Goal: Task Accomplishment & Management: Use online tool/utility

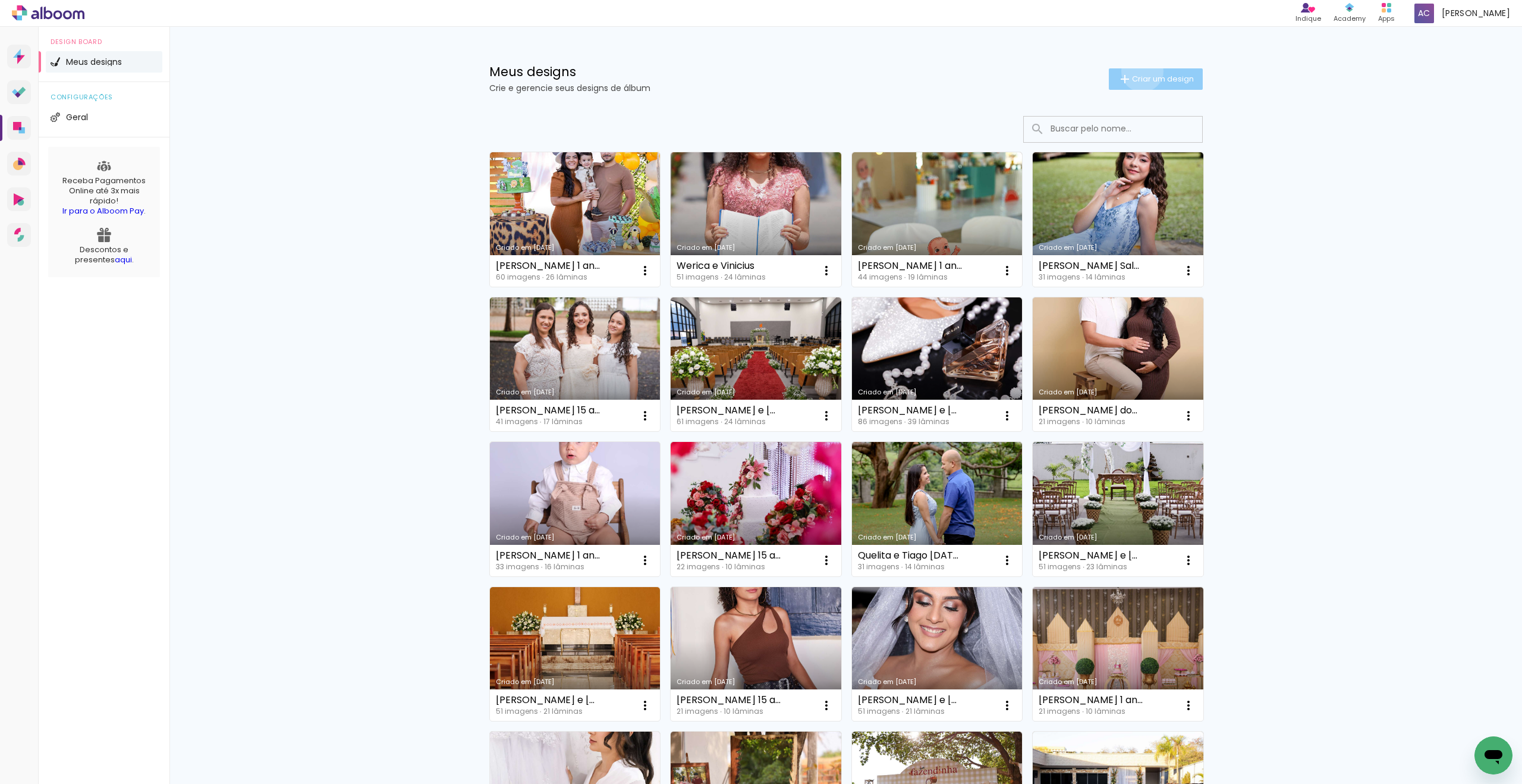
click at [1140, 71] on paper-button "Criar um design" at bounding box center [1155, 79] width 94 height 22
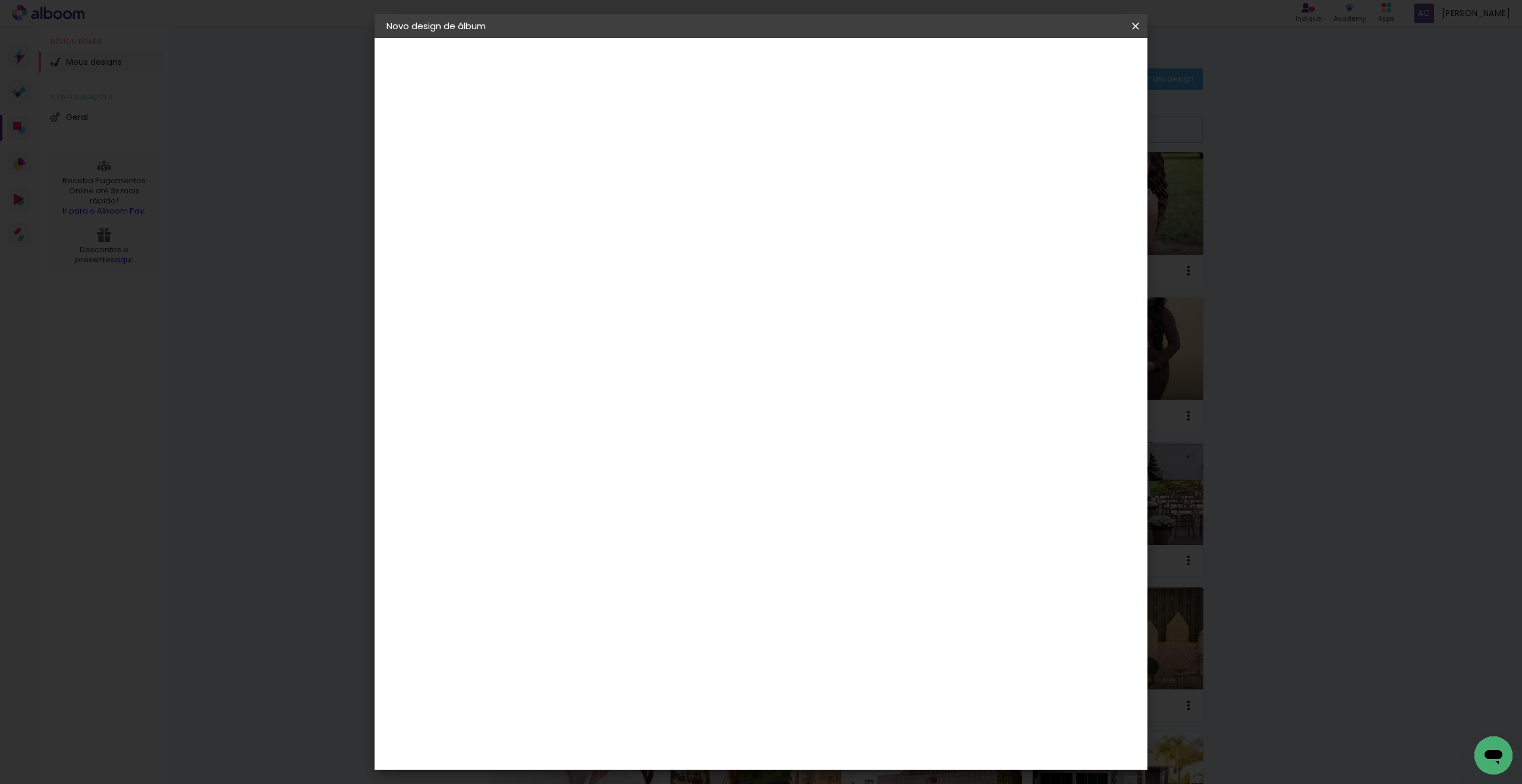
click at [581, 159] on input at bounding box center [581, 160] width 0 height 18
type input "[PERSON_NAME] 5 anos"
type paper-input "[PERSON_NAME] 5 anos"
click at [0, 0] on slot "Avançar" at bounding box center [0, 0] width 0 height 0
click at [601, 223] on input at bounding box center [611, 226] width 120 height 15
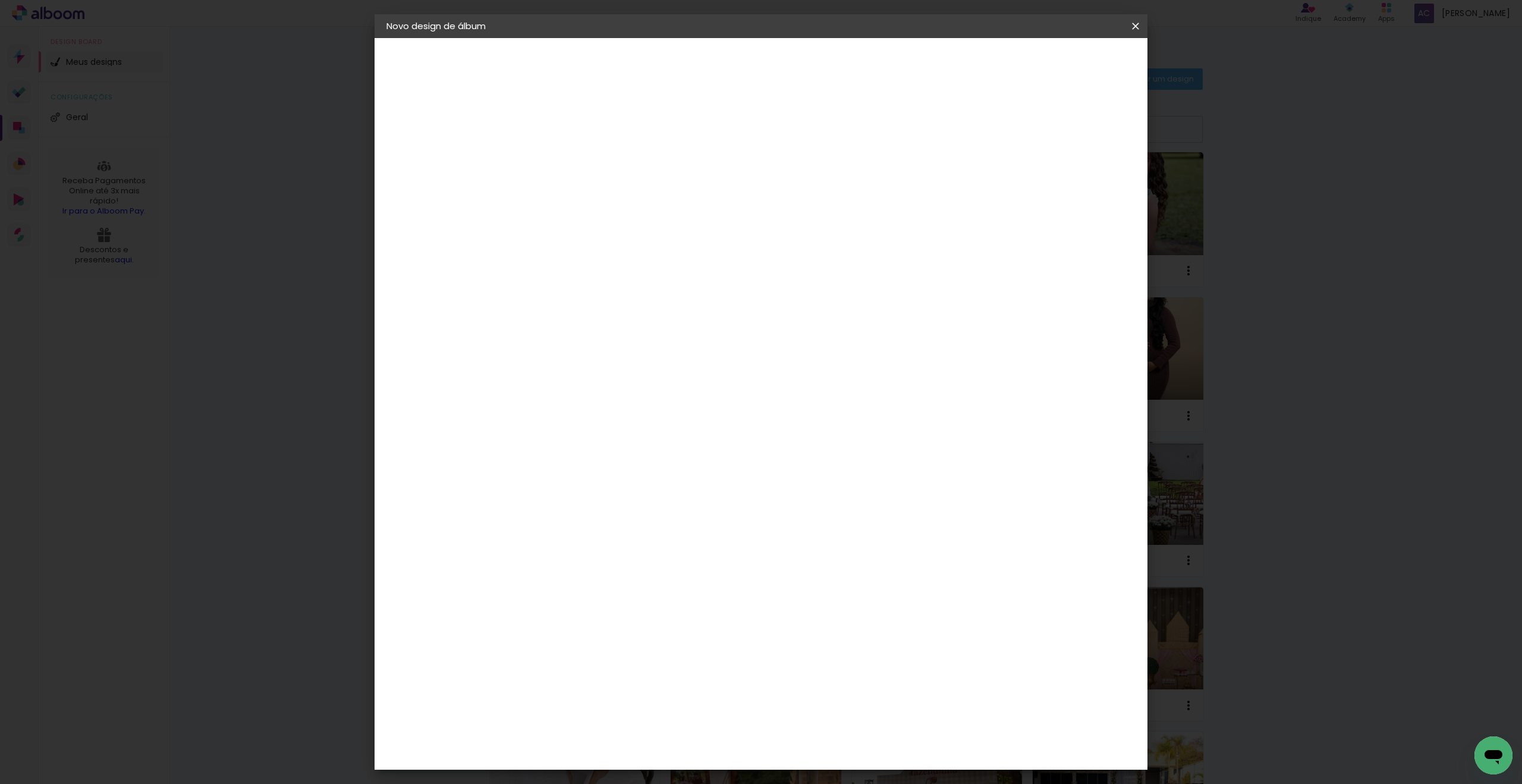
type input "pro"
type paper-input "pro"
click at [606, 463] on div "ProFox" at bounding box center [590, 468] width 32 height 10
click at [0, 0] on slot "Avançar" at bounding box center [0, 0] width 0 height 0
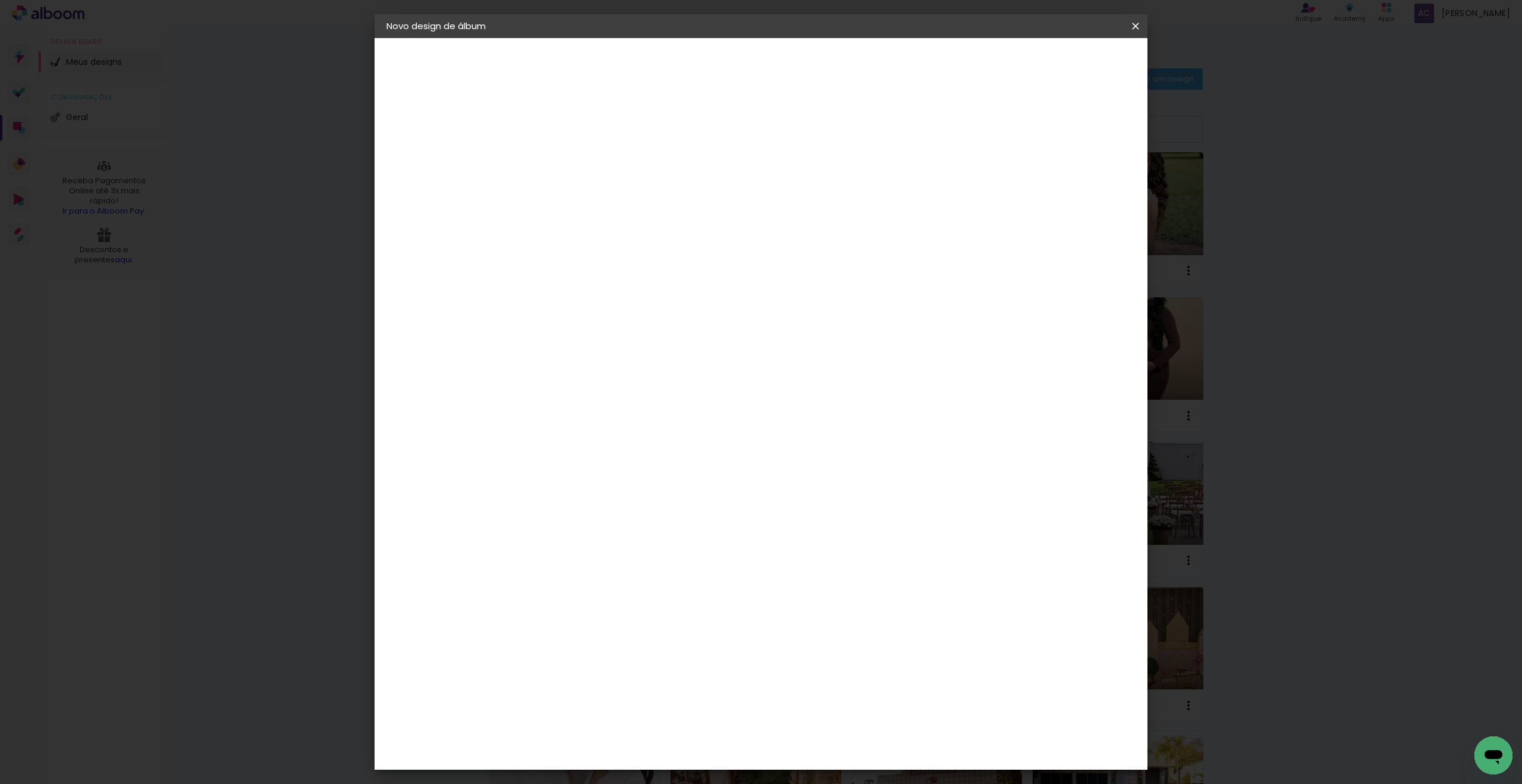
click at [661, 727] on span "20 × 30" at bounding box center [633, 742] width 55 height 31
click at [775, 70] on paper-button "Avançar" at bounding box center [746, 63] width 59 height 20
click at [1003, 129] on div at bounding box center [997, 128] width 10 height 10
type paper-checkbox "on"
click at [1070, 65] on span "Iniciar design" at bounding box center [1043, 63] width 54 height 8
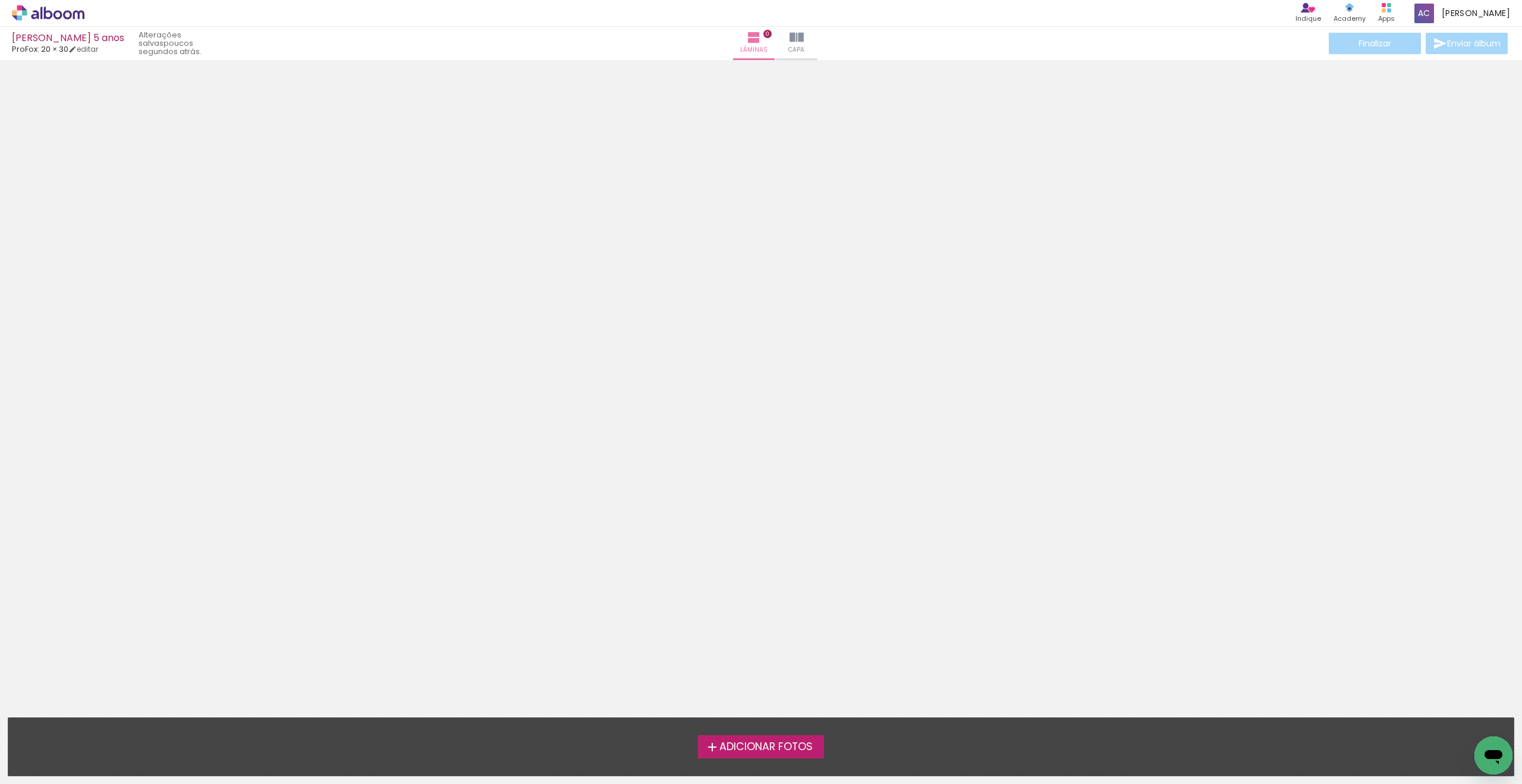
click at [781, 743] on span "Adicionar Fotos" at bounding box center [766, 746] width 93 height 10
click at [0, 0] on input "file" at bounding box center [0, 0] width 0 height 0
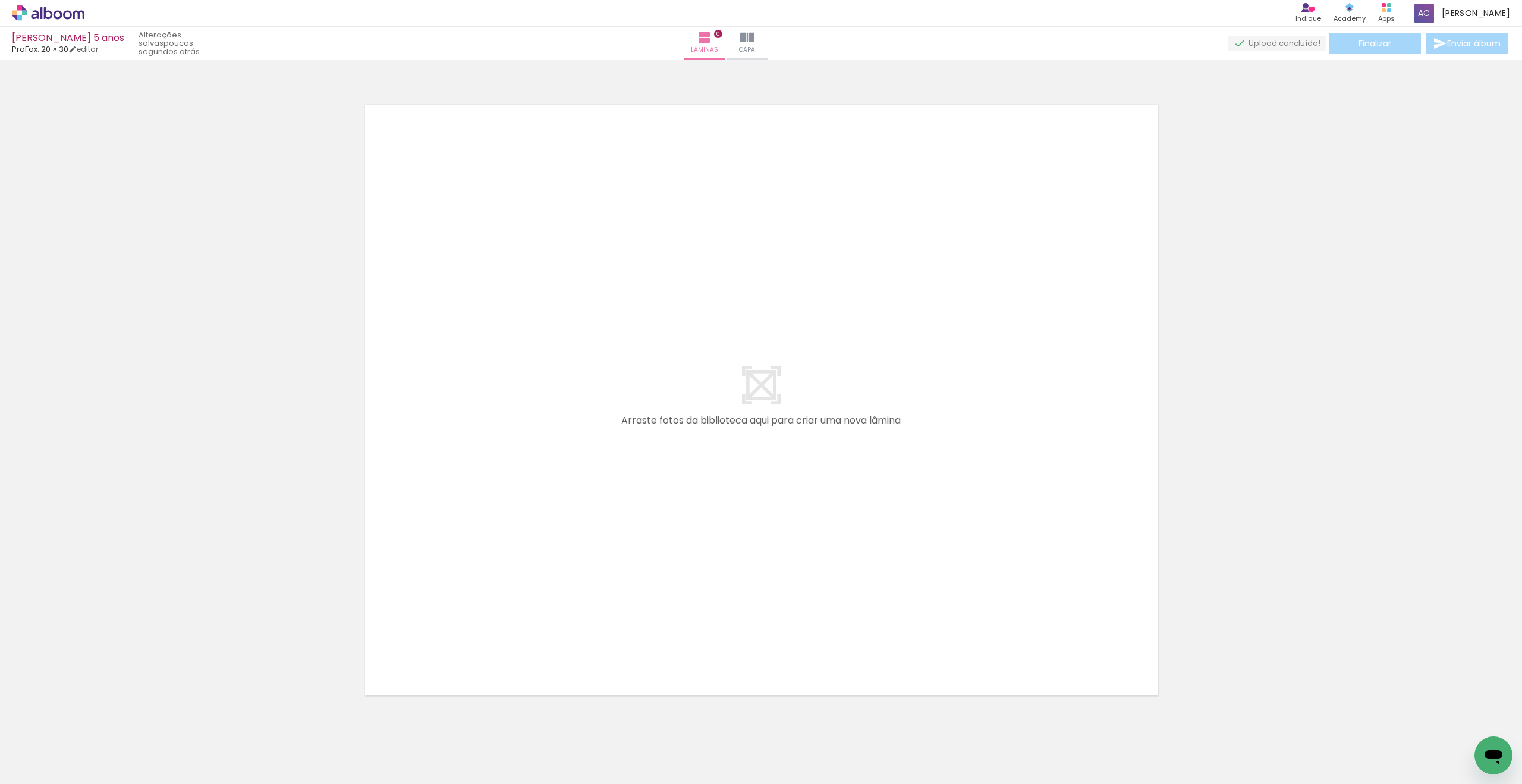
scroll to position [15, 0]
click at [56, 748] on input "Todas as fotos" at bounding box center [33, 748] width 45 height 10
click at [0, 0] on slot "Não utilizadas" at bounding box center [0, 0] width 0 height 0
type input "Não utilizadas"
click at [98, 49] on link "editar" at bounding box center [83, 49] width 30 height 10
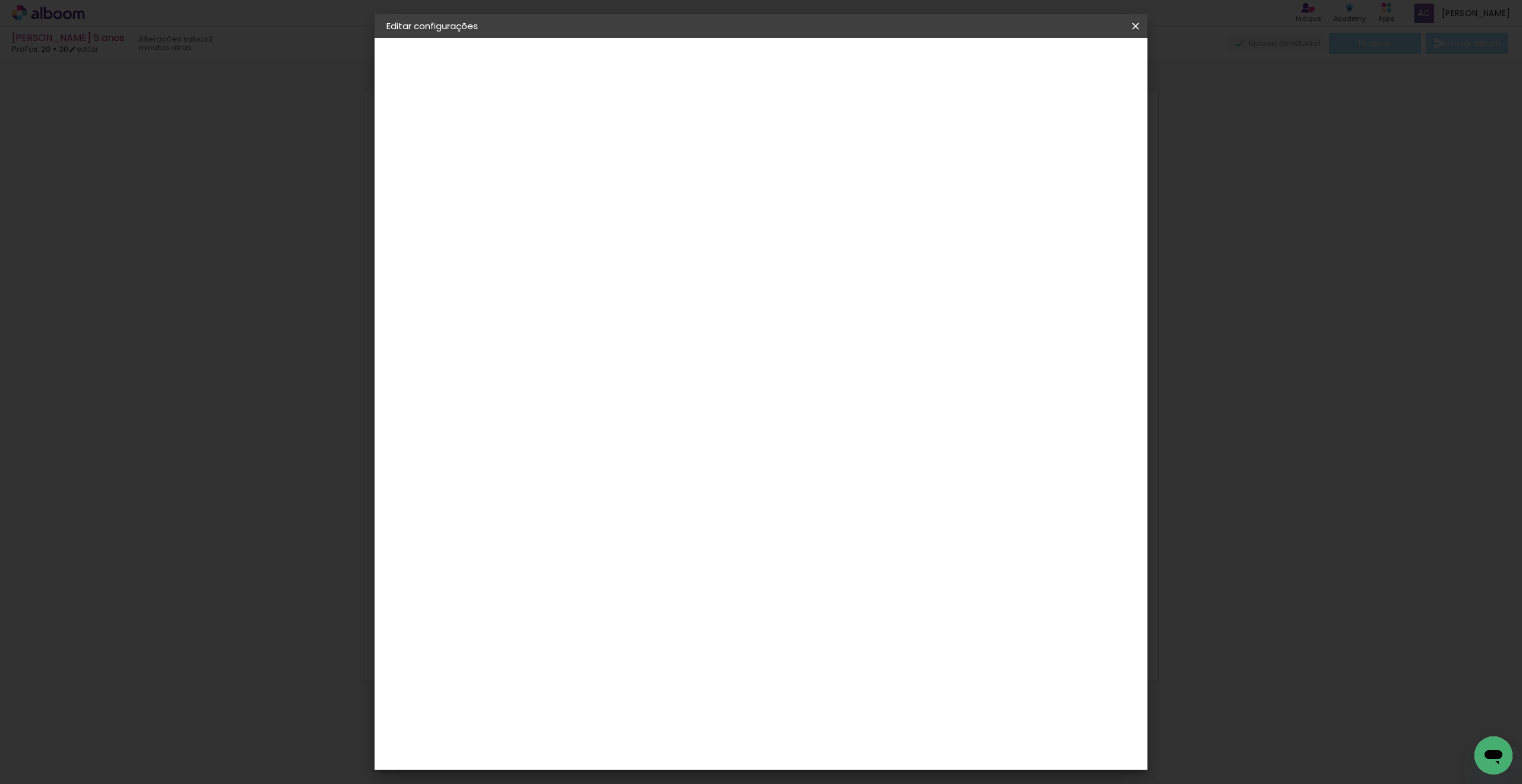
click at [1003, 130] on div at bounding box center [997, 128] width 10 height 10
type paper-checkbox "on"
click at [1069, 63] on span "Salvar configurações" at bounding box center [1027, 63] width 88 height 8
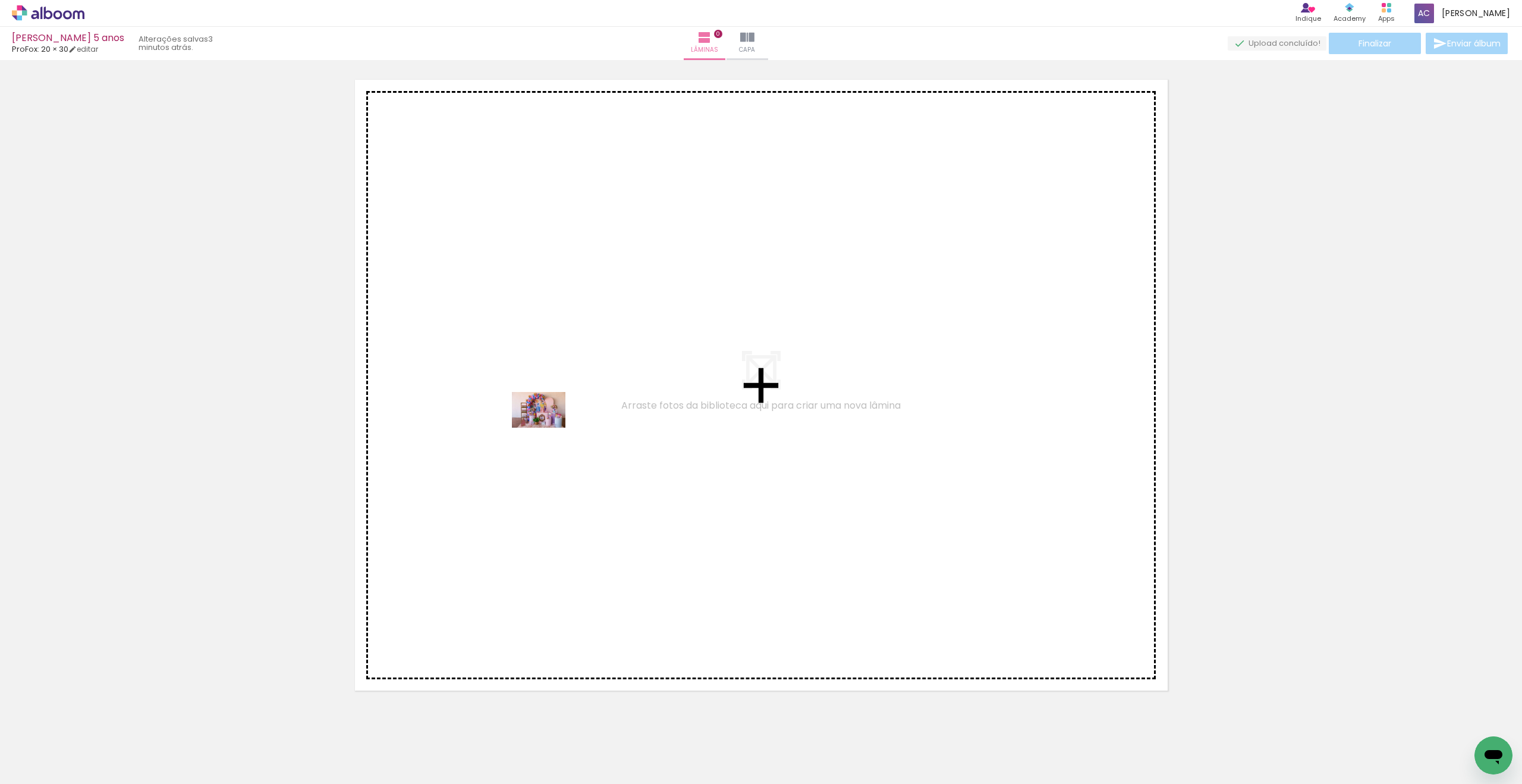
drag, startPoint x: 249, startPoint y: 646, endPoint x: 548, endPoint y: 427, distance: 370.6
click at [548, 427] on quentale-workspace at bounding box center [761, 392] width 1522 height 784
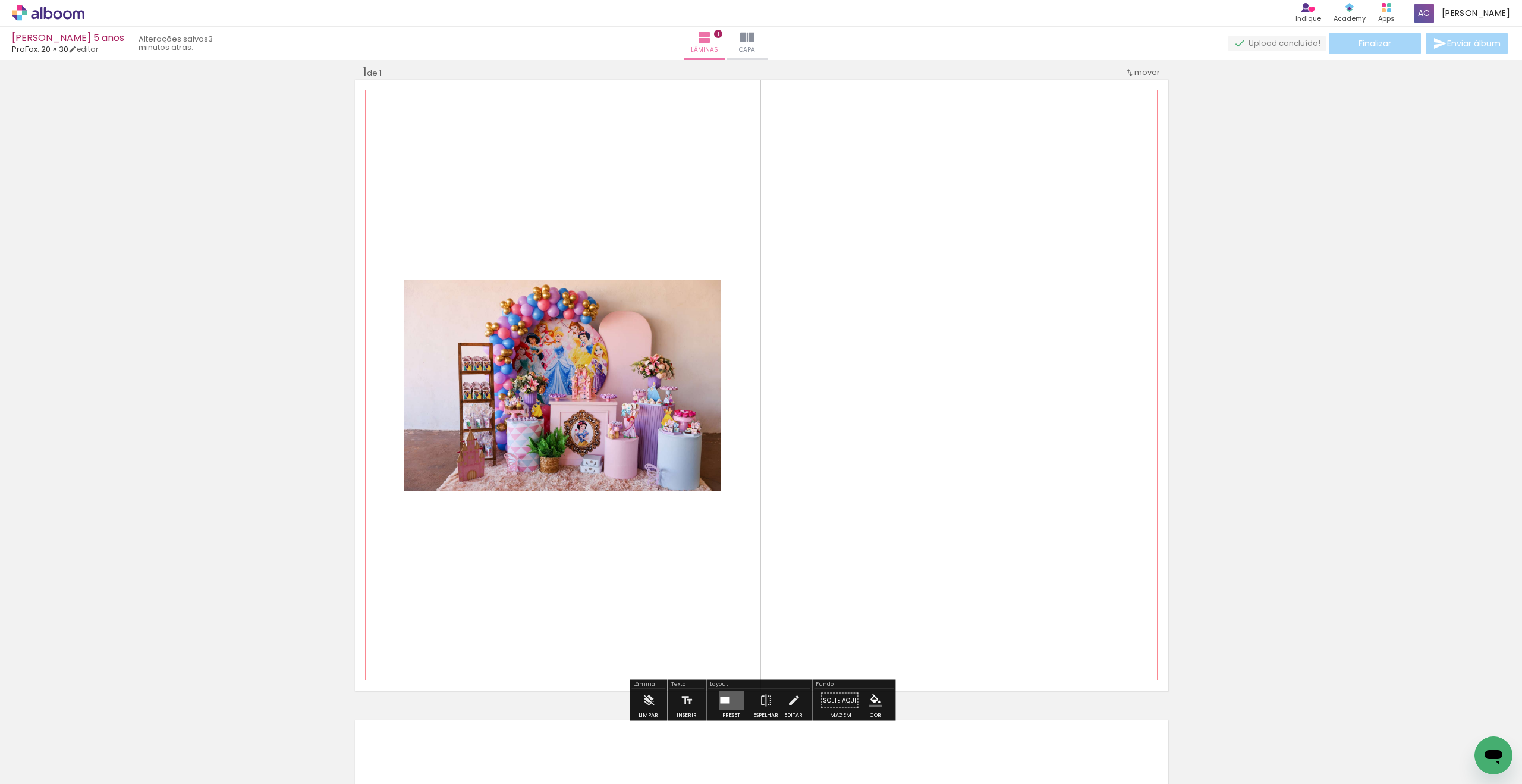
scroll to position [15, 0]
drag, startPoint x: 138, startPoint y: 746, endPoint x: 148, endPoint y: 742, distance: 10.8
click at [139, 742] on div at bounding box center [118, 744] width 39 height 59
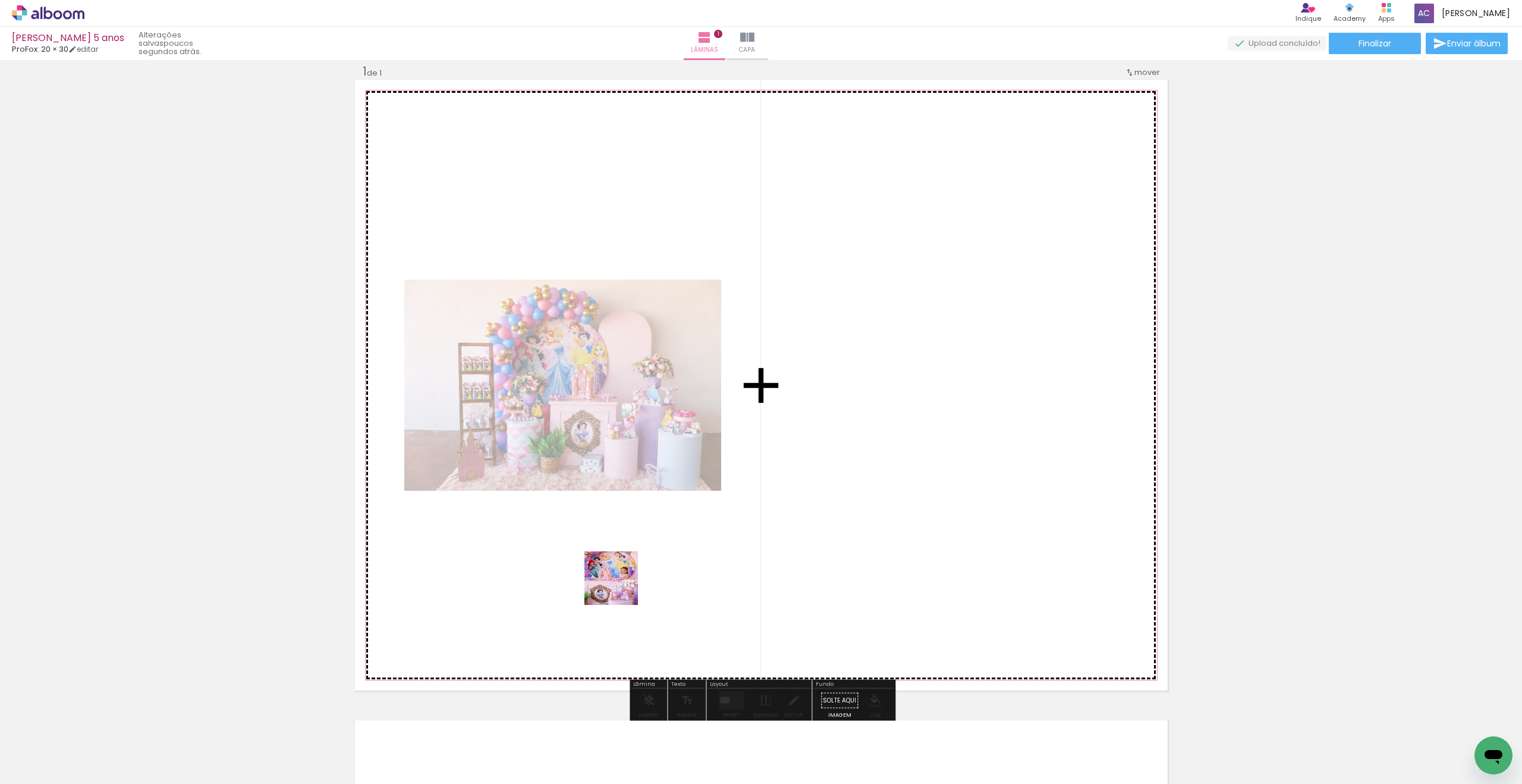
drag, startPoint x: 188, startPoint y: 755, endPoint x: 828, endPoint y: 504, distance: 687.5
click at [808, 516] on quentale-workspace at bounding box center [761, 392] width 1522 height 784
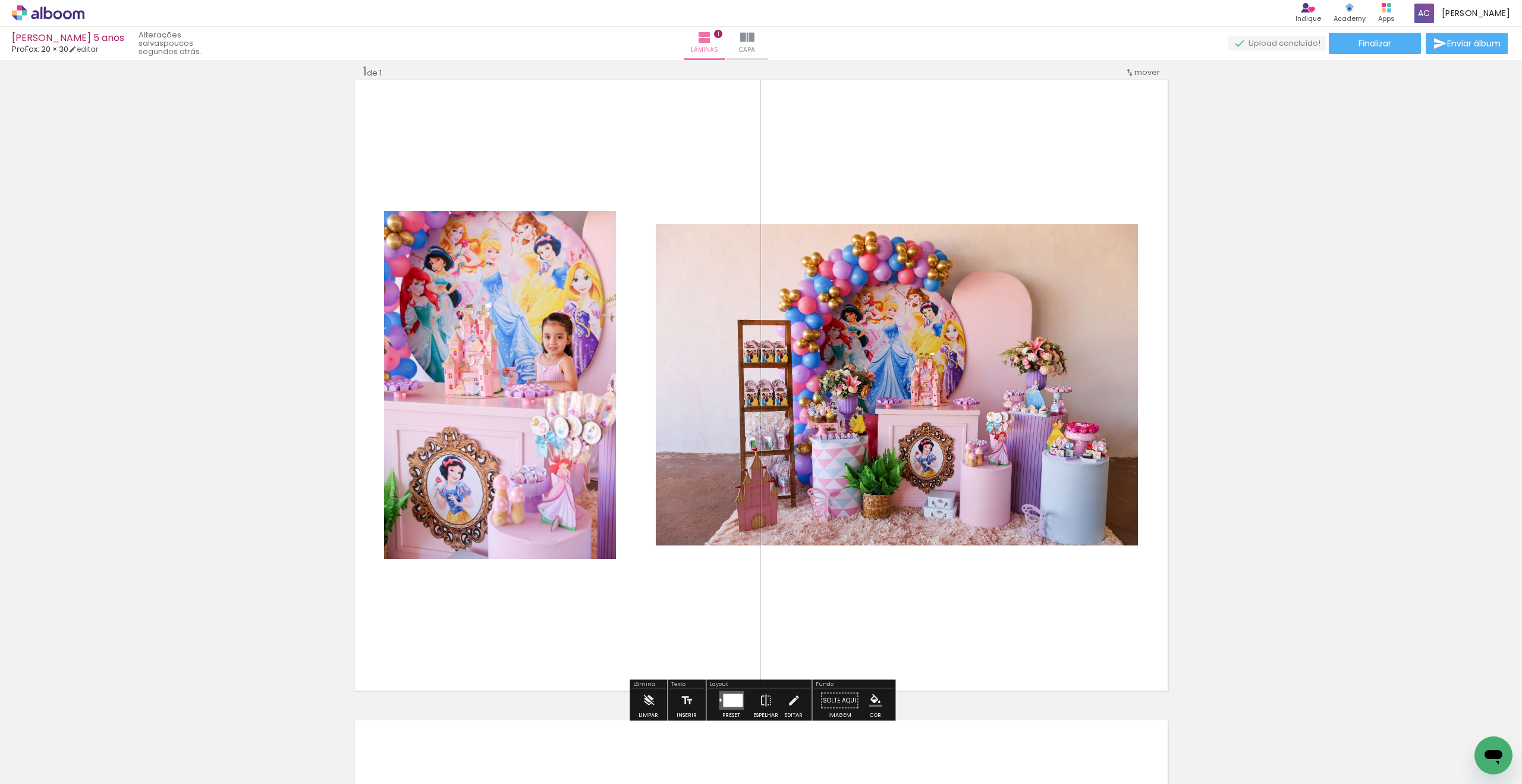
click at [738, 696] on div at bounding box center [733, 700] width 20 height 13
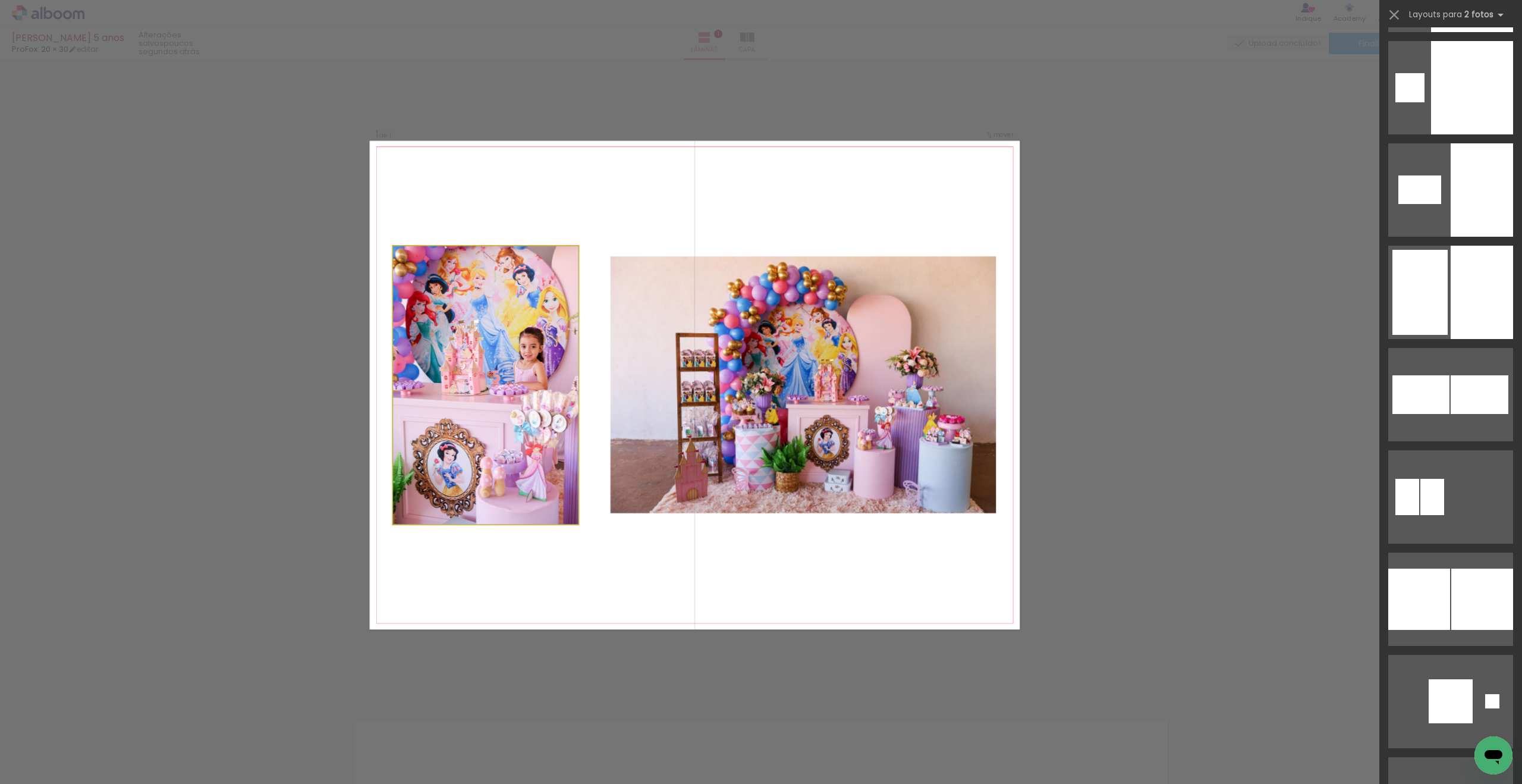
scroll to position [0, 0]
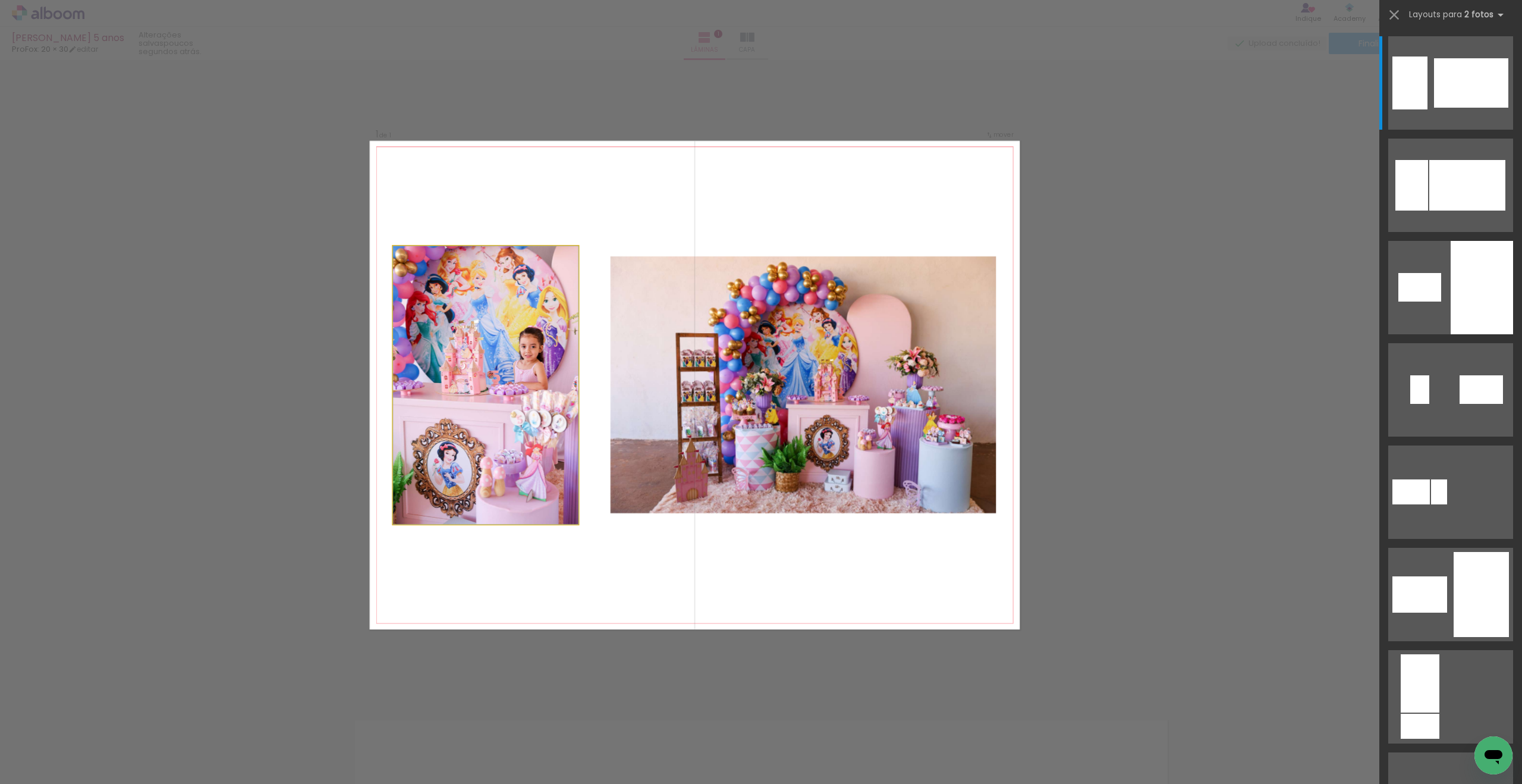
drag, startPoint x: 526, startPoint y: 442, endPoint x: 535, endPoint y: 489, distance: 47.9
click at [735, 391] on quentale-photo at bounding box center [803, 385] width 386 height 257
click at [1393, 14] on iron-icon at bounding box center [1394, 15] width 17 height 17
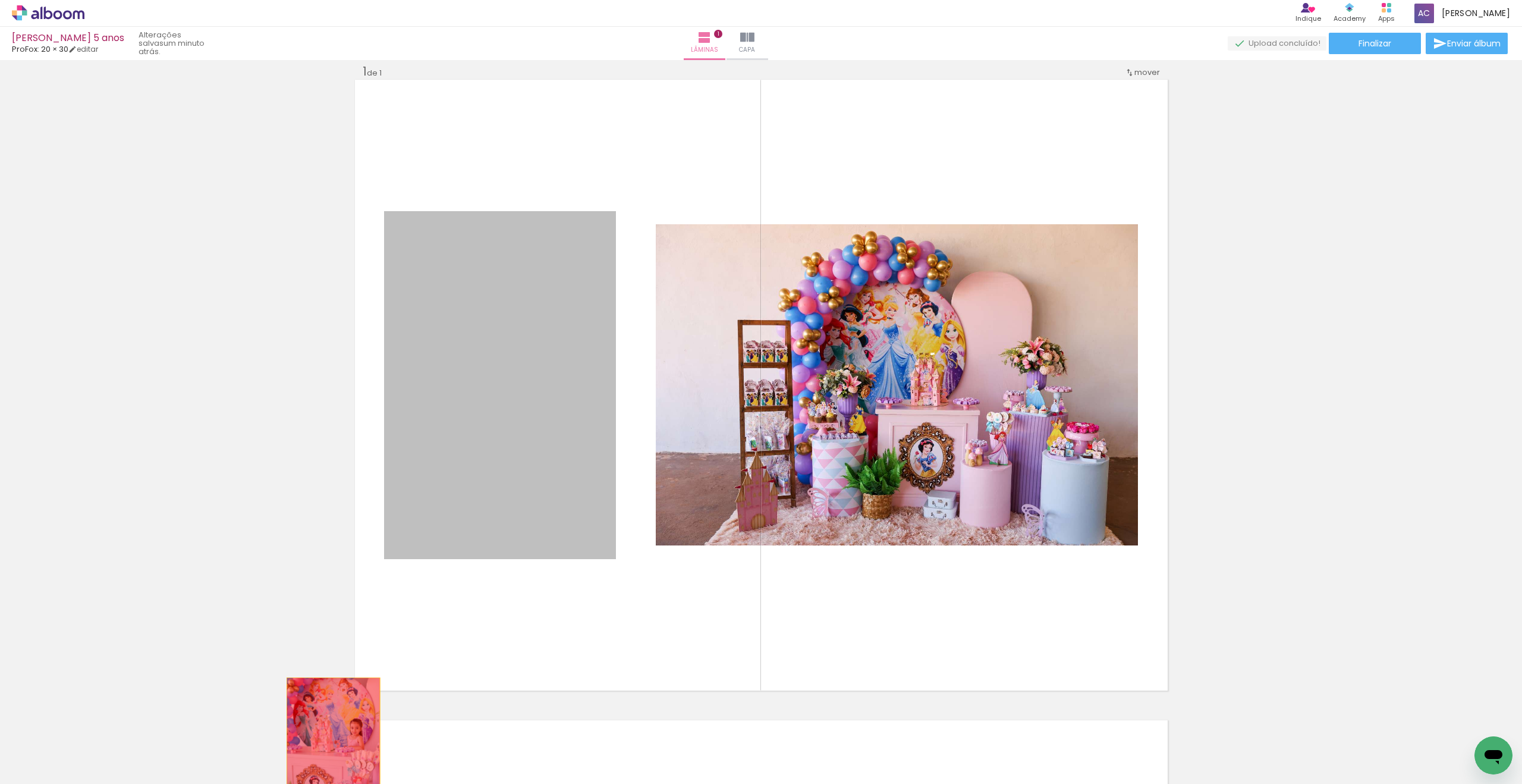
drag, startPoint x: 493, startPoint y: 436, endPoint x: 330, endPoint y: 746, distance: 350.2
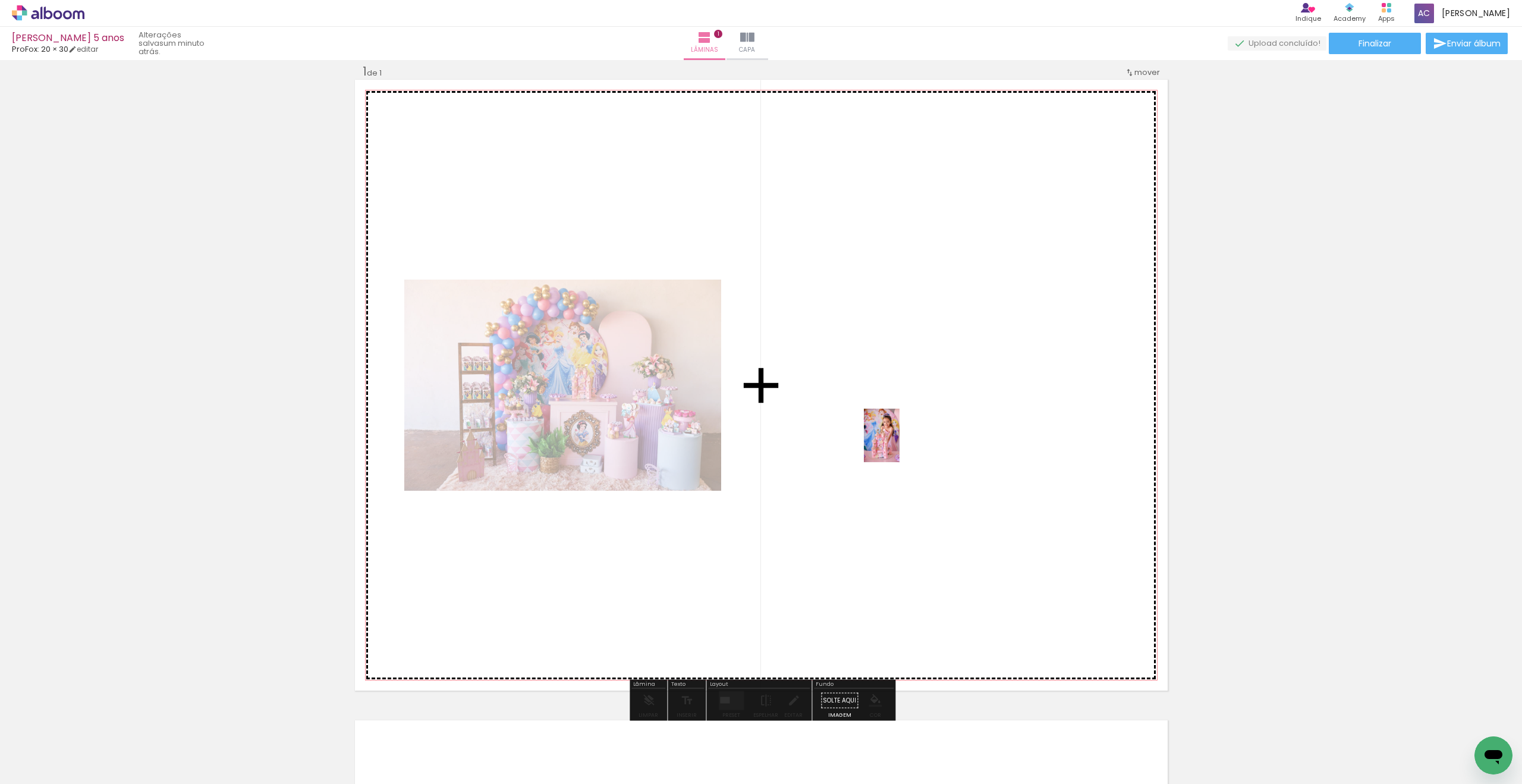
drag, startPoint x: 291, startPoint y: 682, endPoint x: 900, endPoint y: 444, distance: 653.9
click at [900, 444] on quentale-workspace at bounding box center [761, 392] width 1522 height 784
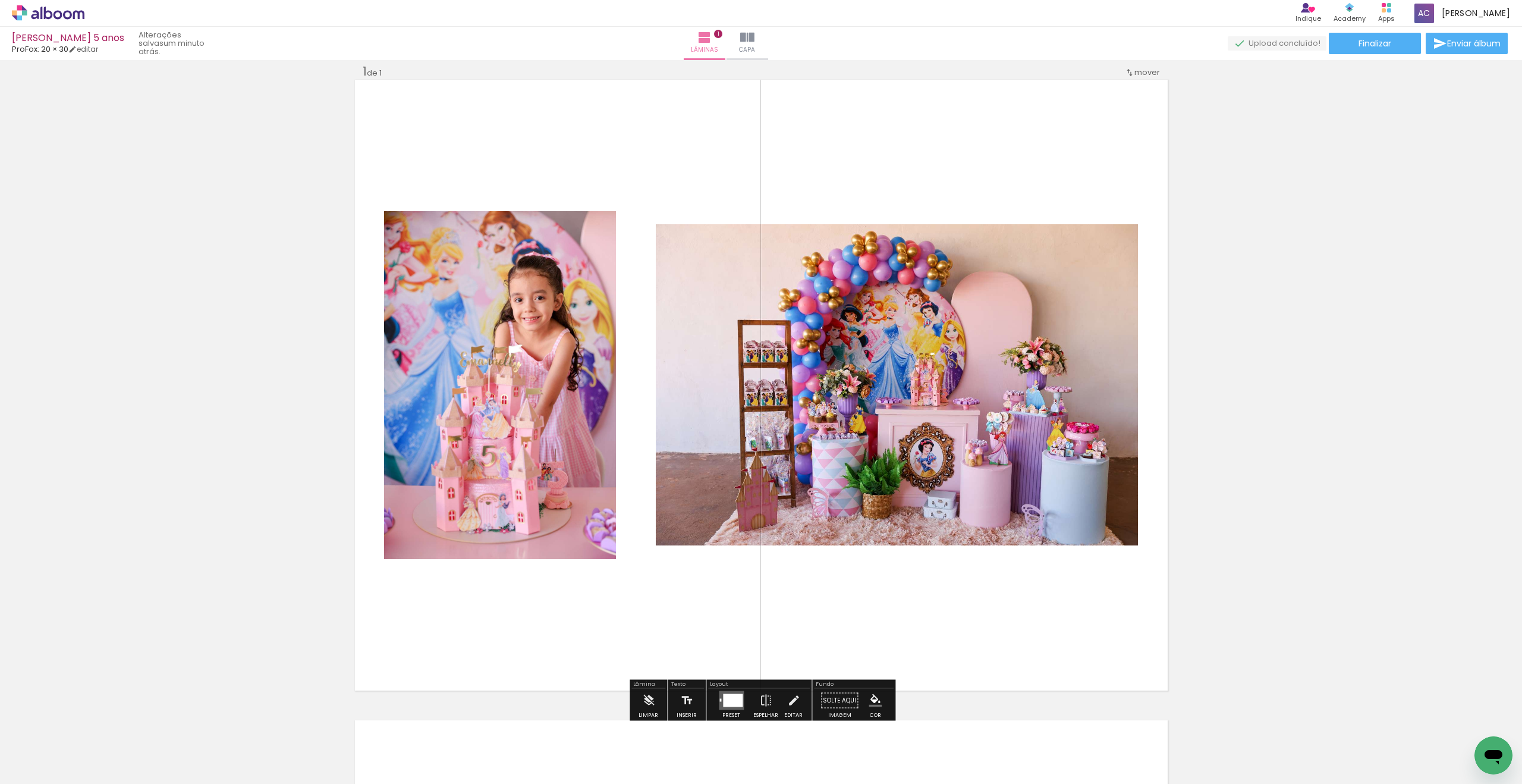
click at [738, 695] on div at bounding box center [733, 700] width 20 height 13
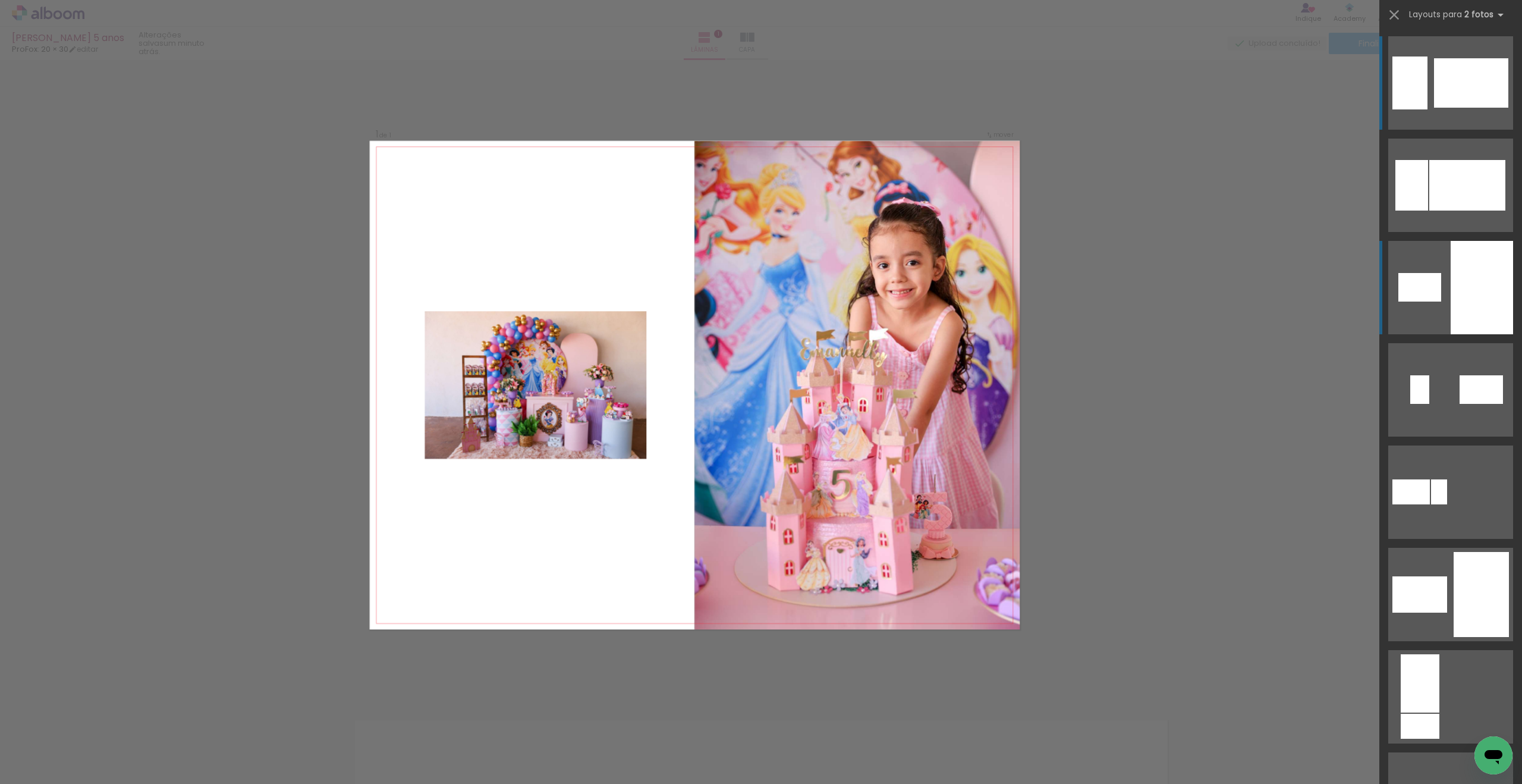
click at [1463, 278] on div at bounding box center [1482, 288] width 63 height 93
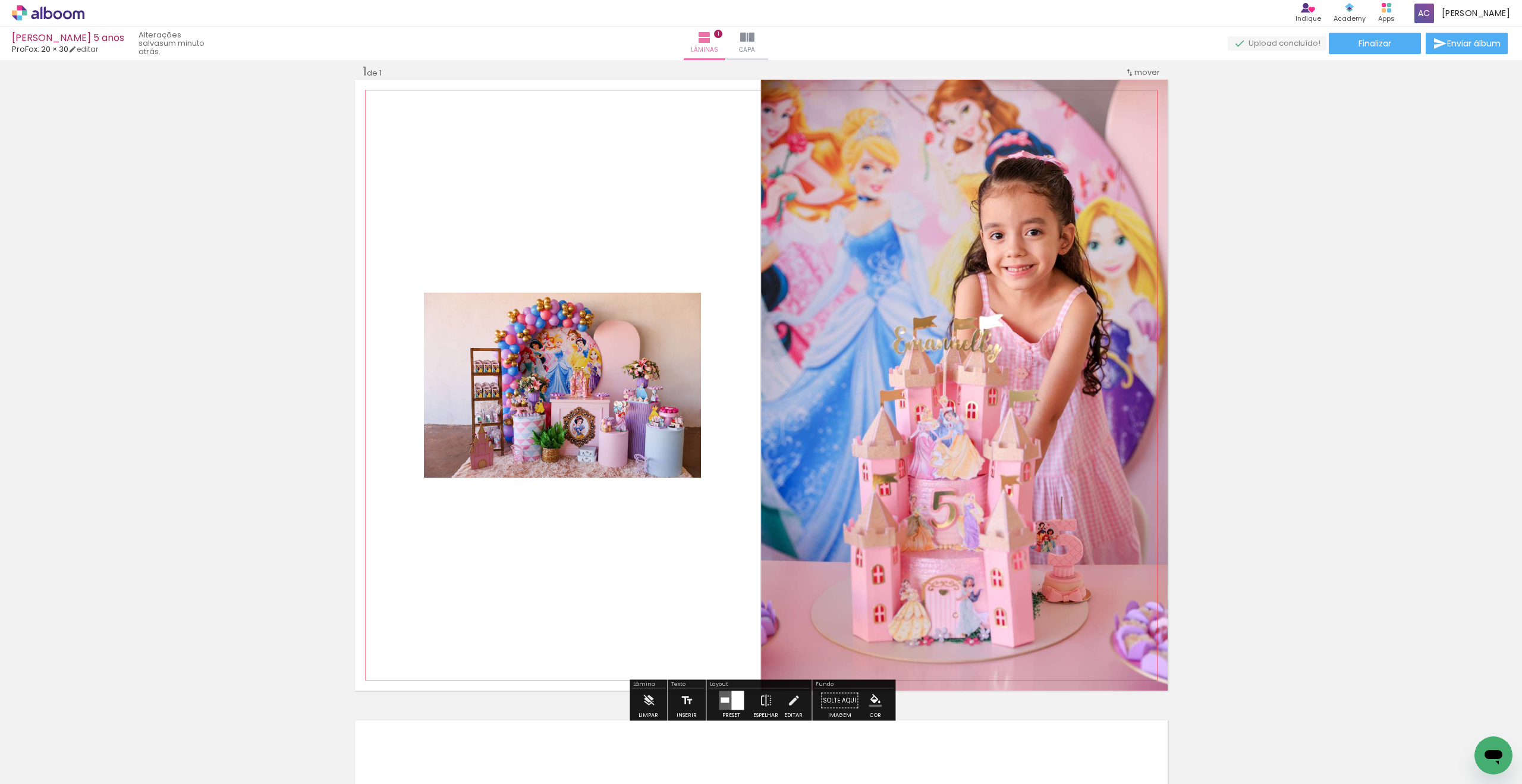
click at [594, 403] on quentale-photo at bounding box center [562, 385] width 277 height 185
click at [791, 703] on iron-icon at bounding box center [794, 700] width 13 height 24
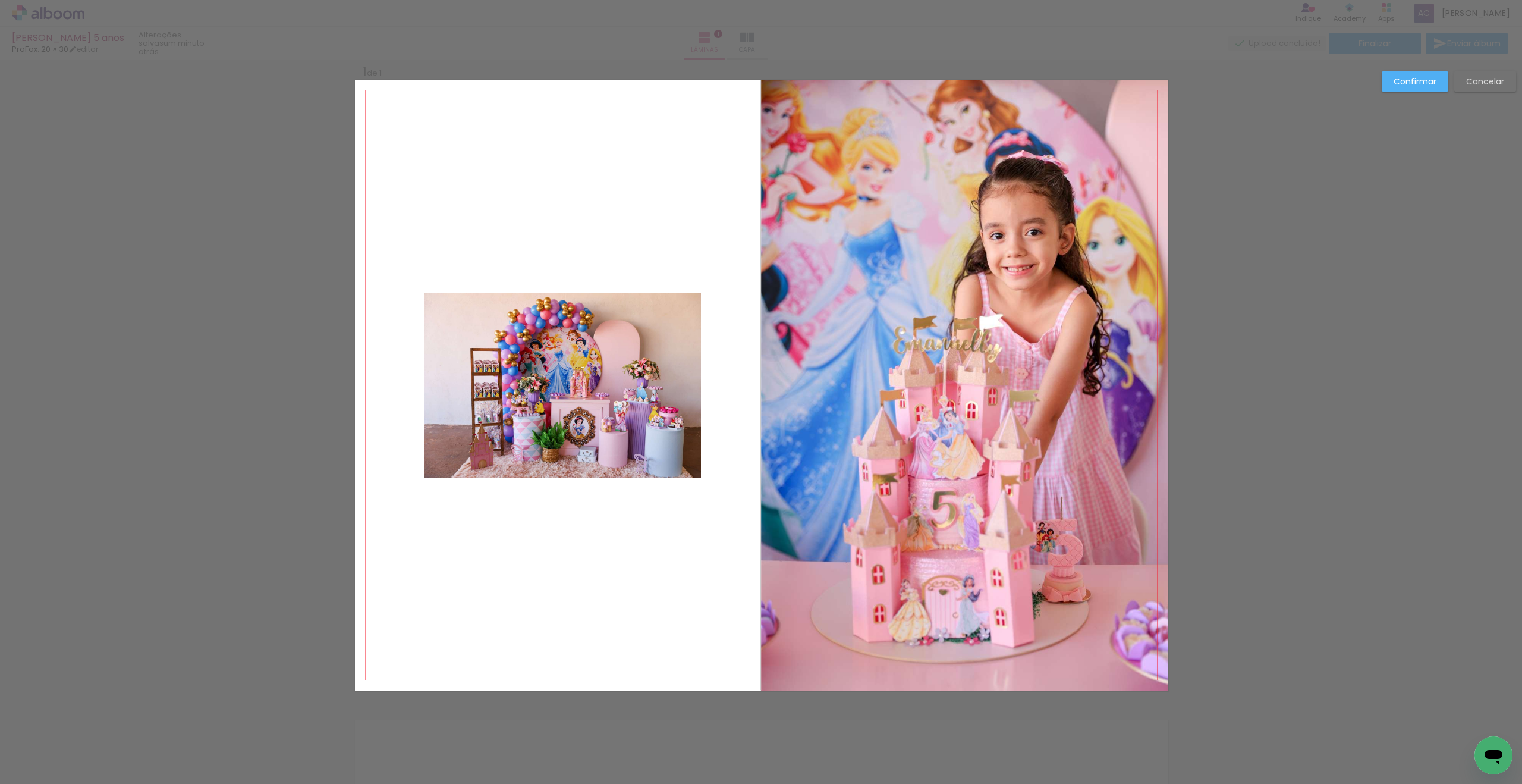
click at [603, 316] on quentale-photo at bounding box center [562, 385] width 277 height 185
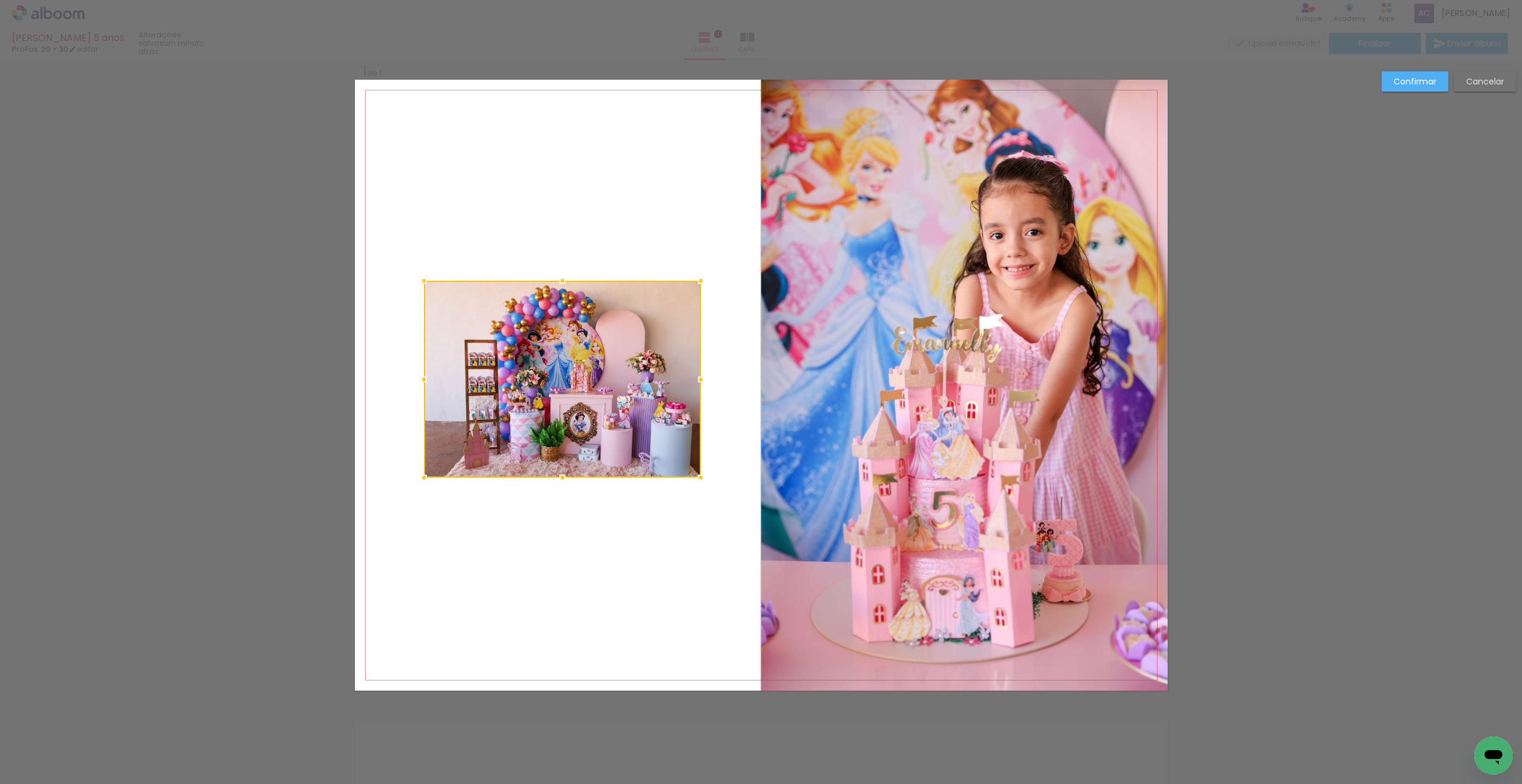
drag, startPoint x: 564, startPoint y: 287, endPoint x: 553, endPoint y: 322, distance: 36.7
click at [548, 279] on album-spread "1 de 1" at bounding box center [761, 385] width 813 height 610
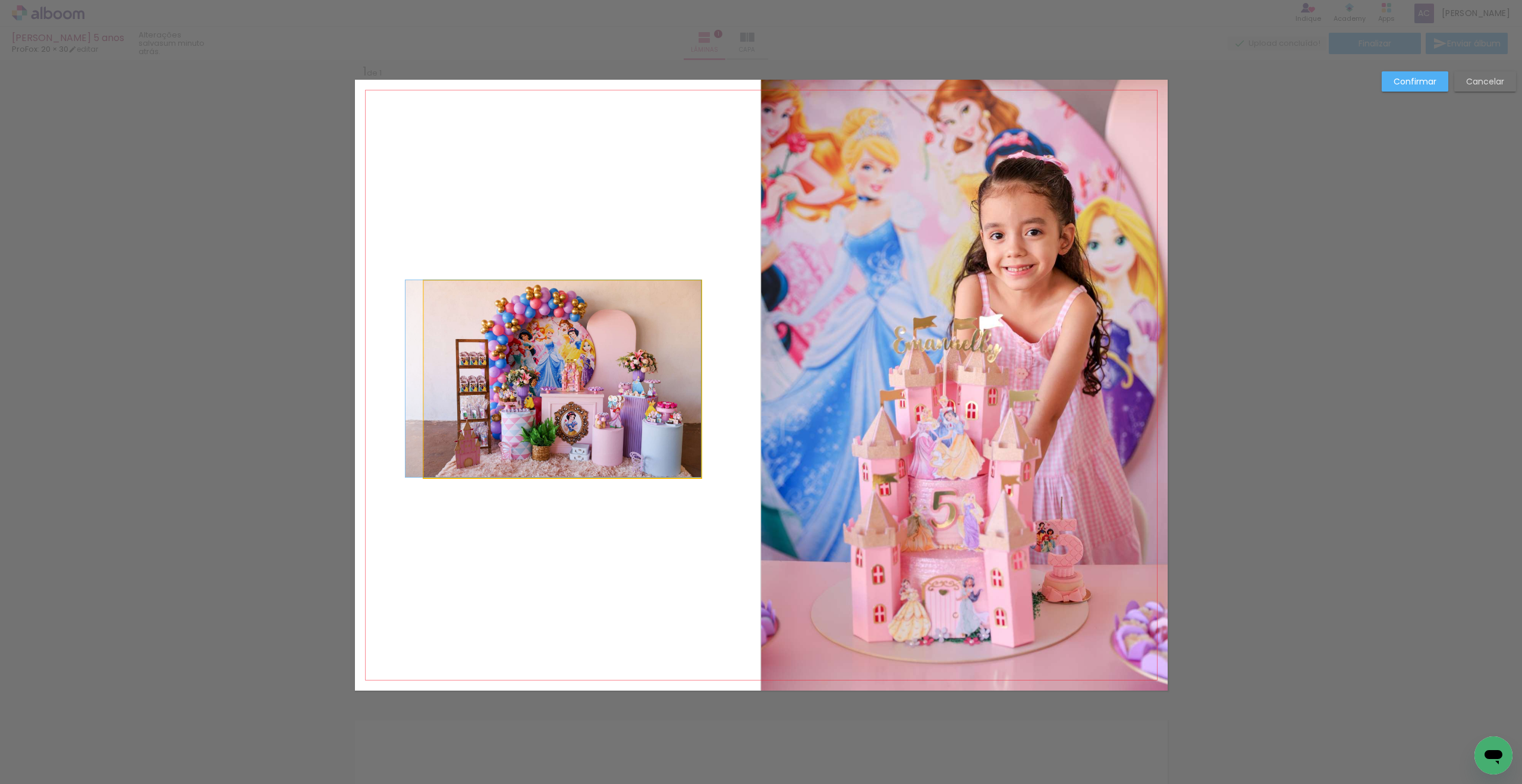
drag, startPoint x: 643, startPoint y: 430, endPoint x: 624, endPoint y: 438, distance: 20.6
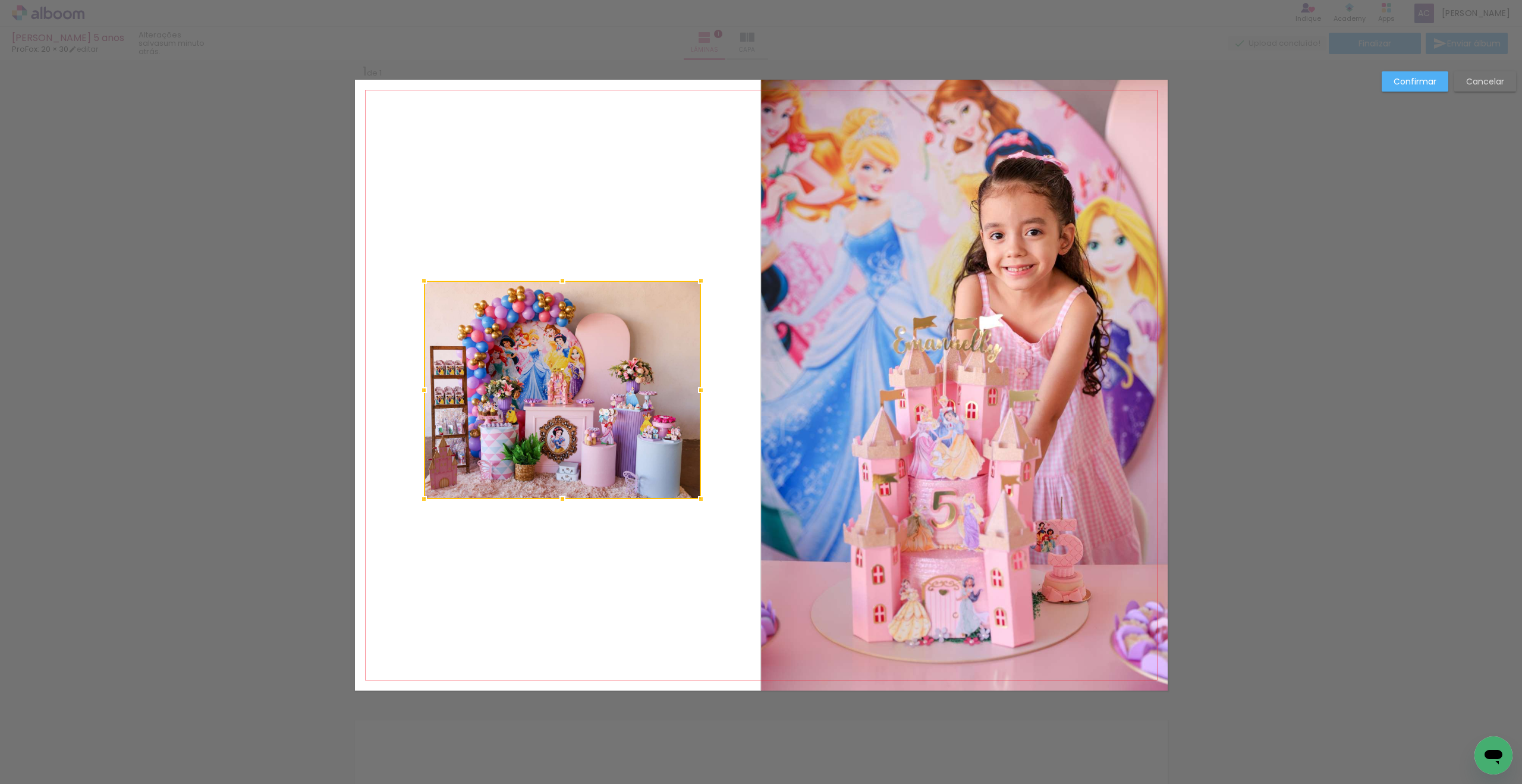
drag, startPoint x: 565, startPoint y: 478, endPoint x: 558, endPoint y: 491, distance: 14.8
click at [558, 499] on div at bounding box center [562, 499] width 24 height 24
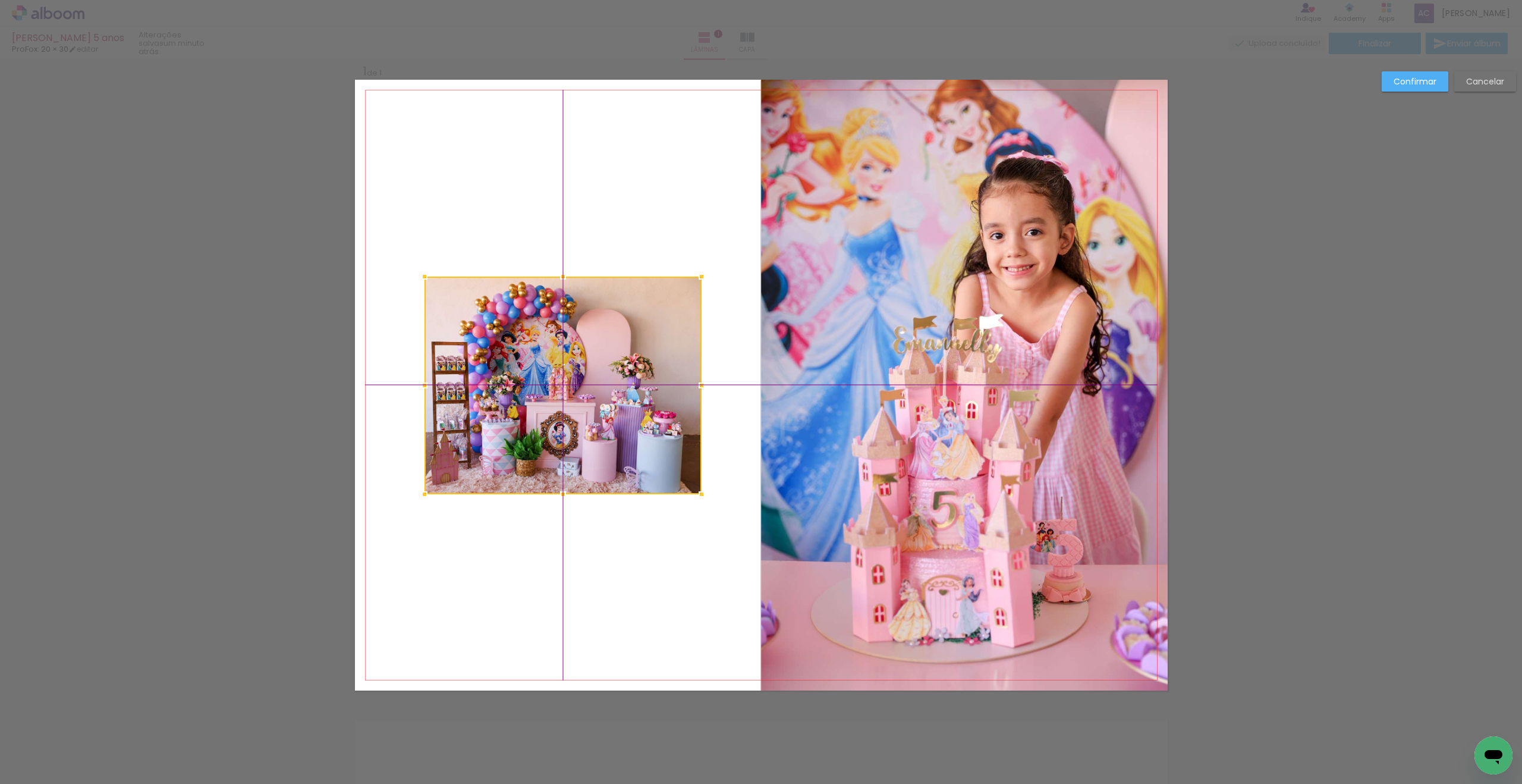
drag, startPoint x: 568, startPoint y: 454, endPoint x: 577, endPoint y: 452, distance: 9.2
click at [577, 452] on div at bounding box center [563, 385] width 277 height 217
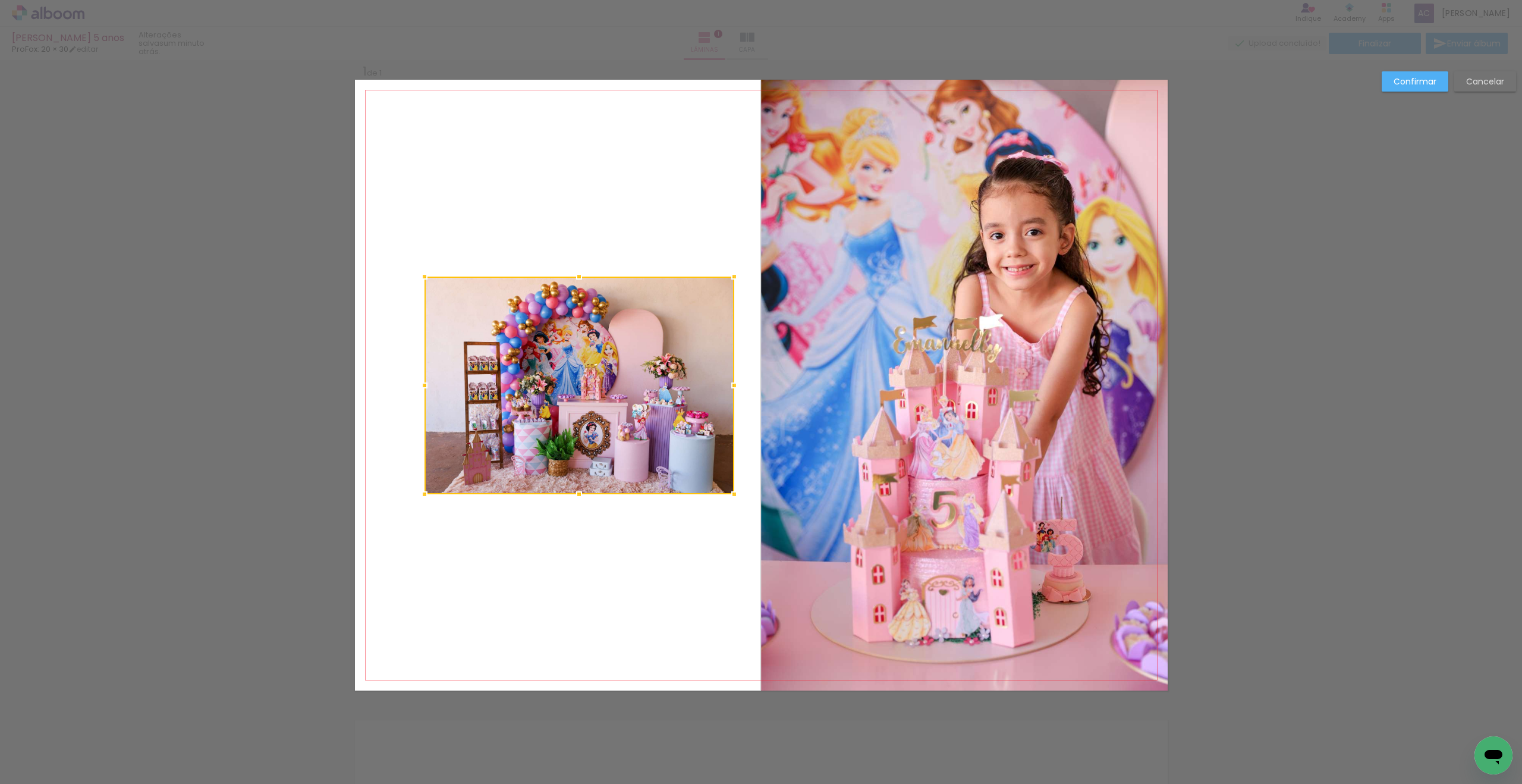
drag, startPoint x: 702, startPoint y: 386, endPoint x: 725, endPoint y: 386, distance: 23.0
click at [725, 386] on div at bounding box center [735, 385] width 24 height 24
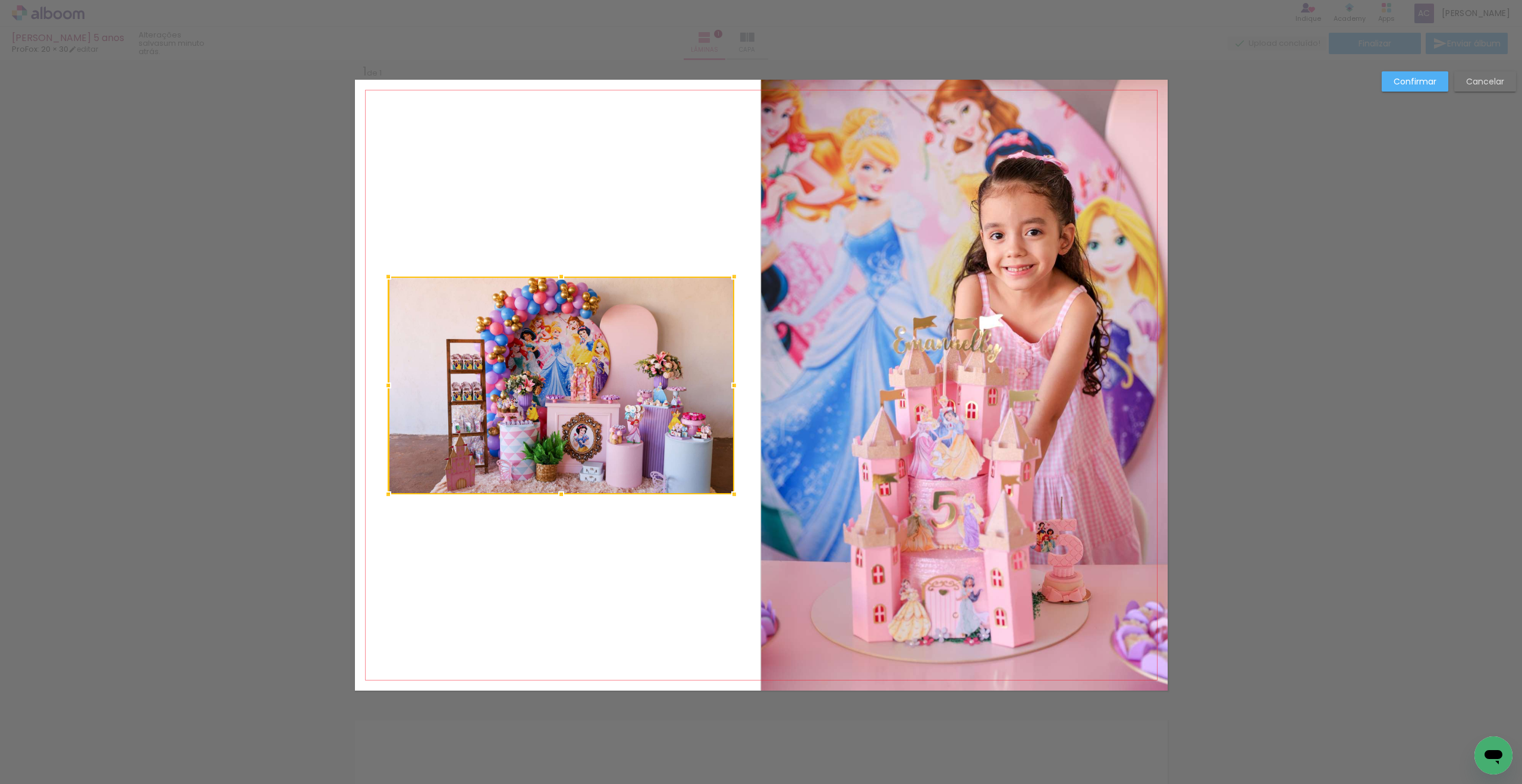
drag, startPoint x: 426, startPoint y: 383, endPoint x: 390, endPoint y: 384, distance: 36.0
click at [390, 384] on div at bounding box center [388, 385] width 24 height 24
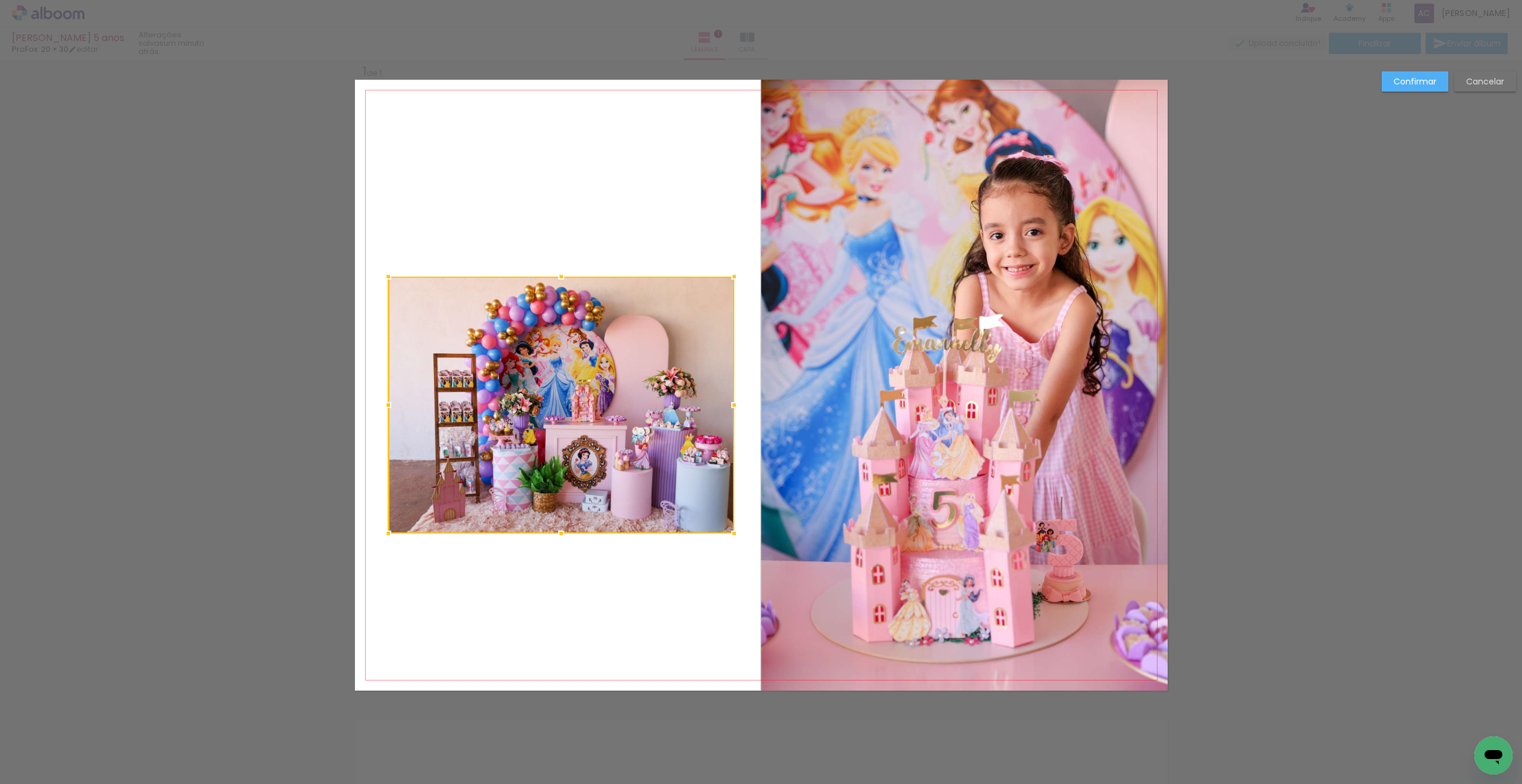
drag, startPoint x: 562, startPoint y: 496, endPoint x: 557, endPoint y: 535, distance: 39.3
click at [557, 535] on div at bounding box center [561, 533] width 24 height 24
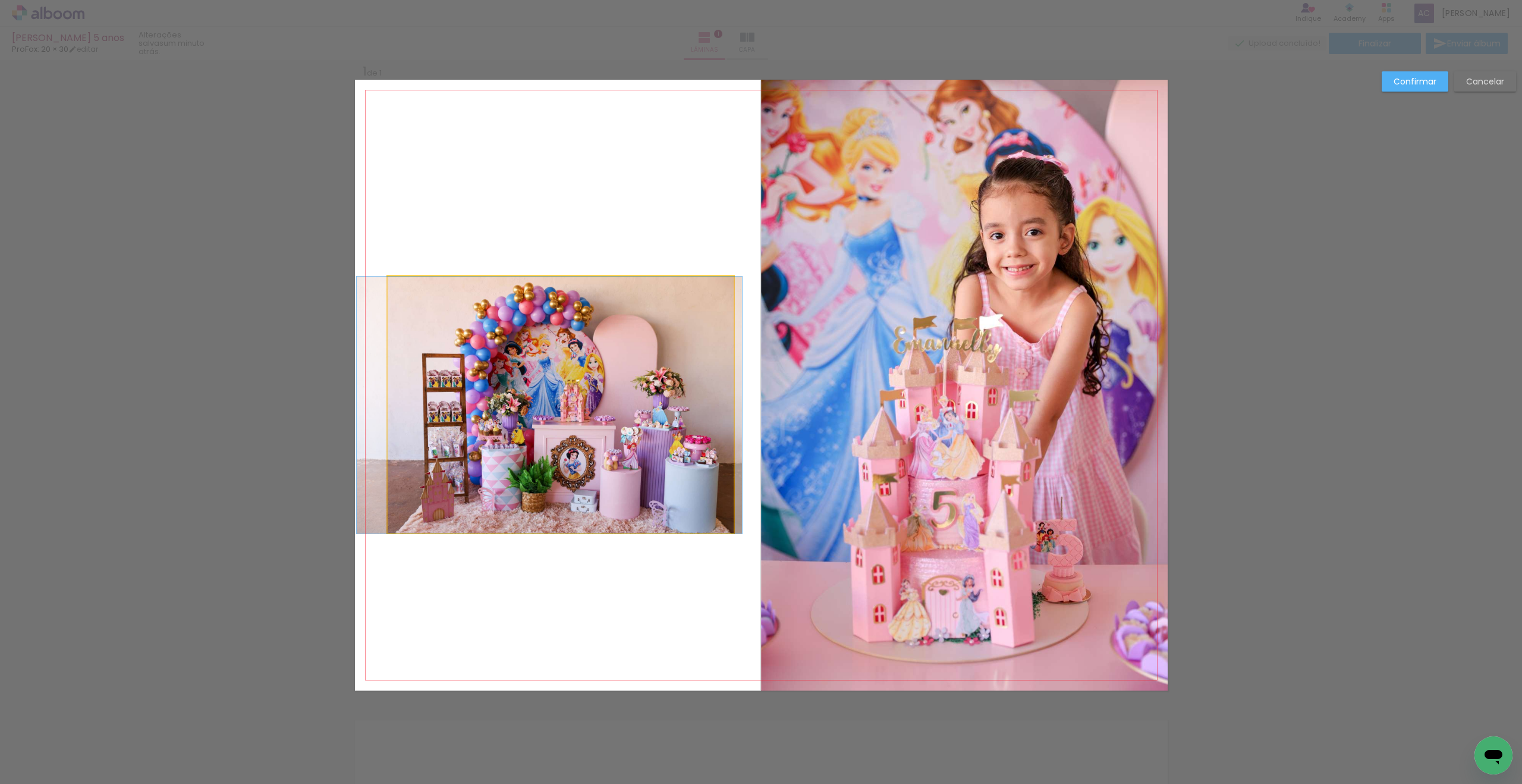
drag, startPoint x: 569, startPoint y: 426, endPoint x: 558, endPoint y: 426, distance: 11.0
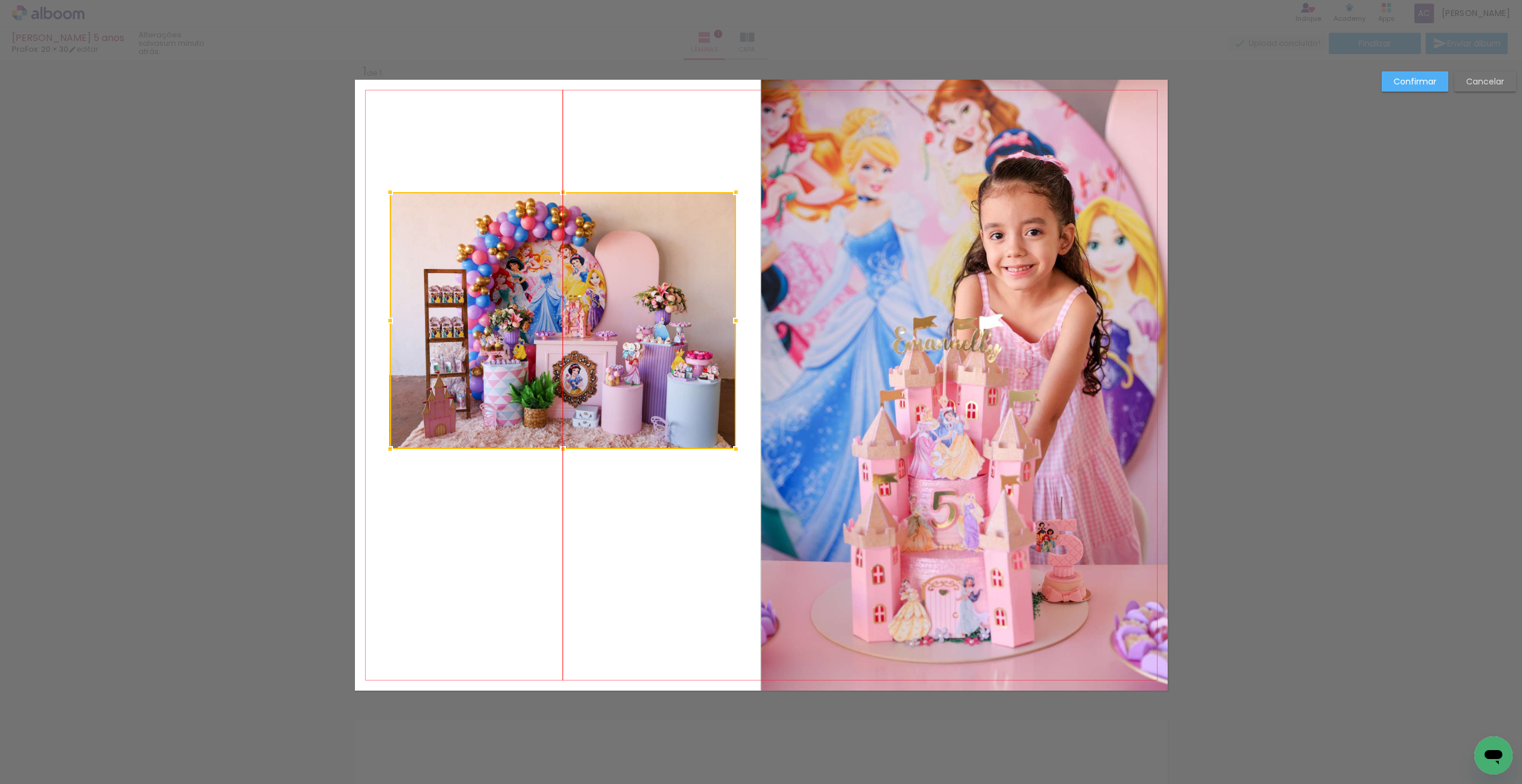
drag, startPoint x: 578, startPoint y: 379, endPoint x: 579, endPoint y: 295, distance: 84.0
click at [579, 295] on div at bounding box center [563, 321] width 346 height 257
click at [1407, 89] on paper-button "Confirmar" at bounding box center [1415, 81] width 67 height 20
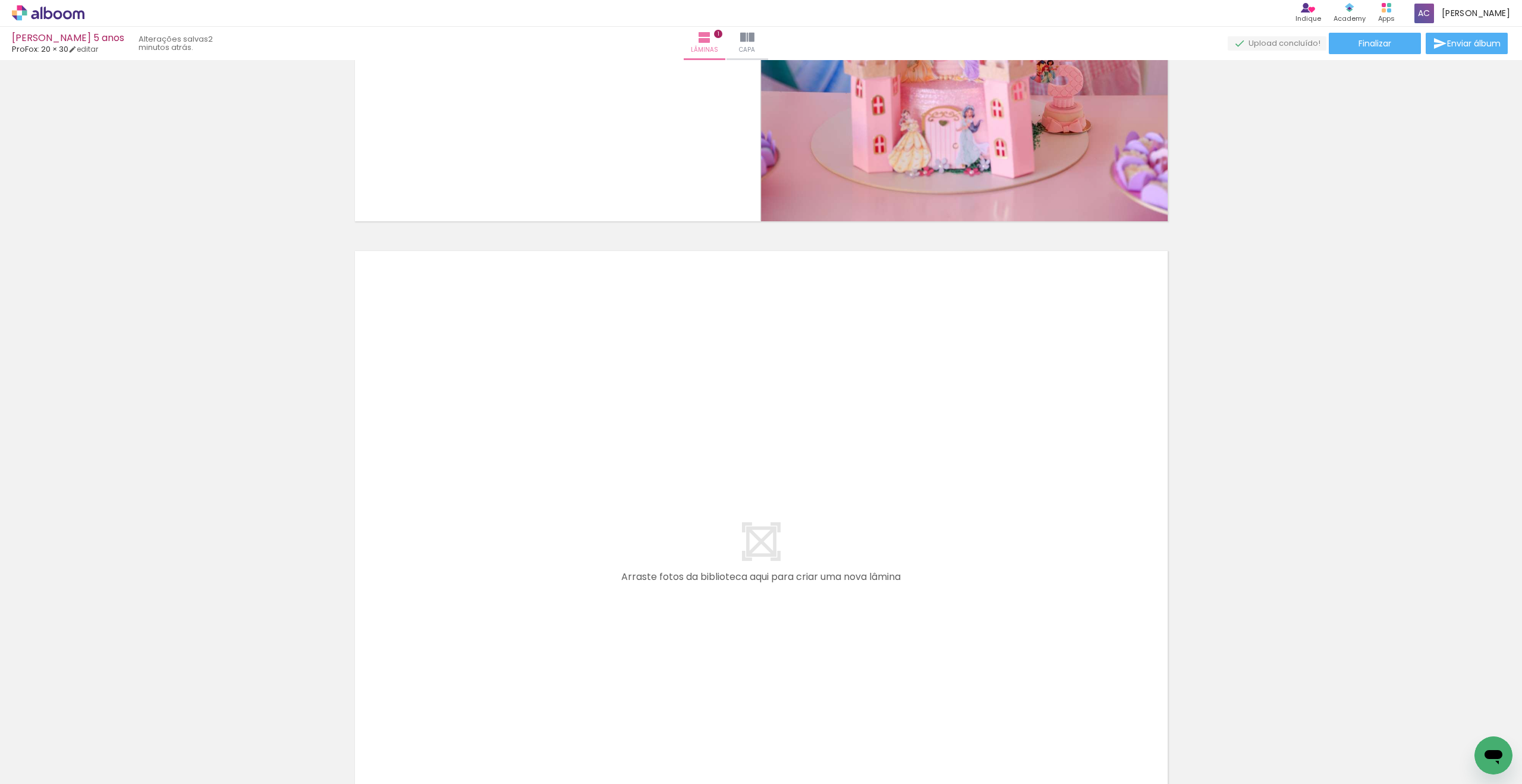
scroll to position [496, 0]
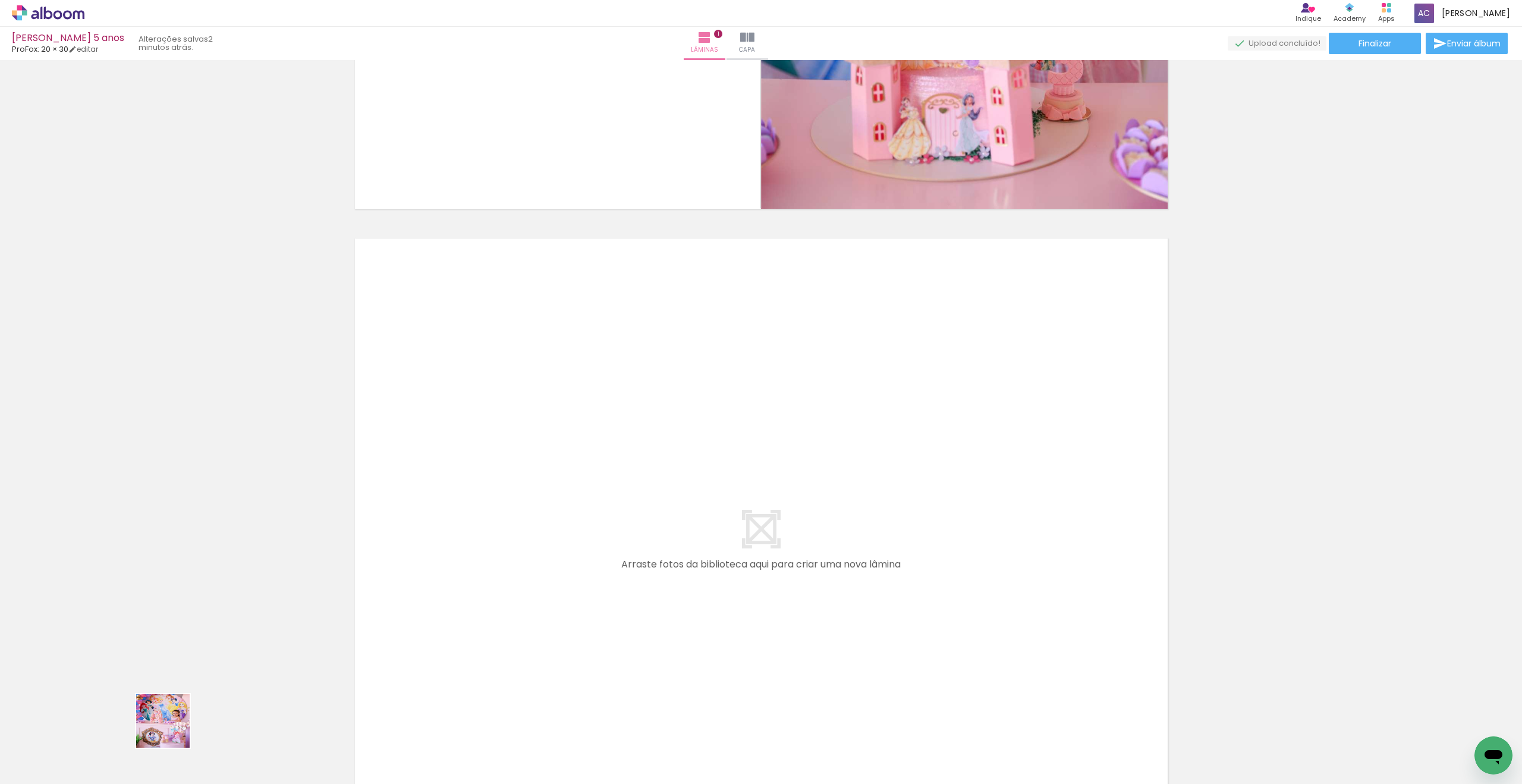
drag, startPoint x: 129, startPoint y: 747, endPoint x: 576, endPoint y: 550, distance: 488.5
click at [576, 550] on quentale-workspace at bounding box center [761, 392] width 1522 height 784
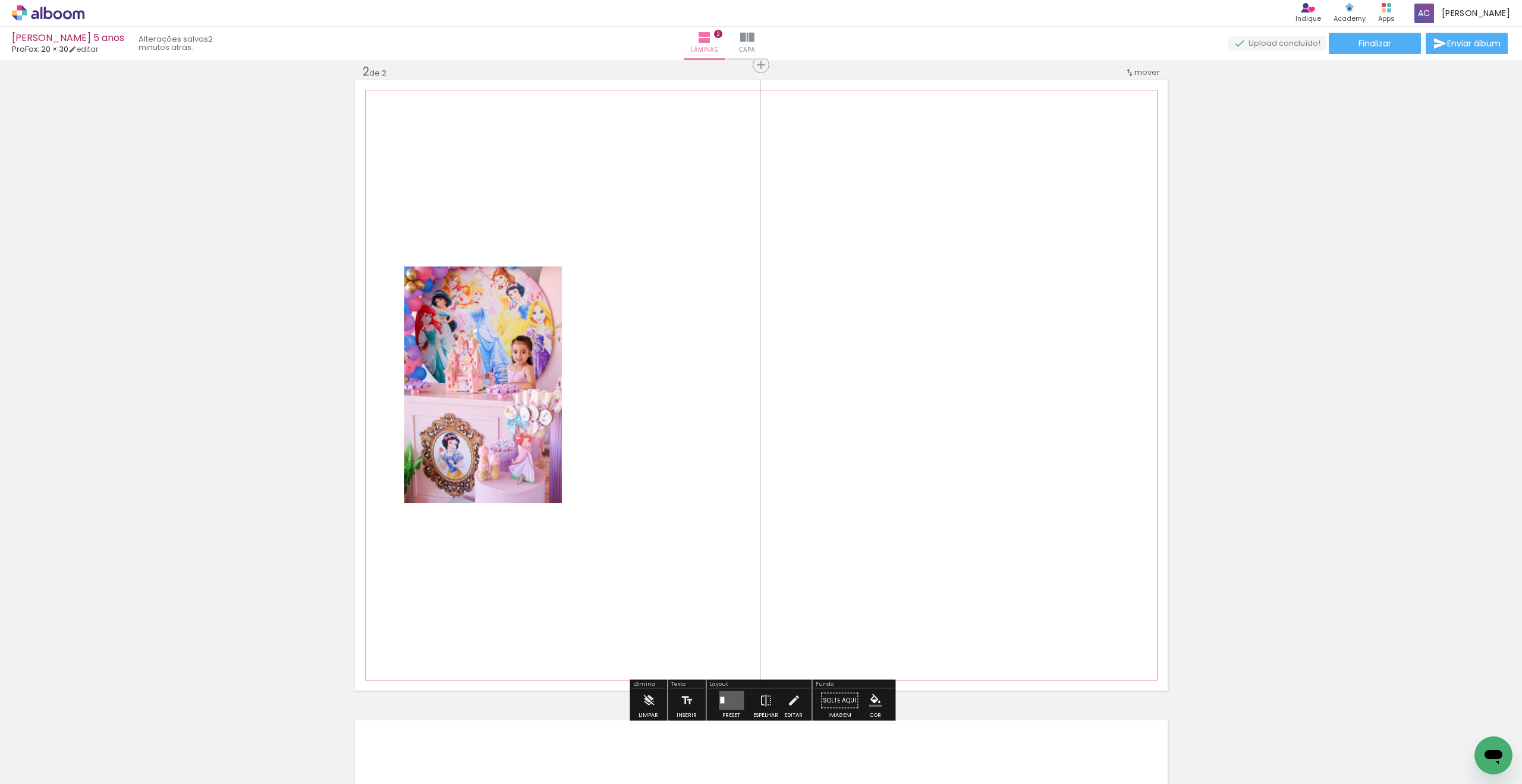
scroll to position [700, 0]
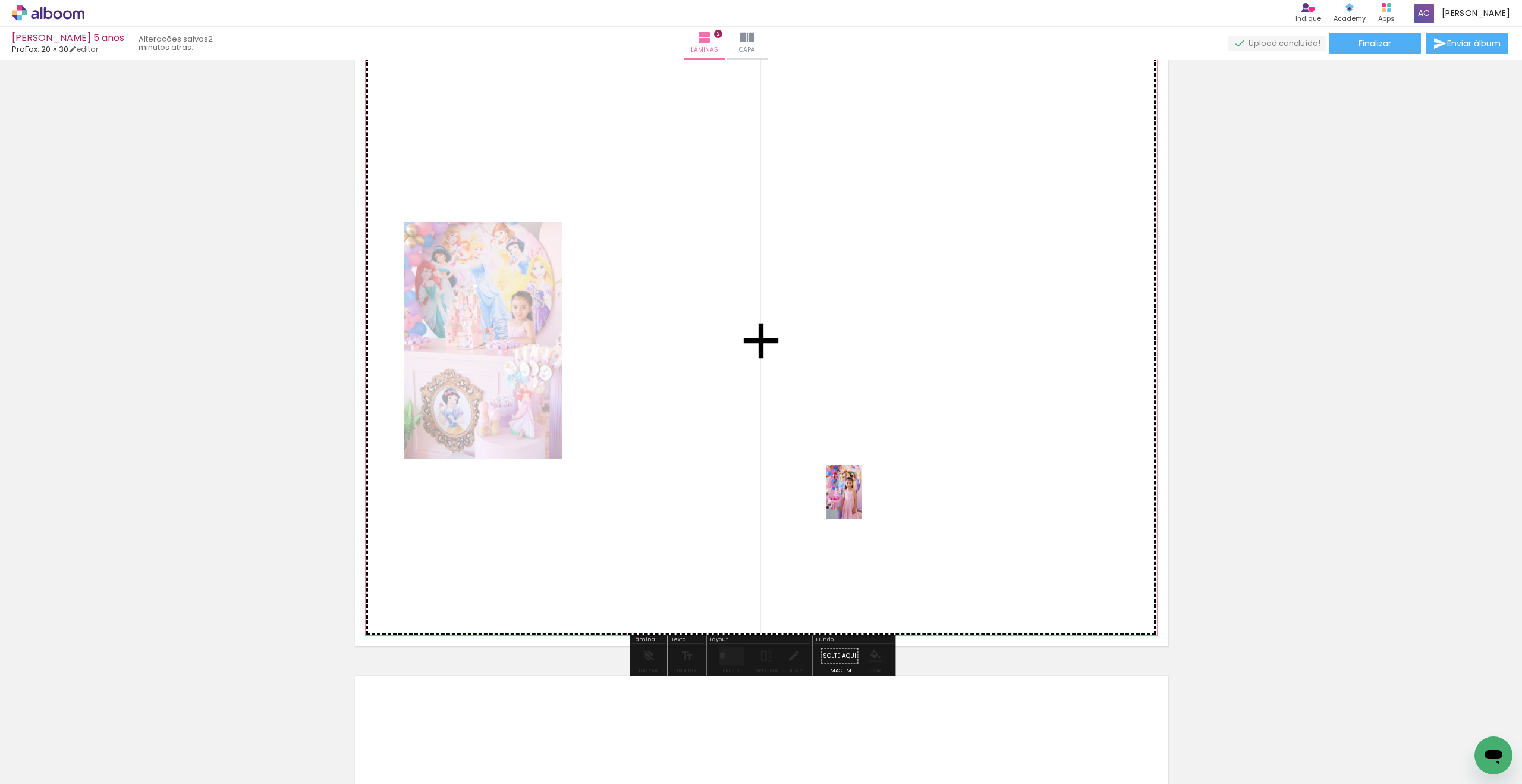
drag, startPoint x: 305, startPoint y: 729, endPoint x: 862, endPoint y: 500, distance: 602.2
click at [862, 500] on quentale-workspace at bounding box center [761, 392] width 1522 height 784
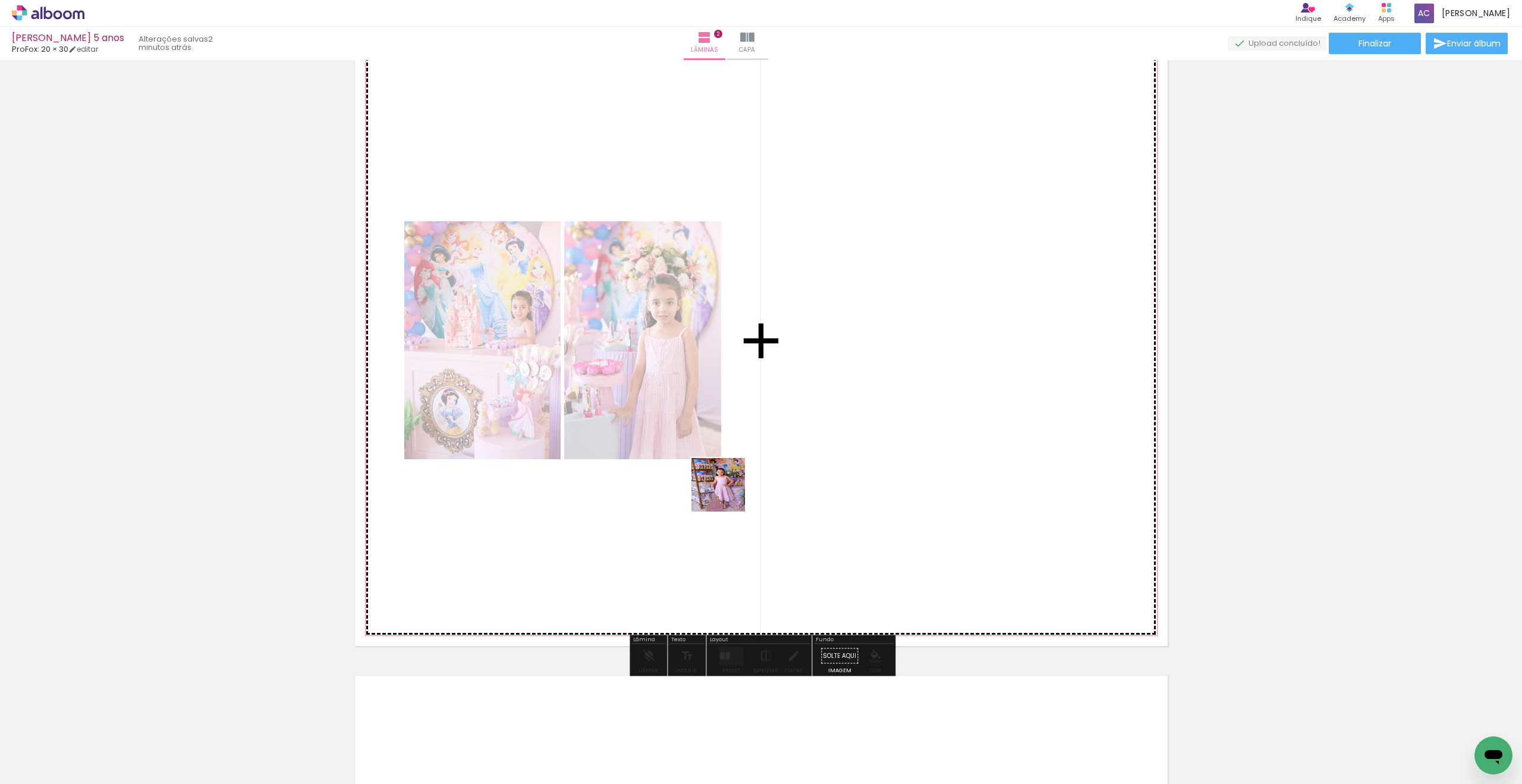
drag, startPoint x: 249, startPoint y: 734, endPoint x: 798, endPoint y: 461, distance: 613.1
click at [783, 466] on quentale-workspace at bounding box center [761, 392] width 1522 height 784
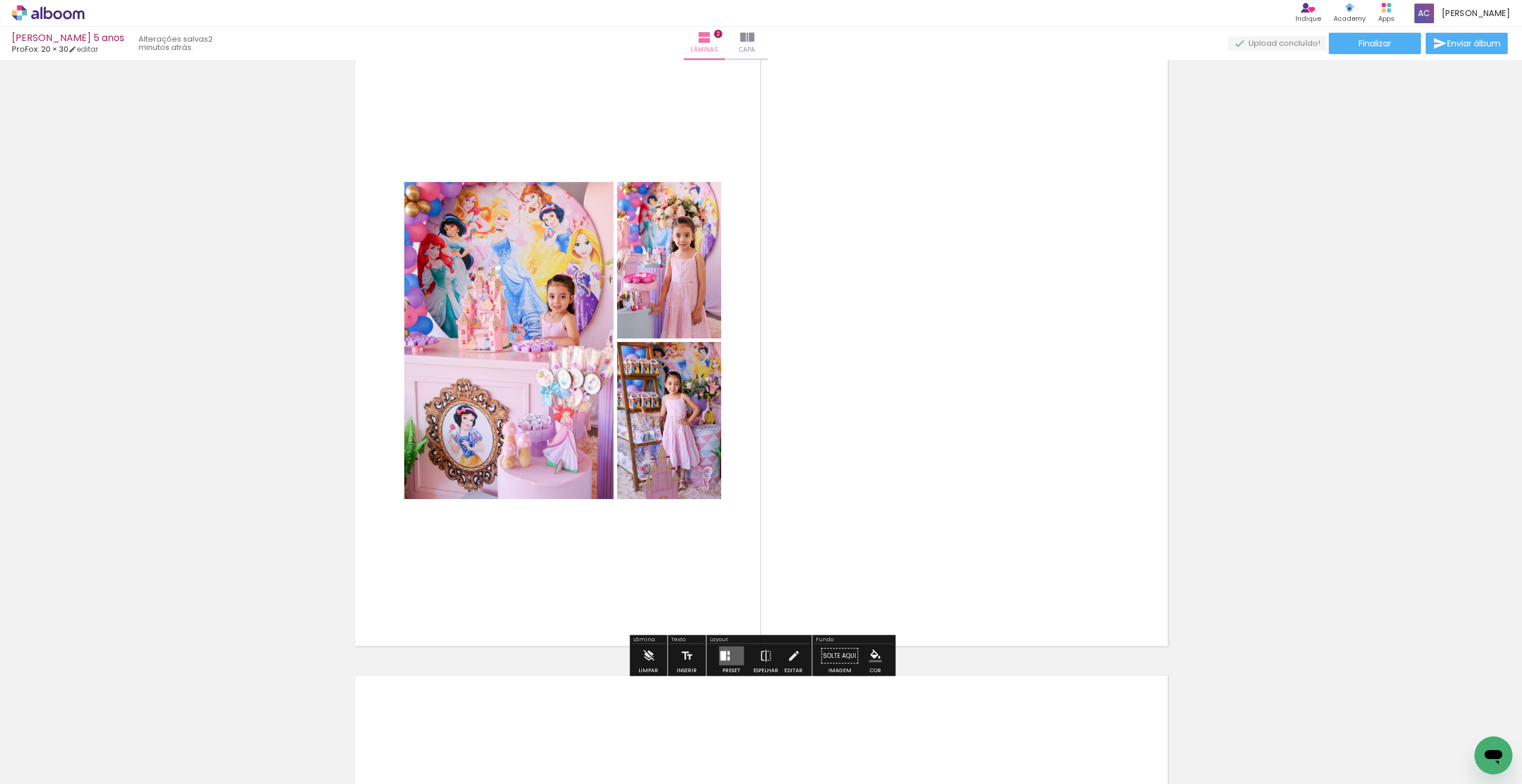
click at [723, 649] on quentale-layouter at bounding box center [732, 655] width 25 height 19
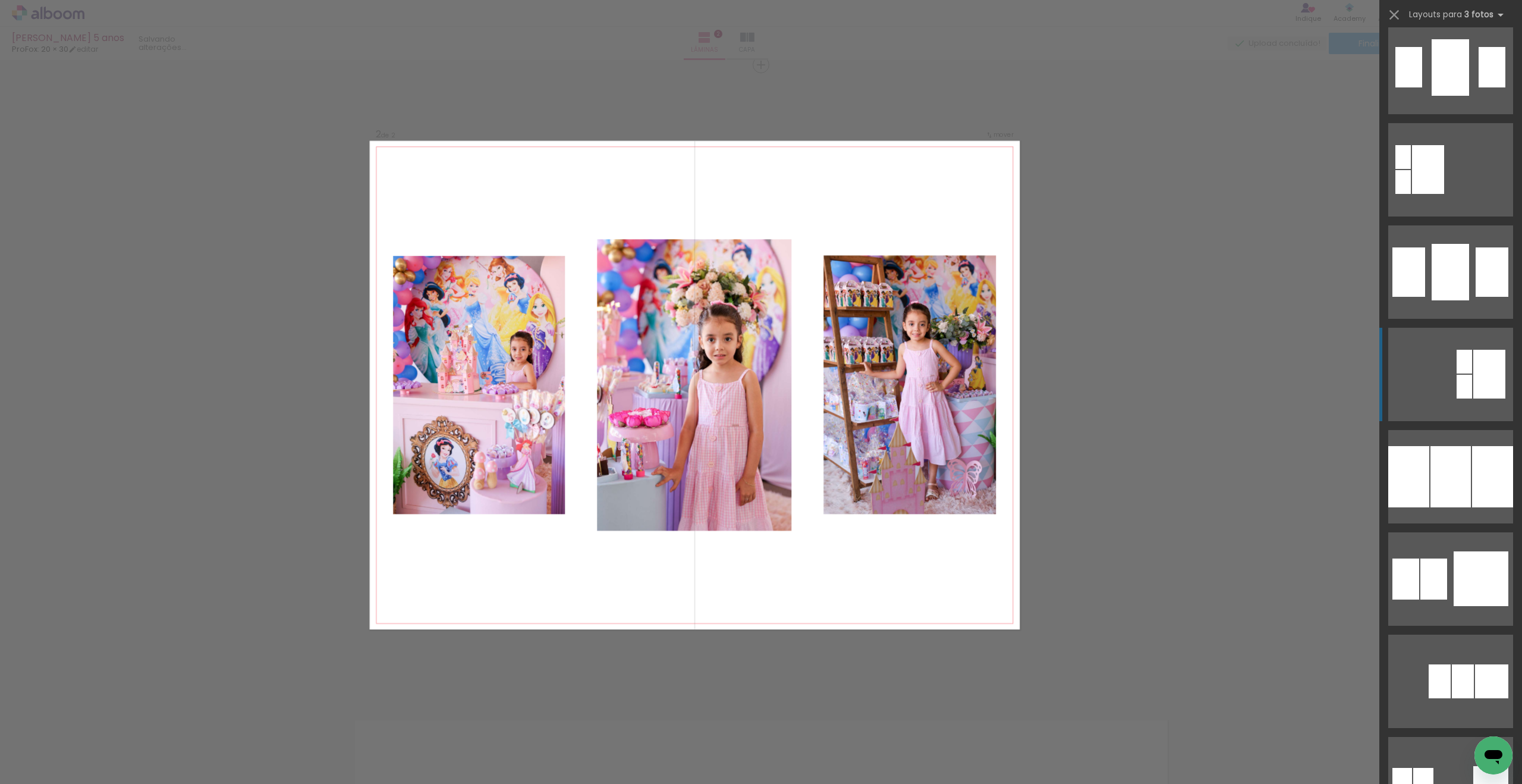
scroll to position [1158, 0]
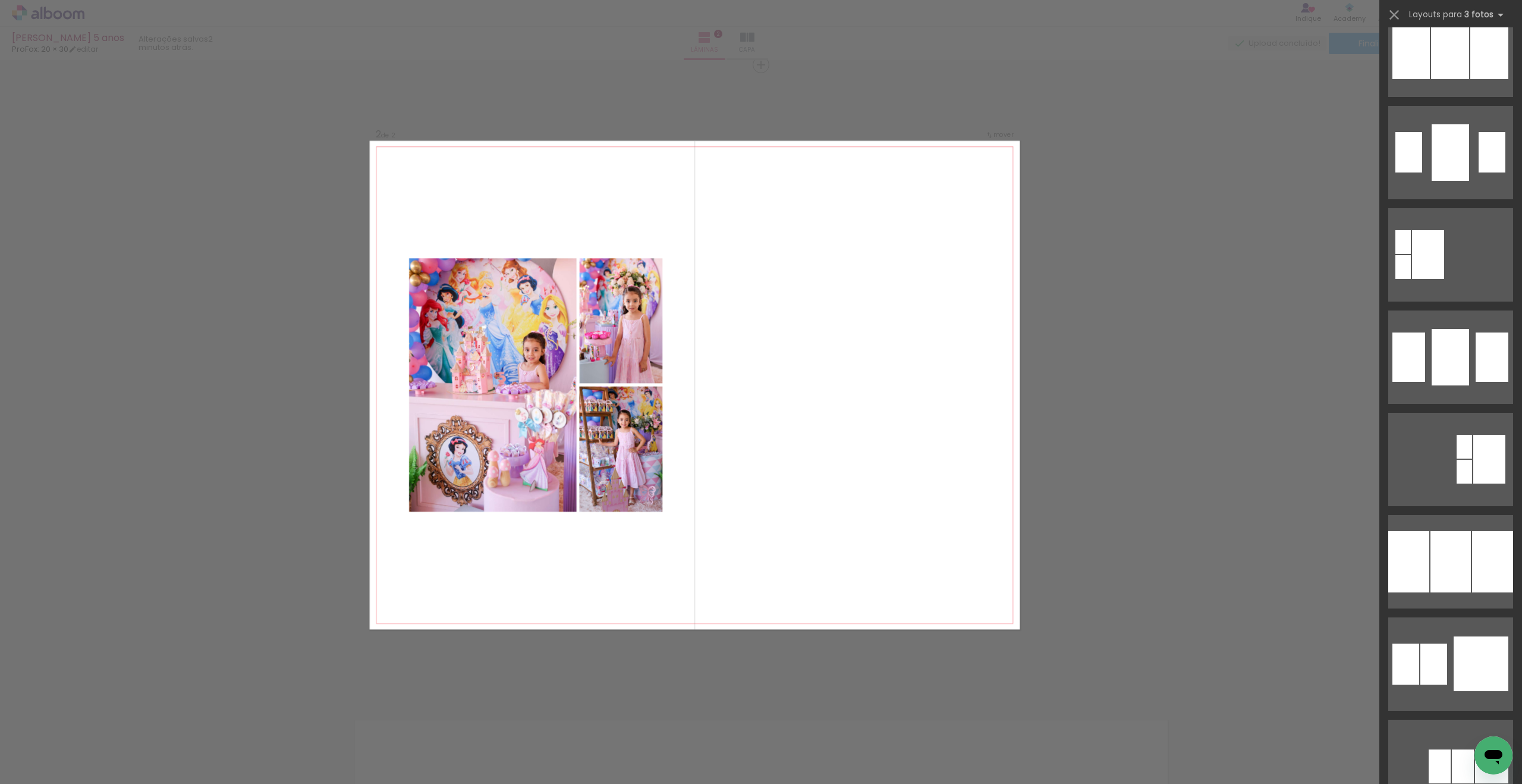
click at [1222, 398] on div "Confirmar Cancelar" at bounding box center [761, 380] width 1522 height 1950
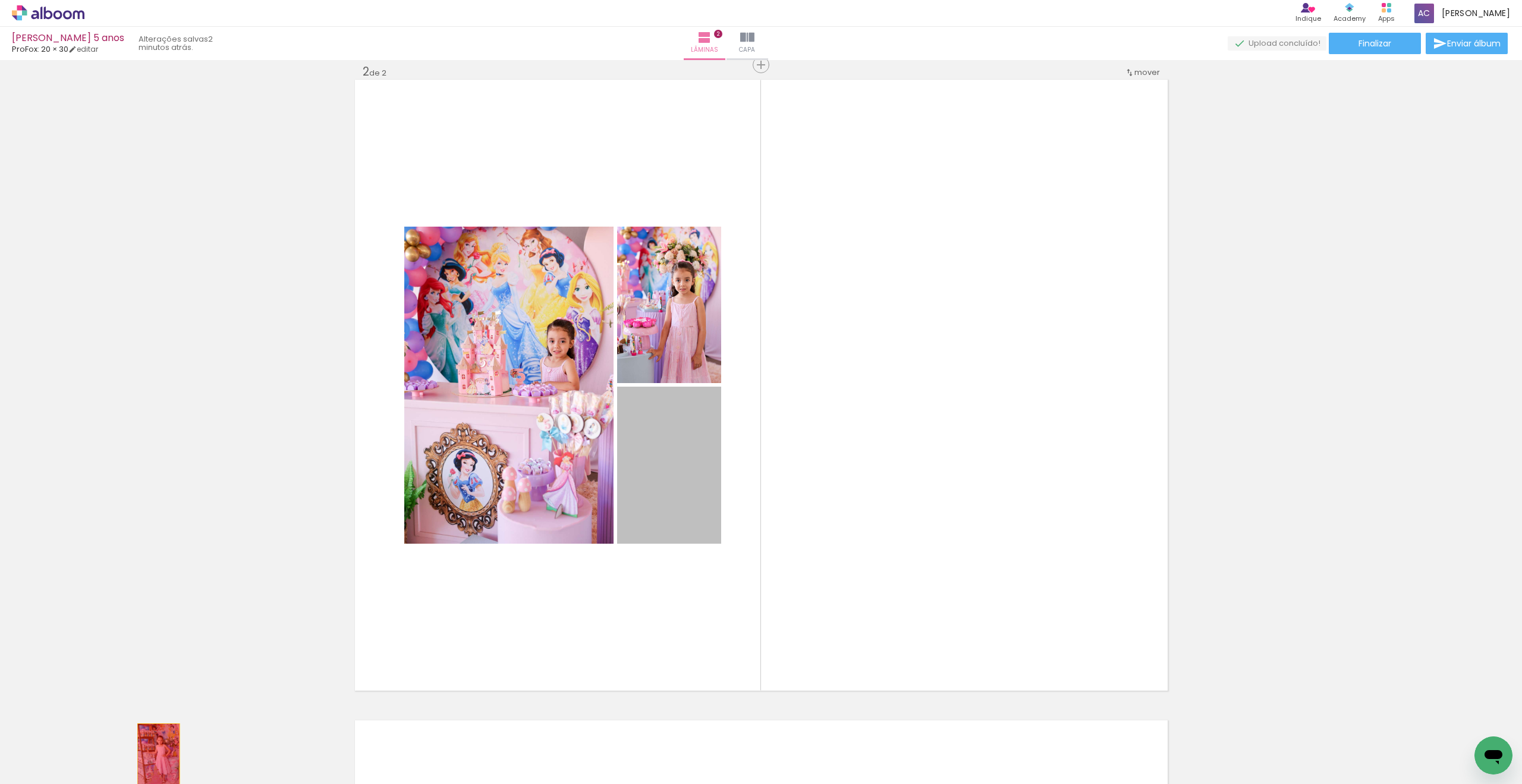
drag, startPoint x: 668, startPoint y: 498, endPoint x: 159, endPoint y: 755, distance: 570.2
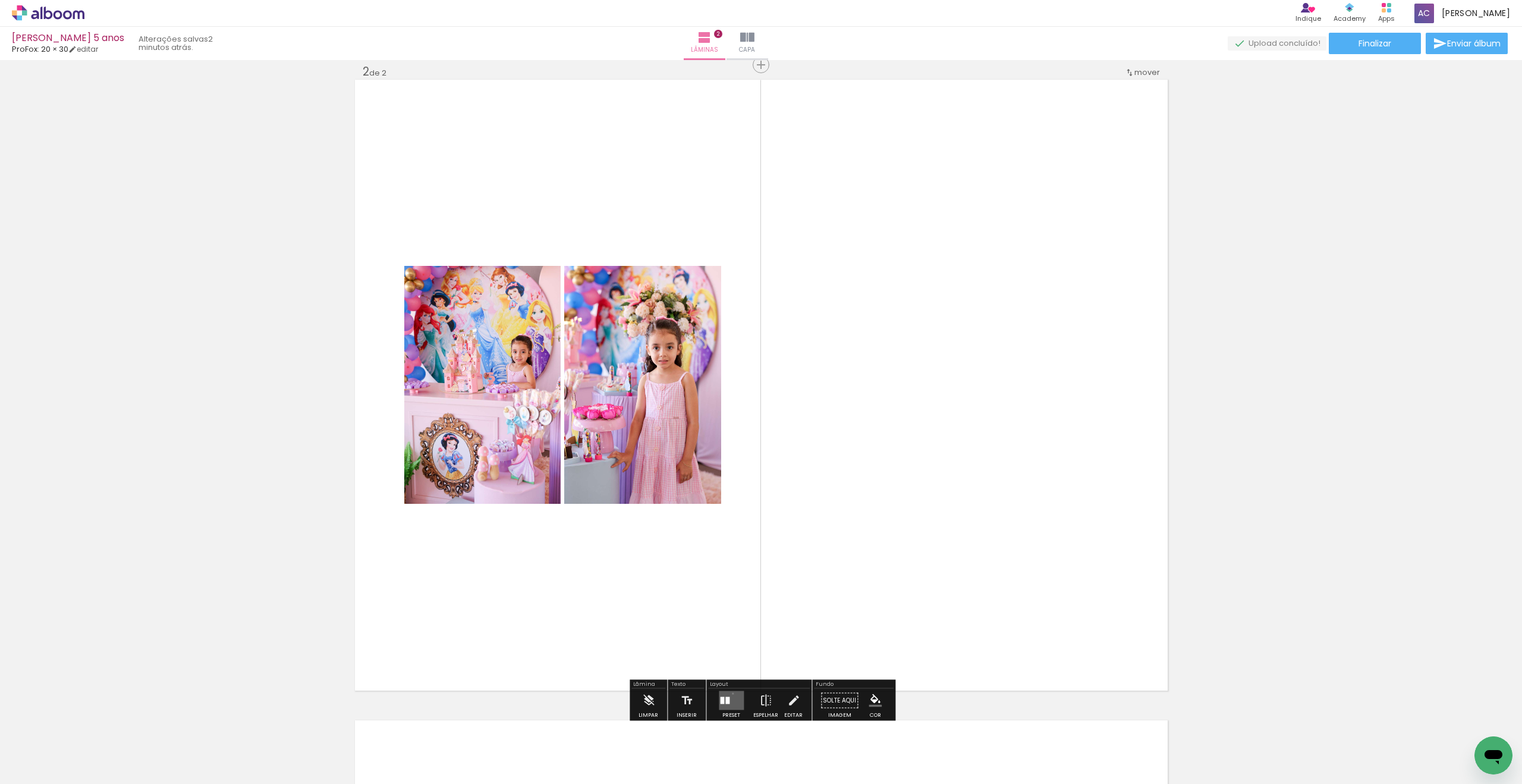
click at [730, 693] on quentale-layouter at bounding box center [732, 700] width 25 height 19
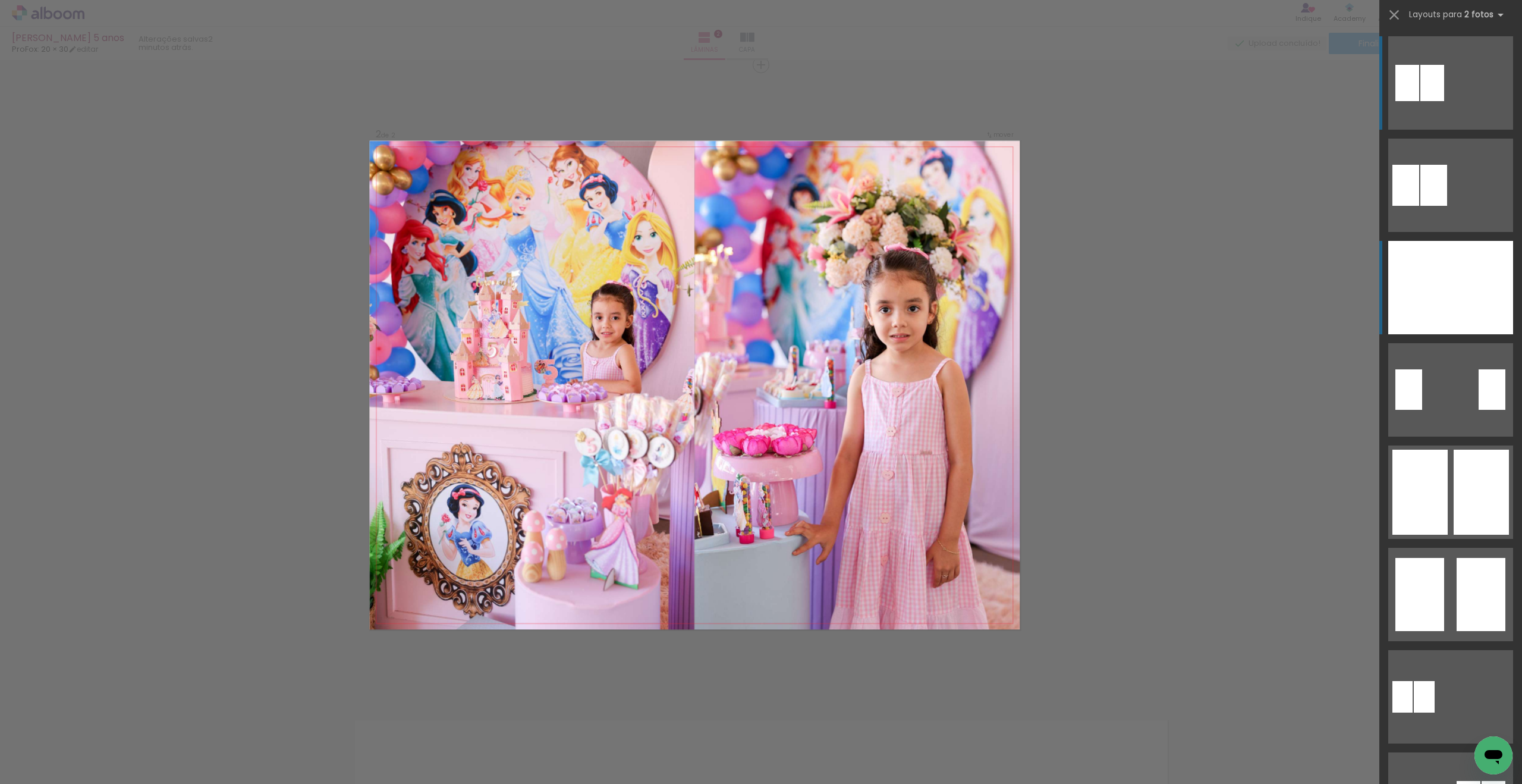
click at [1501, 273] on div at bounding box center [1482, 288] width 63 height 93
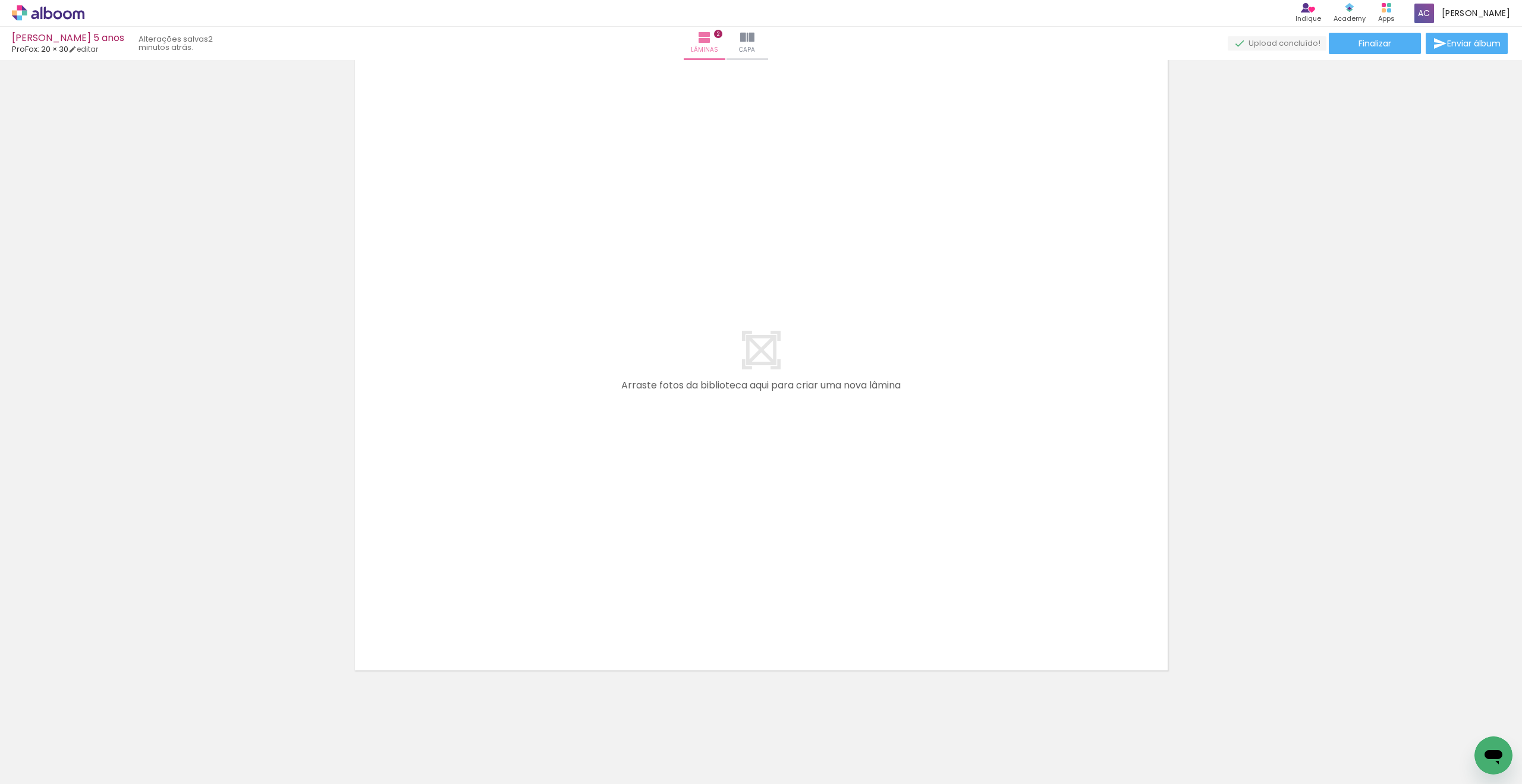
scroll to position [1317, 0]
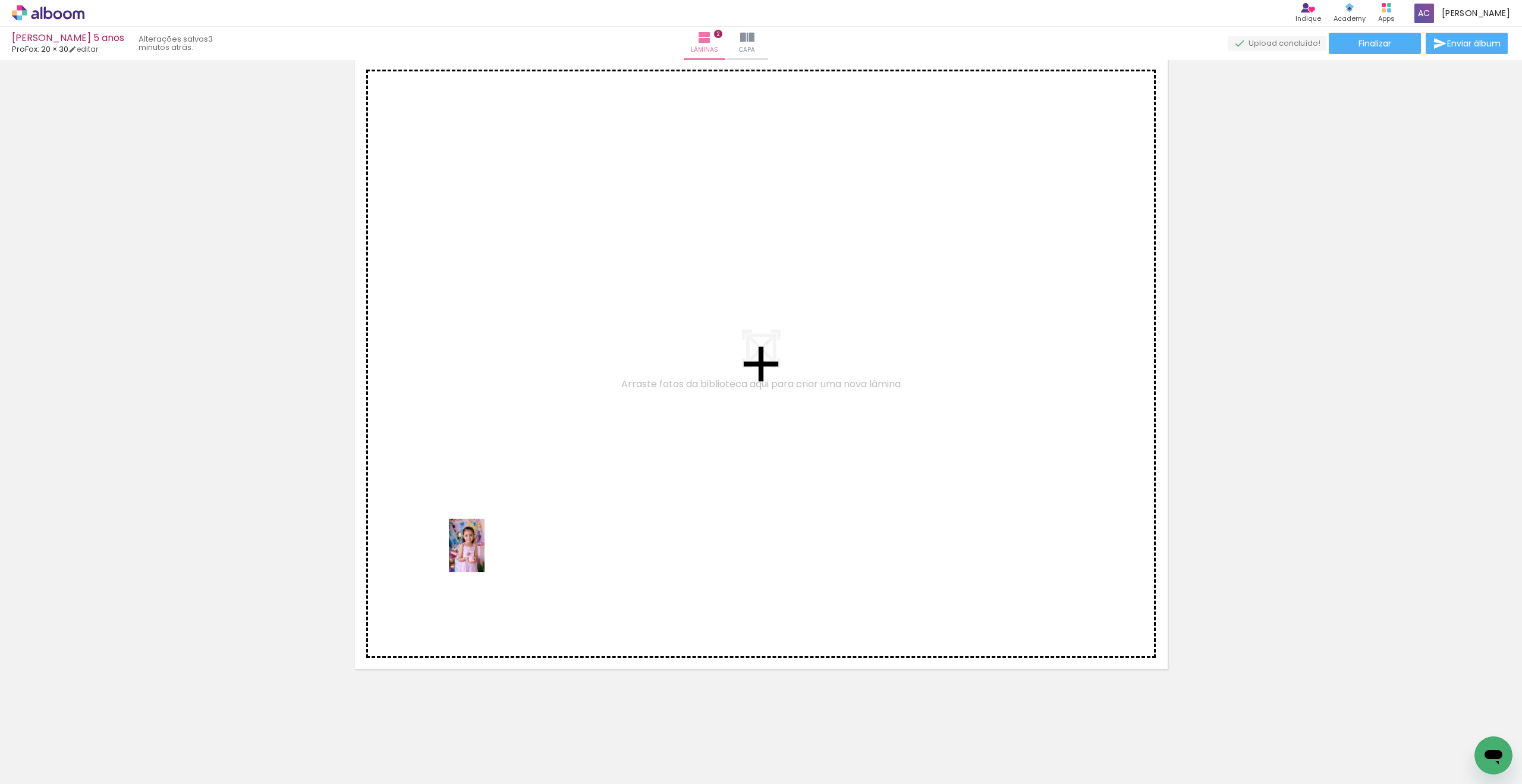
drag, startPoint x: 140, startPoint y: 745, endPoint x: 316, endPoint y: 711, distance: 179.3
click at [553, 505] on quentale-workspace at bounding box center [761, 392] width 1522 height 784
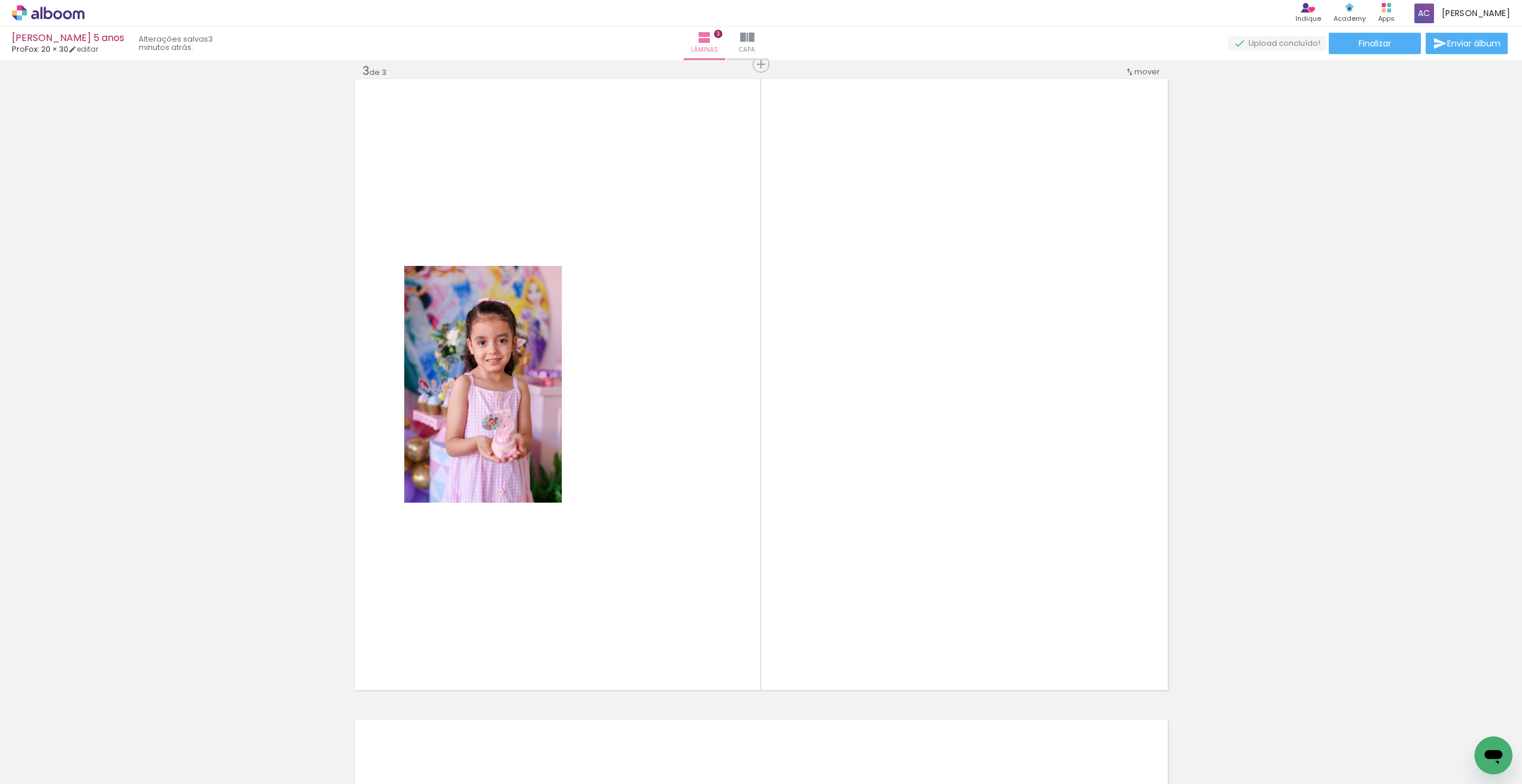
scroll to position [1296, 0]
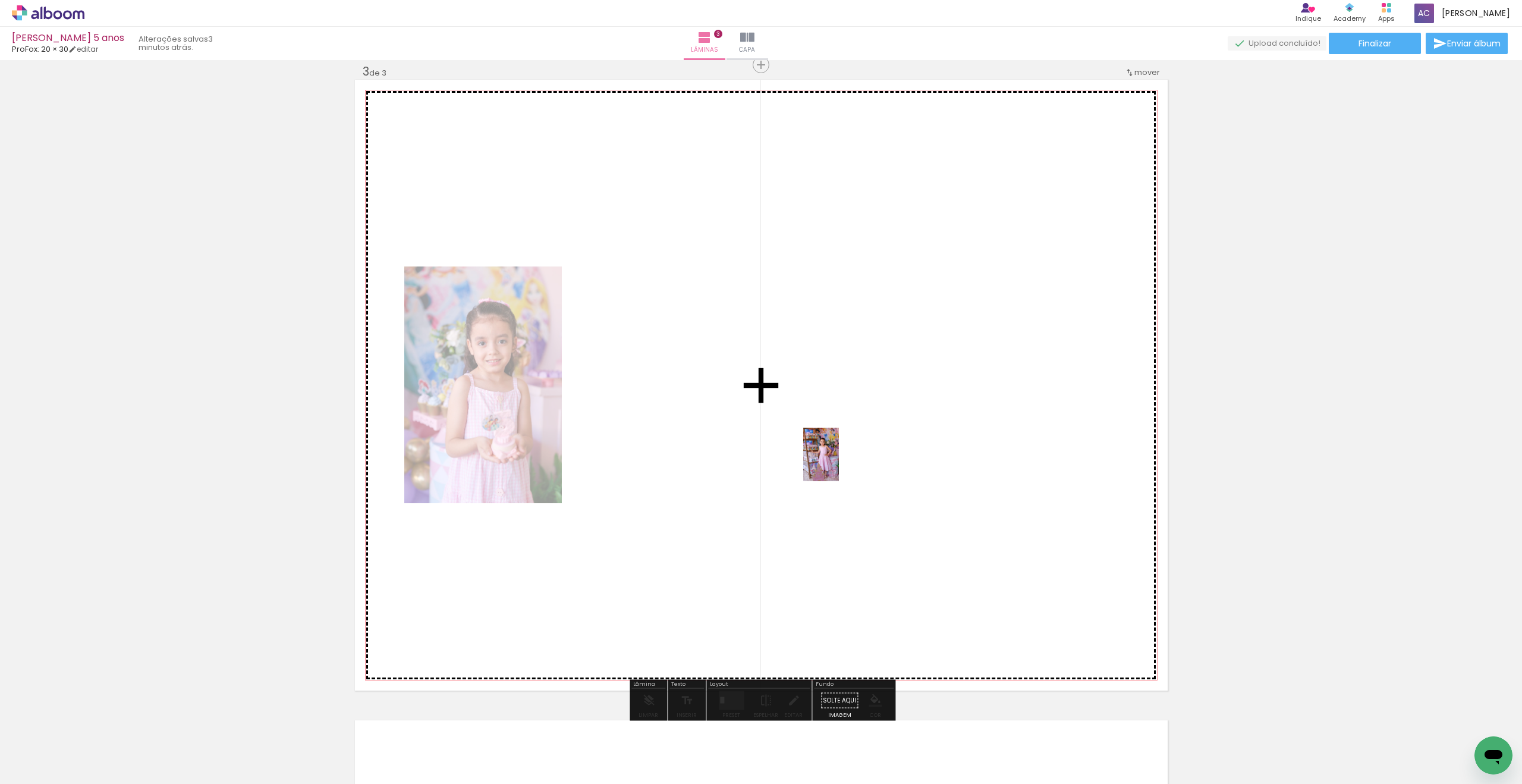
drag, startPoint x: 192, startPoint y: 739, endPoint x: 840, endPoint y: 466, distance: 703.2
click at [838, 463] on quentale-workspace at bounding box center [761, 392] width 1522 height 784
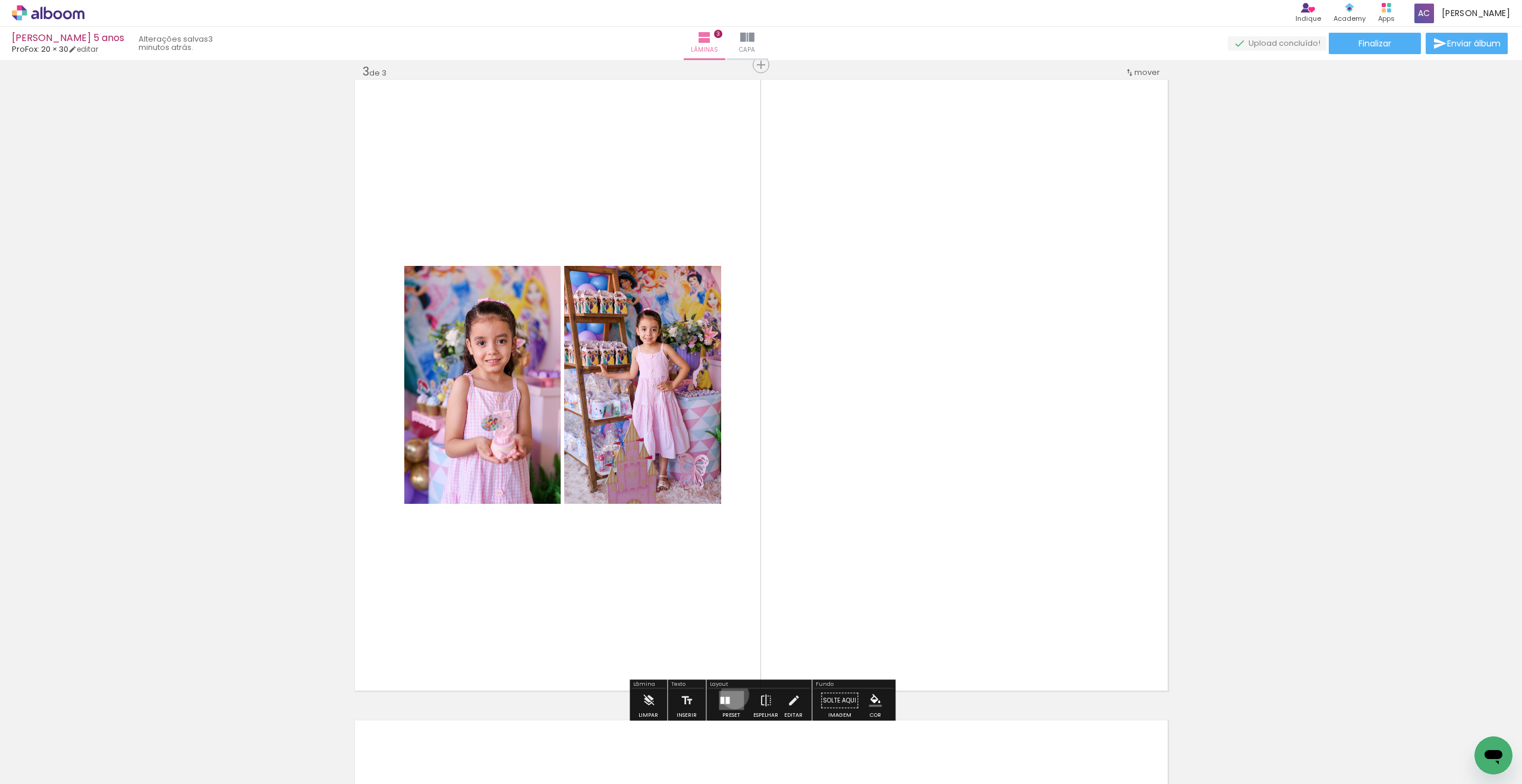
click at [732, 694] on quentale-layouter at bounding box center [732, 700] width 25 height 19
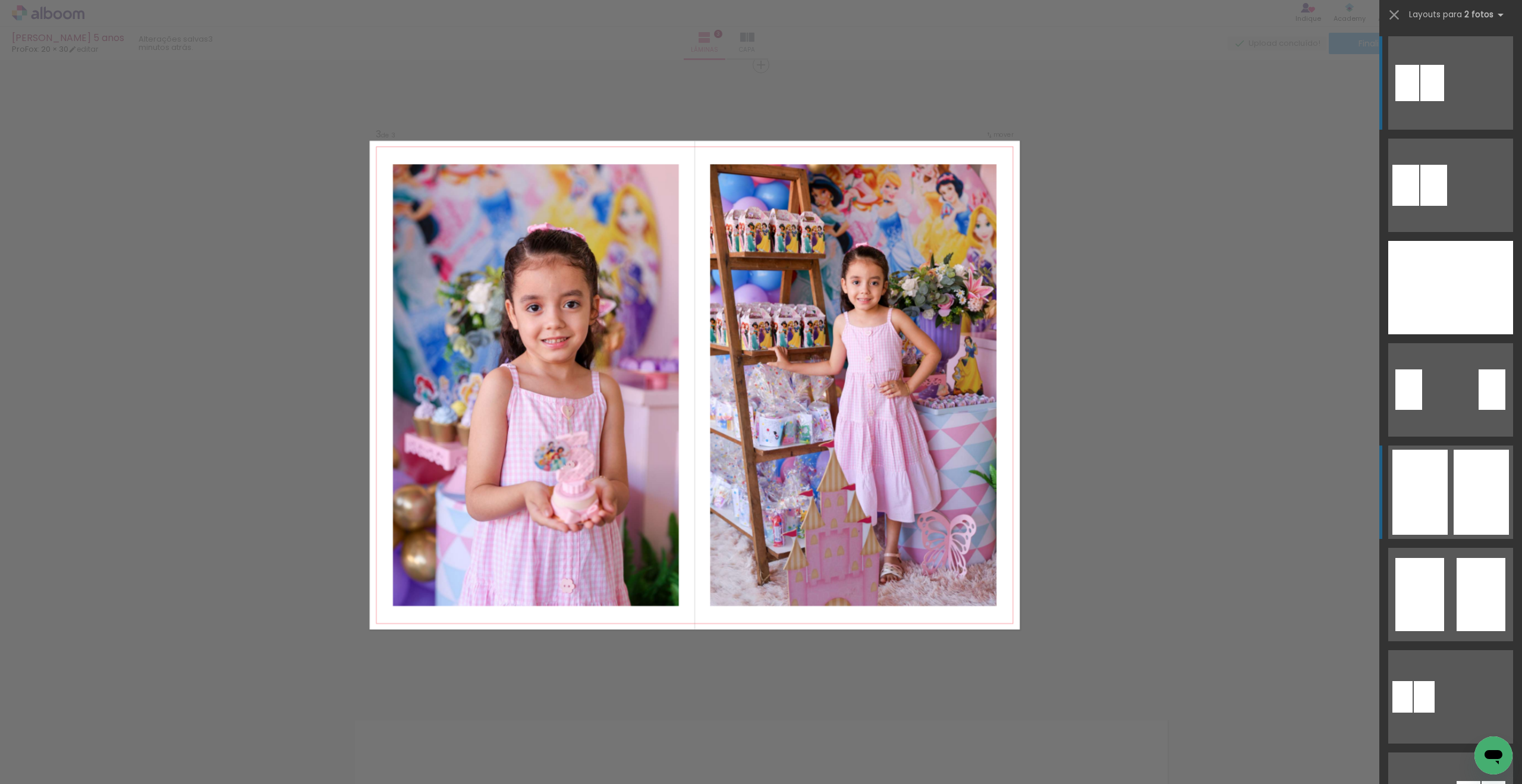
click at [1462, 482] on div at bounding box center [1481, 492] width 55 height 85
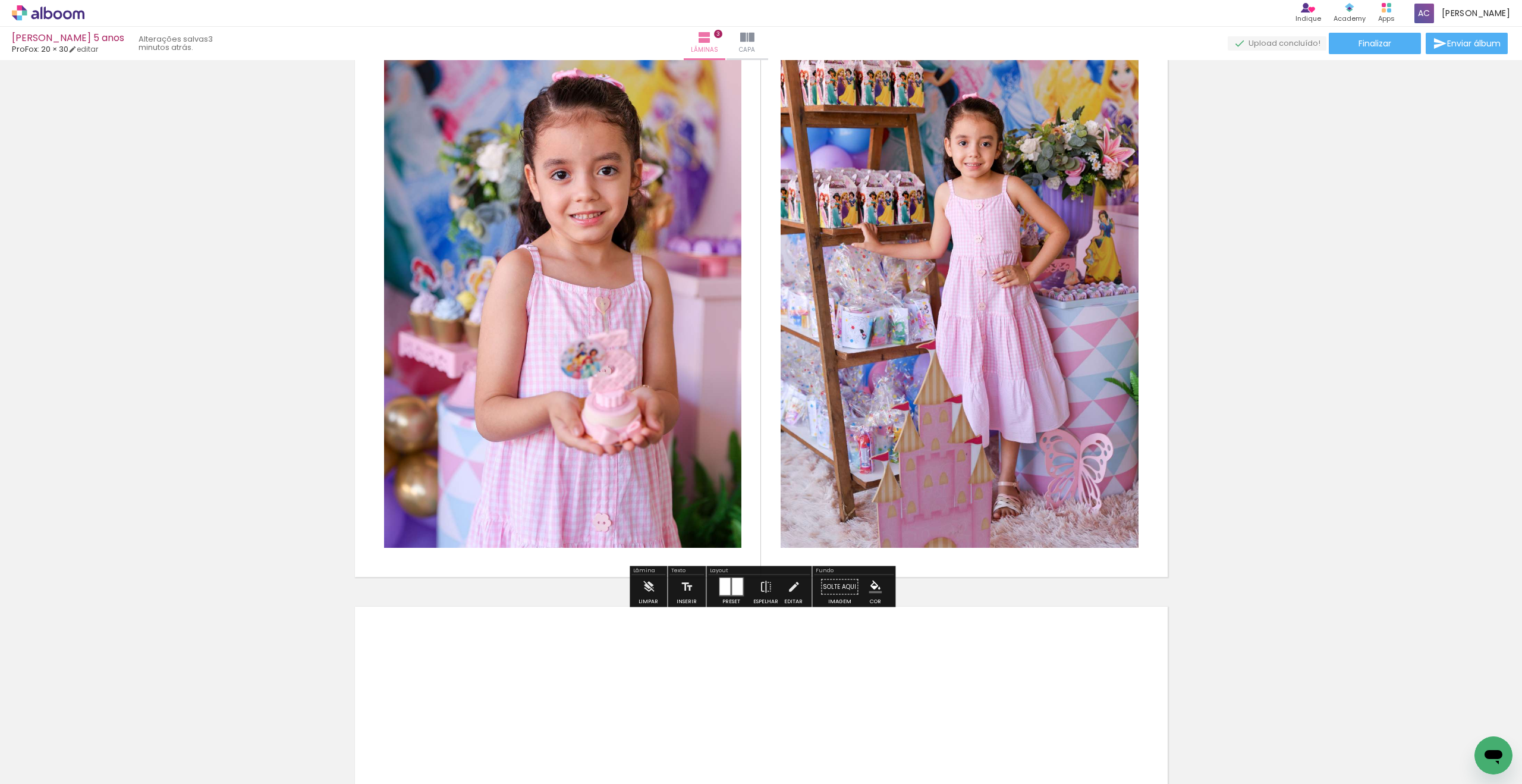
scroll to position [1414, 0]
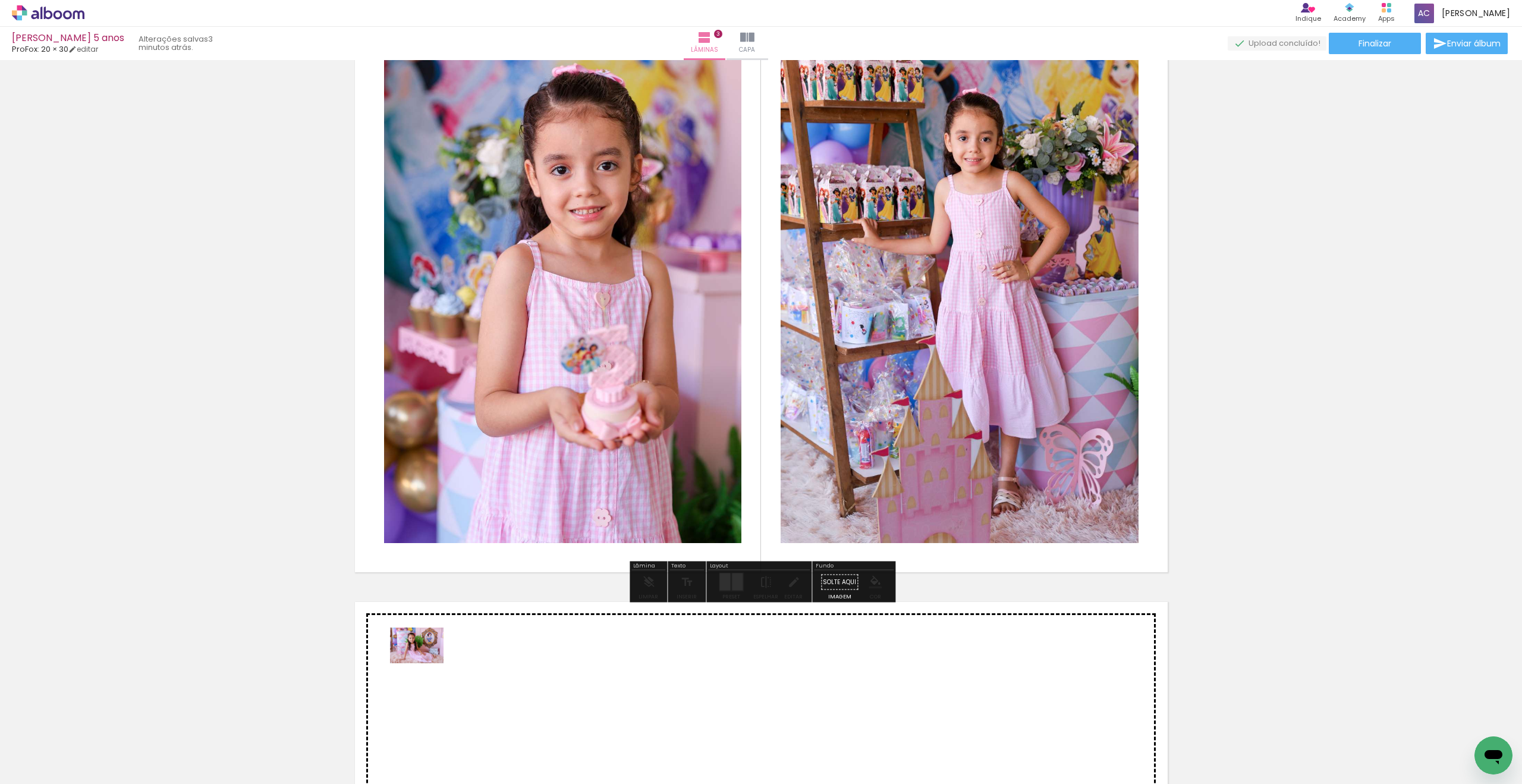
drag, startPoint x: 134, startPoint y: 740, endPoint x: 426, endPoint y: 663, distance: 302.0
click at [426, 663] on quentale-workspace at bounding box center [761, 392] width 1522 height 784
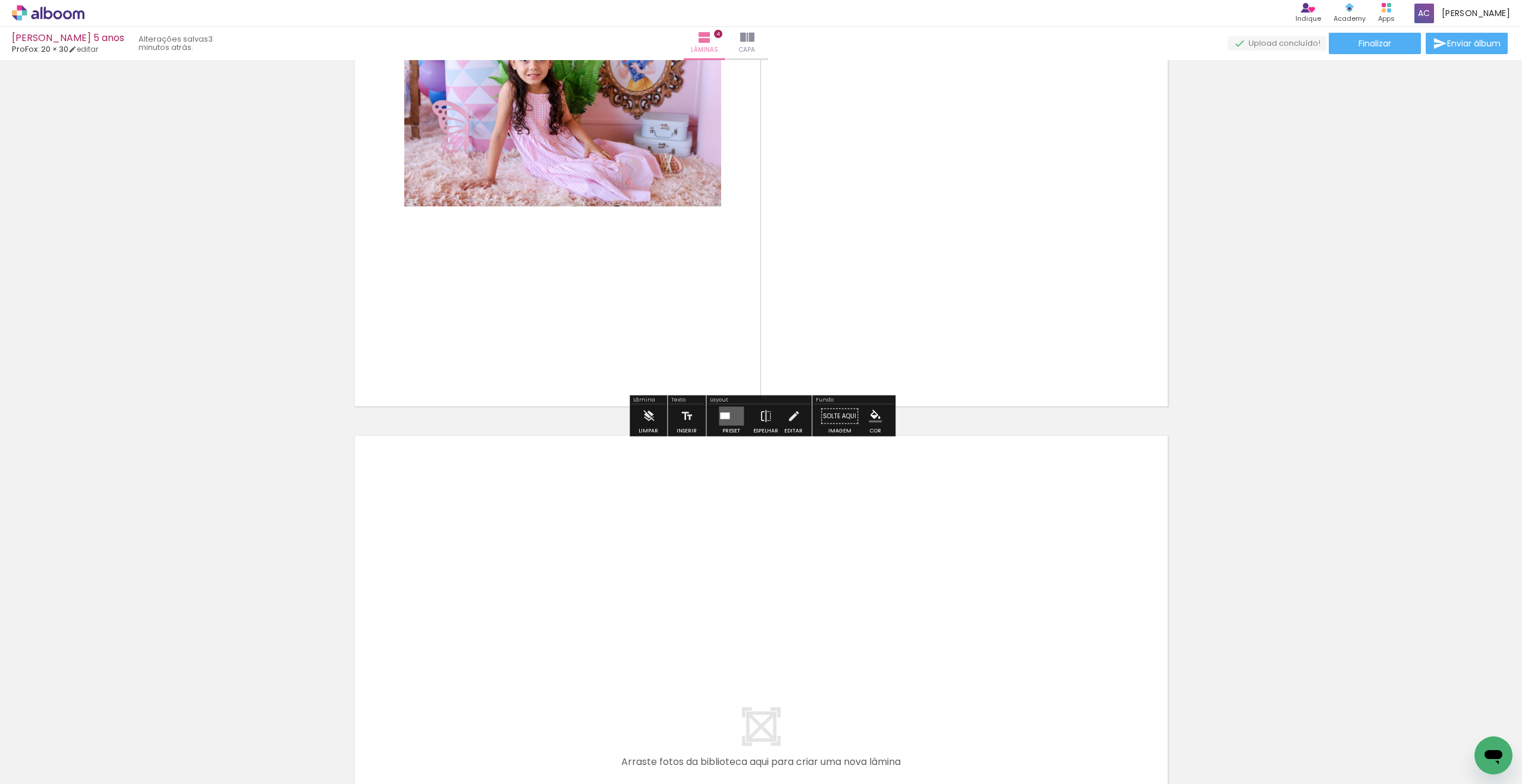
scroll to position [2226, 0]
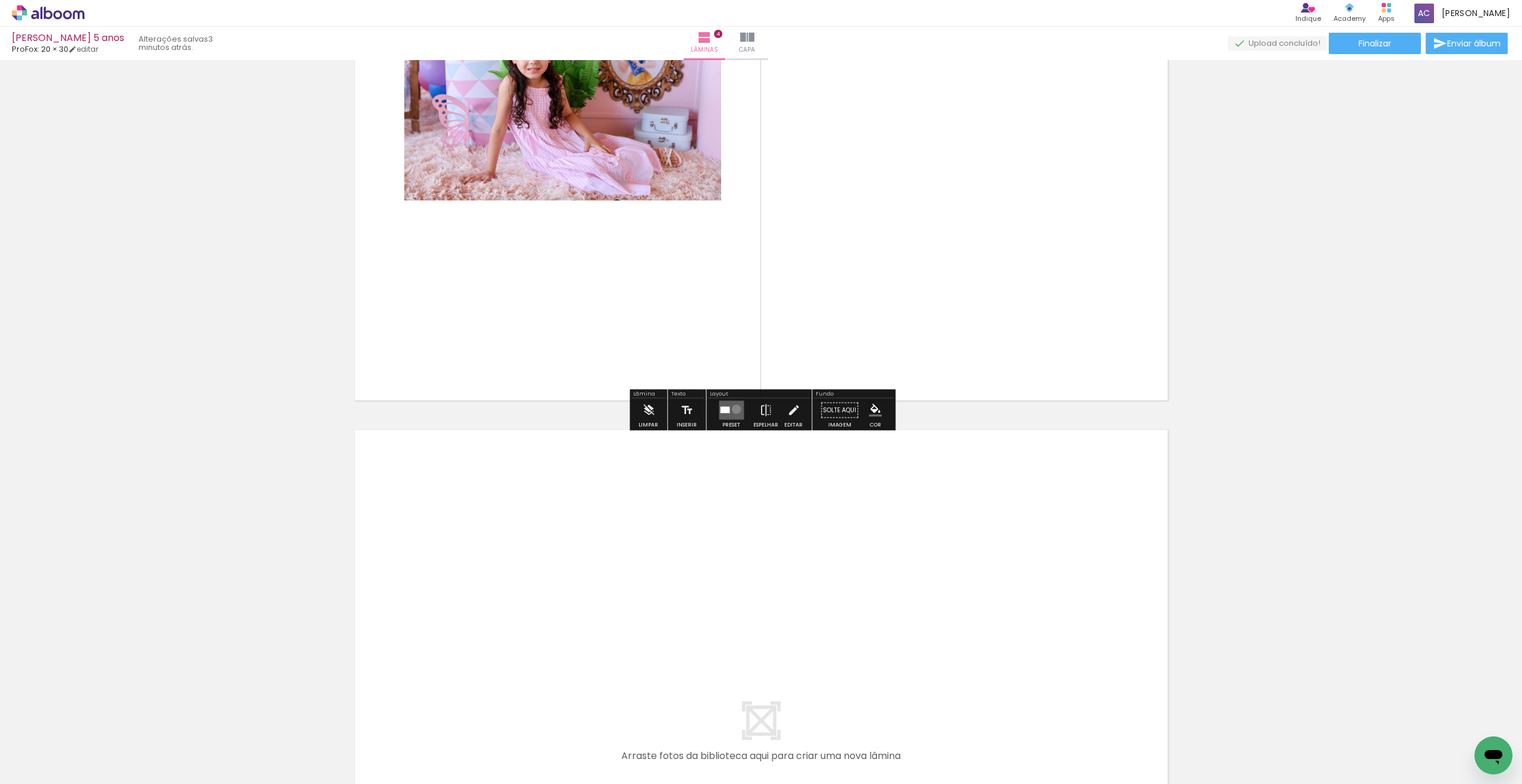
click at [734, 408] on quentale-layouter at bounding box center [732, 410] width 25 height 19
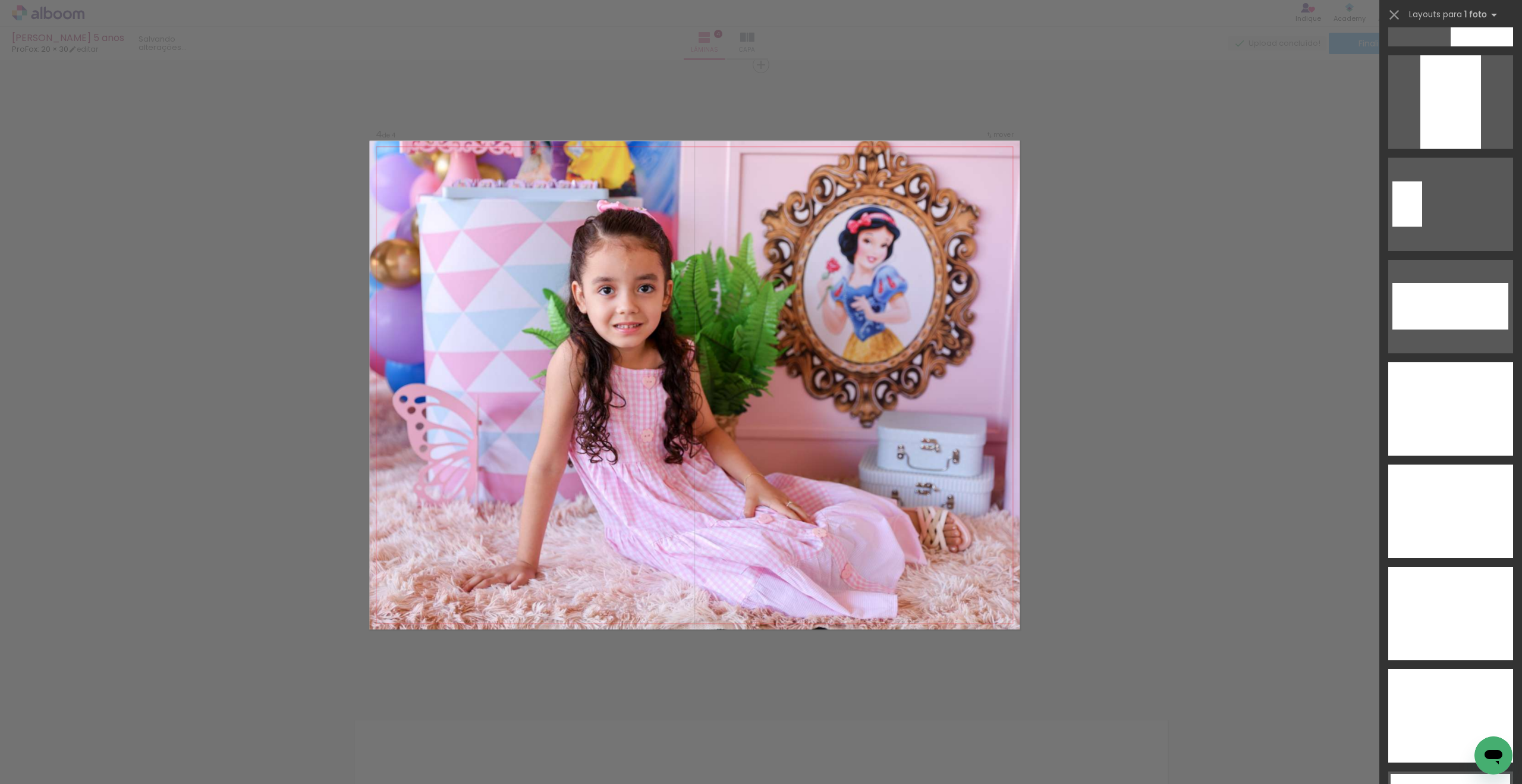
scroll to position [4661, 0]
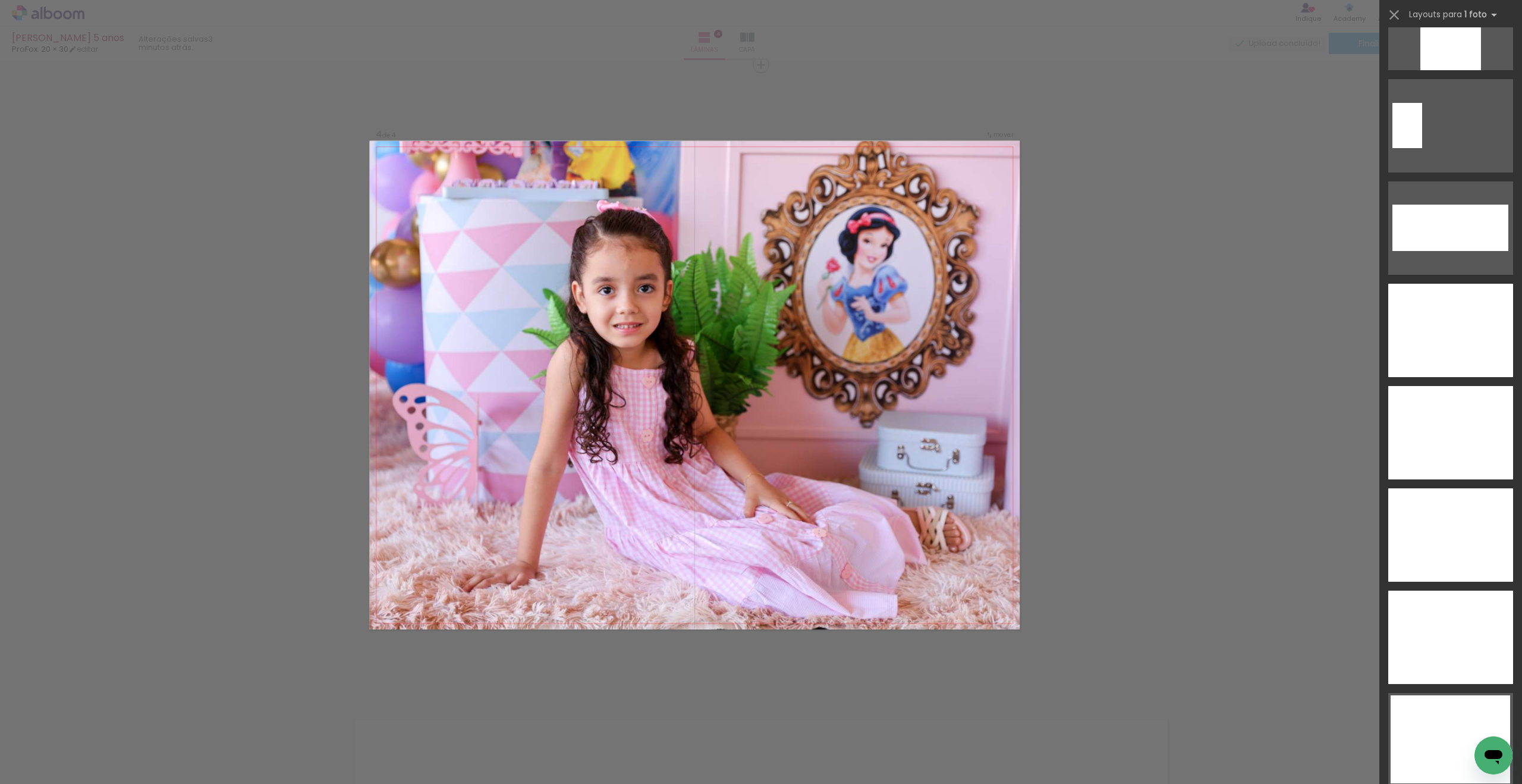
drag, startPoint x: 1463, startPoint y: 338, endPoint x: 1210, endPoint y: 399, distance: 260.2
click at [1463, 338] on div at bounding box center [1450, 330] width 125 height 93
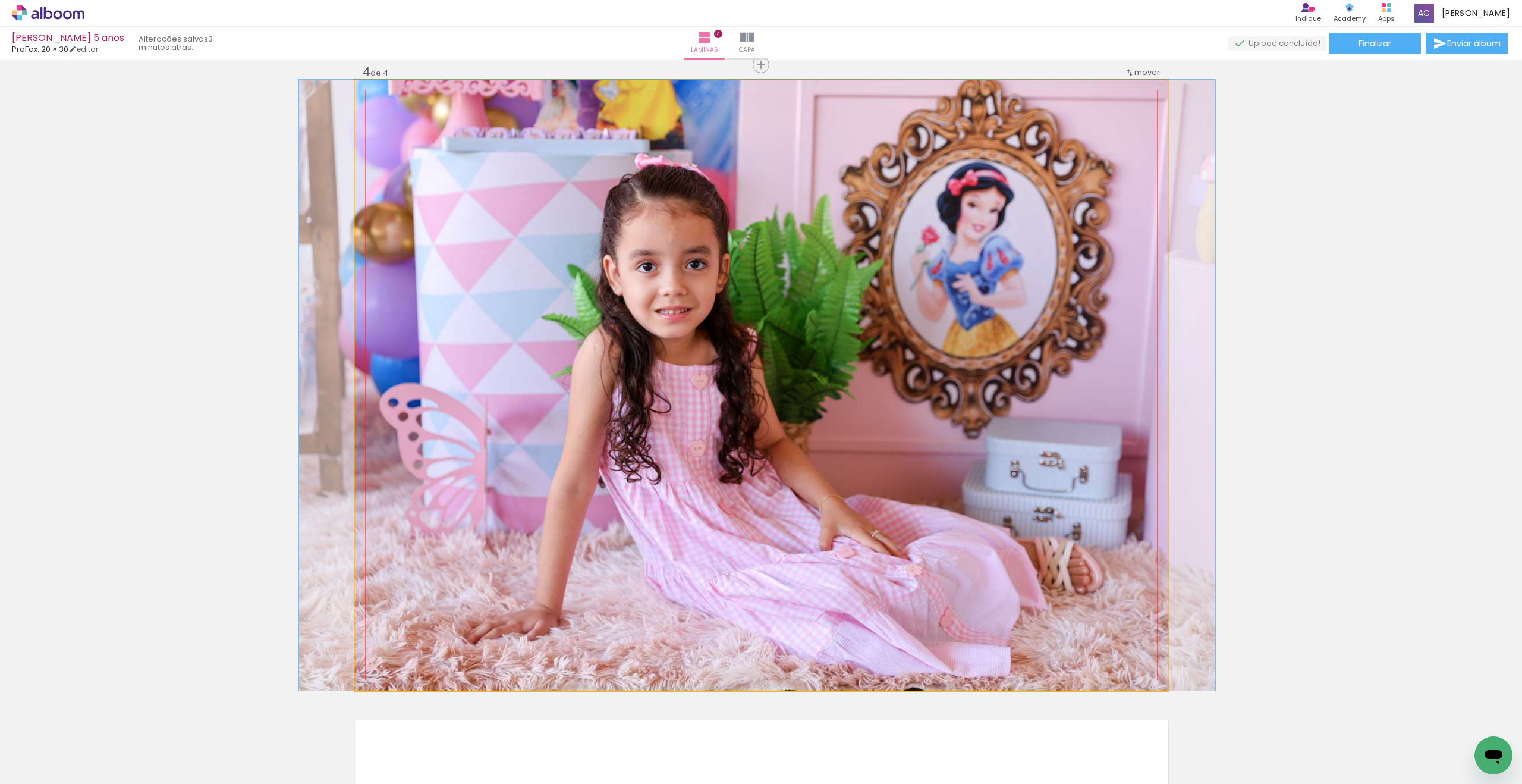
drag, startPoint x: 845, startPoint y: 423, endPoint x: 840, endPoint y: 376, distance: 47.3
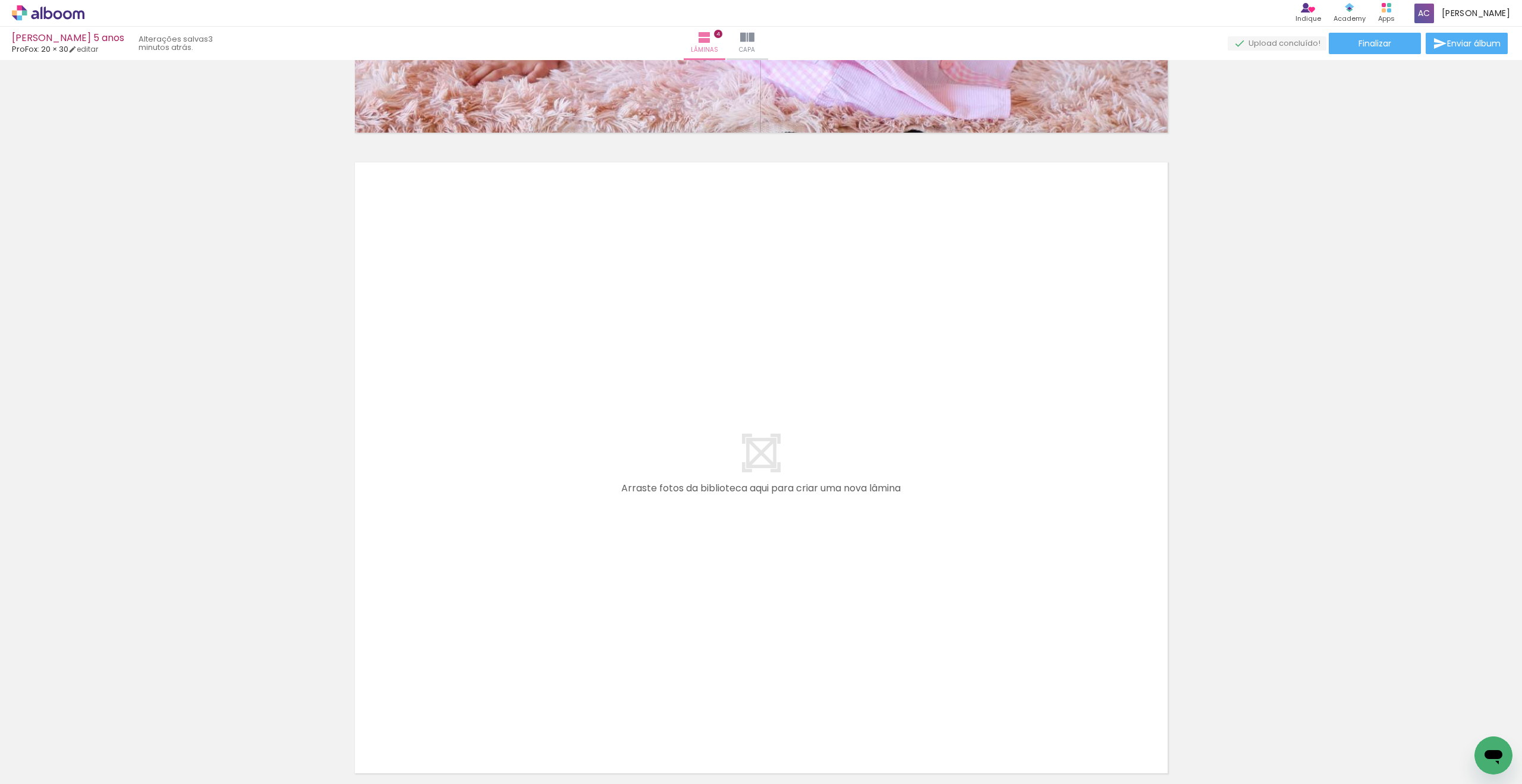
scroll to position [2498, 0]
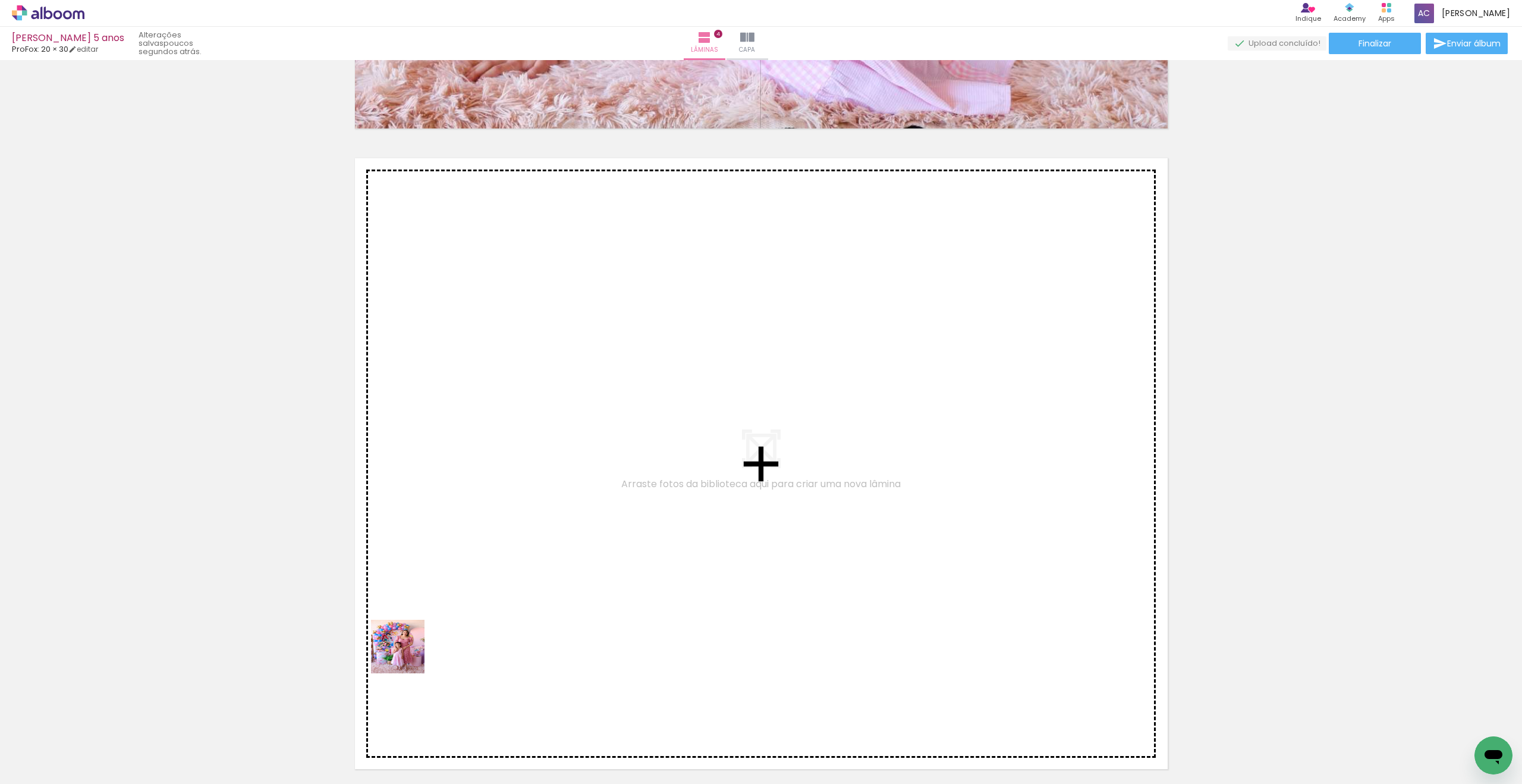
drag, startPoint x: 330, startPoint y: 755, endPoint x: 512, endPoint y: 509, distance: 306.0
click at [512, 509] on quentale-workspace at bounding box center [761, 392] width 1522 height 784
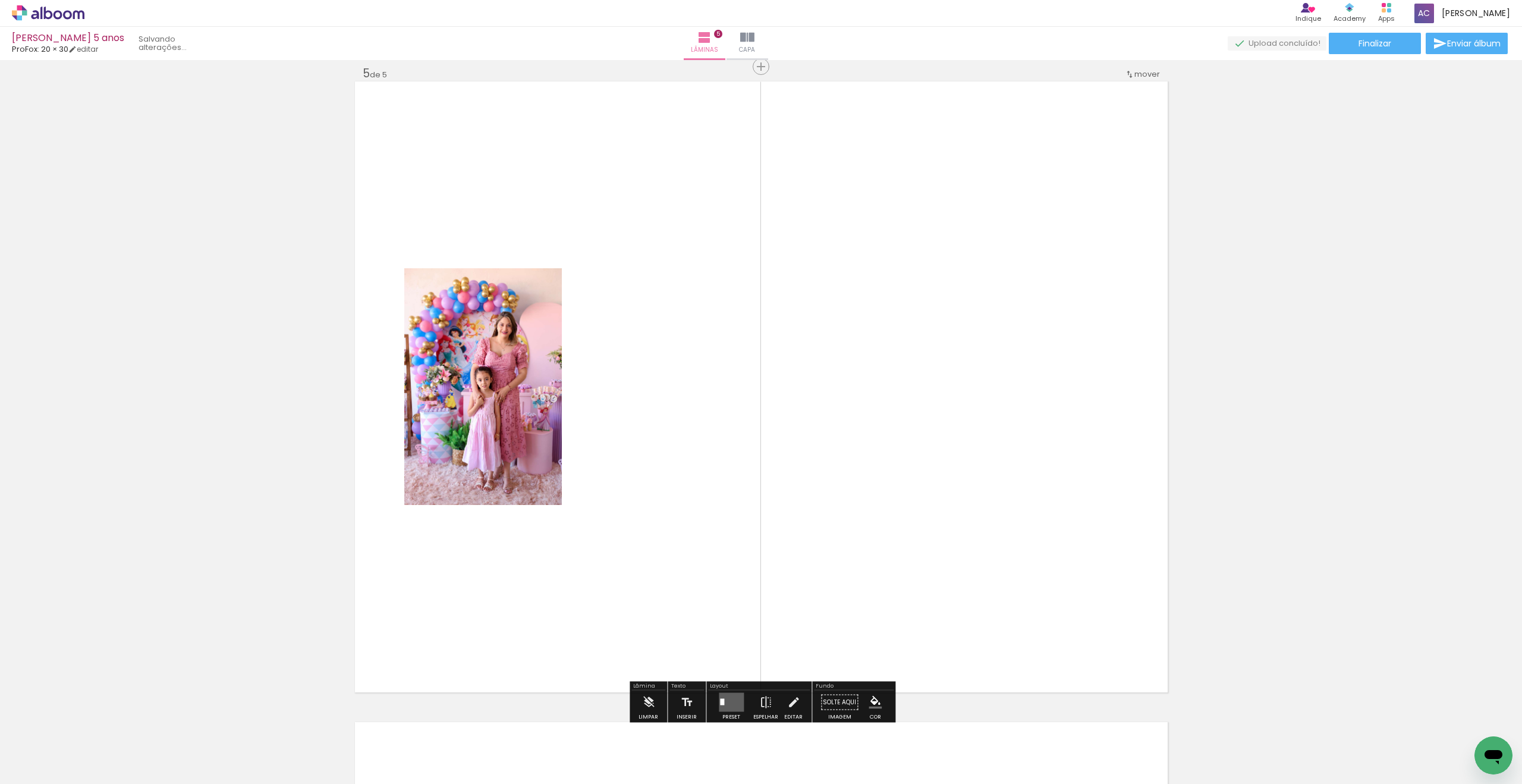
scroll to position [2576, 0]
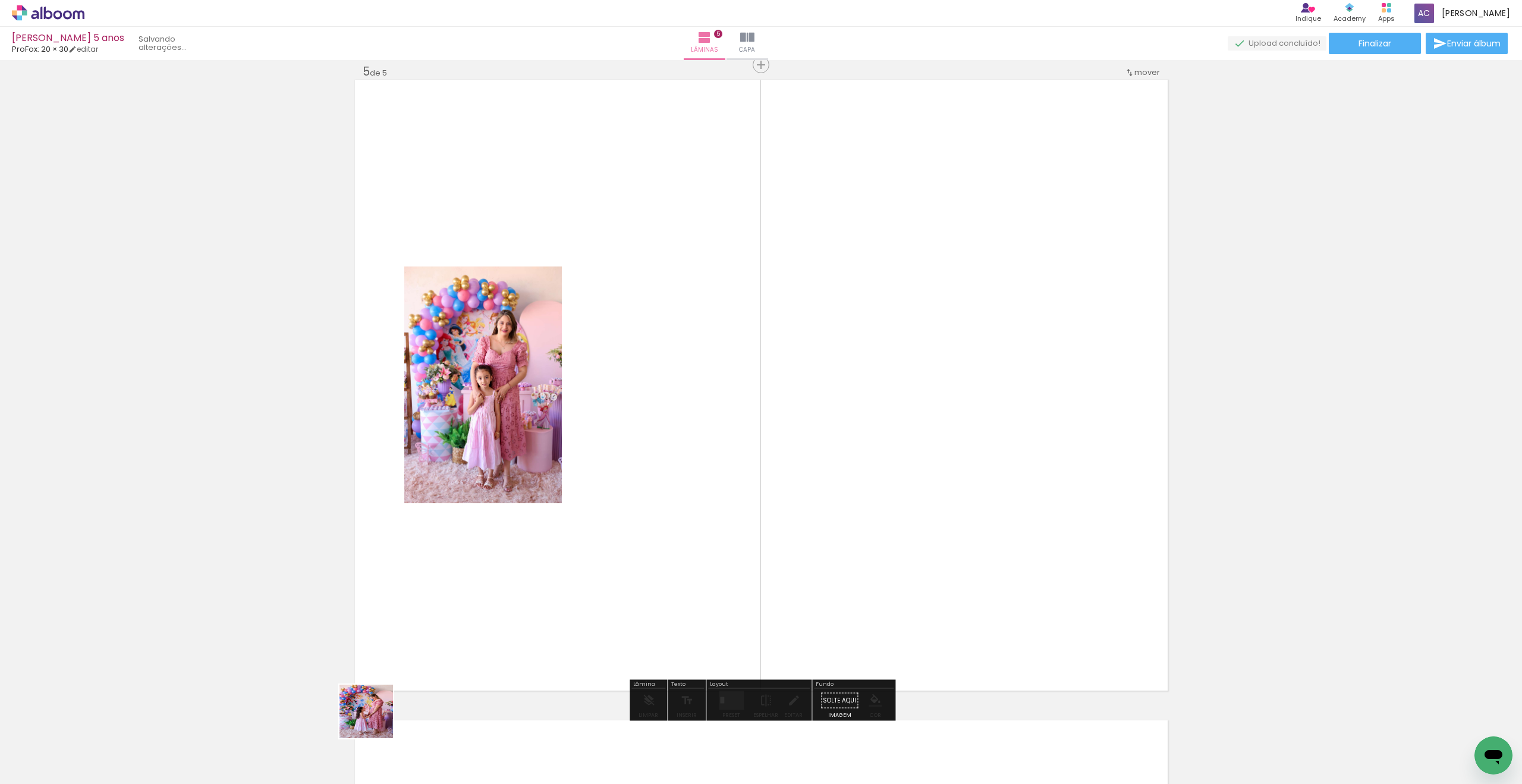
drag, startPoint x: 335, startPoint y: 751, endPoint x: 512, endPoint y: 638, distance: 210.0
click at [622, 523] on quentale-workspace at bounding box center [761, 392] width 1522 height 784
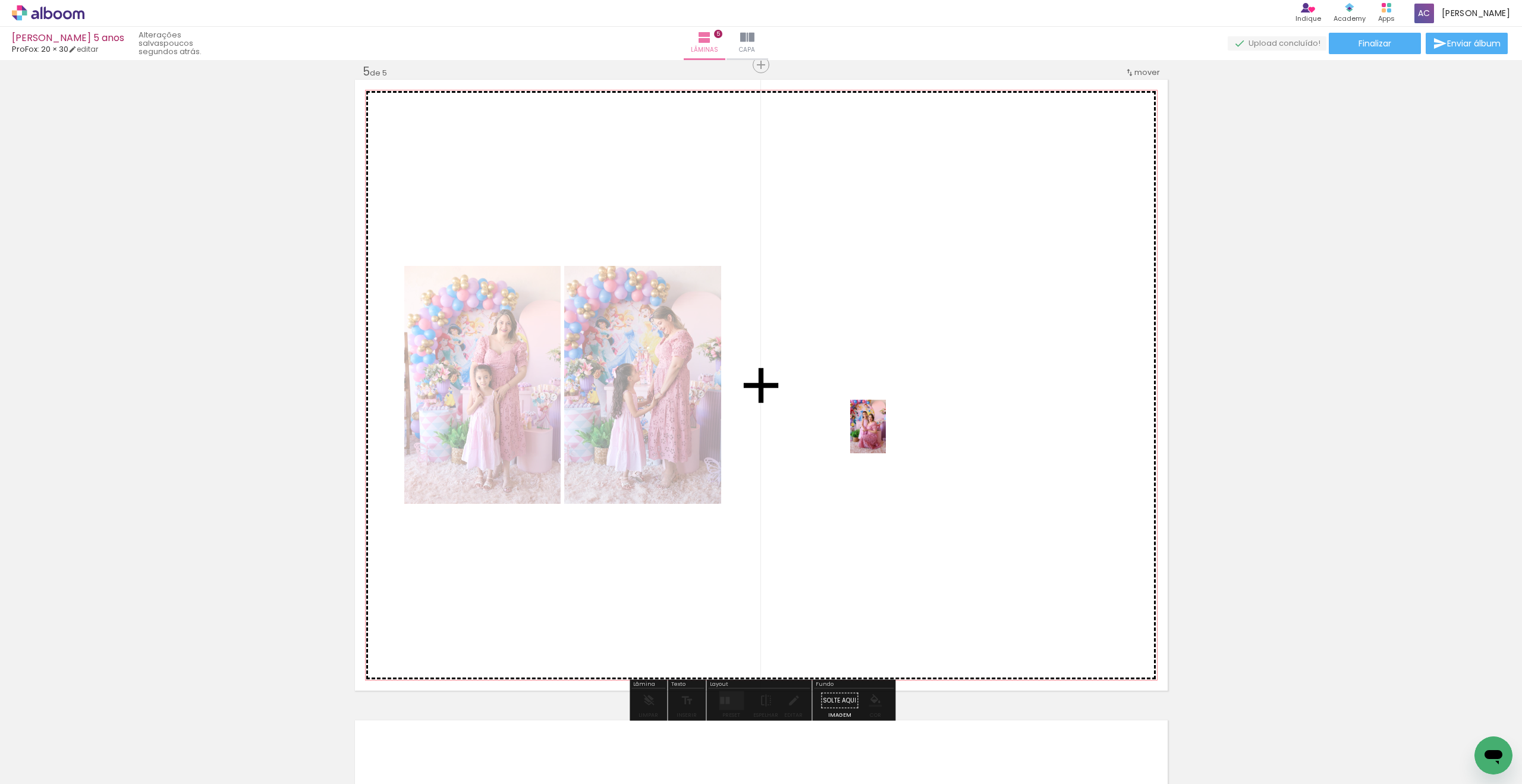
drag, startPoint x: 409, startPoint y: 712, endPoint x: 886, endPoint y: 436, distance: 551.1
click at [886, 436] on quentale-workspace at bounding box center [761, 392] width 1522 height 784
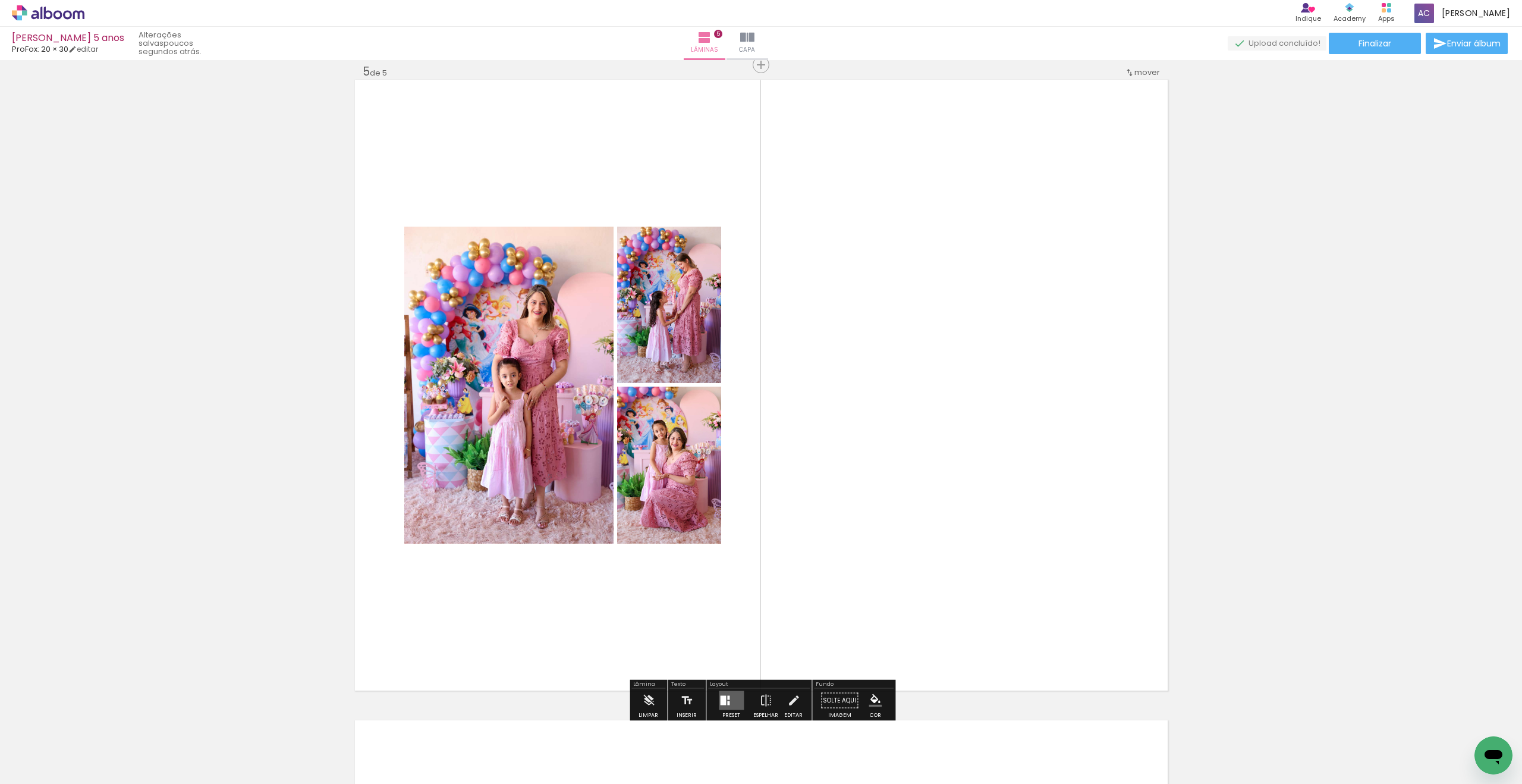
click at [720, 695] on div at bounding box center [723, 700] width 6 height 10
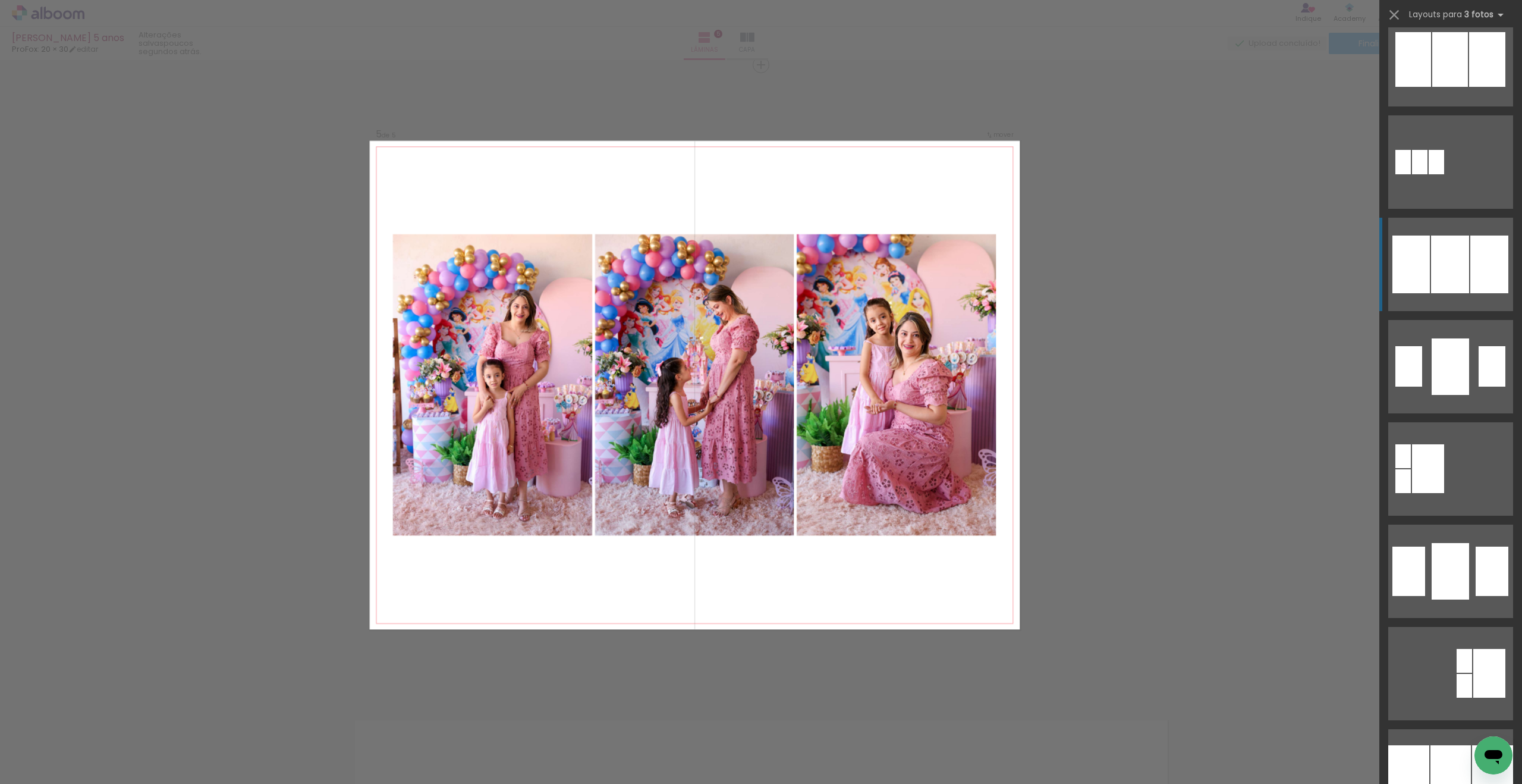
scroll to position [944, 0]
click at [1475, 290] on div at bounding box center [1489, 263] width 38 height 58
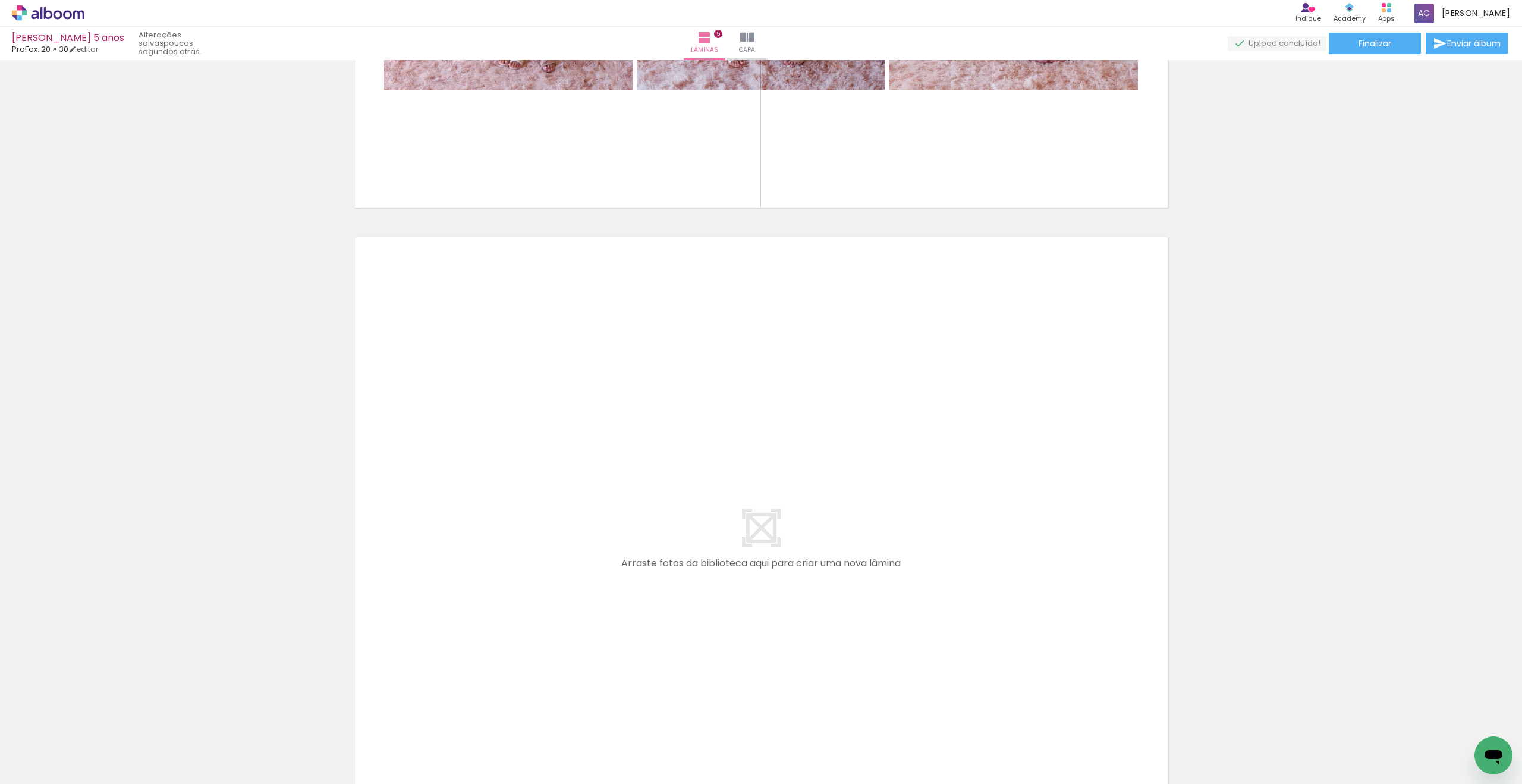
scroll to position [3084, 0]
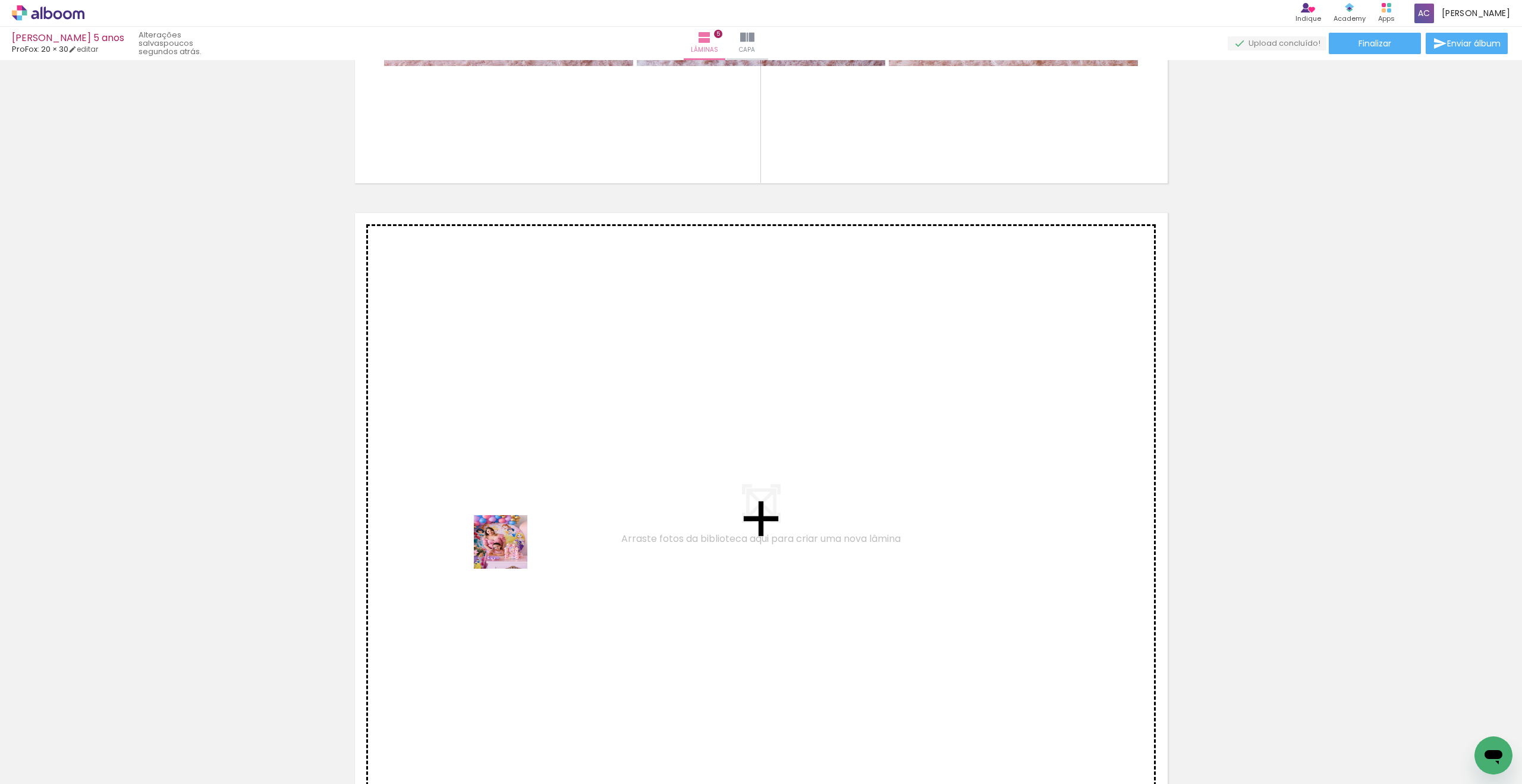
drag, startPoint x: 328, startPoint y: 751, endPoint x: 530, endPoint y: 519, distance: 307.6
click at [530, 519] on quentale-workspace at bounding box center [761, 392] width 1522 height 784
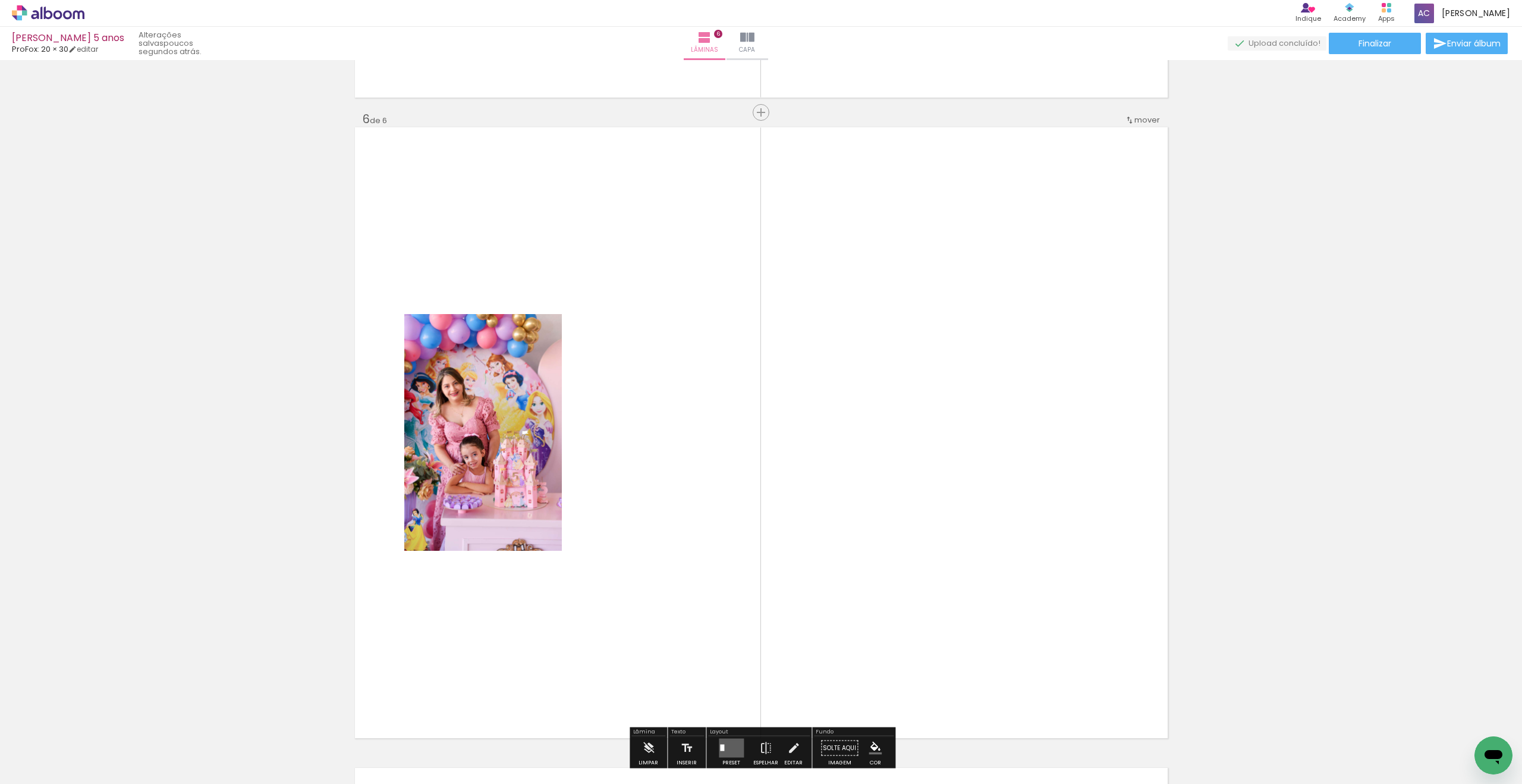
scroll to position [3217, 0]
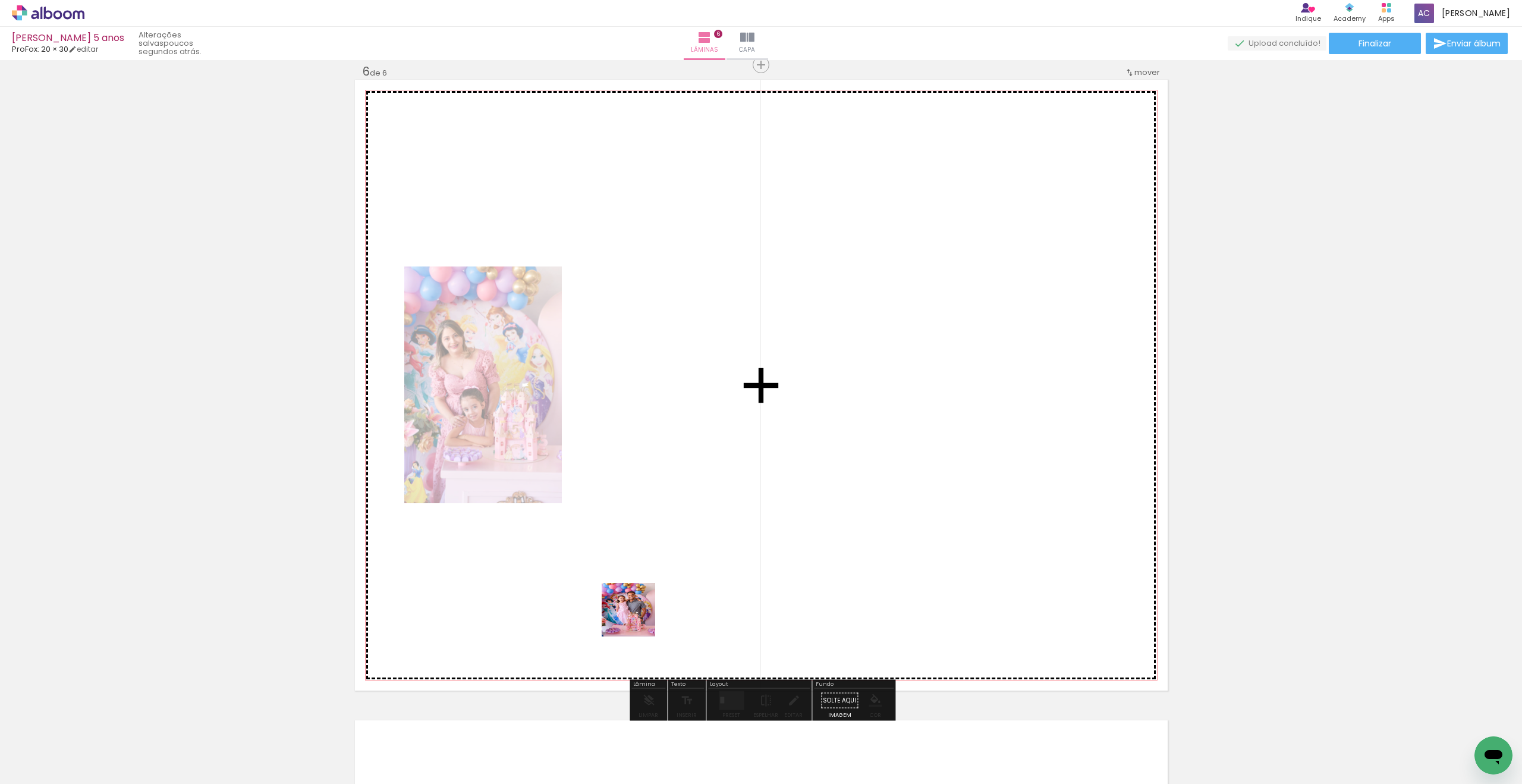
drag, startPoint x: 527, startPoint y: 735, endPoint x: 812, endPoint y: 461, distance: 395.3
click at [812, 461] on quentale-workspace at bounding box center [761, 392] width 1522 height 784
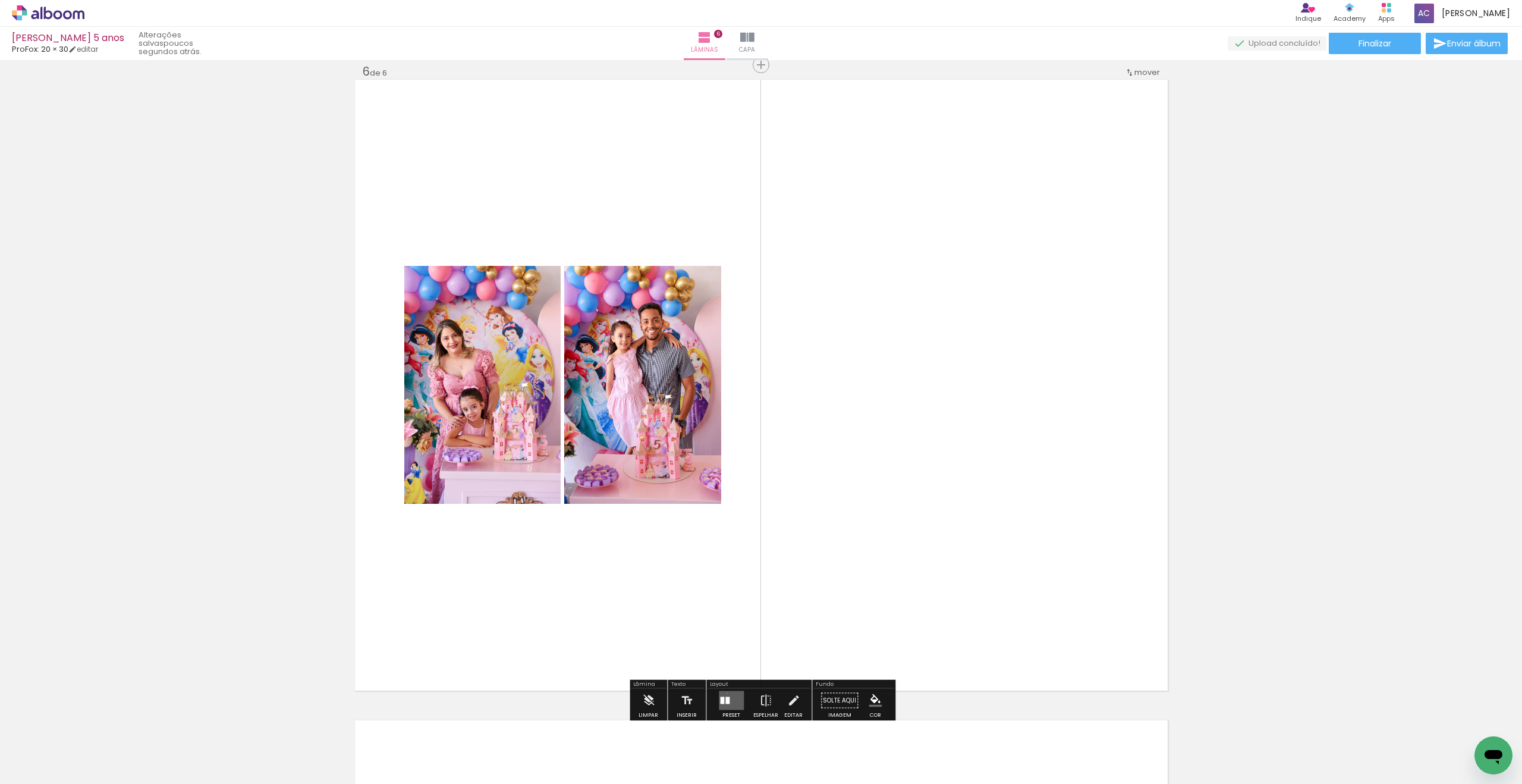
click at [725, 692] on quentale-layouter at bounding box center [732, 700] width 25 height 19
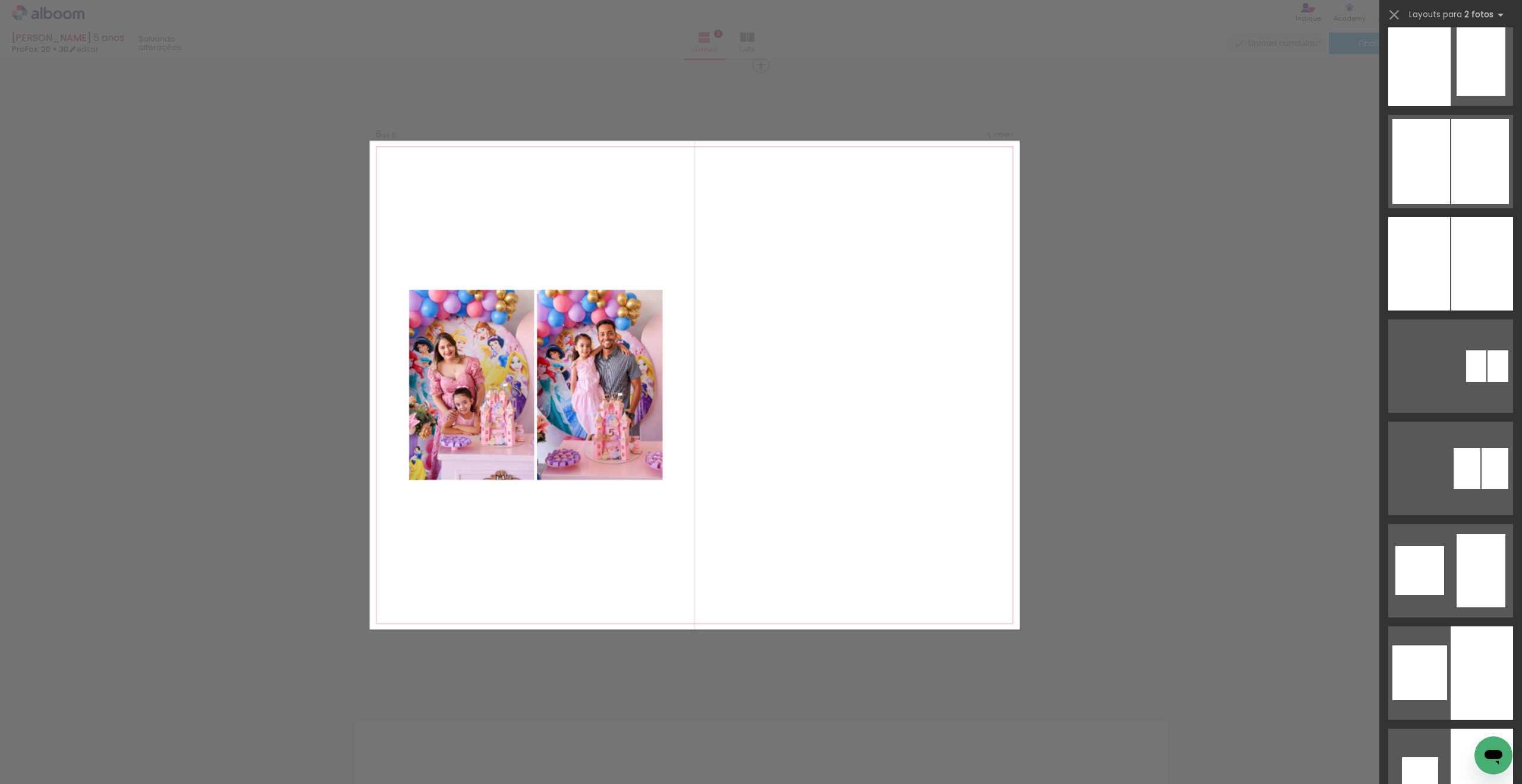
scroll to position [0, 0]
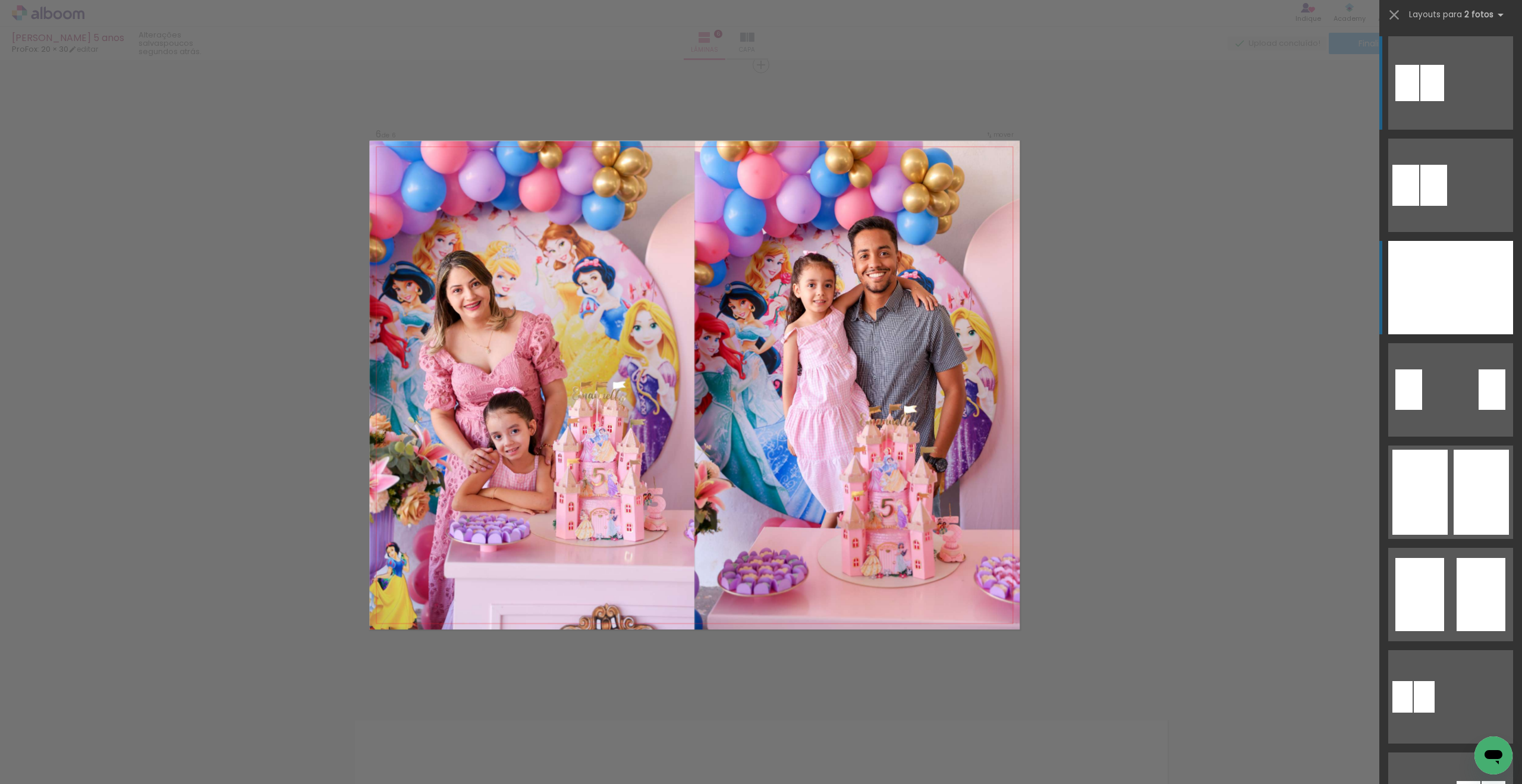
click at [1476, 275] on div at bounding box center [1482, 288] width 63 height 93
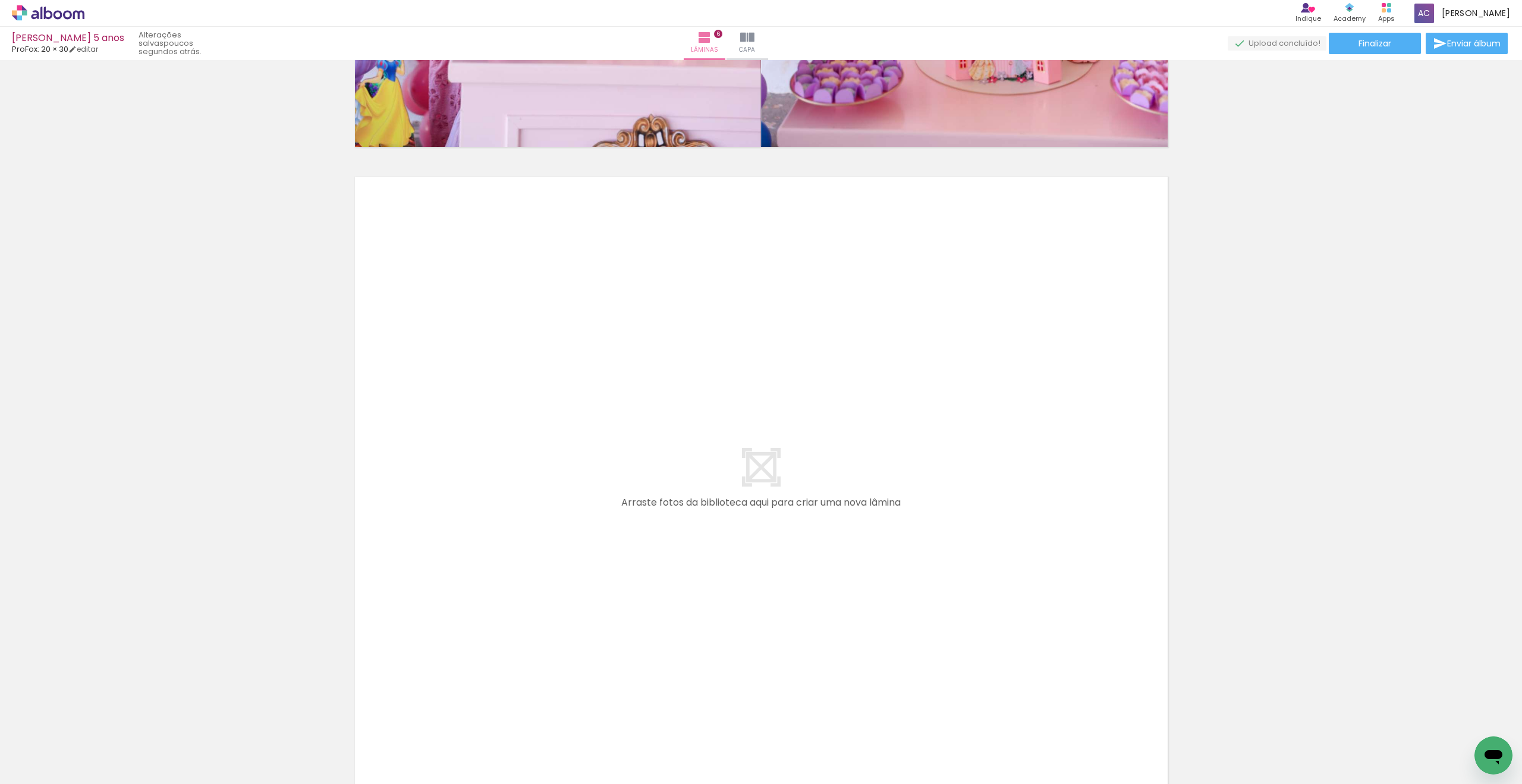
scroll to position [3784, 0]
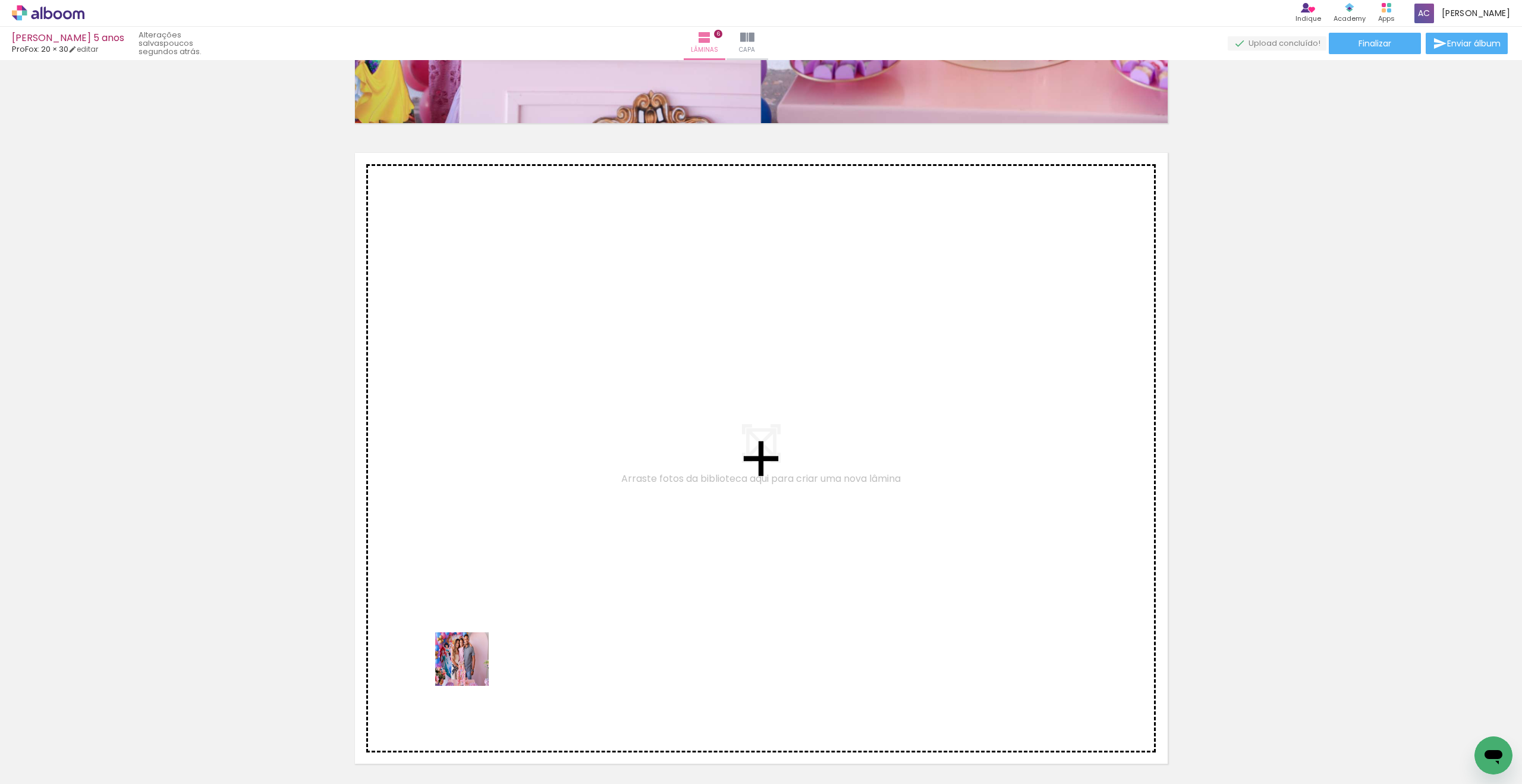
click at [487, 565] on quentale-workspace at bounding box center [761, 392] width 1522 height 784
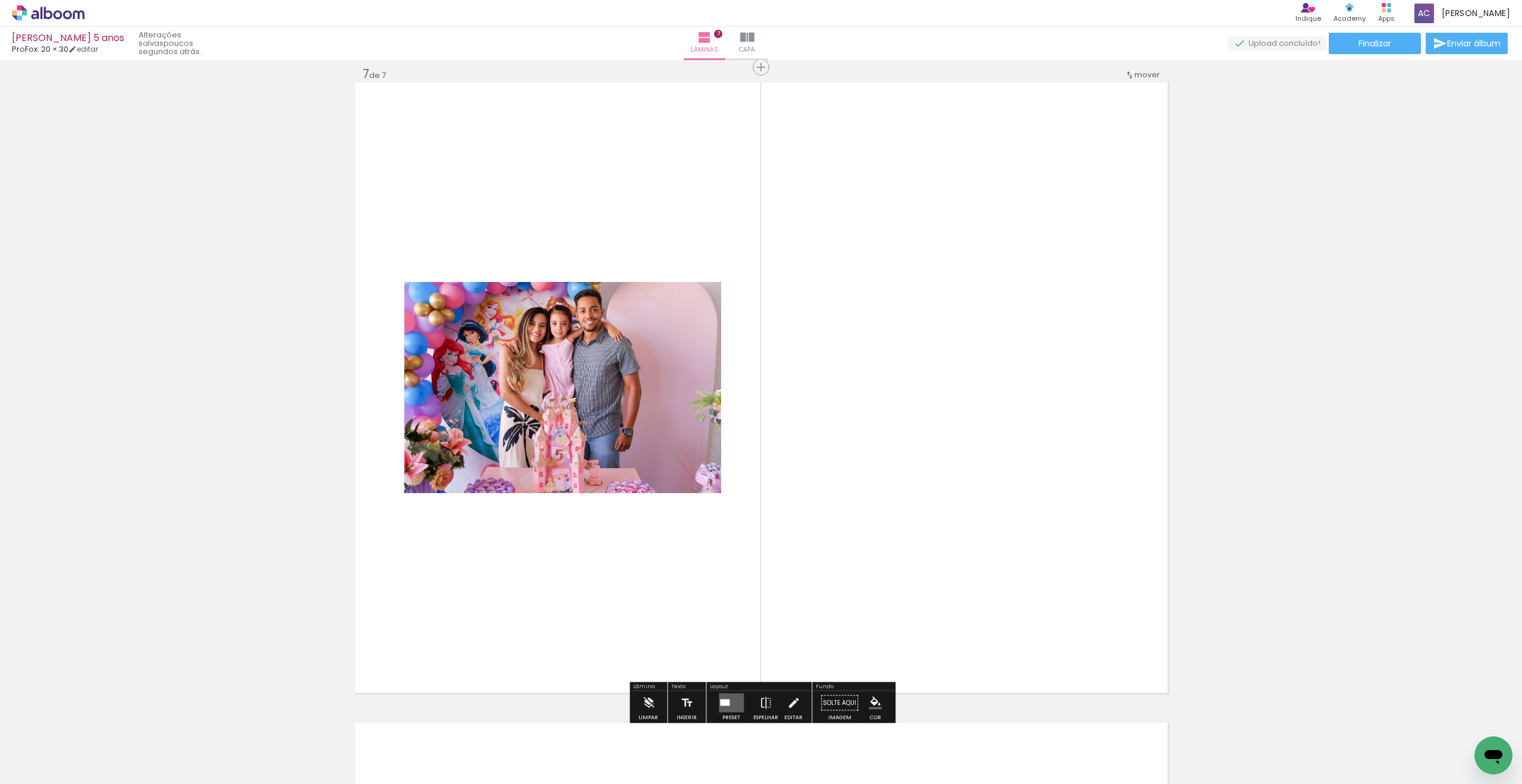
scroll to position [3857, 0]
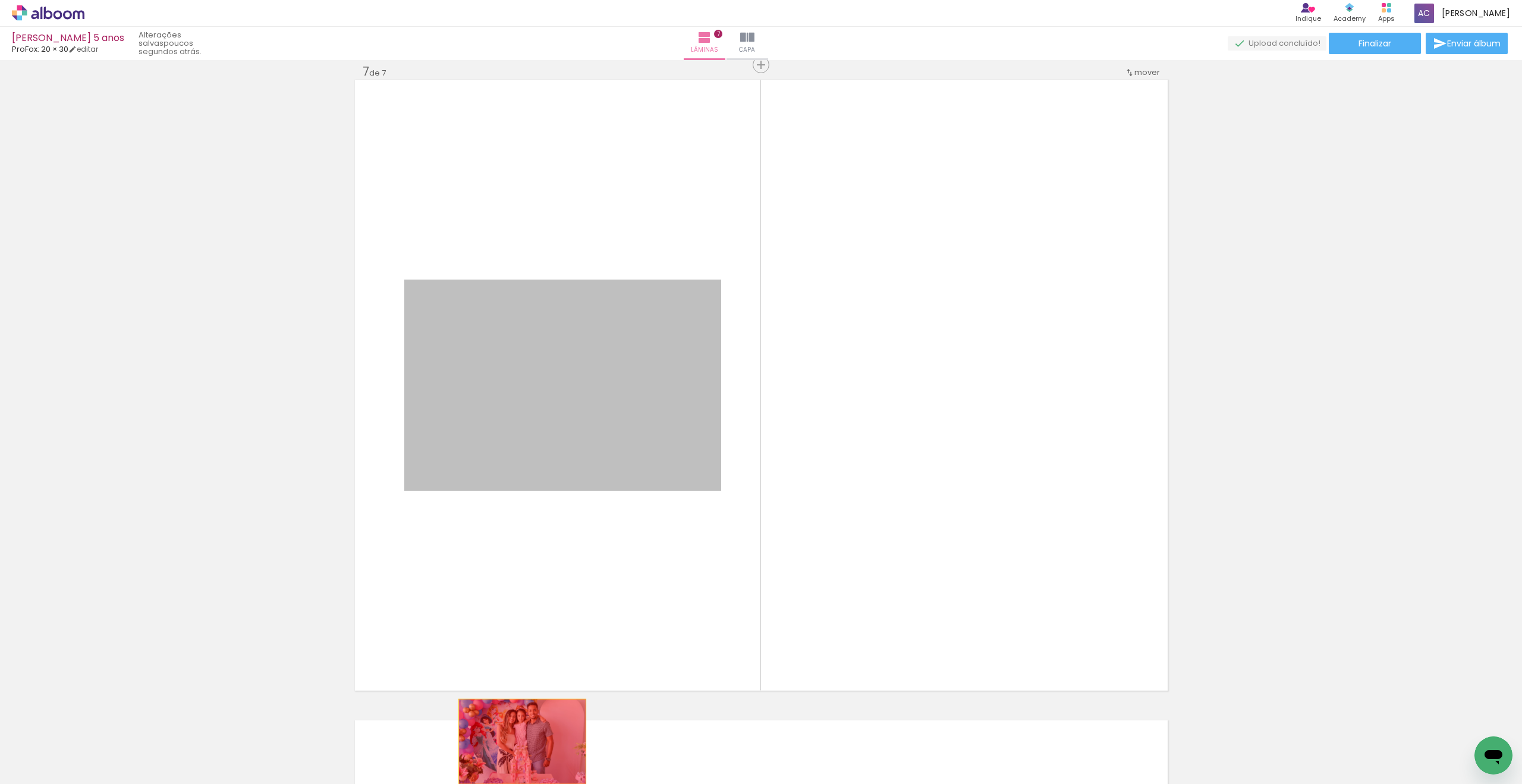
drag, startPoint x: 625, startPoint y: 472, endPoint x: 522, endPoint y: 741, distance: 288.0
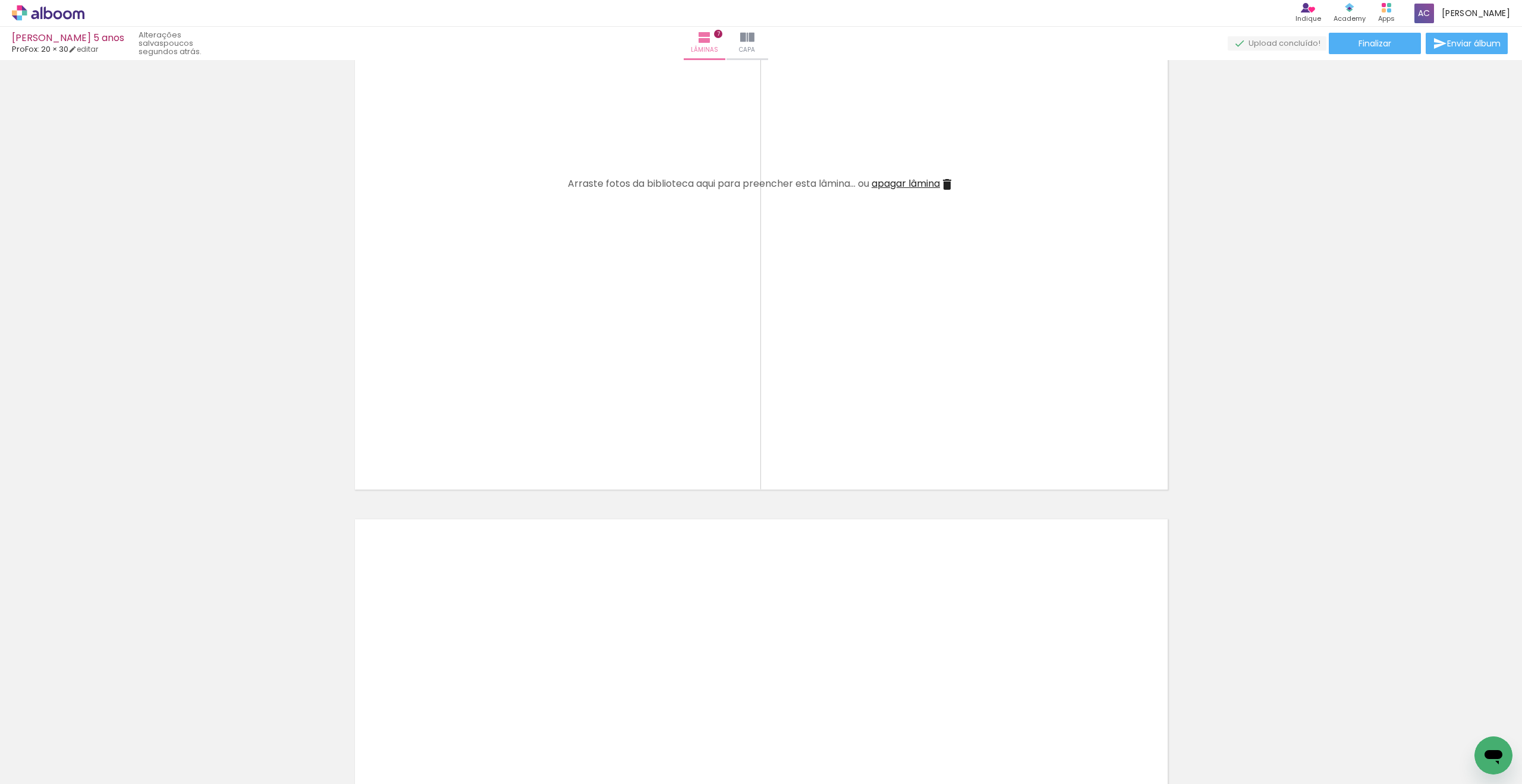
scroll to position [4057, 0]
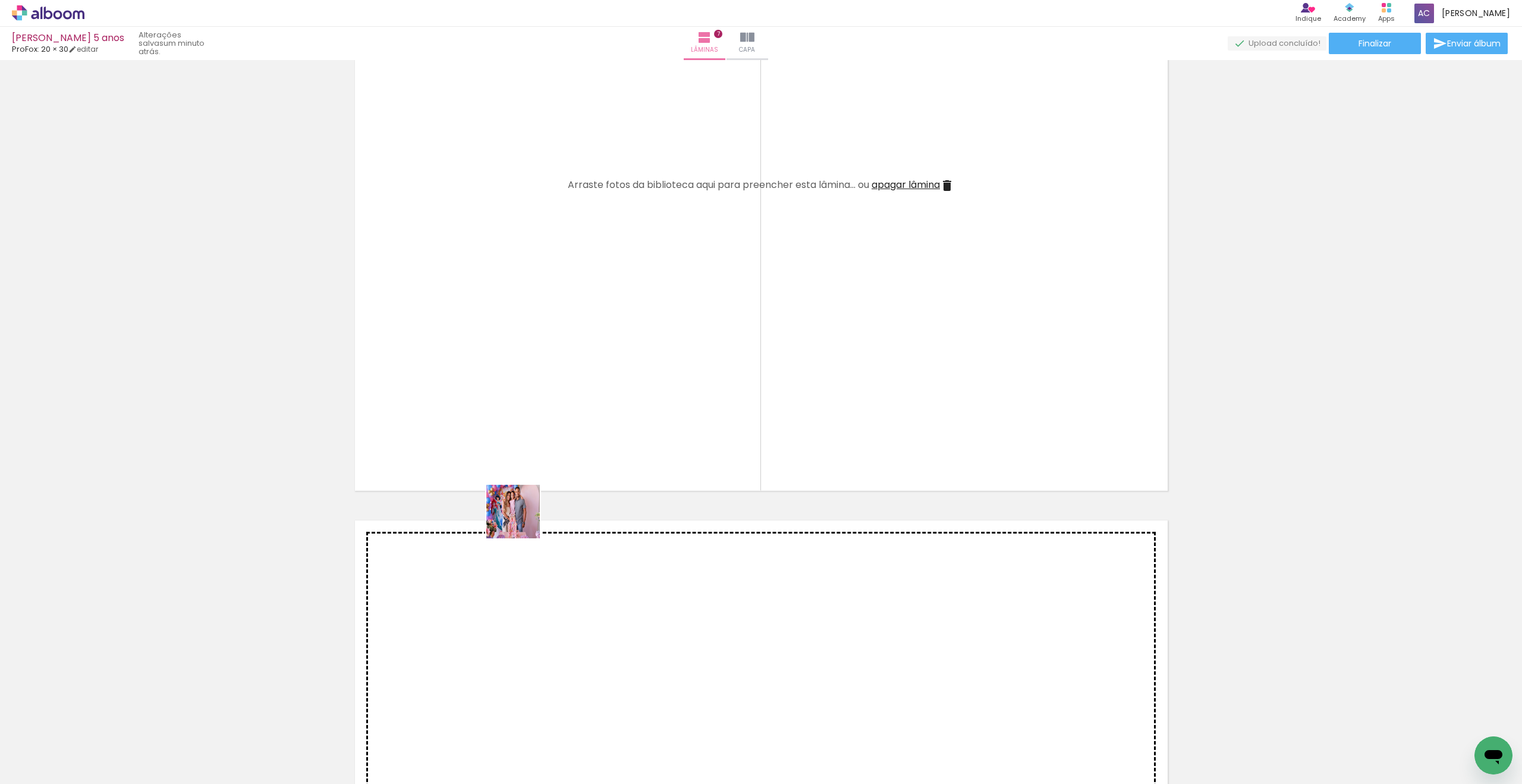
drag, startPoint x: 485, startPoint y: 684, endPoint x: 531, endPoint y: 464, distance: 224.8
click at [530, 466] on quentale-workspace at bounding box center [761, 392] width 1522 height 784
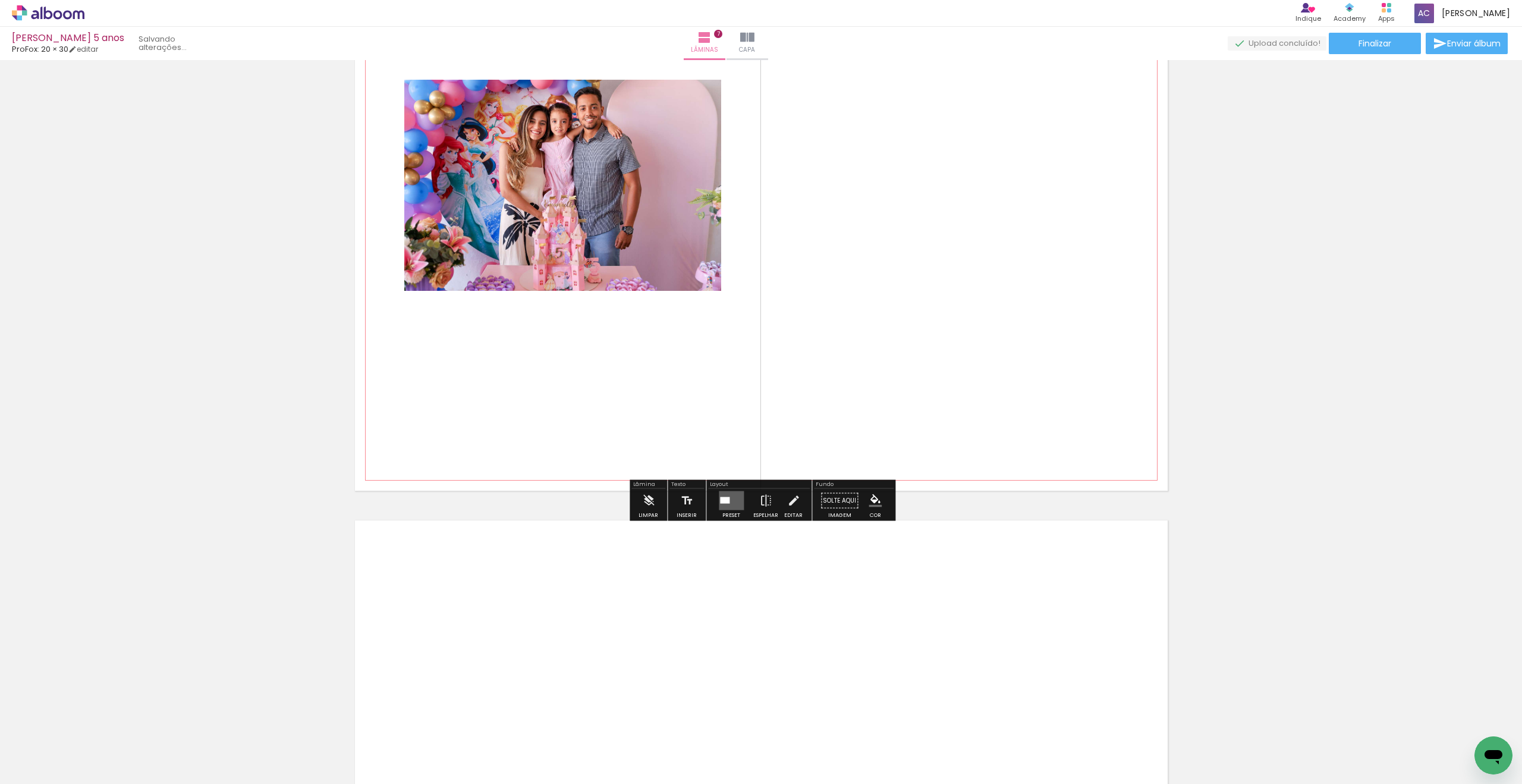
scroll to position [4053, 0]
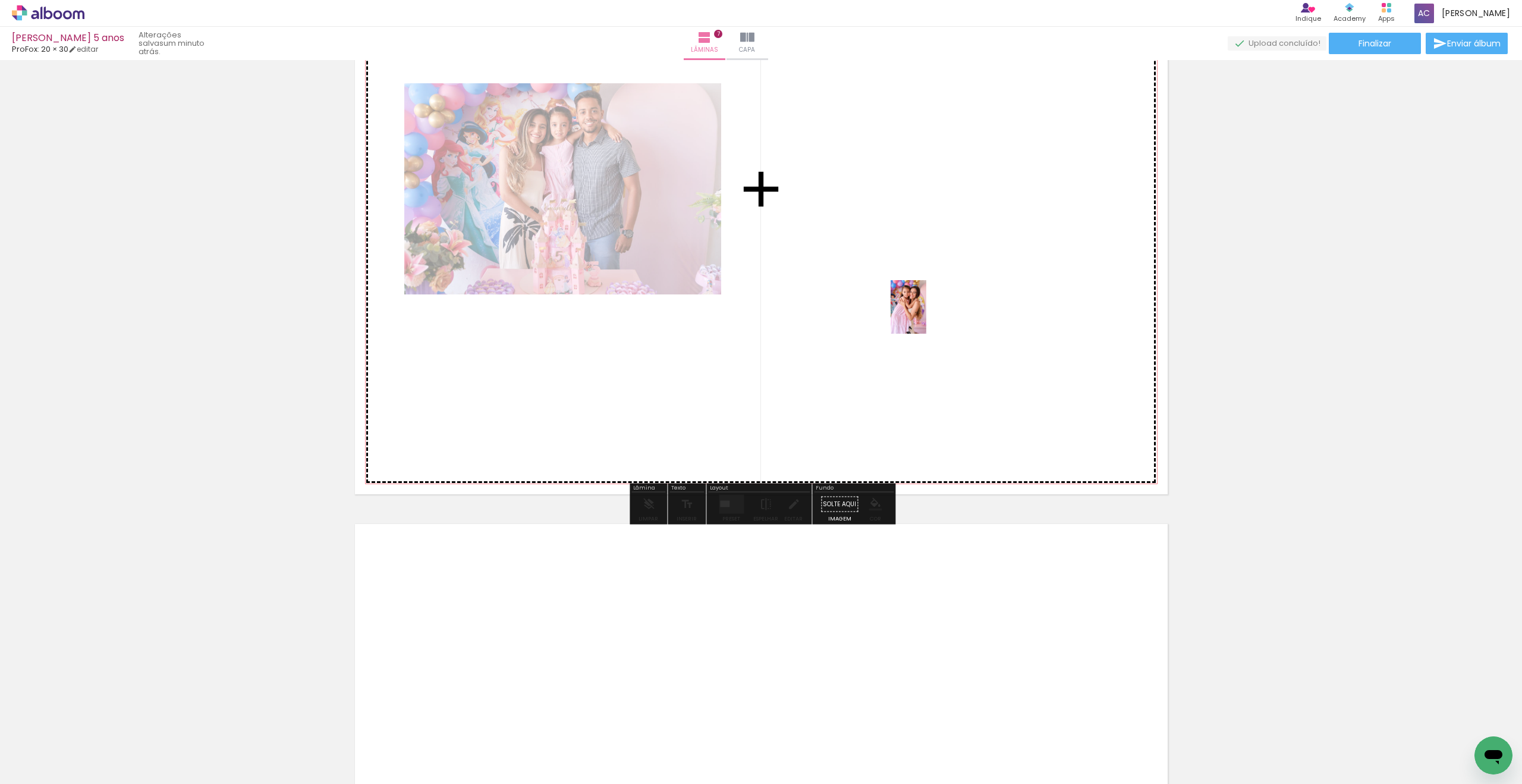
drag, startPoint x: 847, startPoint y: 746, endPoint x: 925, endPoint y: 309, distance: 443.9
click at [925, 309] on quentale-workspace at bounding box center [761, 392] width 1522 height 784
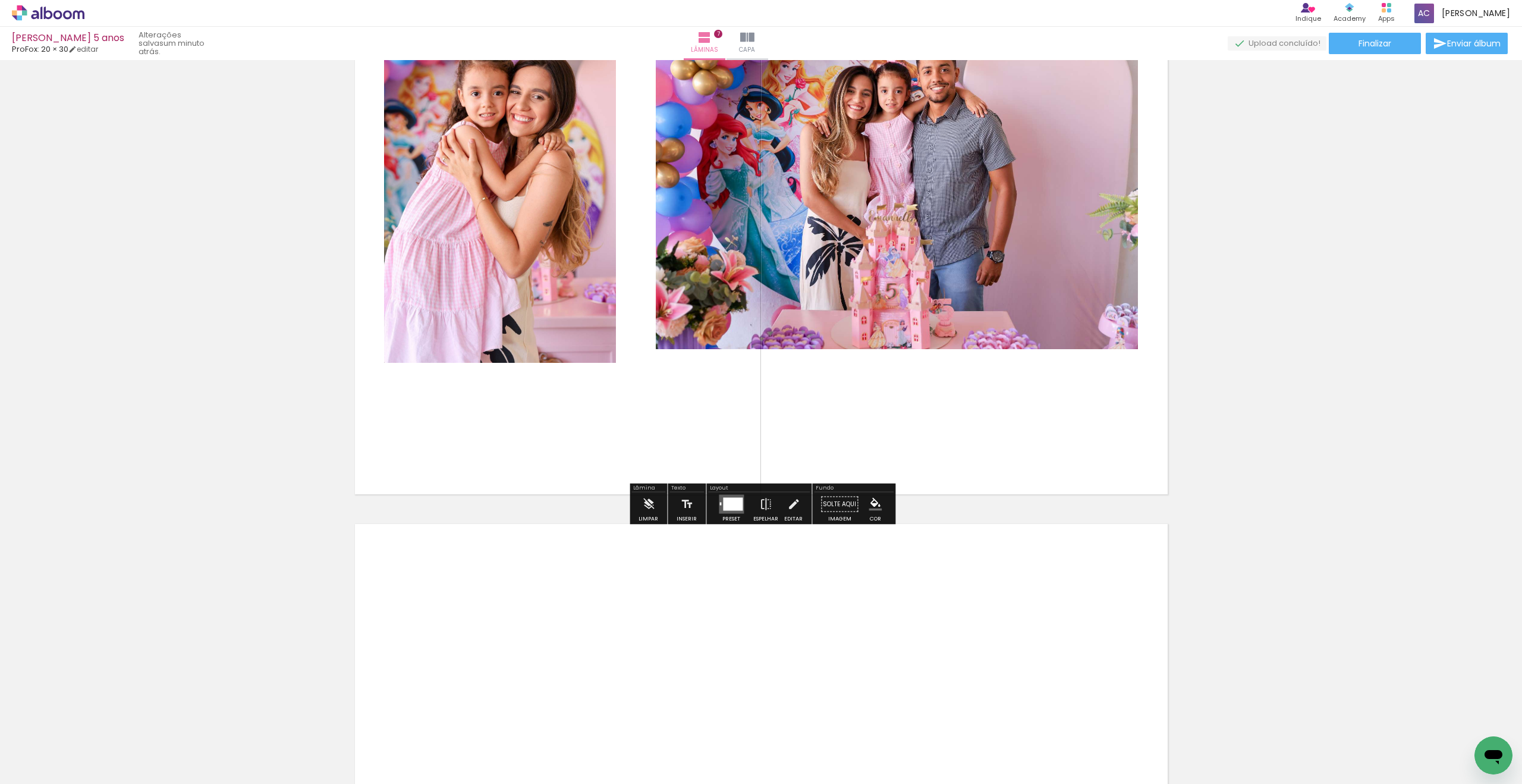
click at [729, 505] on div at bounding box center [733, 504] width 20 height 13
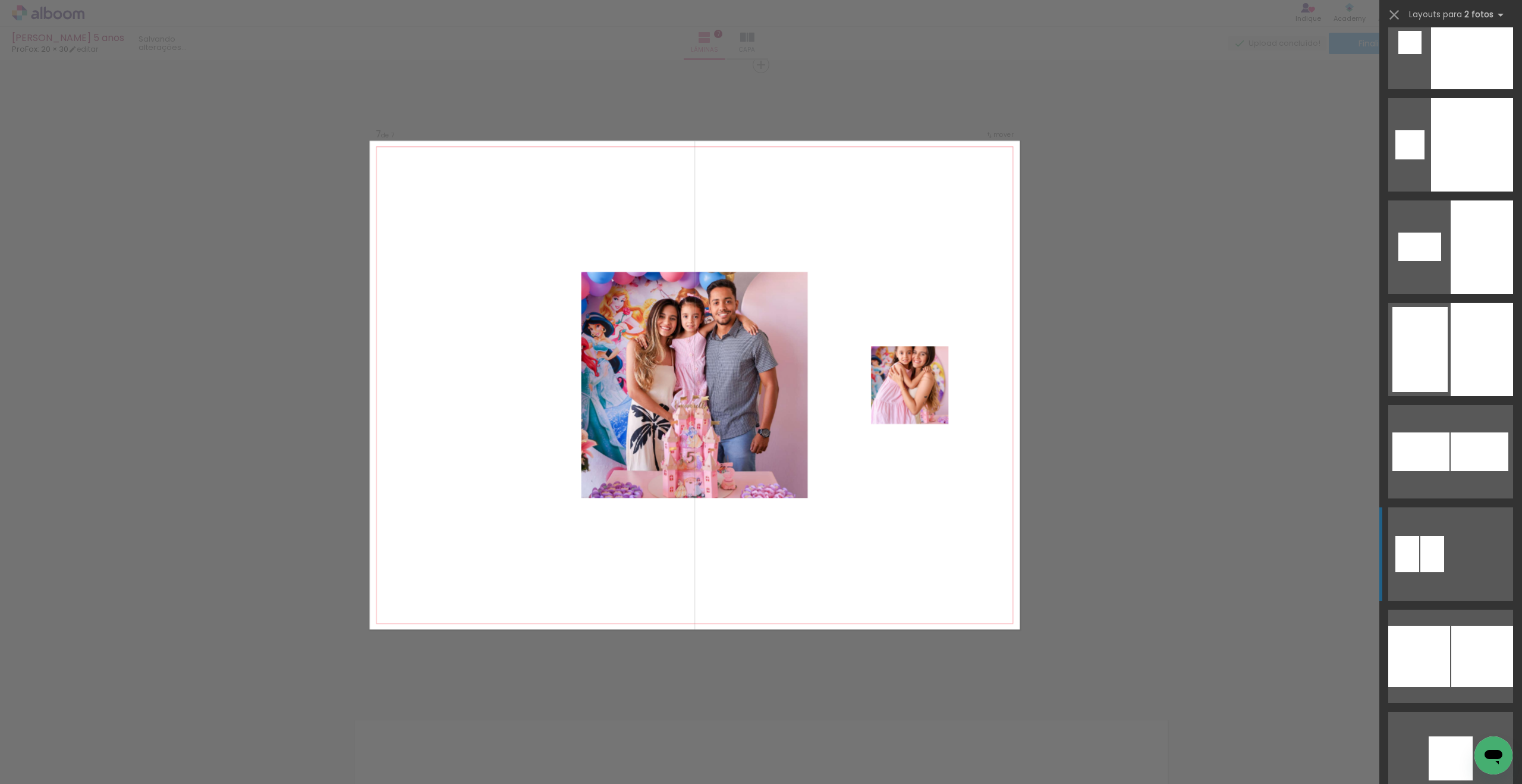
scroll to position [3289, 0]
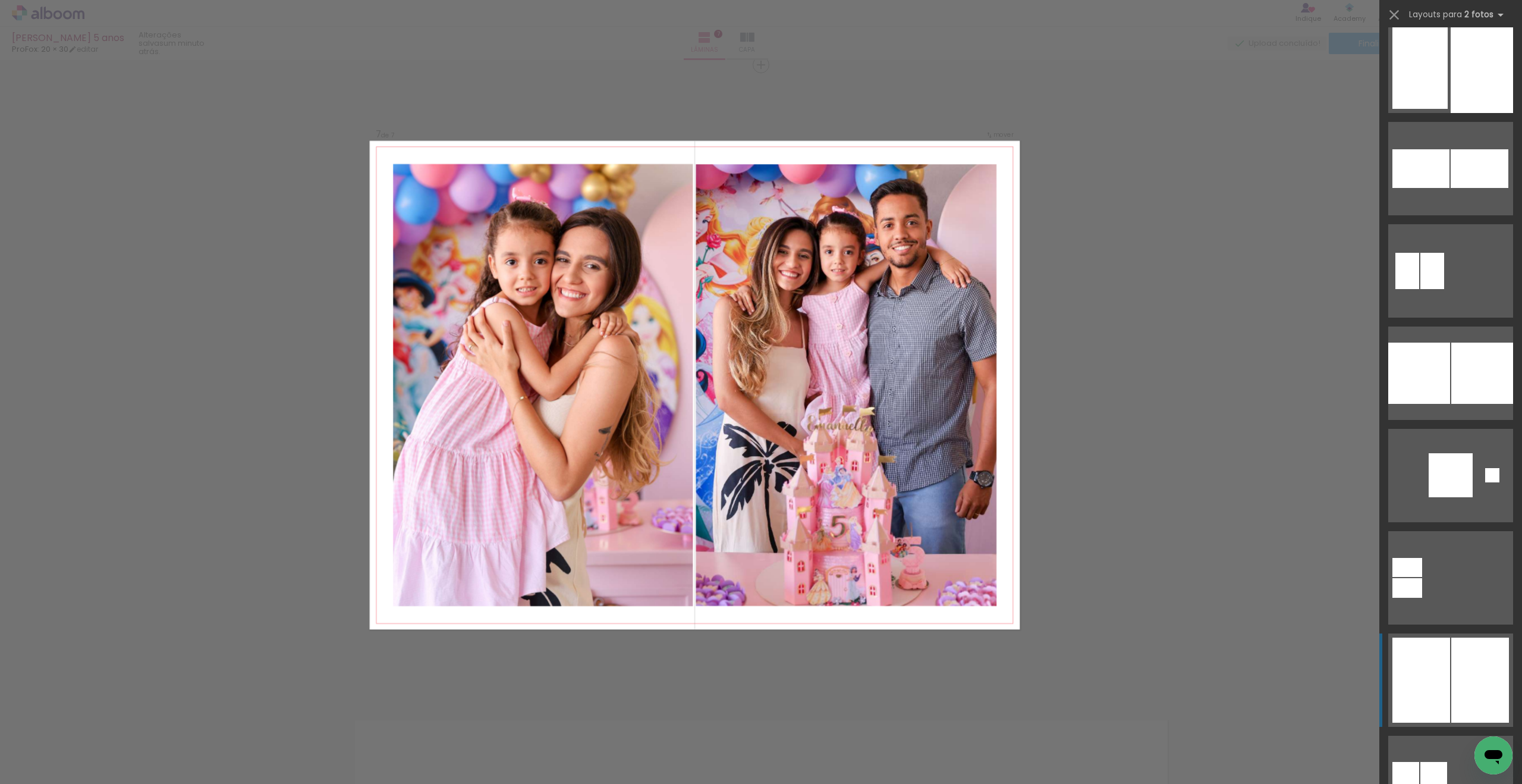
click at [1473, 642] on div at bounding box center [1480, 680] width 58 height 85
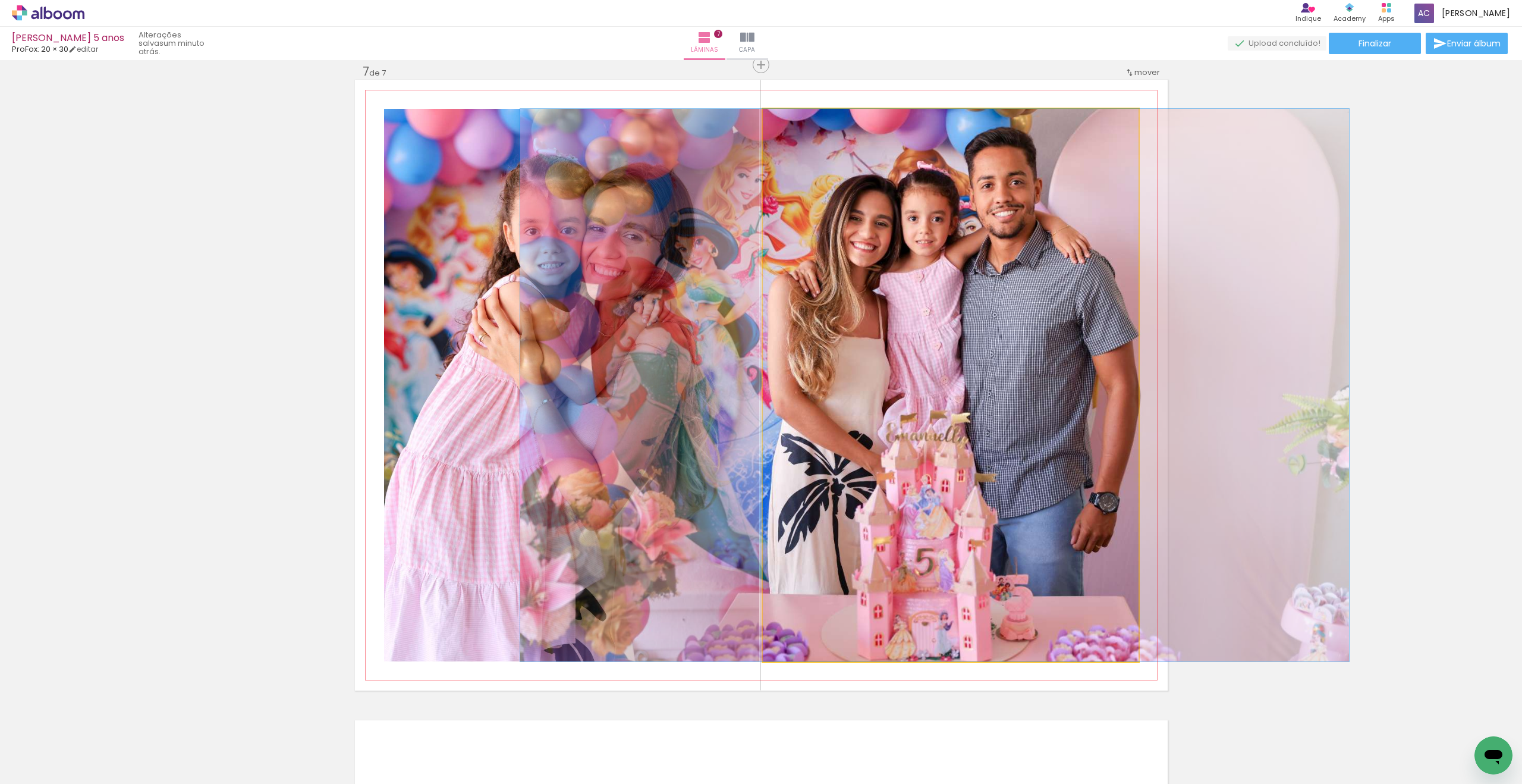
drag, startPoint x: 1016, startPoint y: 379, endPoint x: 1000, endPoint y: 381, distance: 16.1
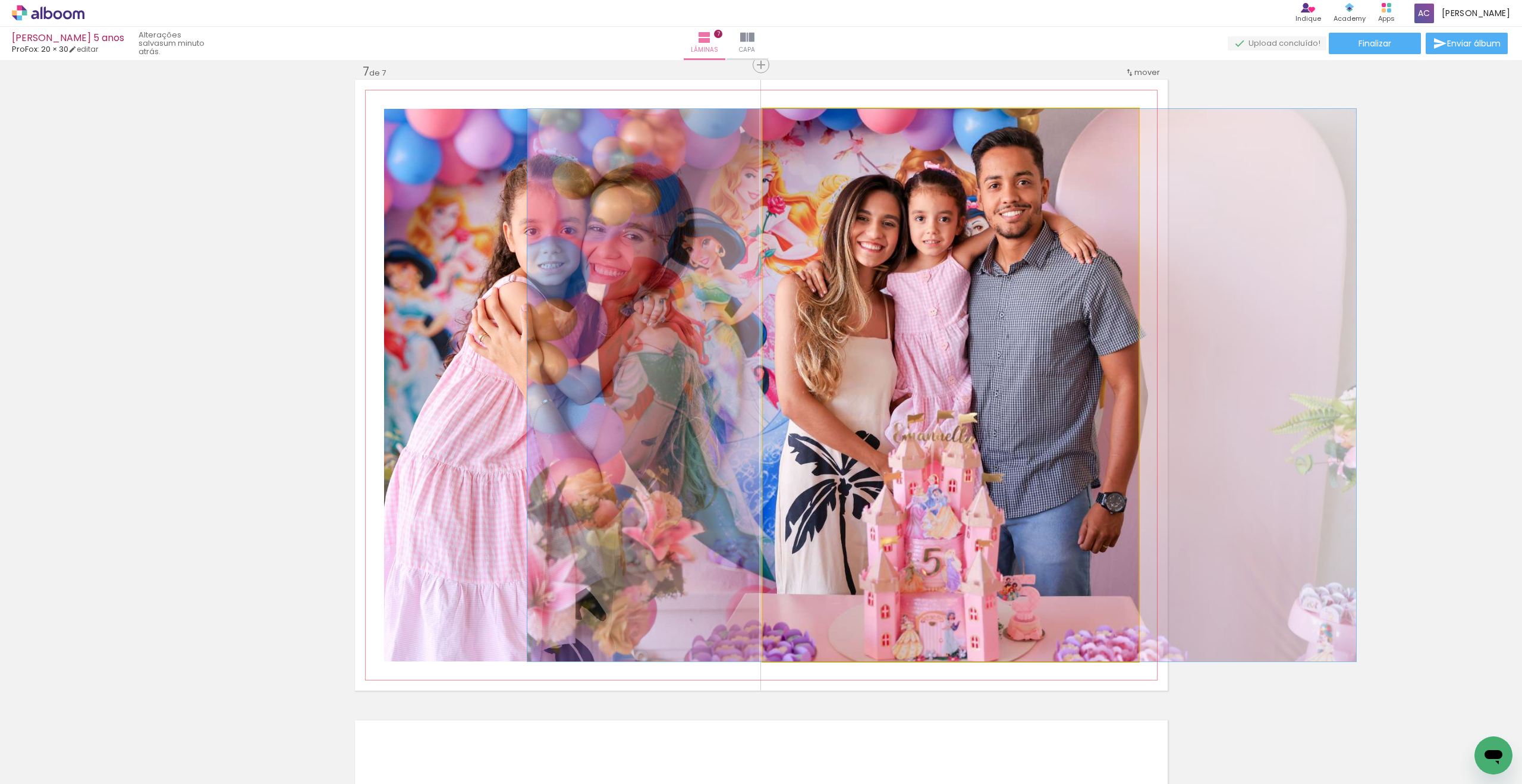
drag, startPoint x: 1001, startPoint y: 381, endPoint x: 1008, endPoint y: 381, distance: 7.0
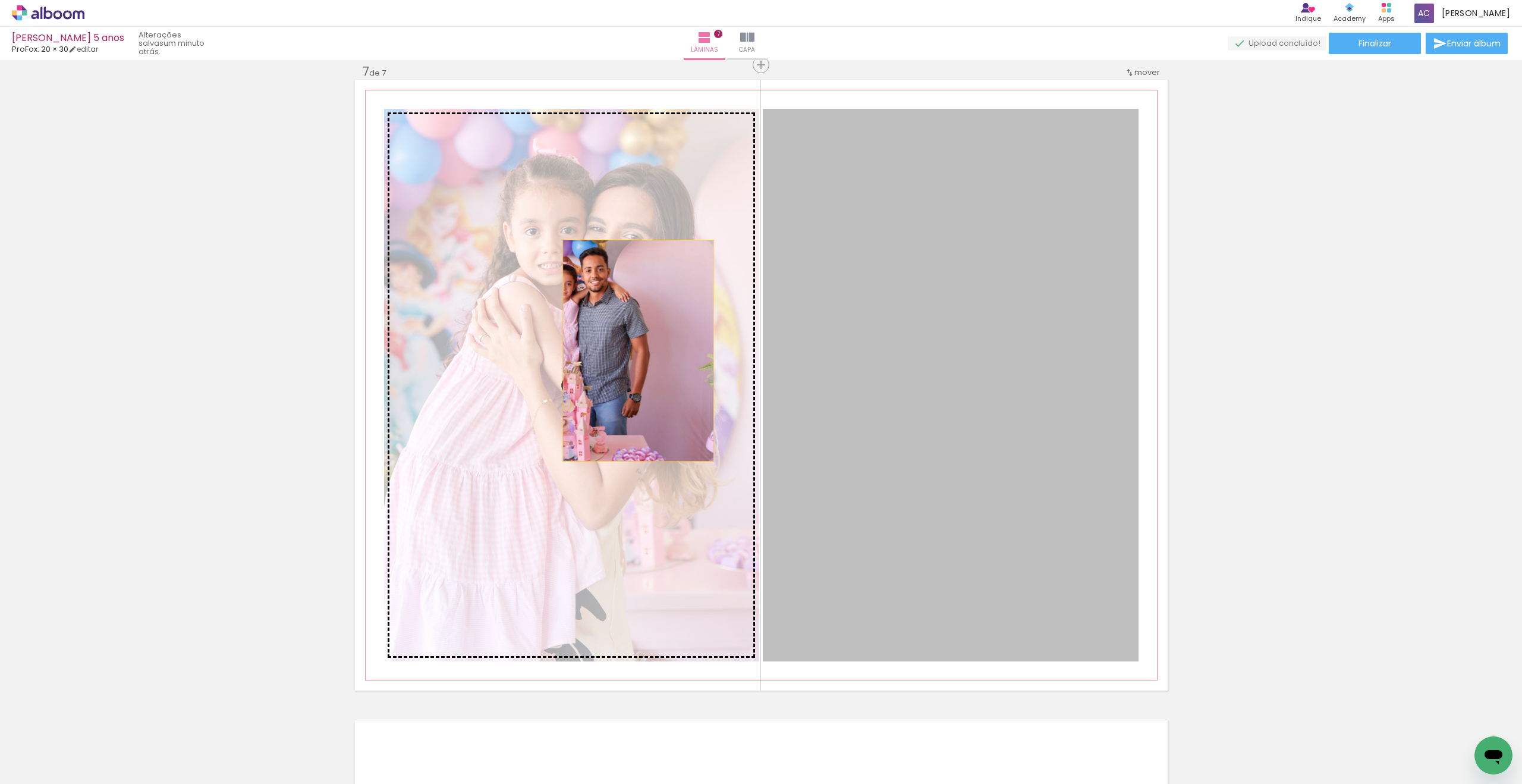
drag, startPoint x: 937, startPoint y: 348, endPoint x: 638, endPoint y: 351, distance: 299.0
click at [0, 0] on slot at bounding box center [0, 0] width 0 height 0
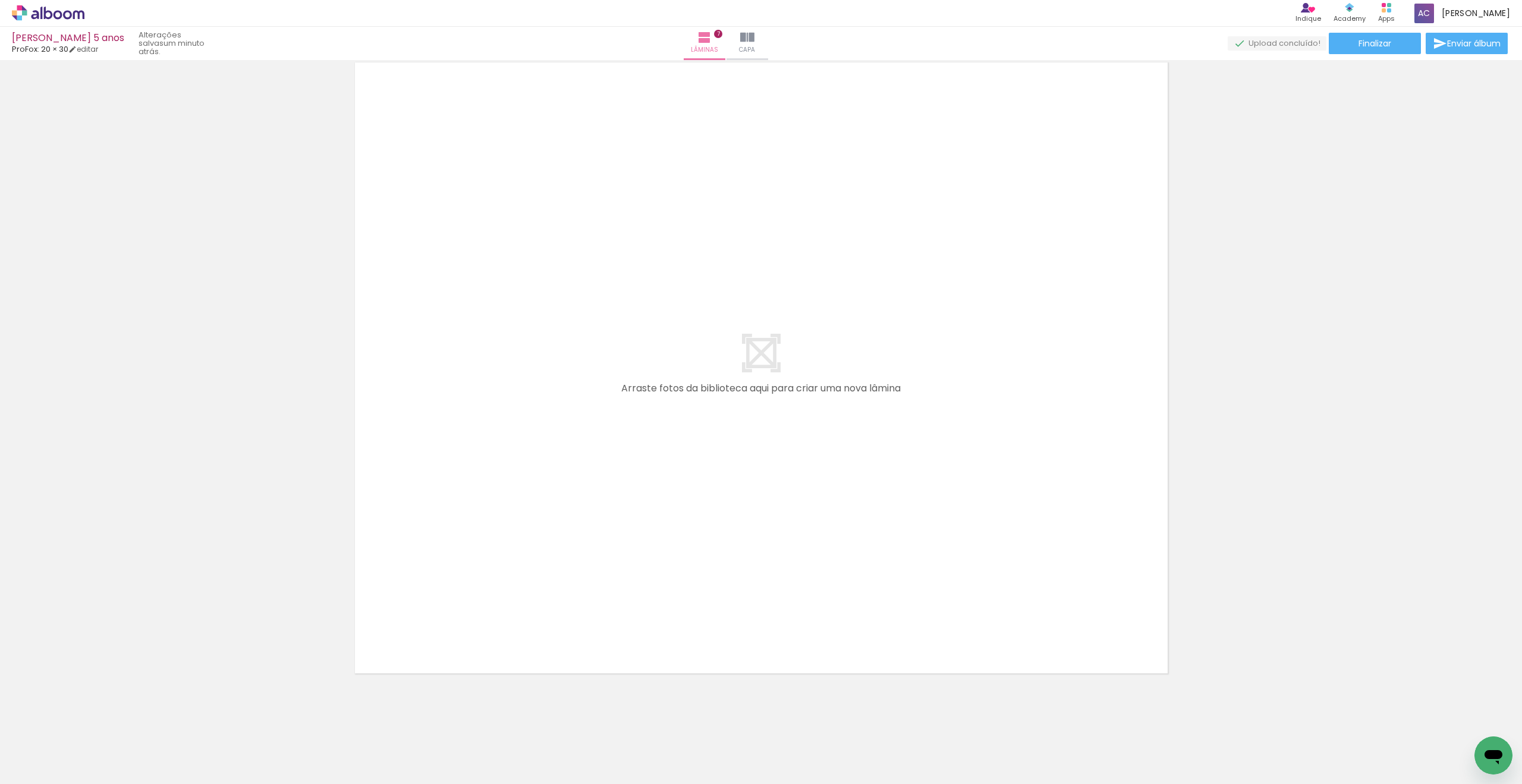
scroll to position [4520, 0]
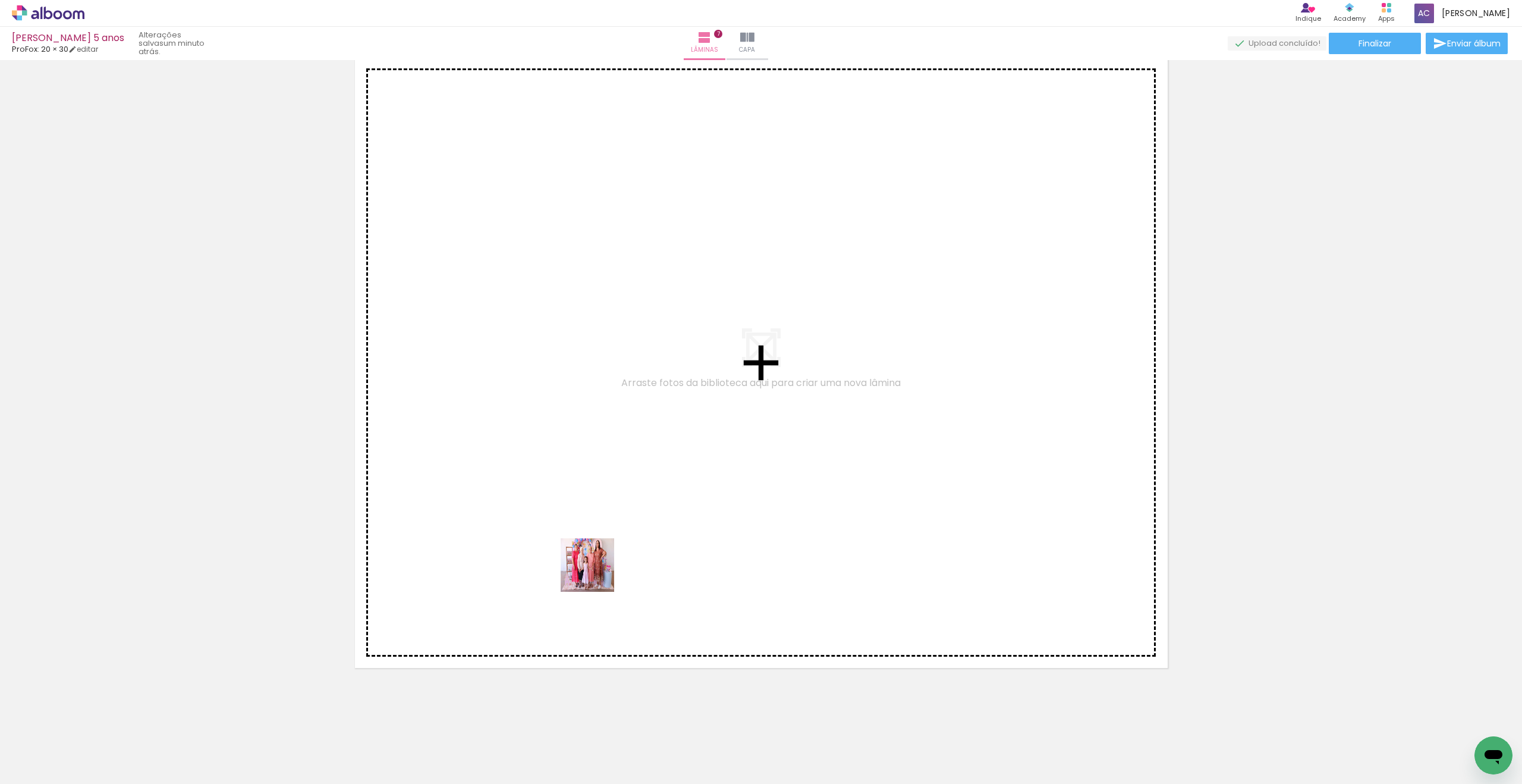
drag, startPoint x: 597, startPoint y: 574, endPoint x: 680, endPoint y: 386, distance: 205.5
click at [681, 387] on quentale-workspace at bounding box center [761, 392] width 1522 height 784
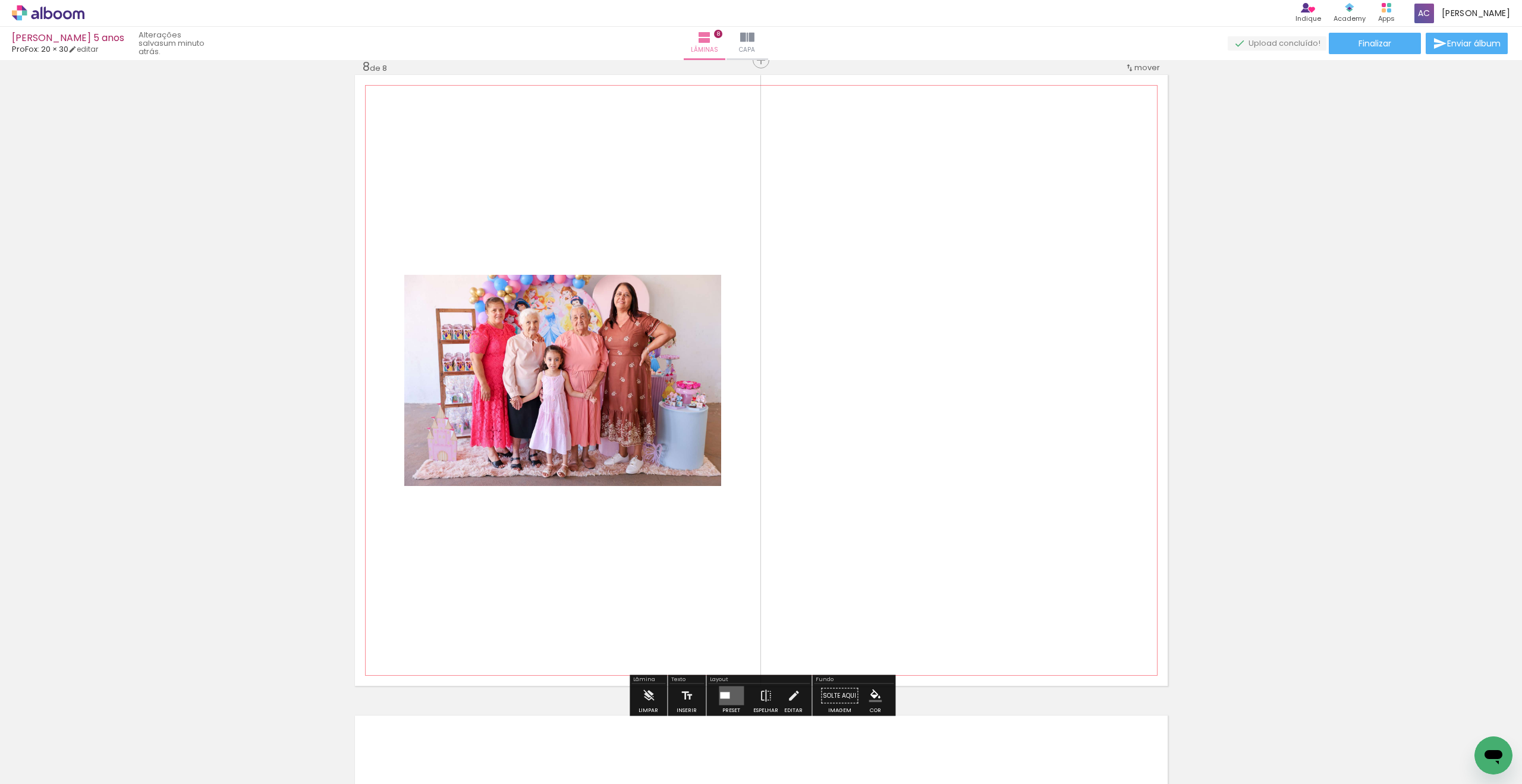
scroll to position [4498, 0]
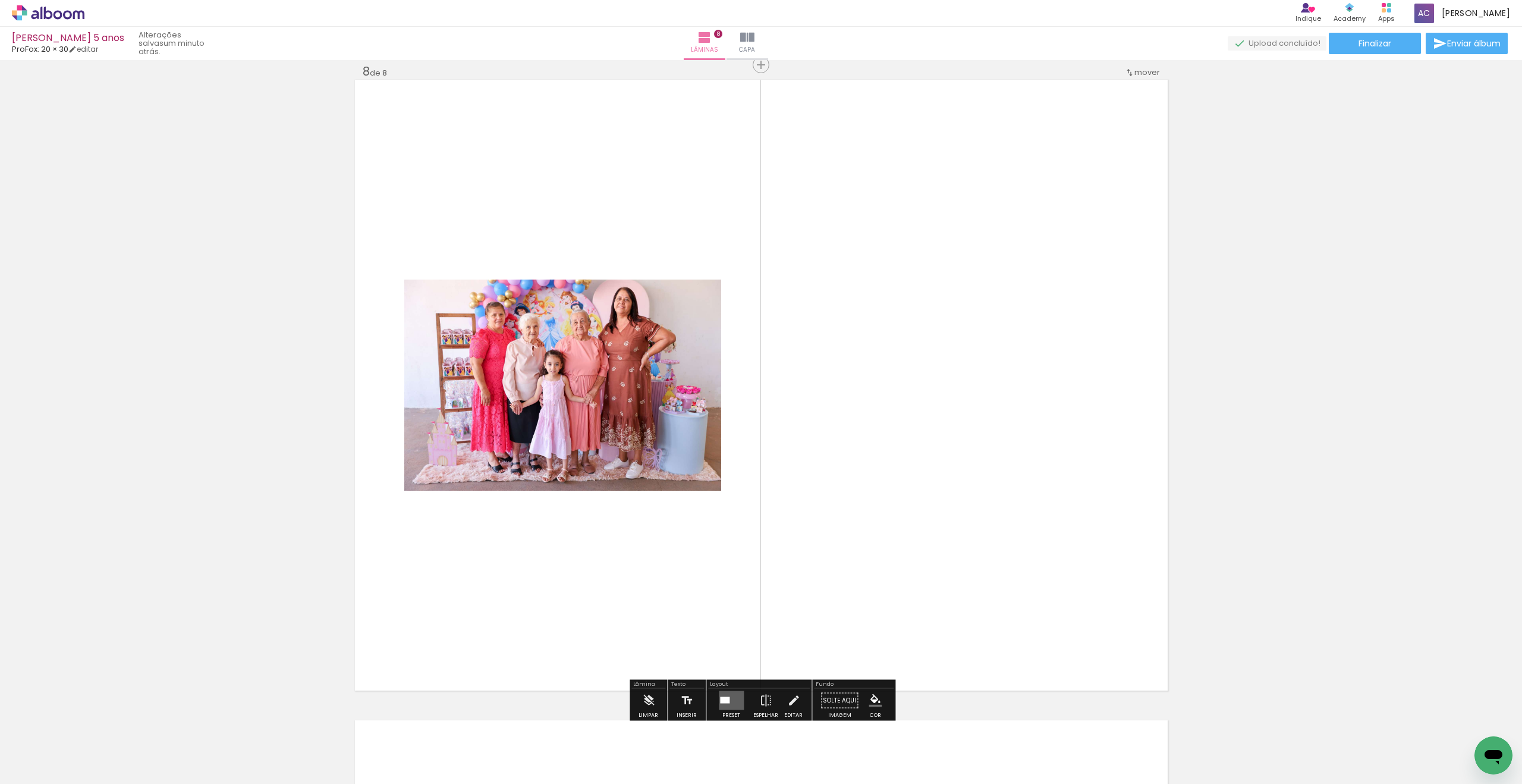
click at [726, 700] on div at bounding box center [725, 700] width 10 height 6
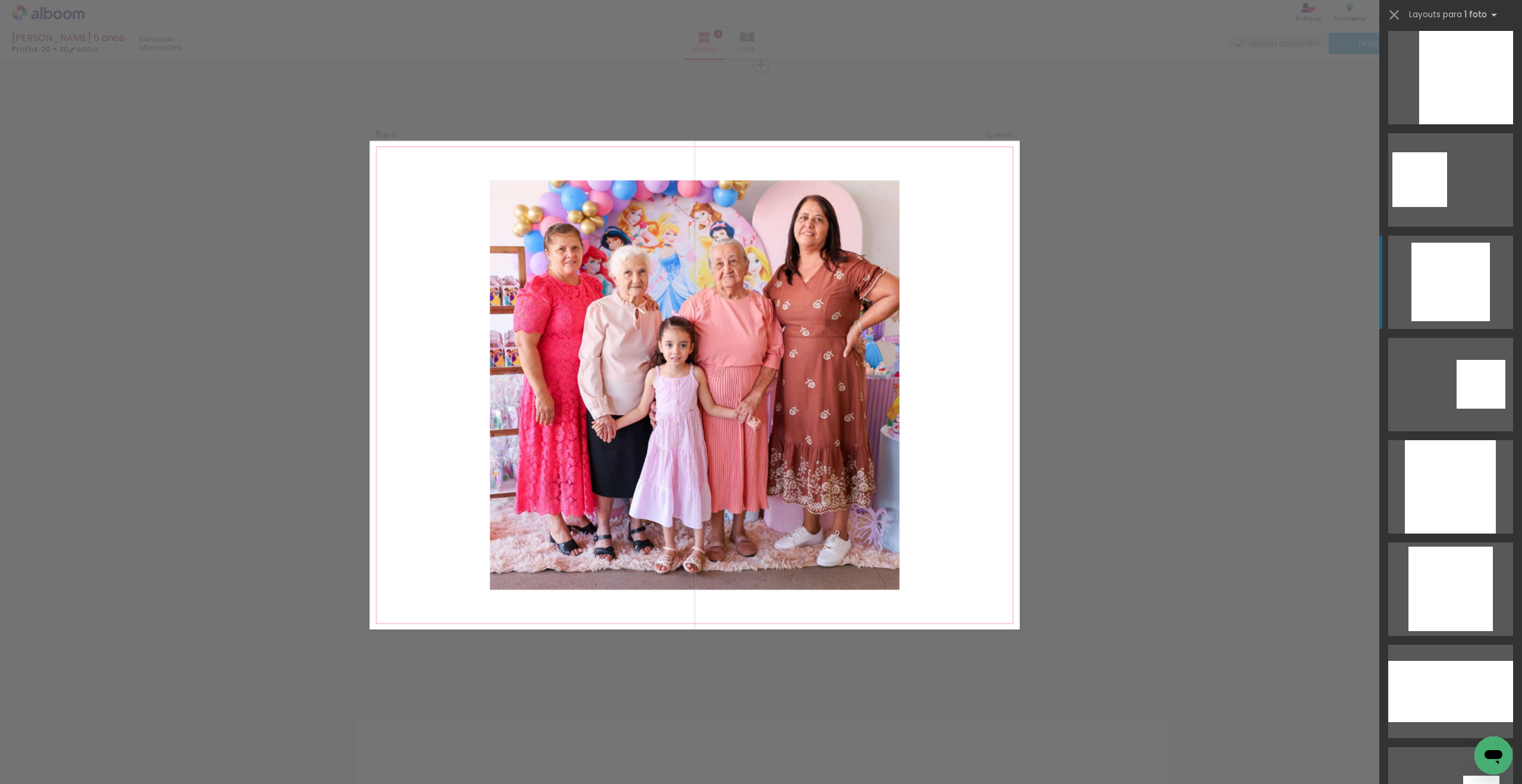
scroll to position [2052, 0]
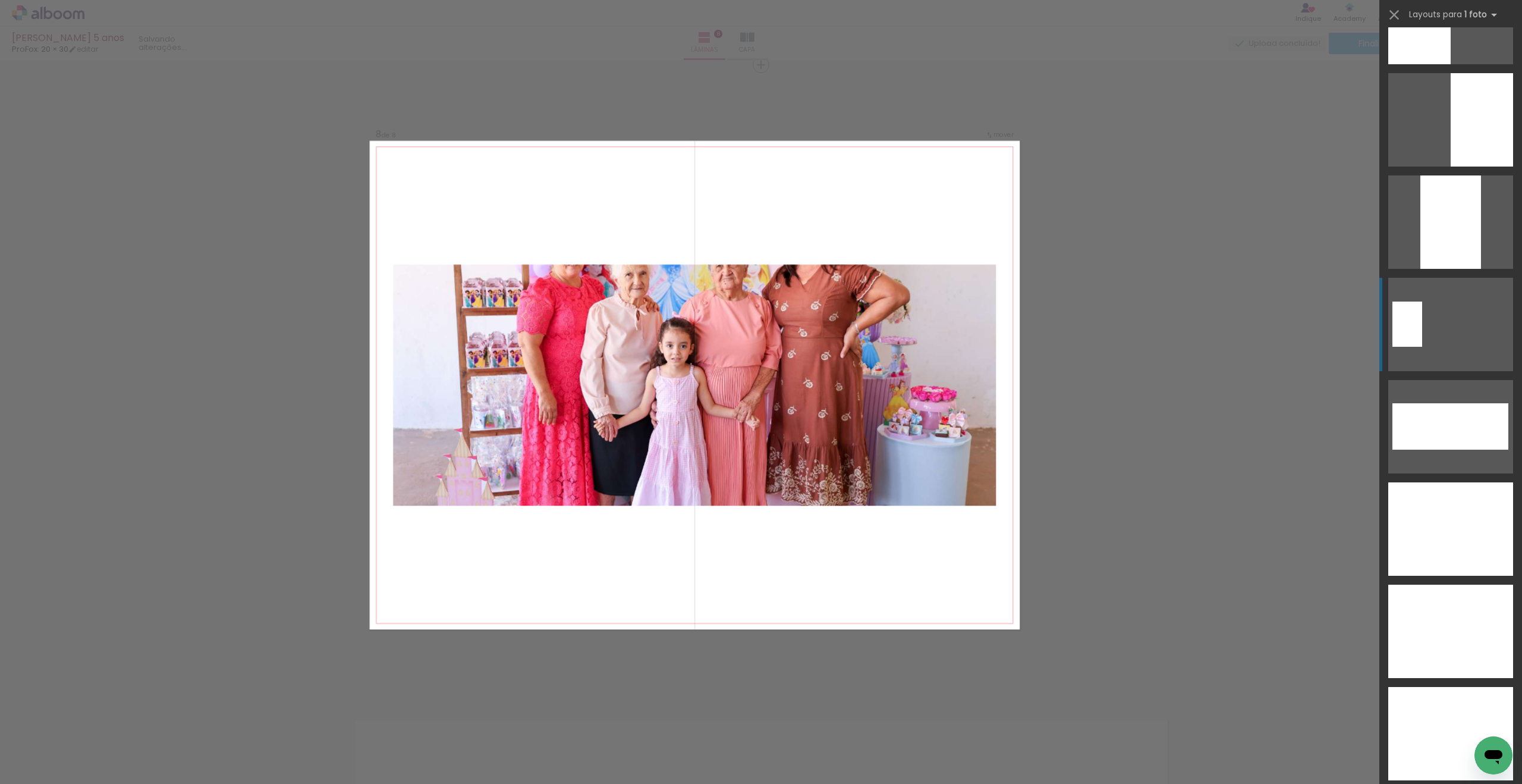
scroll to position [4470, 0]
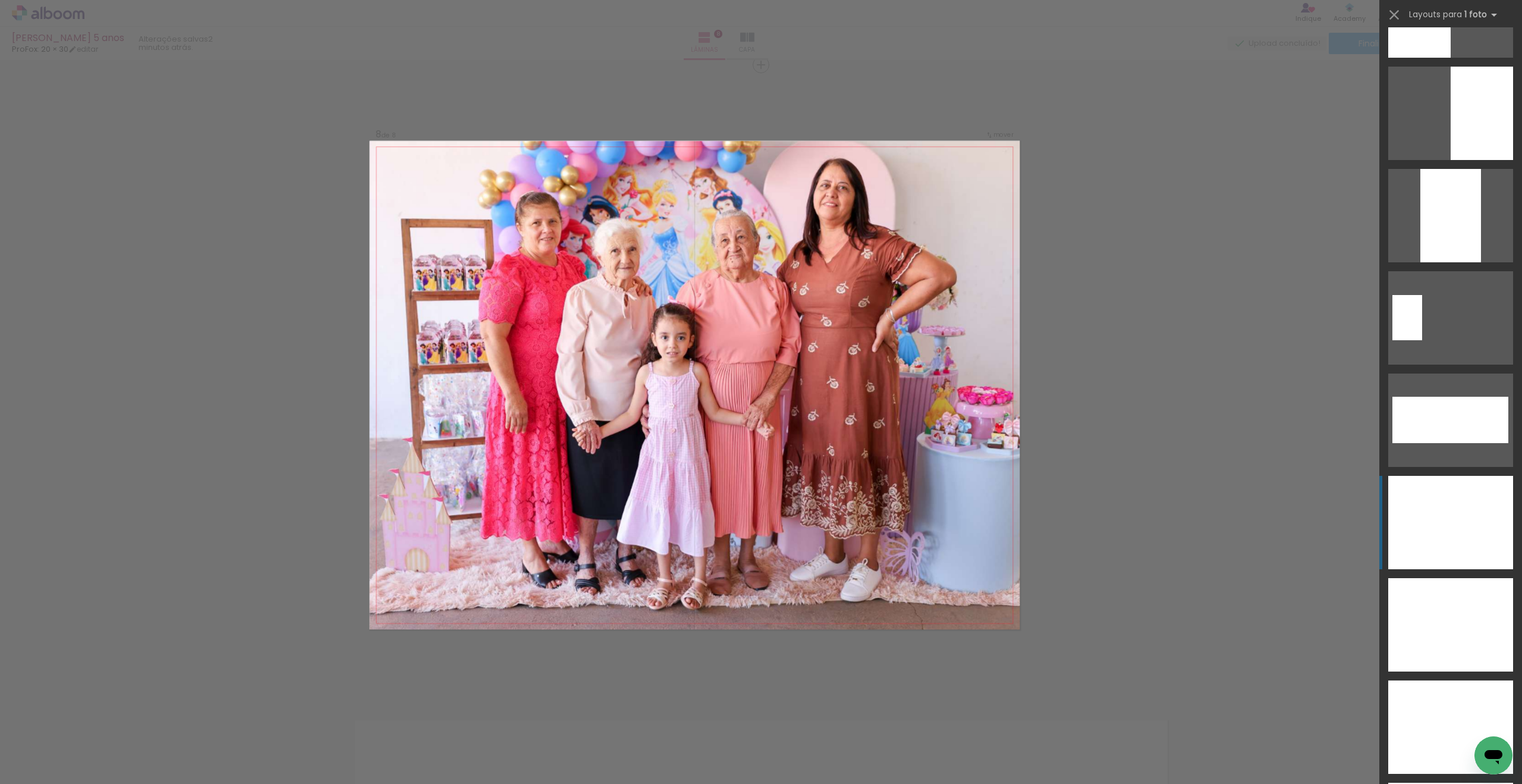
click at [1464, 482] on div at bounding box center [1450, 523] width 125 height 93
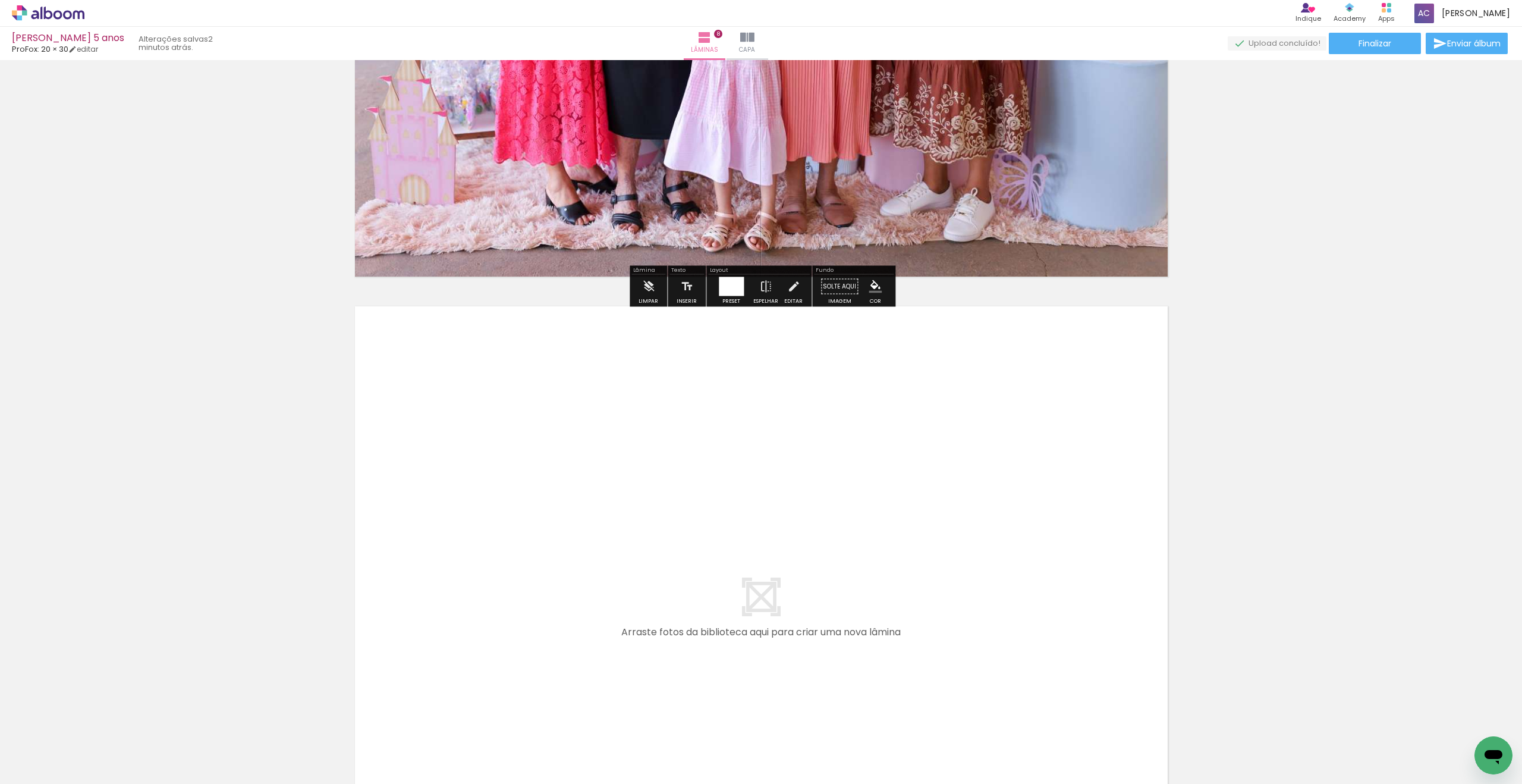
scroll to position [4912, 0]
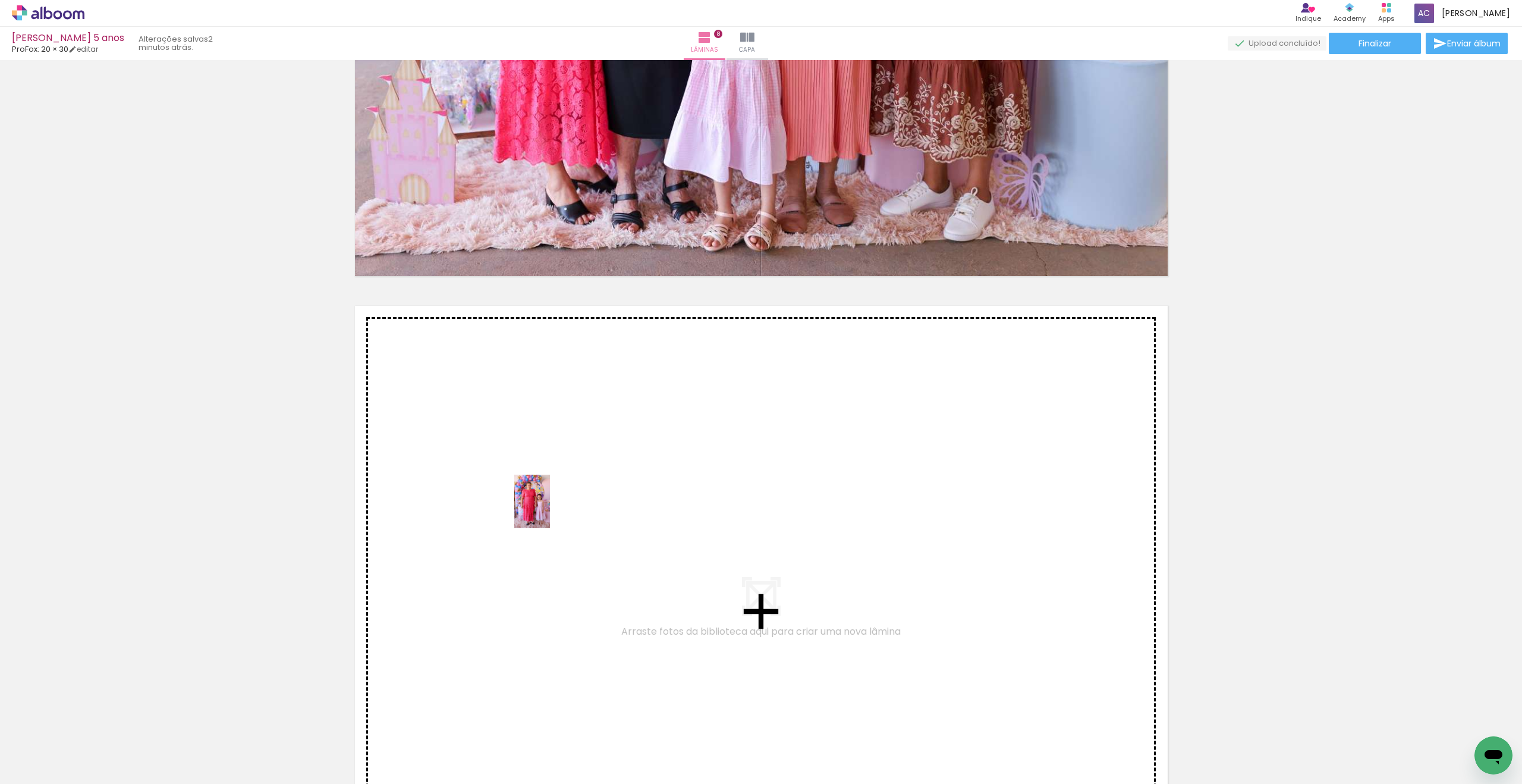
drag, startPoint x: 196, startPoint y: 723, endPoint x: 550, endPoint y: 510, distance: 413.1
click at [550, 510] on quentale-workspace at bounding box center [761, 392] width 1522 height 784
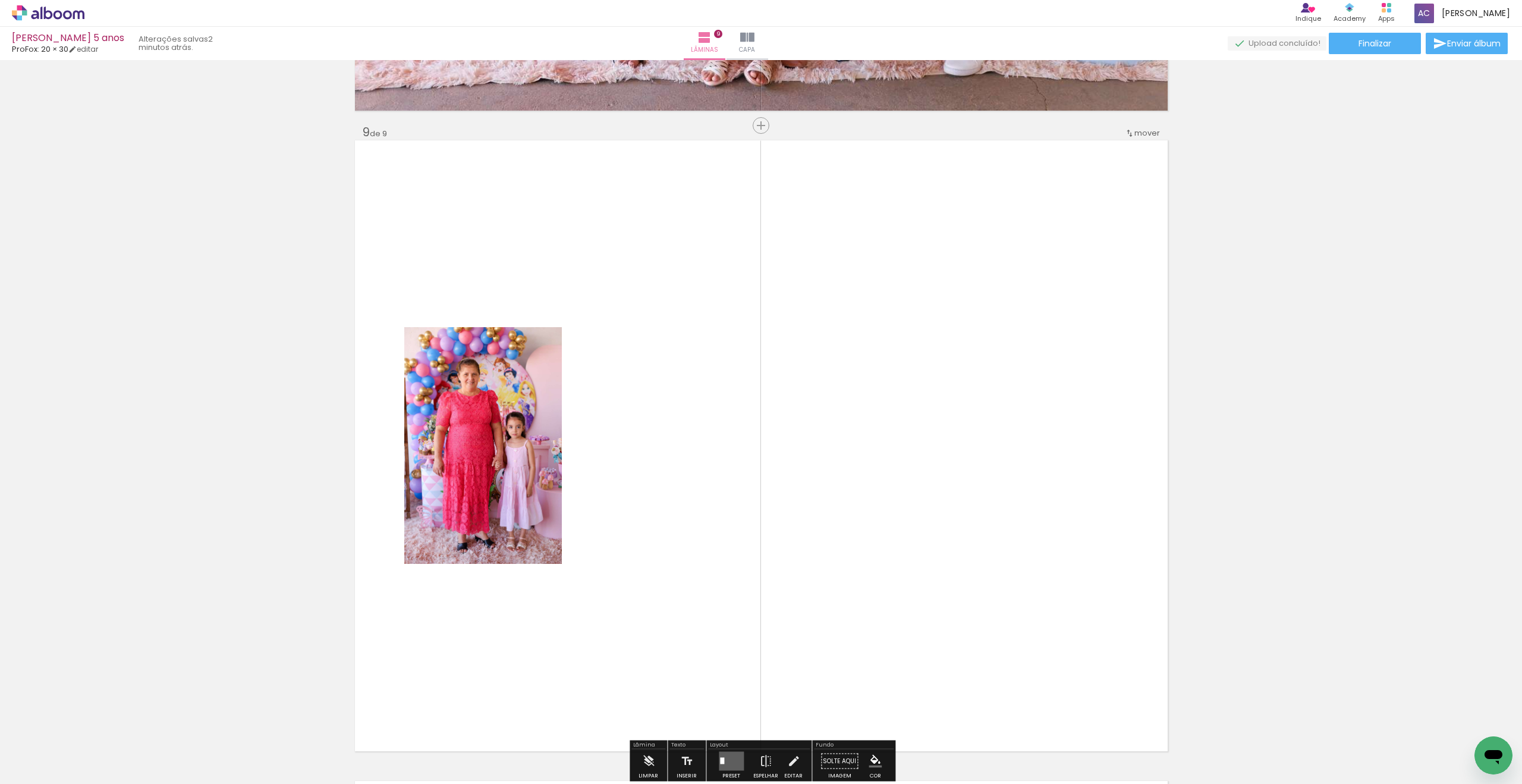
scroll to position [5138, 0]
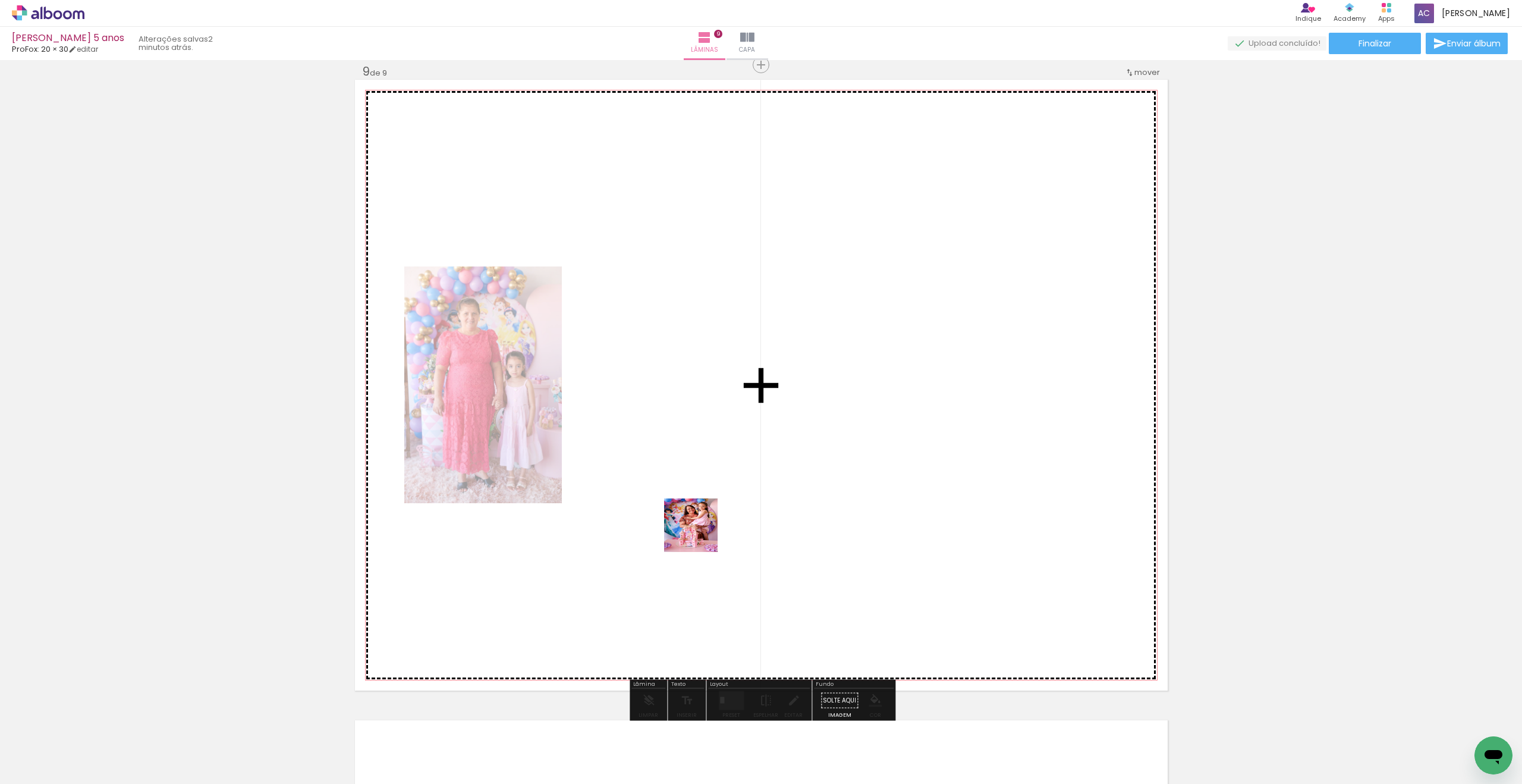
drag, startPoint x: 471, startPoint y: 725, endPoint x: 819, endPoint y: 449, distance: 444.2
click at [819, 449] on quentale-workspace at bounding box center [761, 392] width 1522 height 784
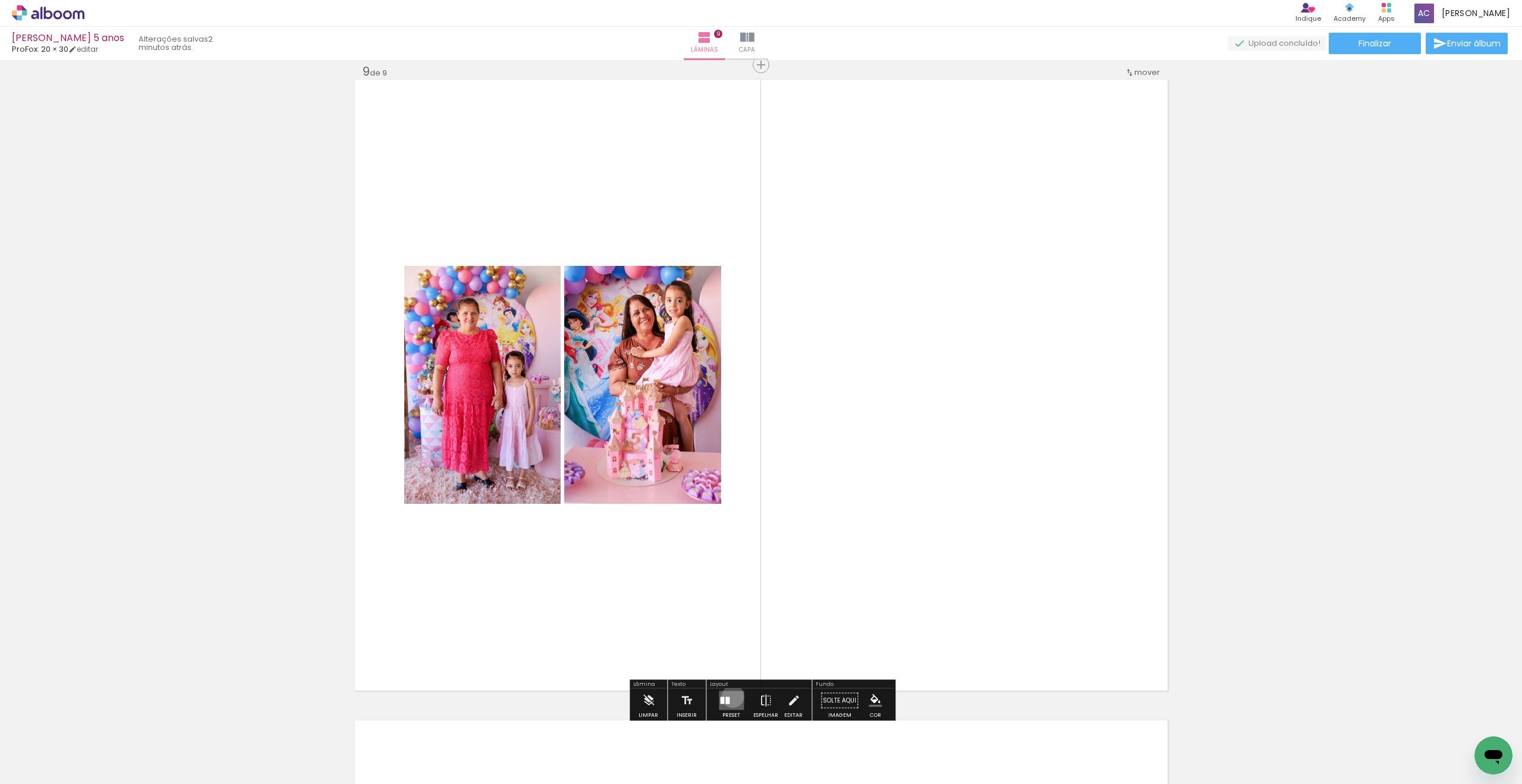
click at [730, 695] on quentale-layouter at bounding box center [732, 700] width 25 height 19
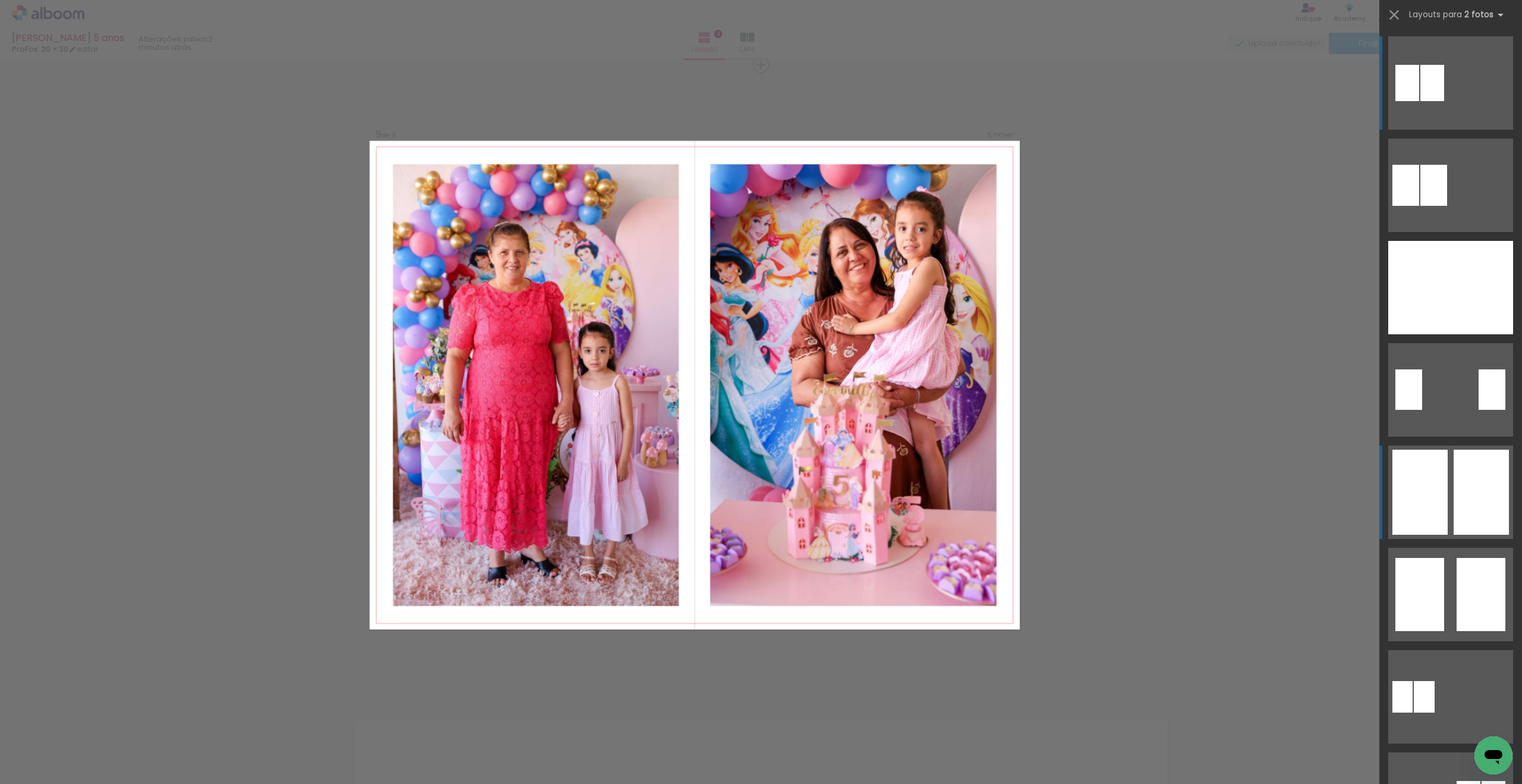
click at [1448, 472] on quentale-layouter at bounding box center [1450, 492] width 125 height 93
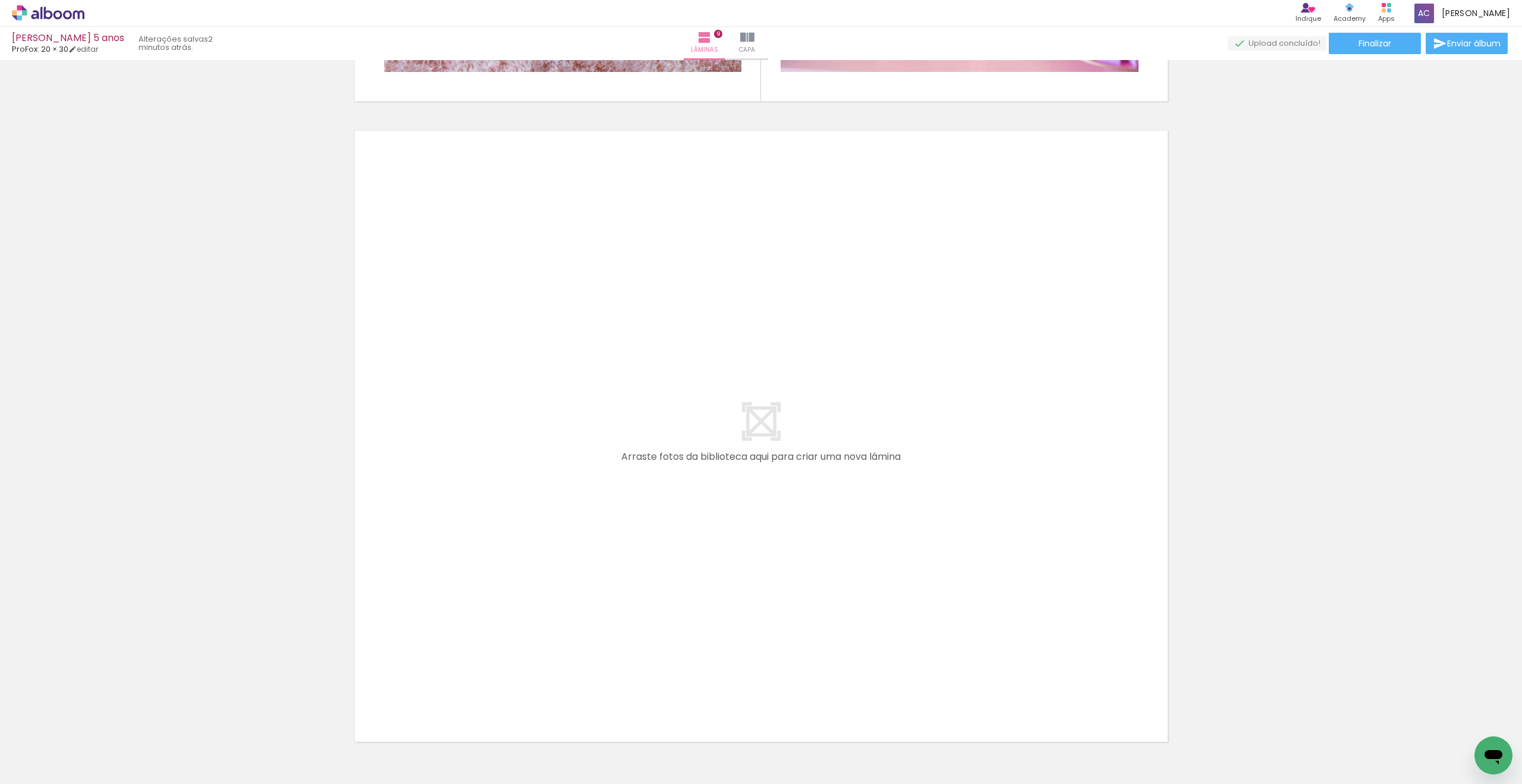
scroll to position [5731, 0]
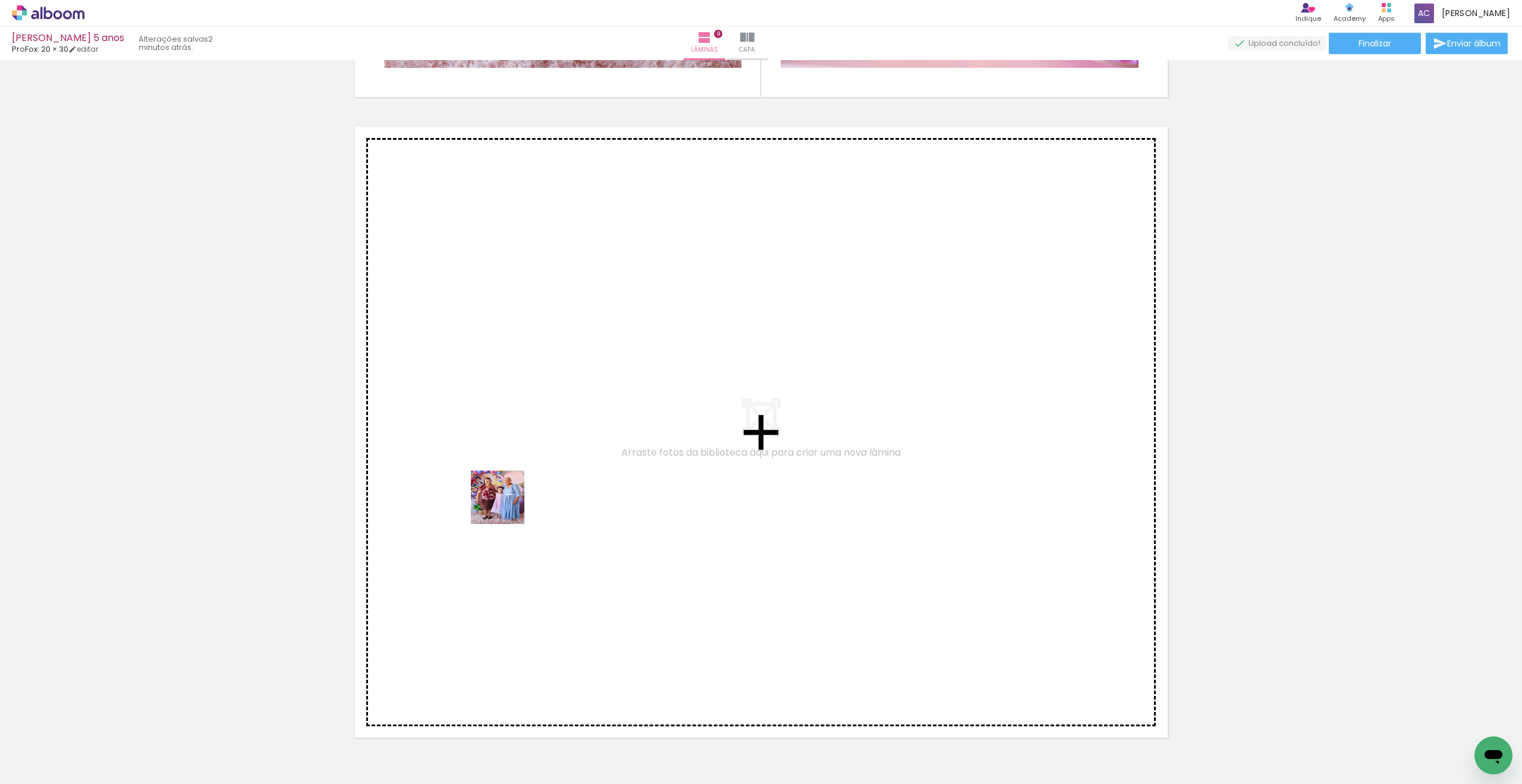
drag, startPoint x: 276, startPoint y: 667, endPoint x: 556, endPoint y: 470, distance: 342.4
click at [556, 470] on quentale-workspace at bounding box center [761, 392] width 1522 height 784
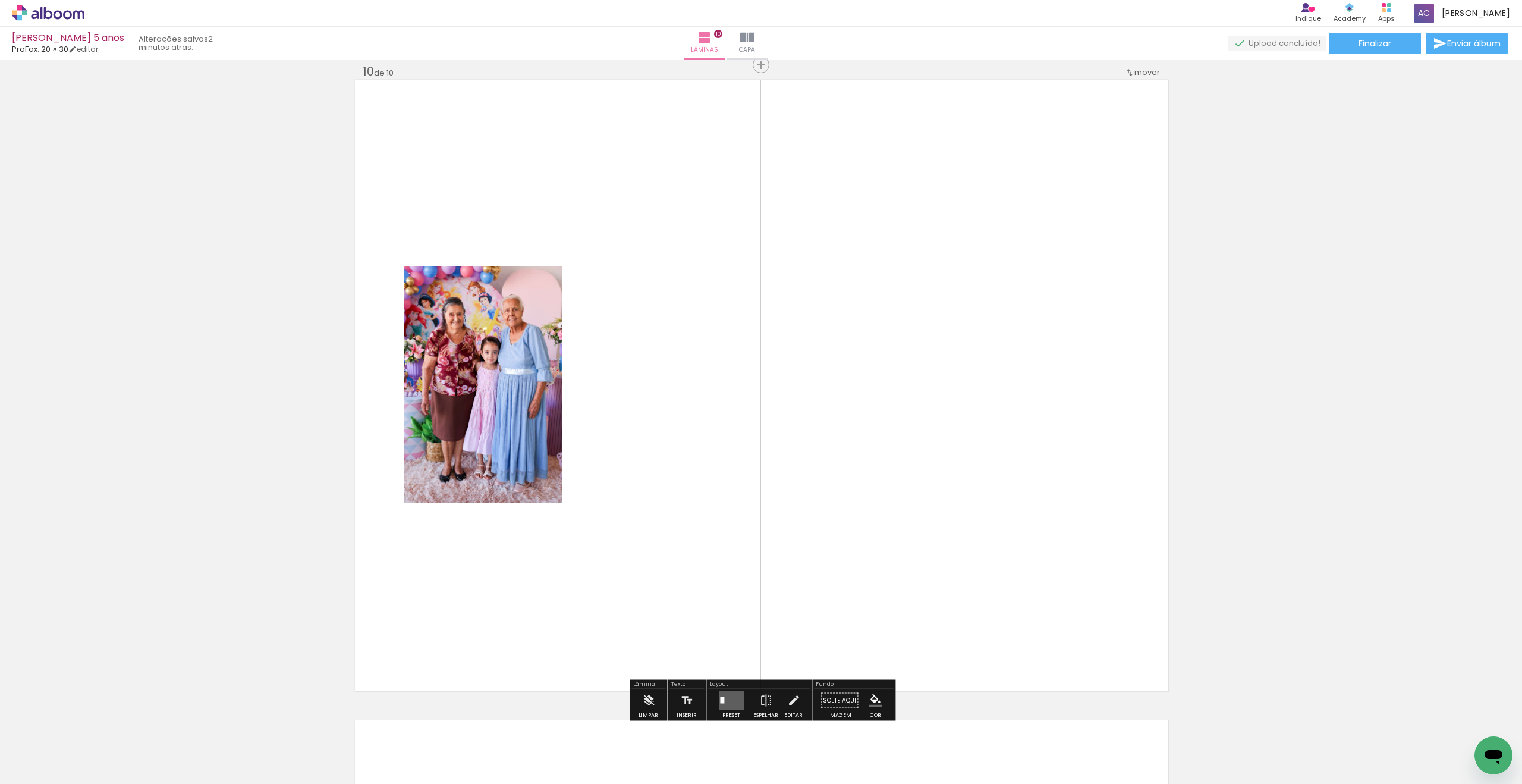
scroll to position [5779, 0]
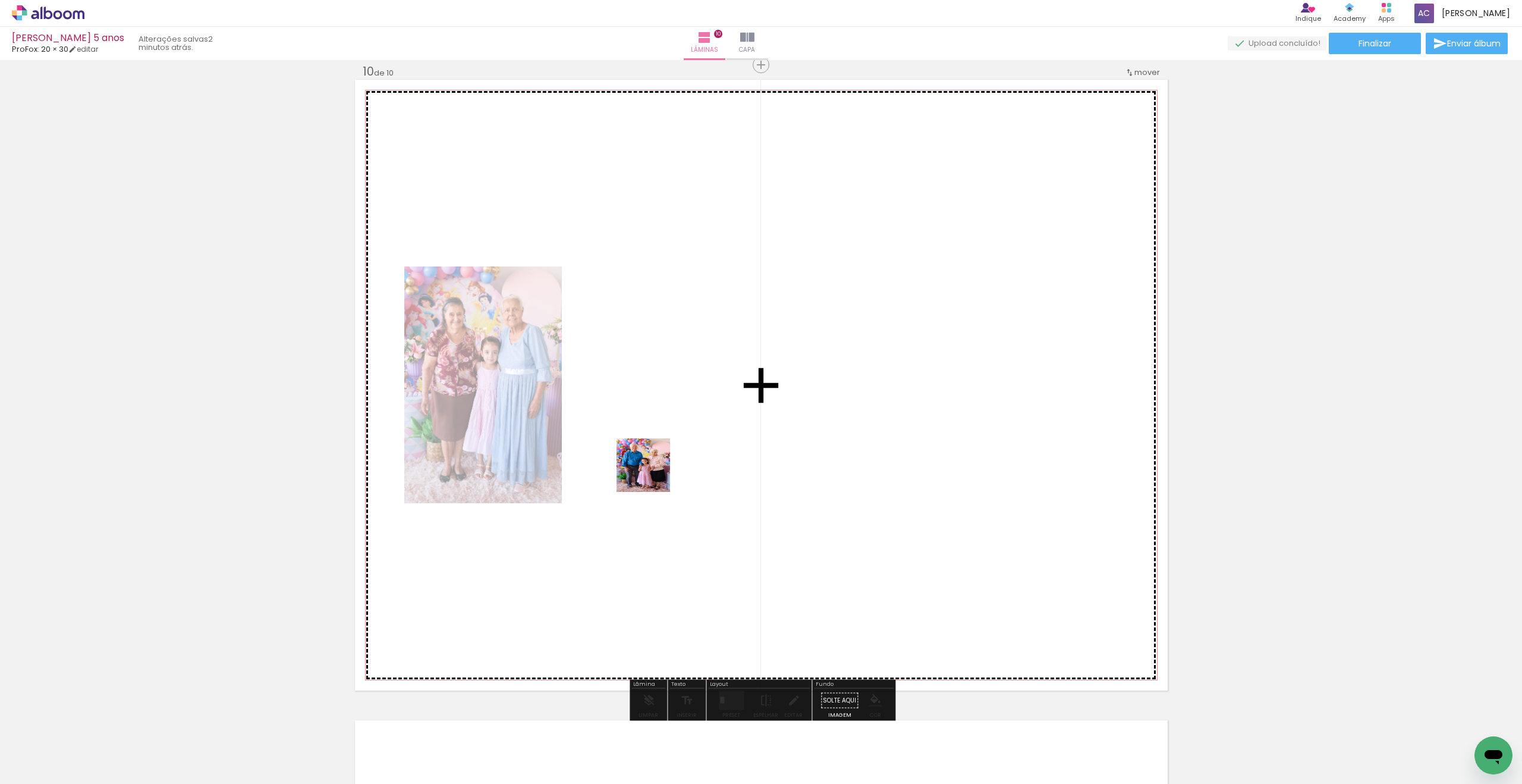
drag, startPoint x: 241, startPoint y: 743, endPoint x: 682, endPoint y: 458, distance: 525.1
click at [682, 458] on quentale-workspace at bounding box center [761, 392] width 1522 height 784
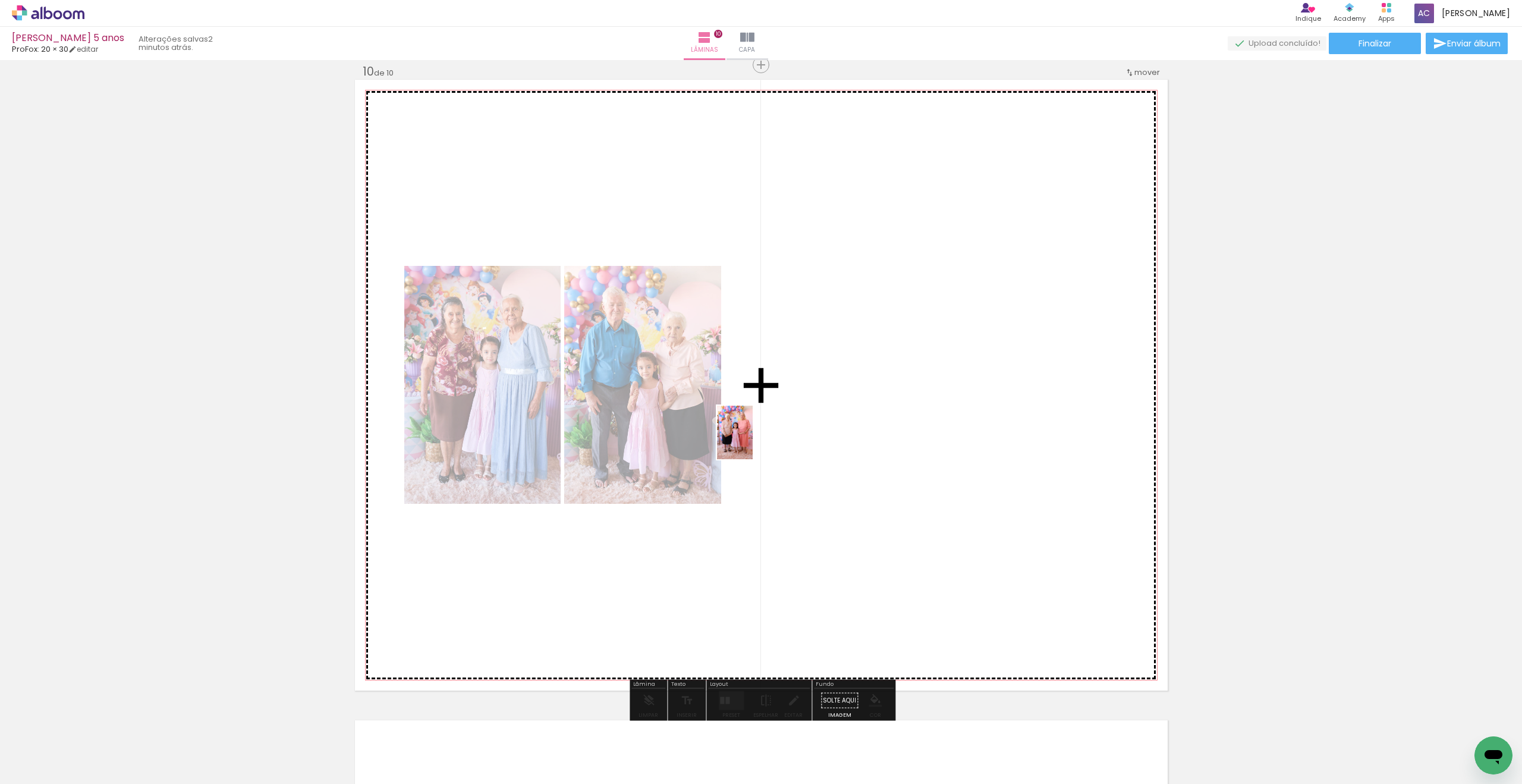
drag, startPoint x: 274, startPoint y: 721, endPoint x: 753, endPoint y: 441, distance: 554.8
click at [753, 441] on quentale-workspace at bounding box center [761, 392] width 1522 height 784
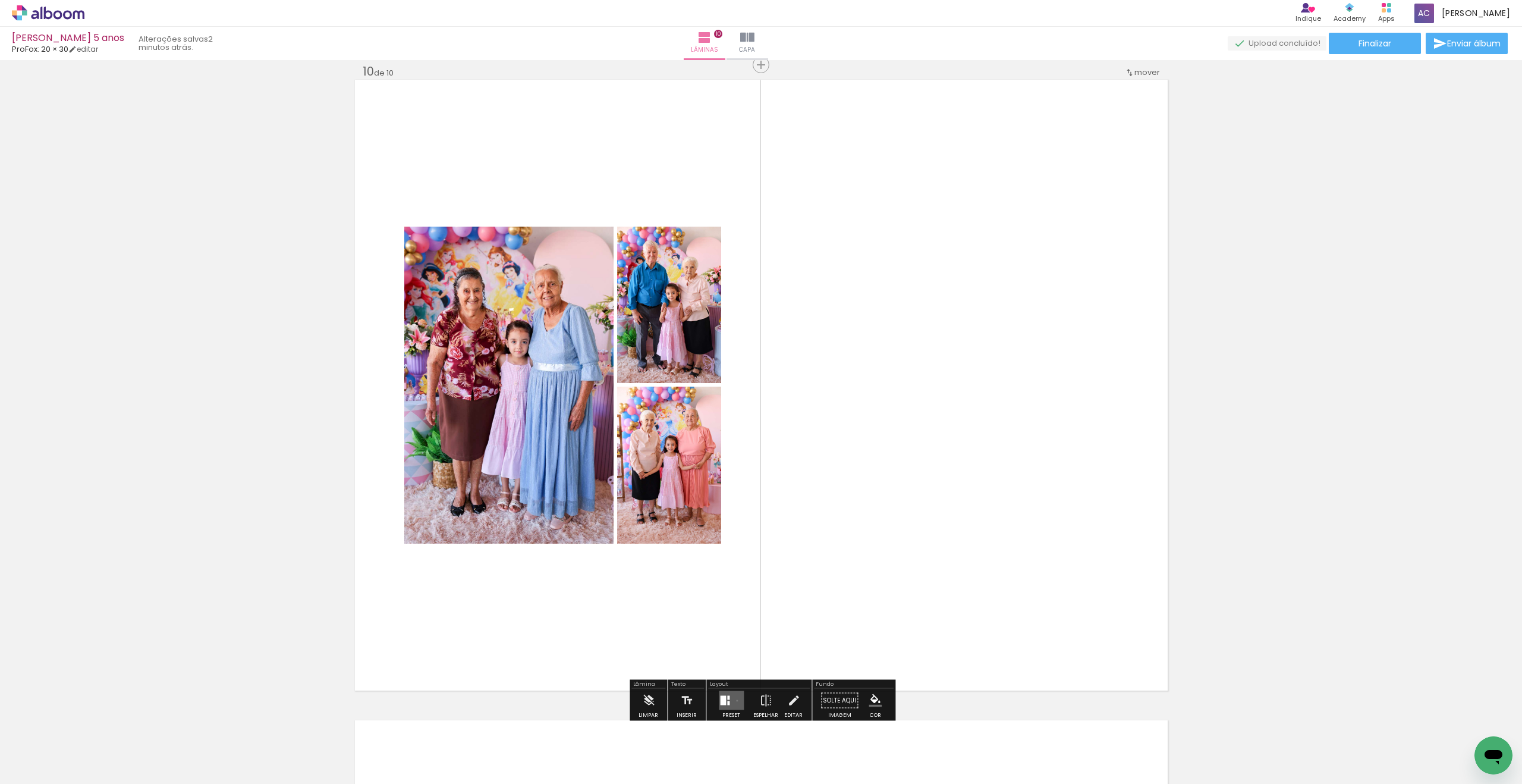
click at [735, 700] on quentale-layouter at bounding box center [732, 700] width 25 height 19
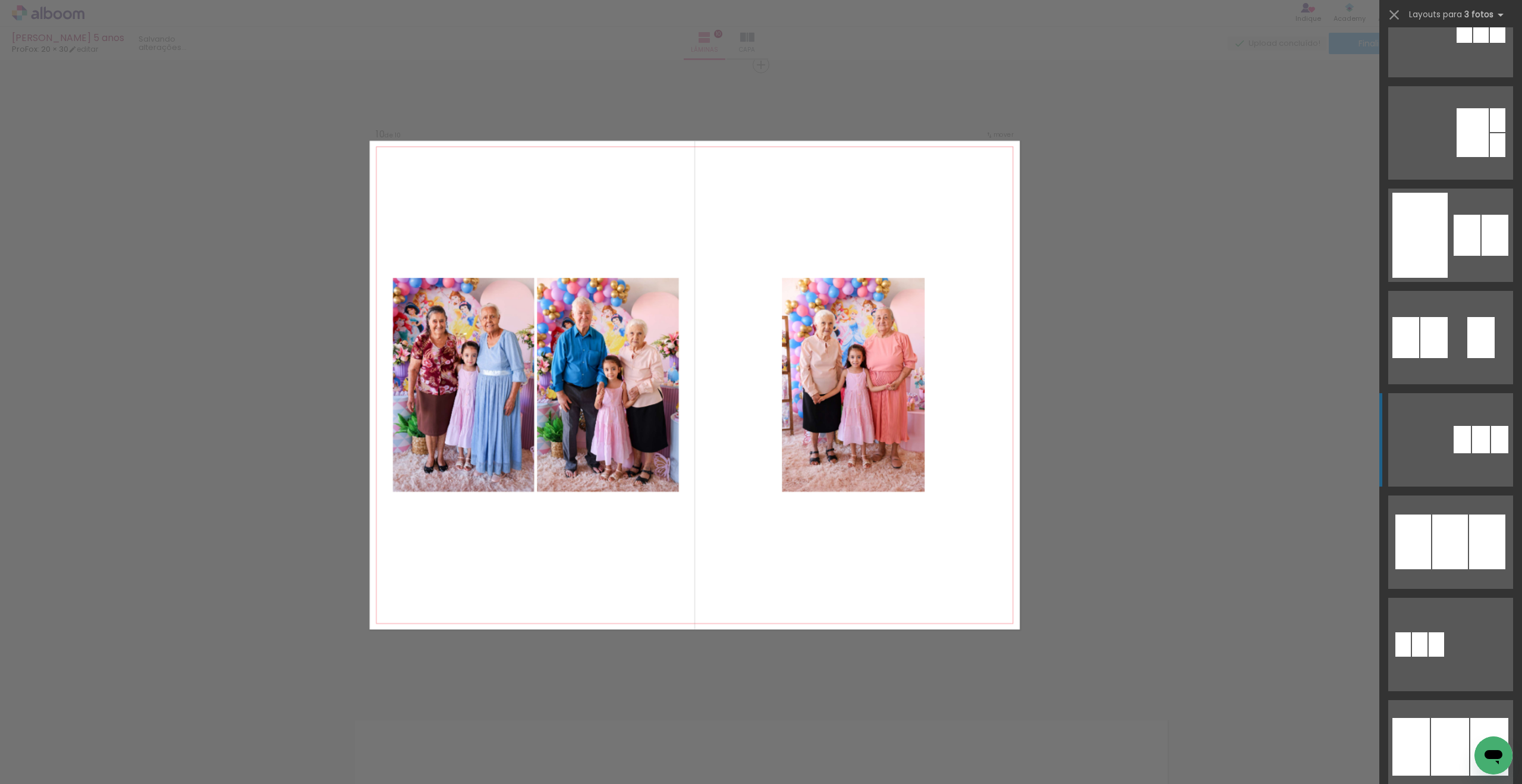
scroll to position [472, 0]
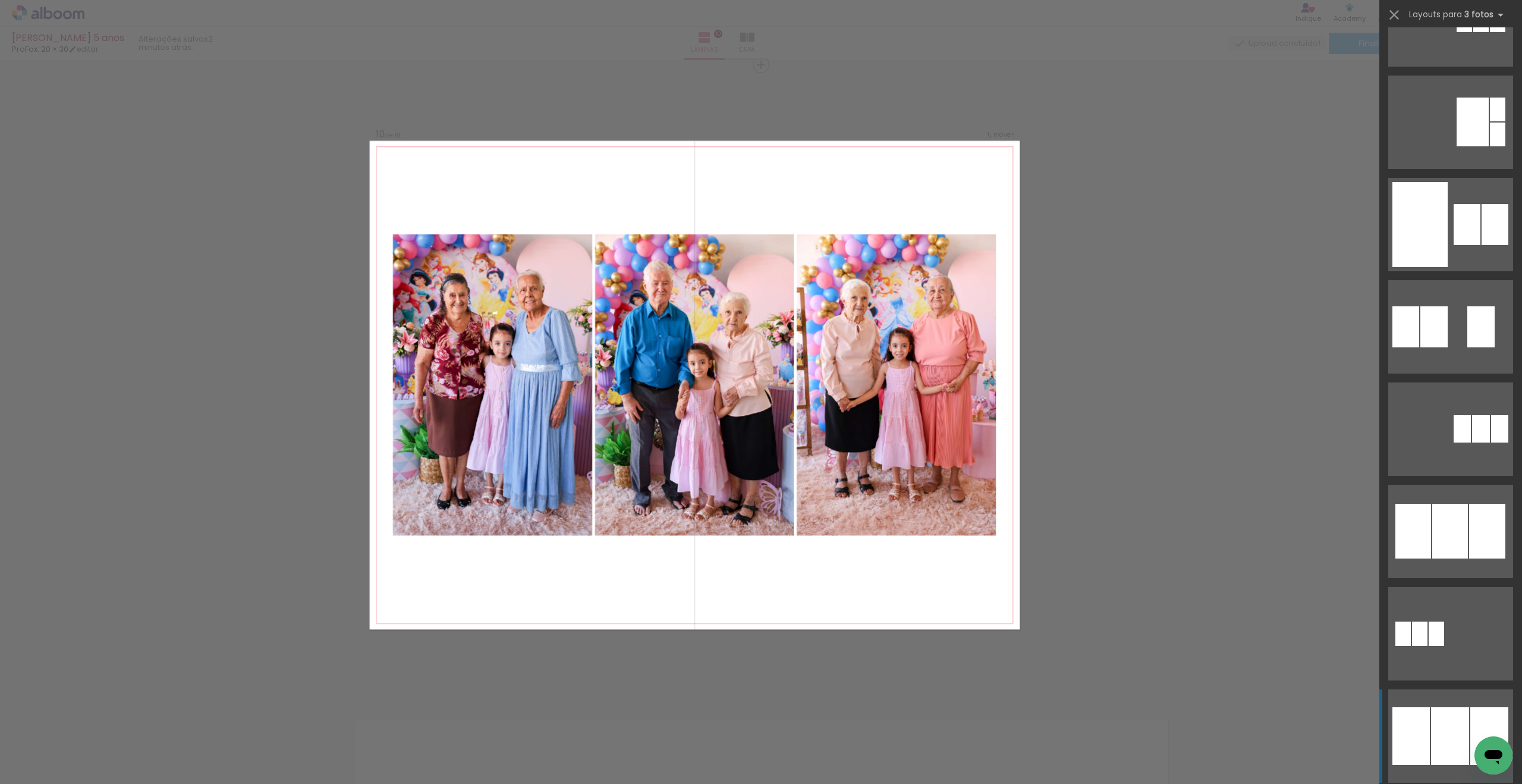
click at [1436, 739] on div at bounding box center [1450, 735] width 38 height 58
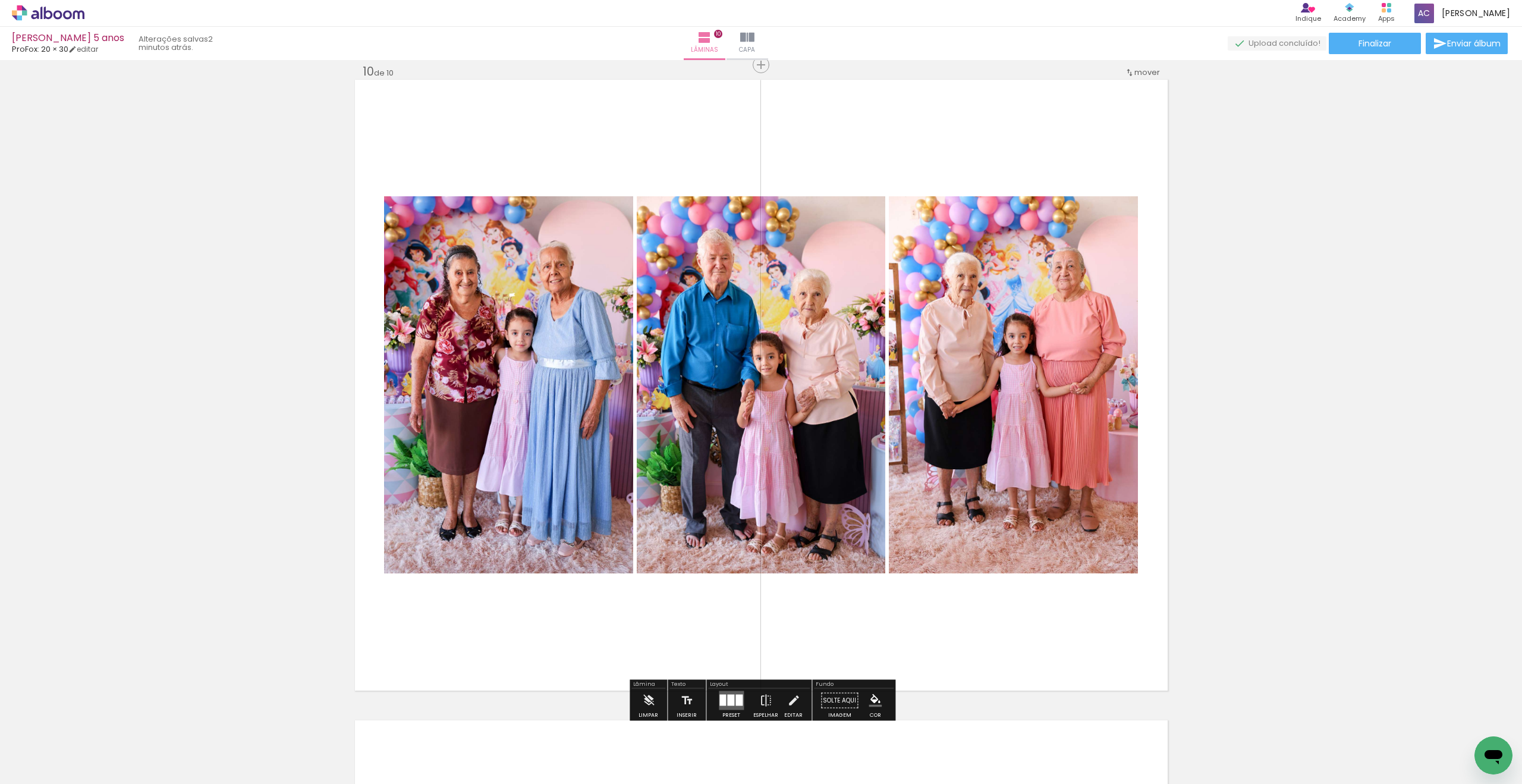
scroll to position [5797, 0]
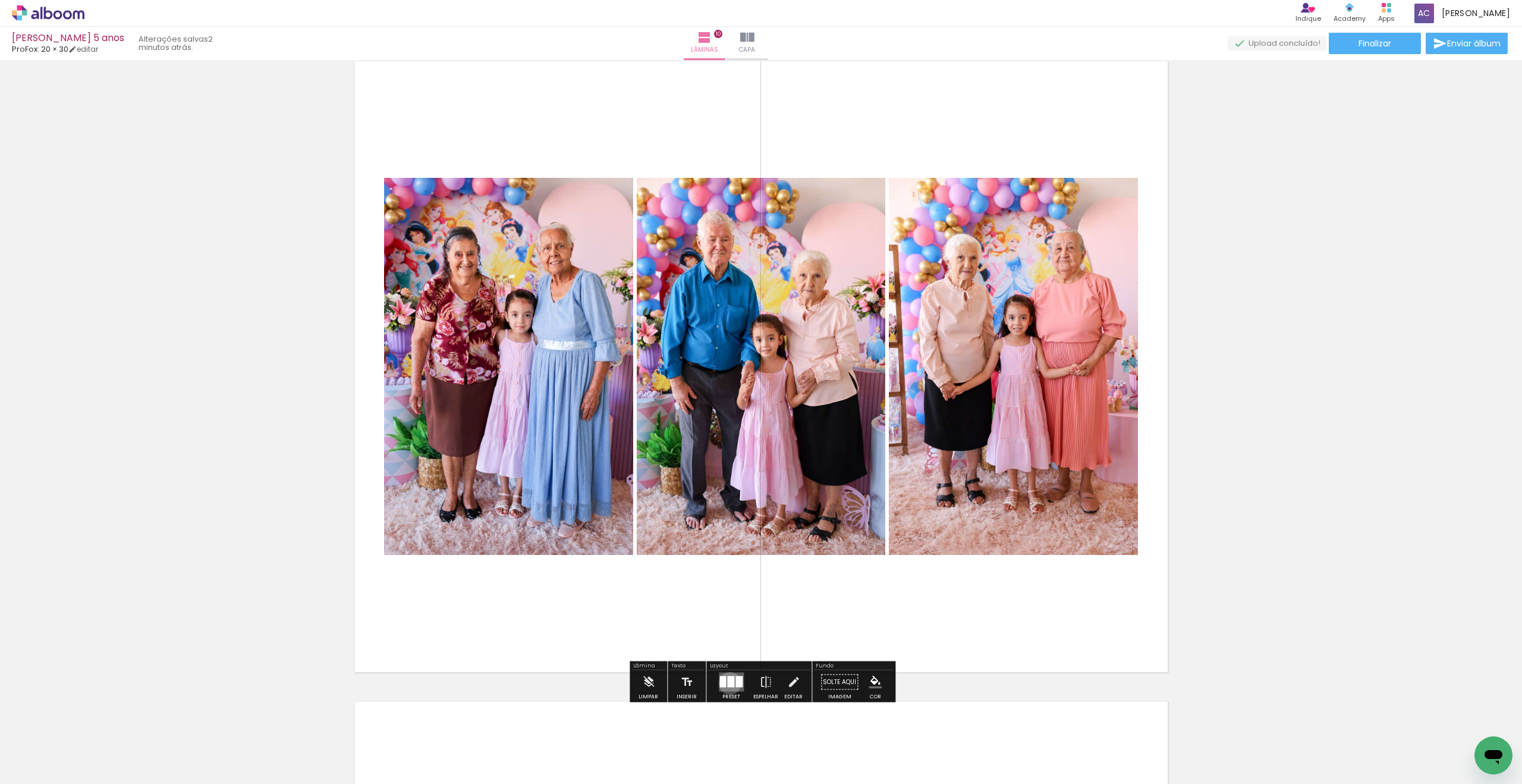
click at [727, 682] on div at bounding box center [730, 682] width 7 height 11
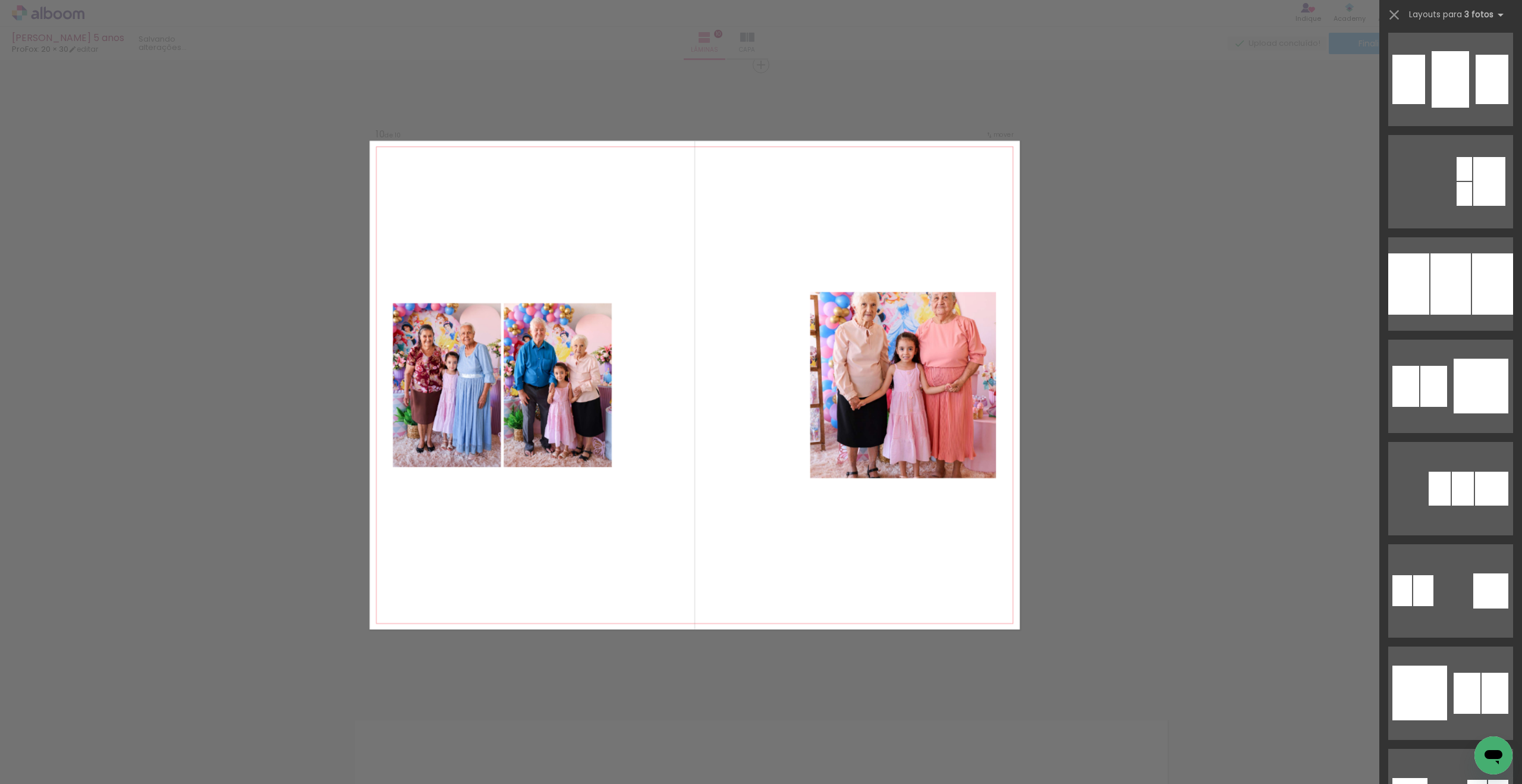
scroll to position [1432, 0]
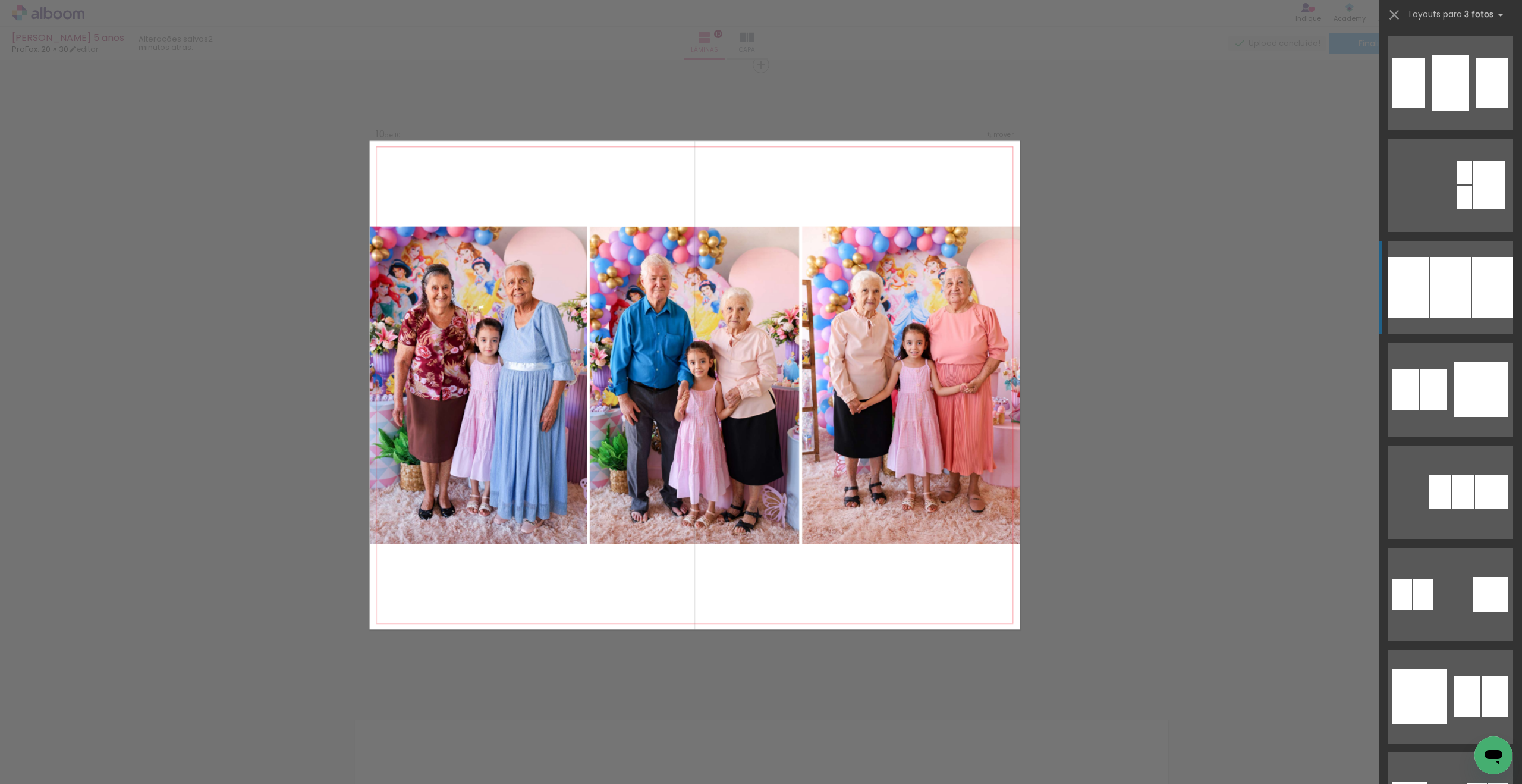
click at [1464, 281] on div at bounding box center [1451, 288] width 40 height 61
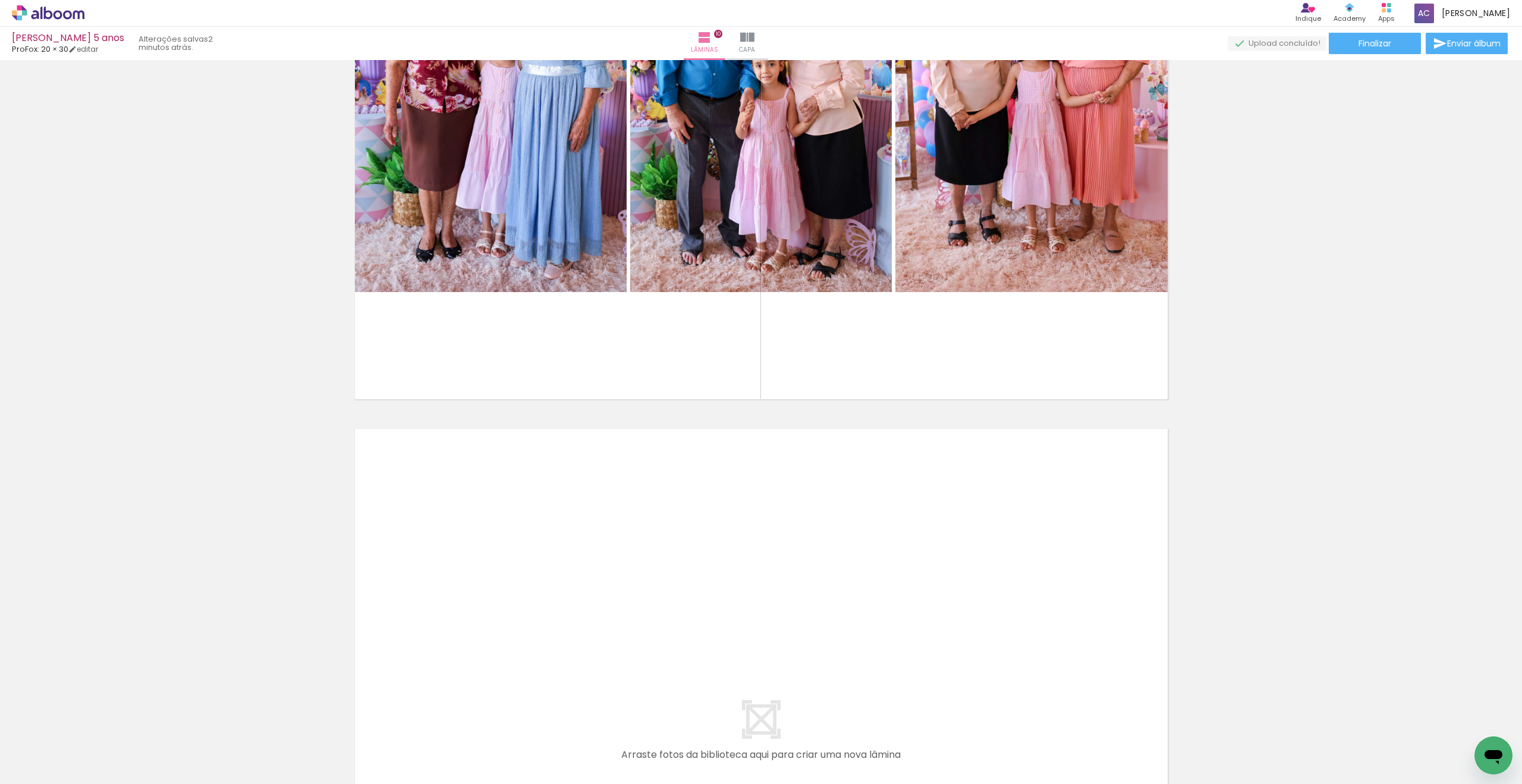
scroll to position [6091, 0]
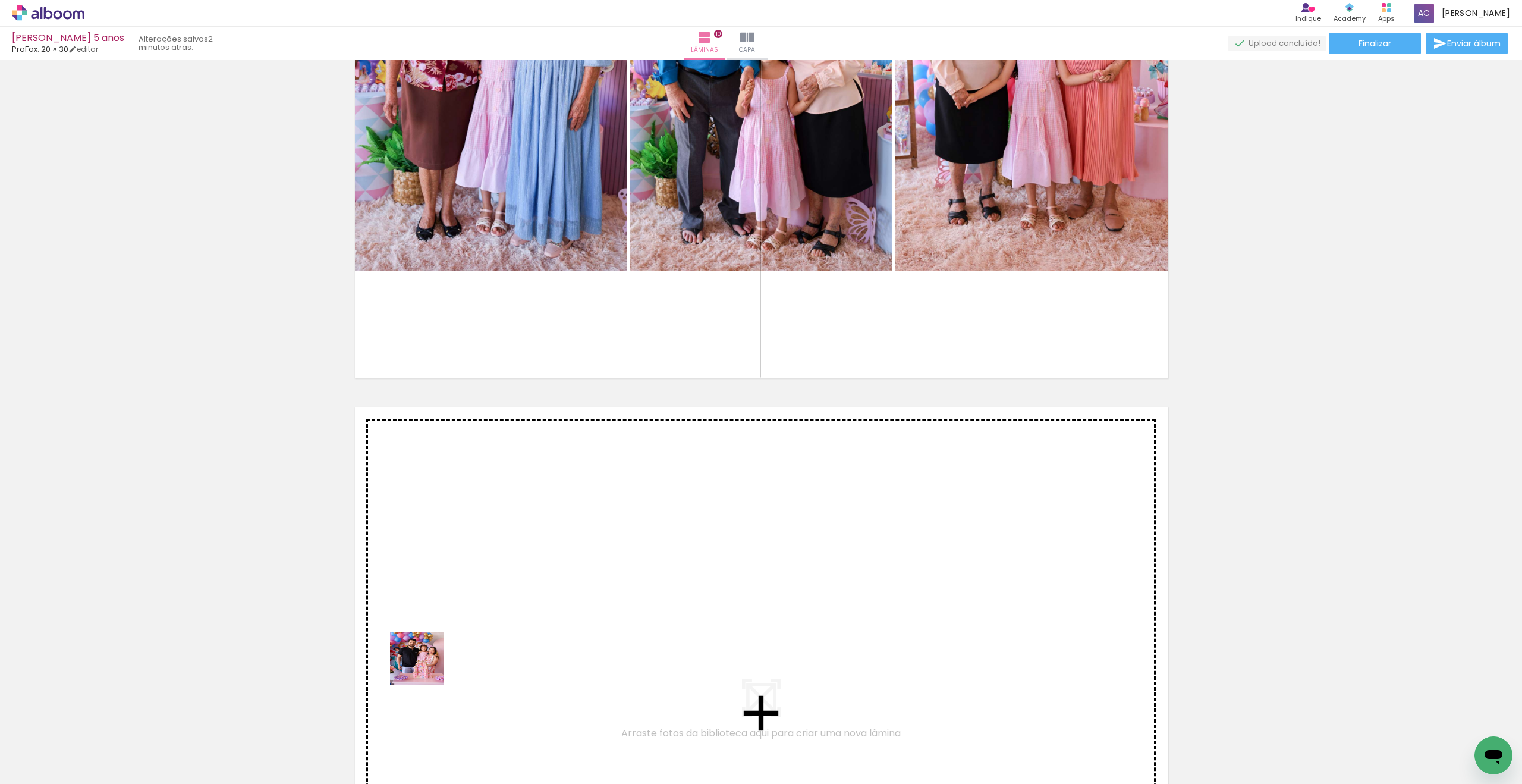
drag, startPoint x: 327, startPoint y: 747, endPoint x: 485, endPoint y: 611, distance: 208.5
click at [485, 611] on quentale-workspace at bounding box center [761, 392] width 1522 height 784
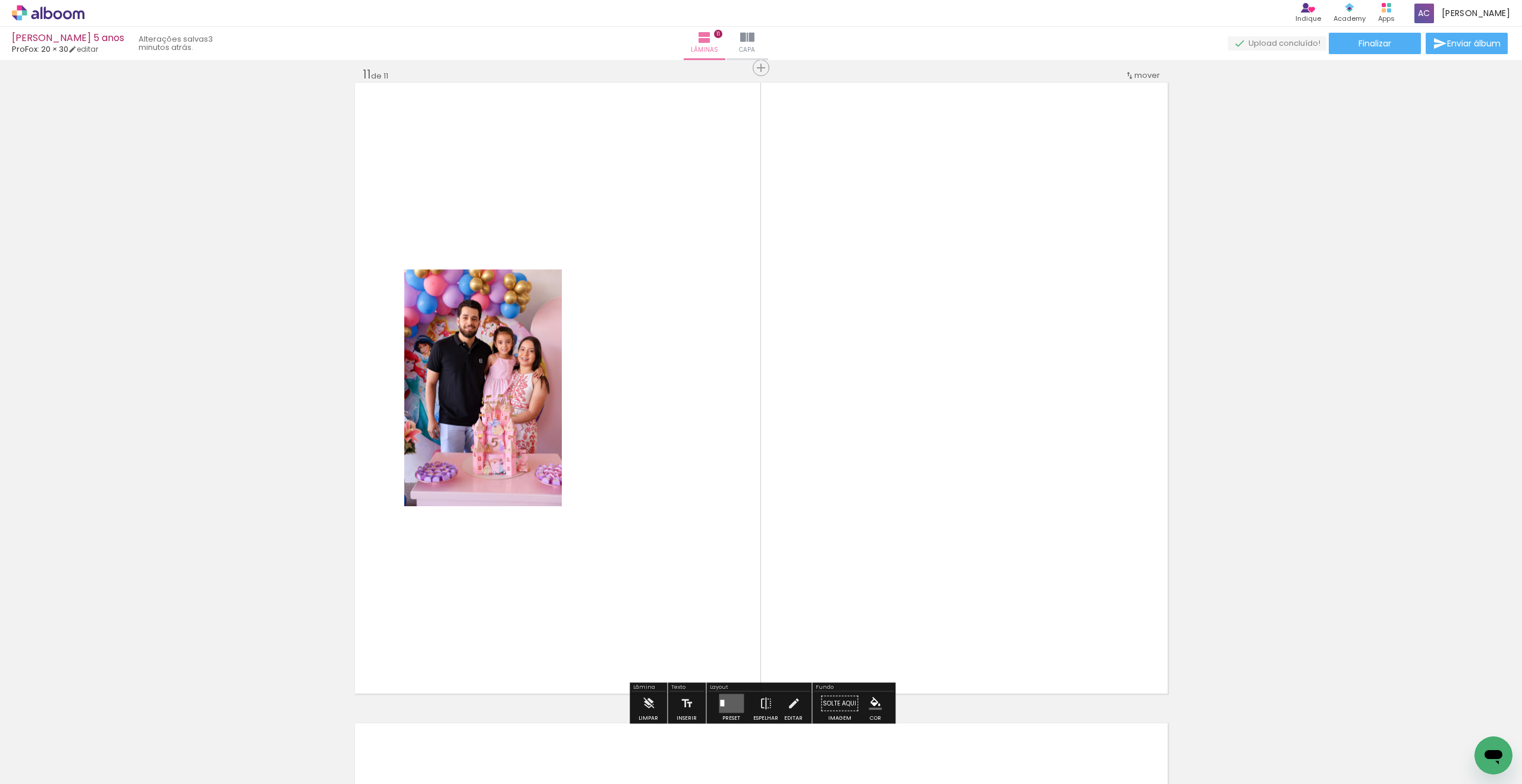
scroll to position [6419, 0]
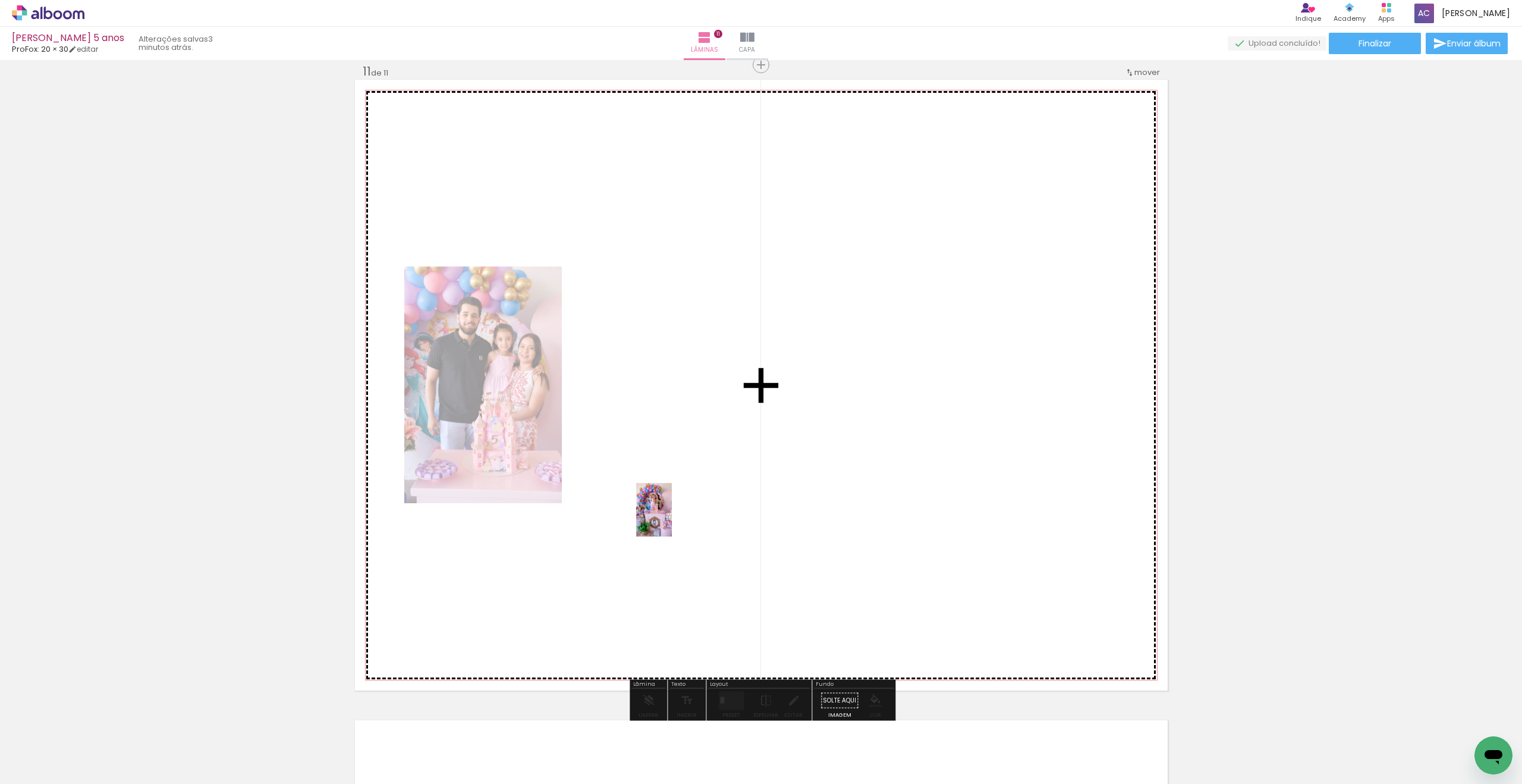
drag, startPoint x: 394, startPoint y: 755, endPoint x: 672, endPoint y: 518, distance: 365.3
click at [672, 518] on quentale-workspace at bounding box center [761, 392] width 1522 height 784
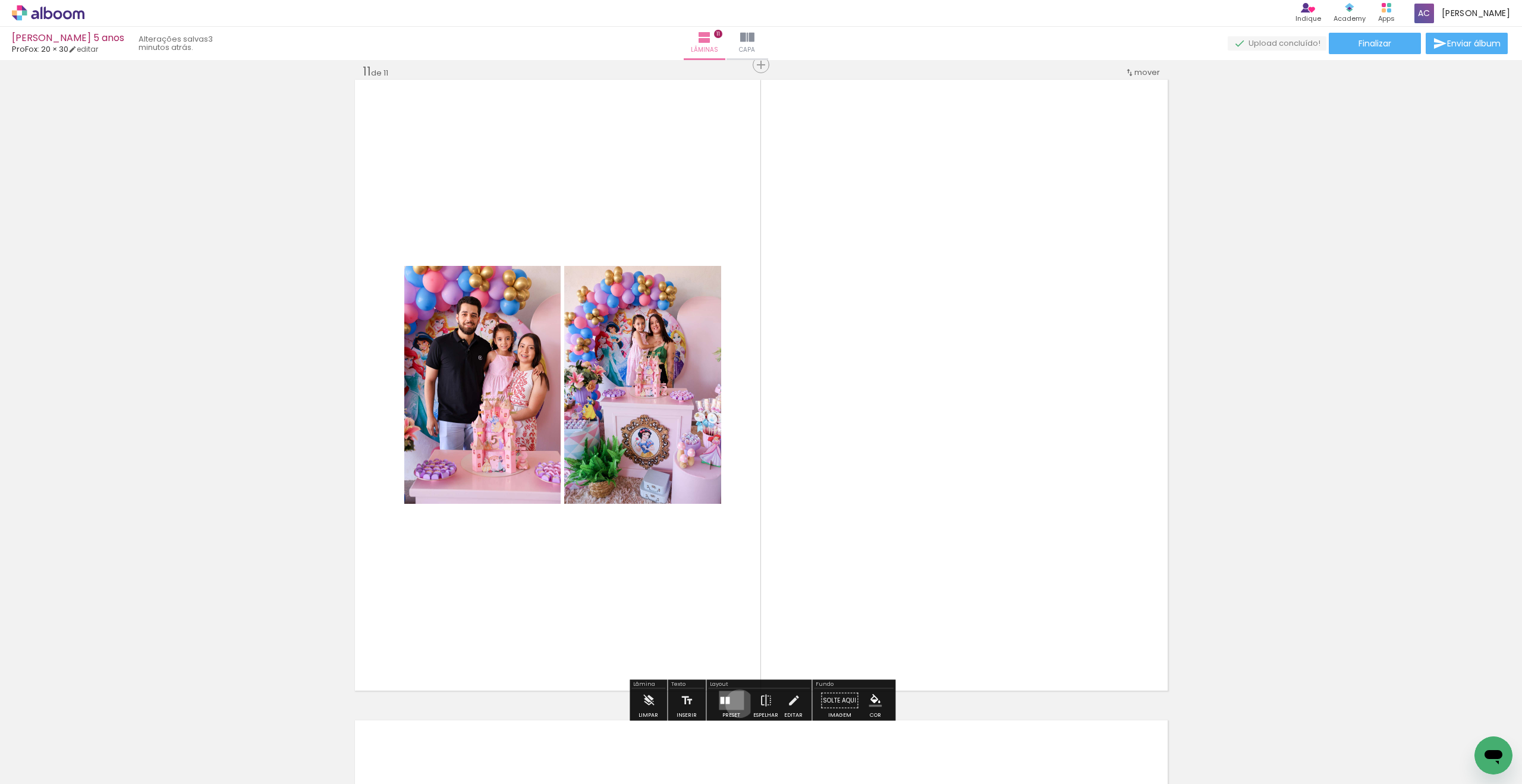
click at [737, 703] on quentale-layouter at bounding box center [732, 700] width 25 height 19
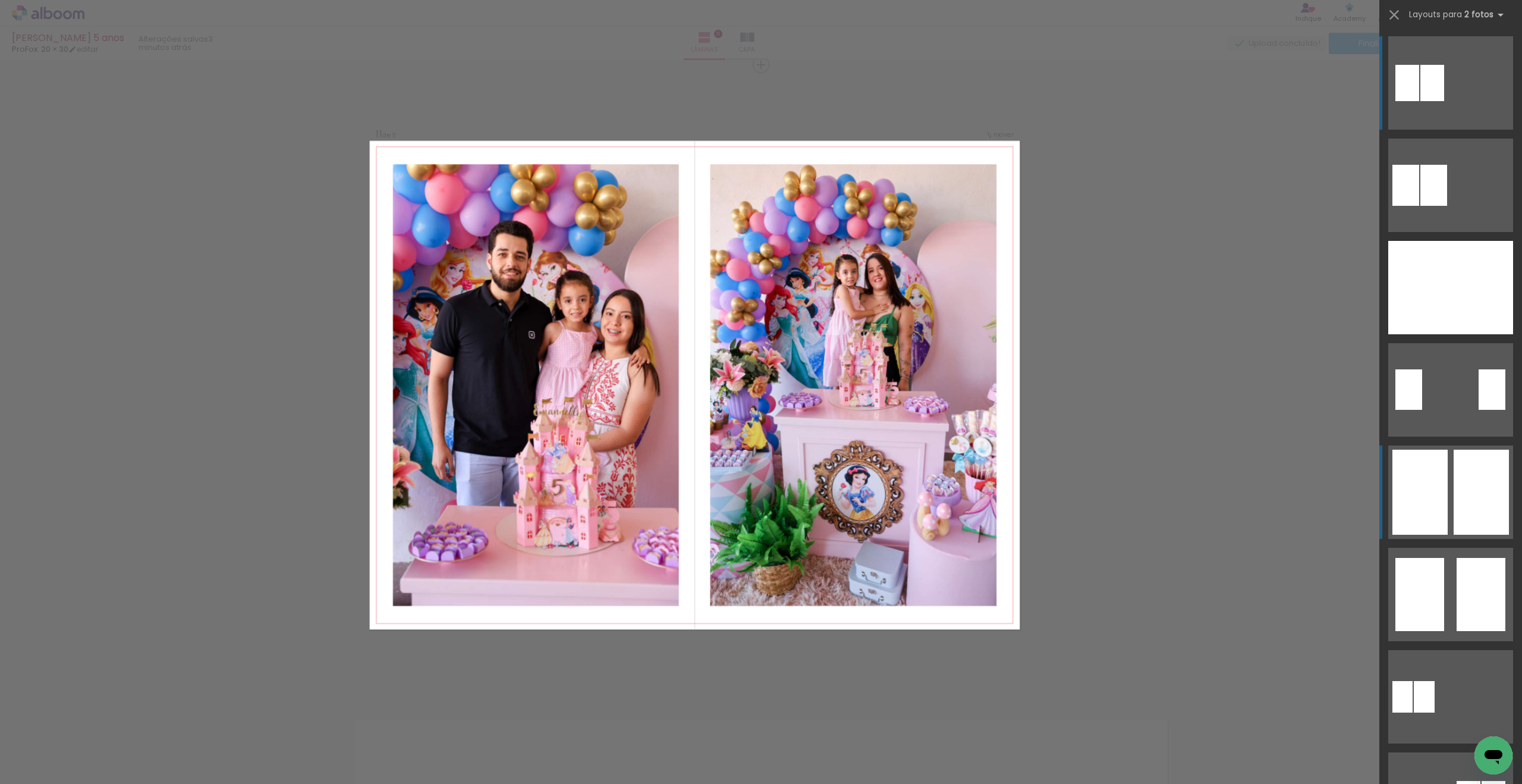
click at [1452, 485] on quentale-layouter at bounding box center [1450, 492] width 125 height 93
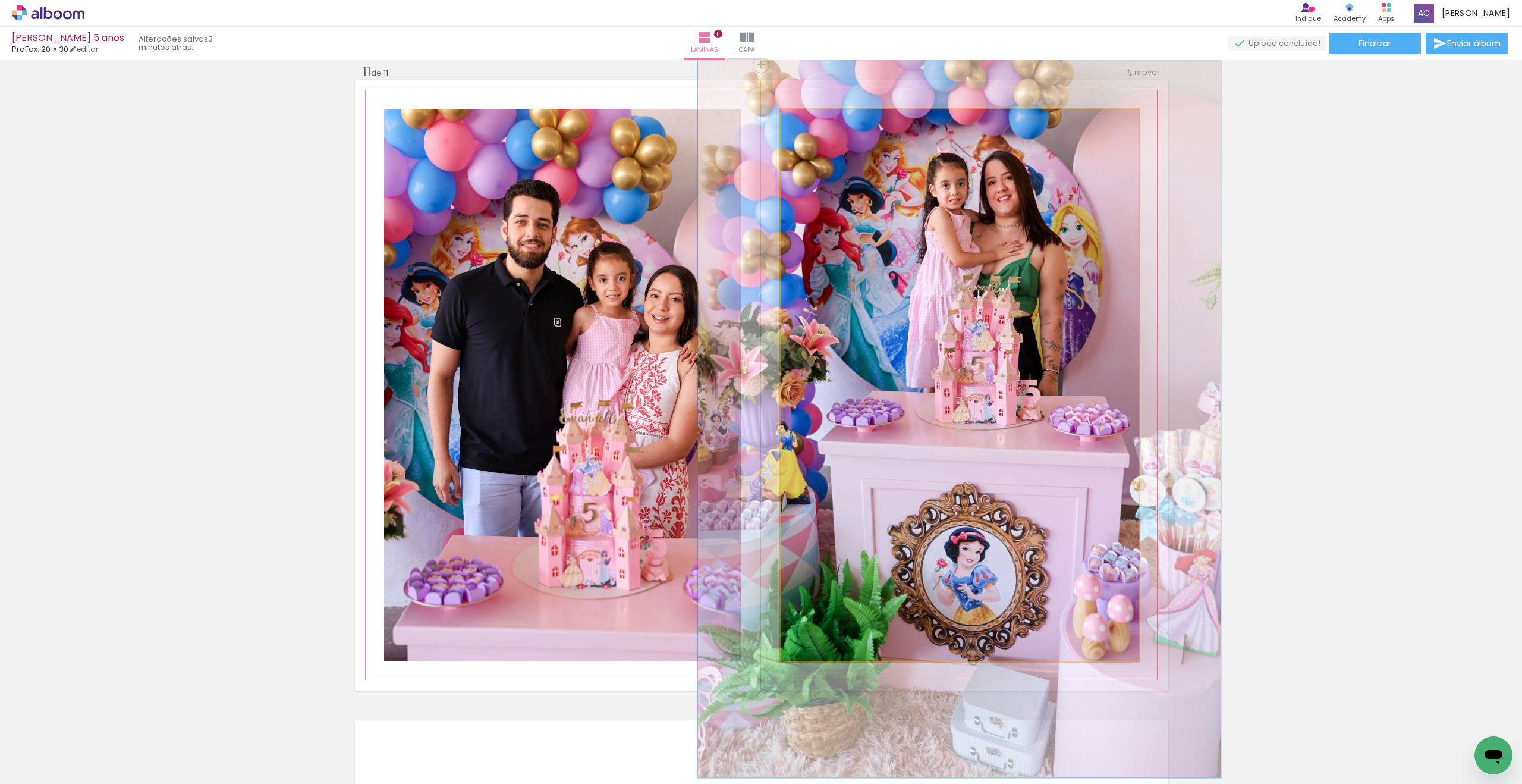
drag, startPoint x: 815, startPoint y: 123, endPoint x: 853, endPoint y: 145, distance: 43.9
click at [833, 125] on div at bounding box center [825, 121] width 19 height 19
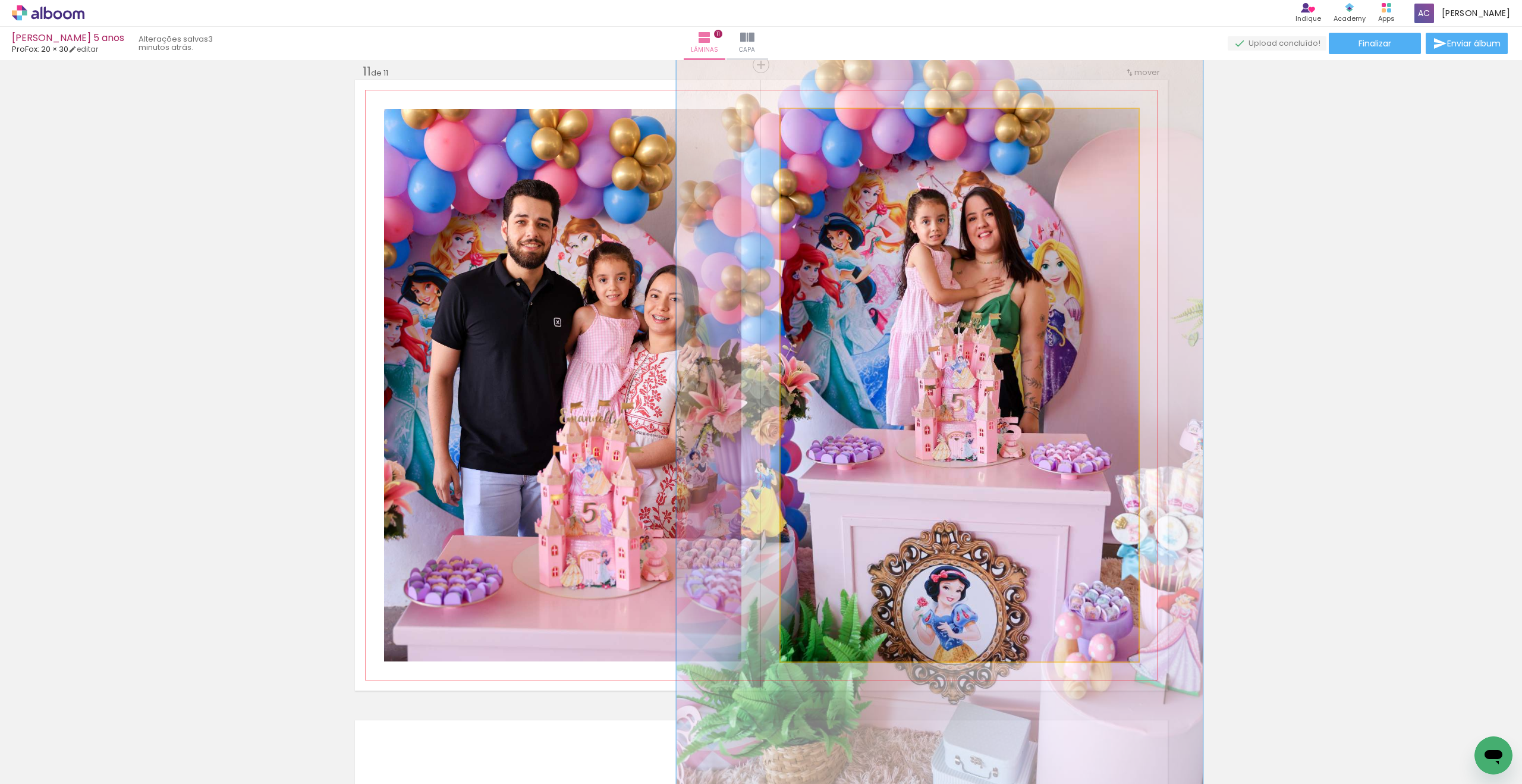
drag, startPoint x: 944, startPoint y: 261, endPoint x: 891, endPoint y: 233, distance: 59.9
click at [923, 294] on div at bounding box center [939, 422] width 526 height 790
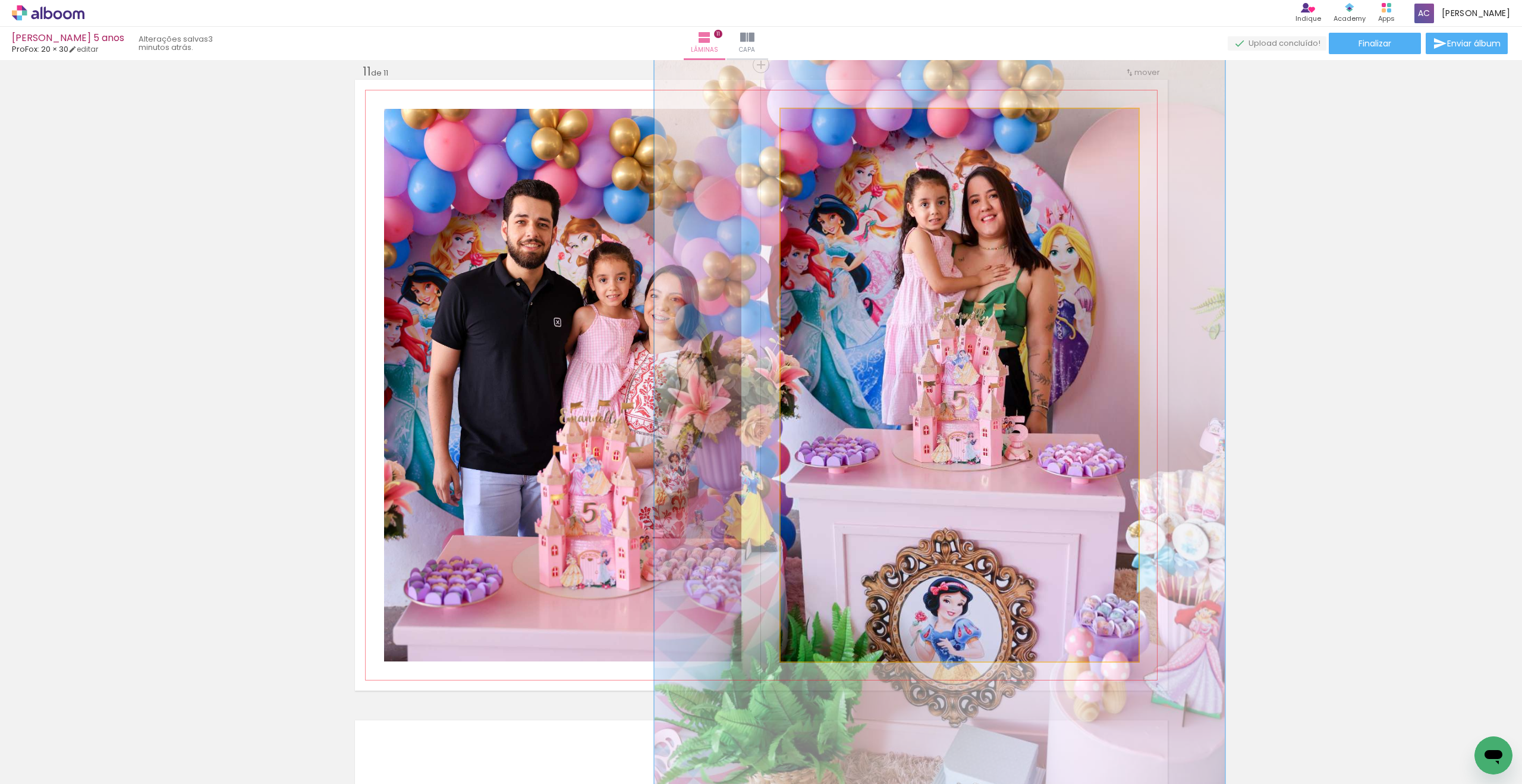
type paper-slider "155"
click at [834, 121] on div at bounding box center [833, 121] width 10 height 10
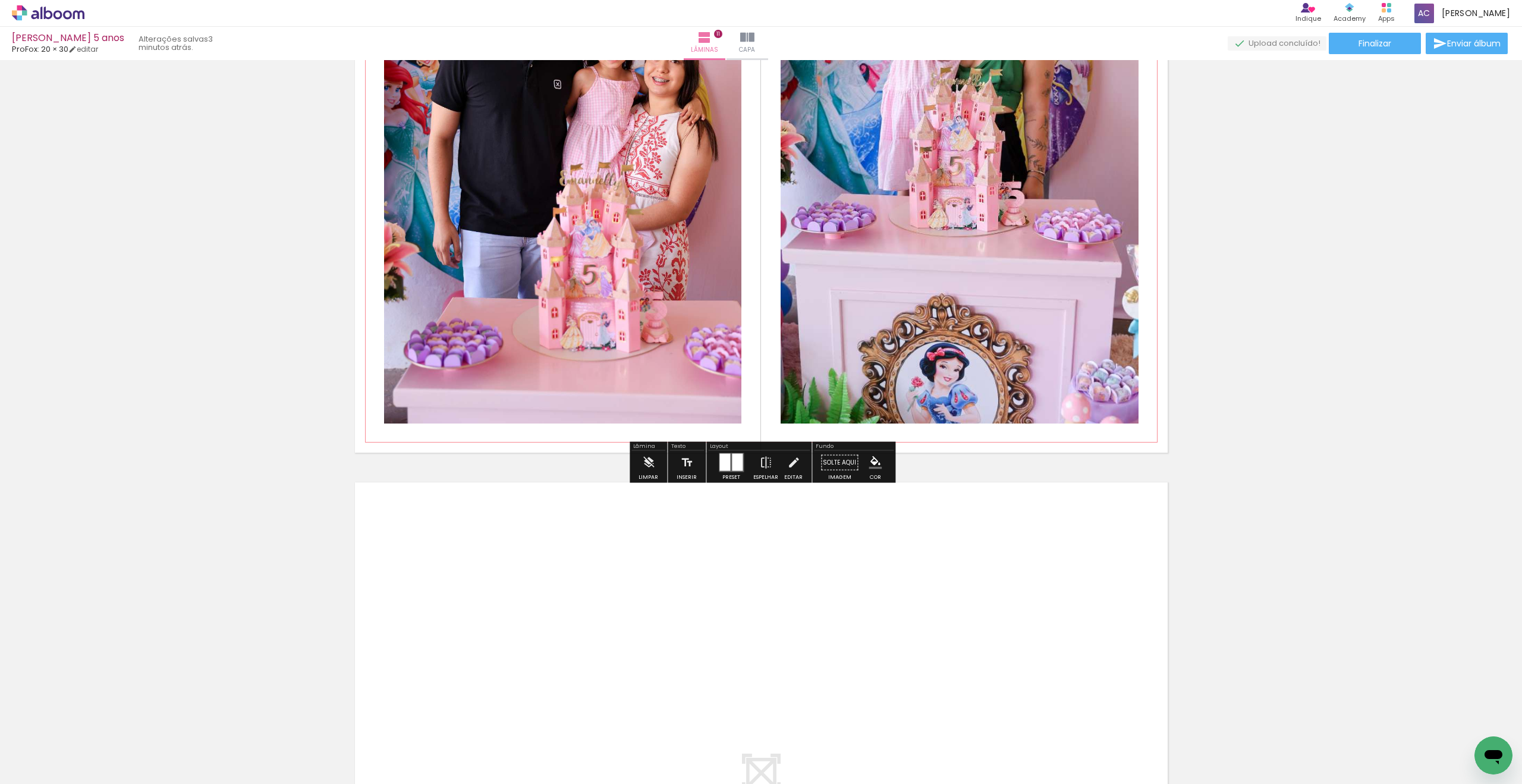
scroll to position [7082, 0]
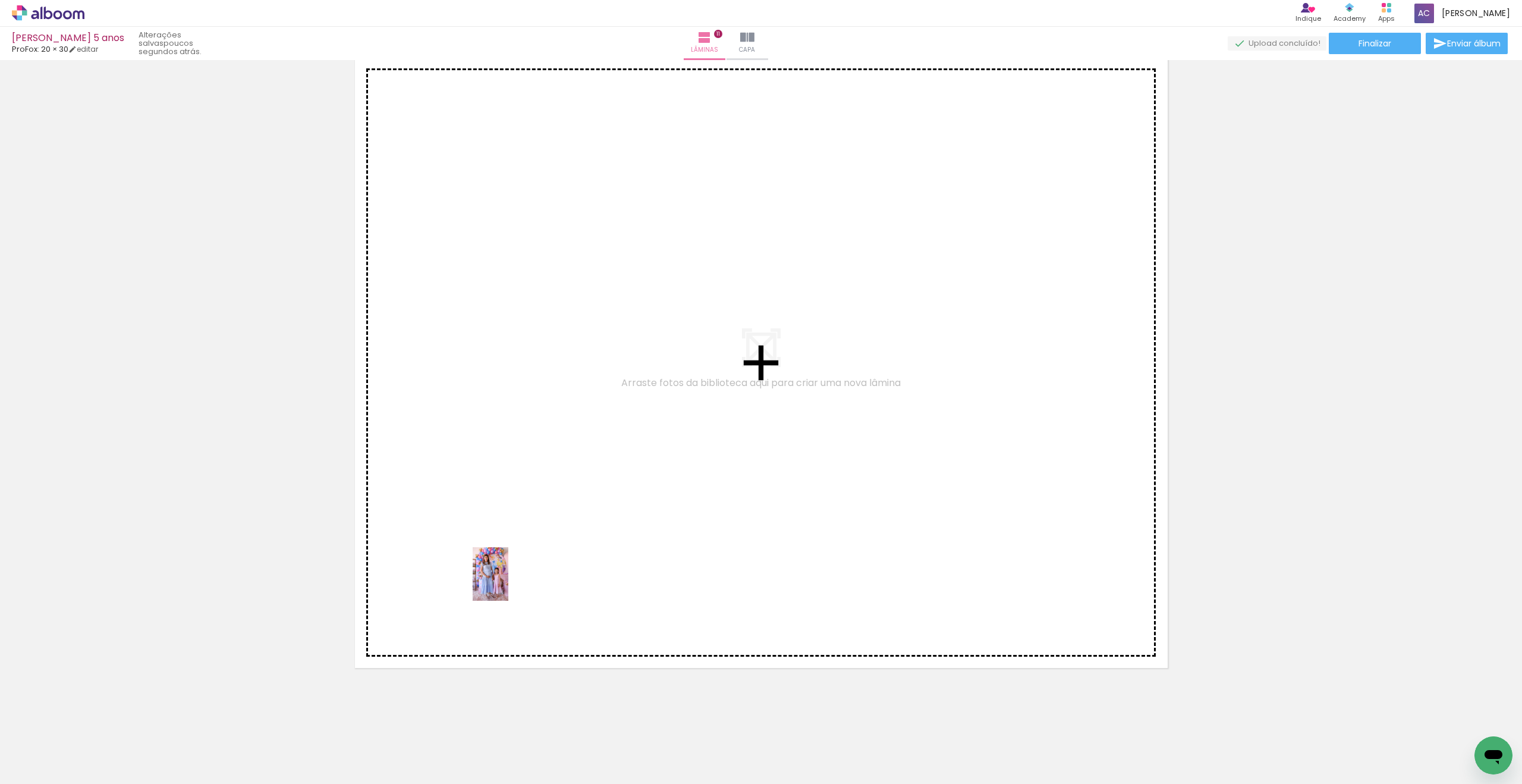
drag, startPoint x: 122, startPoint y: 740, endPoint x: 486, endPoint y: 702, distance: 366.0
click at [579, 551] on quentale-workspace at bounding box center [761, 392] width 1522 height 784
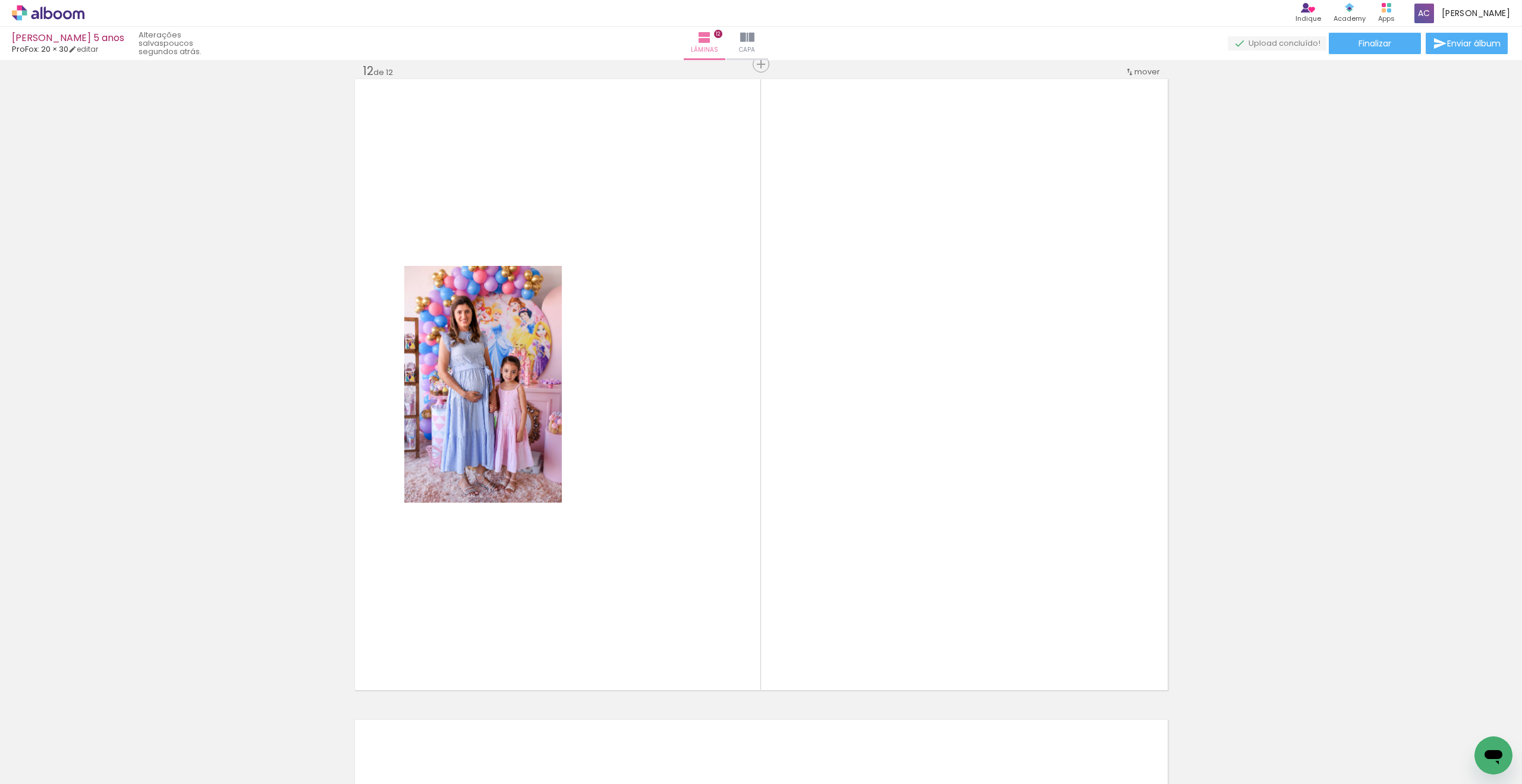
scroll to position [7059, 0]
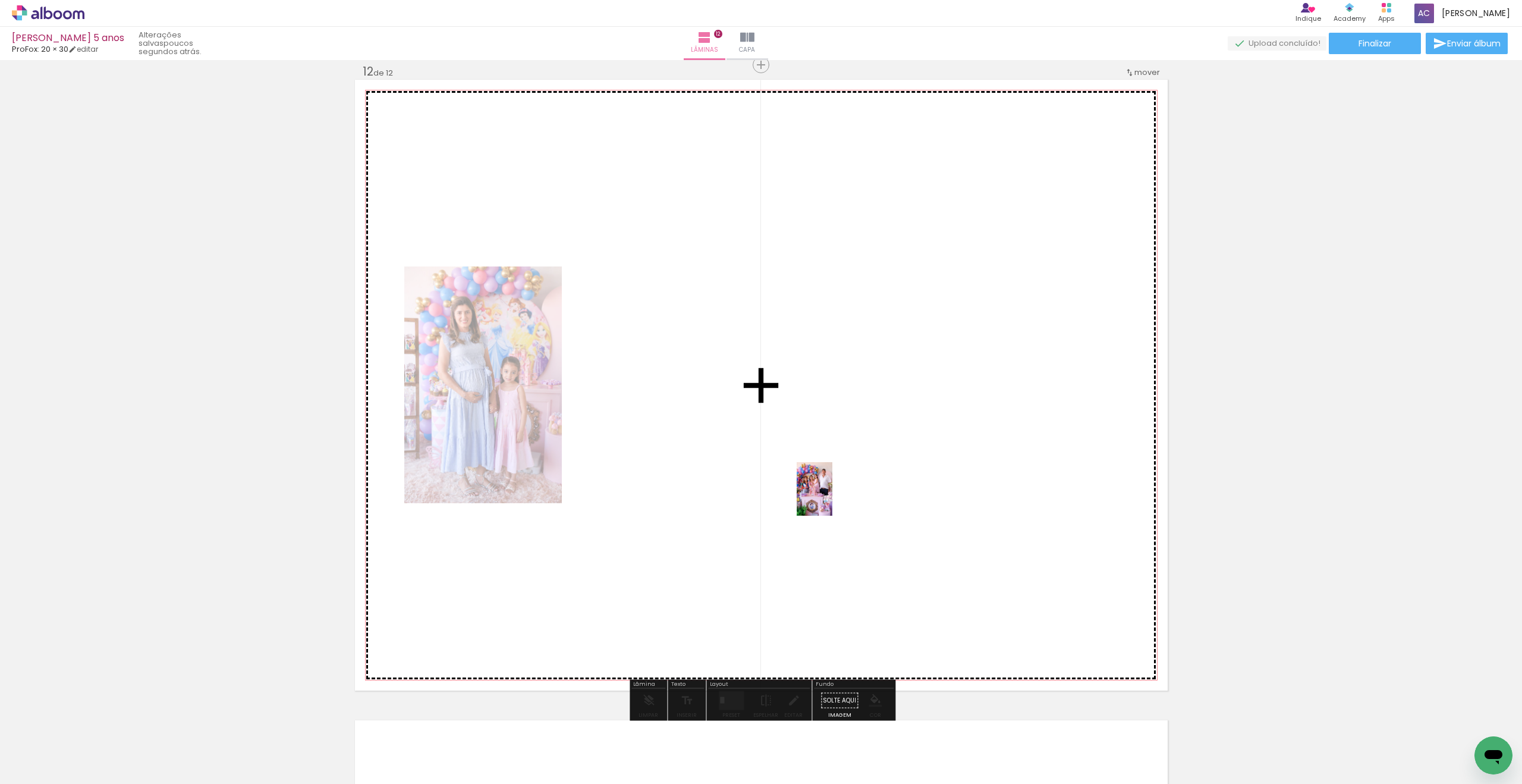
drag, startPoint x: 324, startPoint y: 745, endPoint x: 830, endPoint y: 510, distance: 557.9
click at [833, 497] on quentale-workspace at bounding box center [761, 392] width 1522 height 784
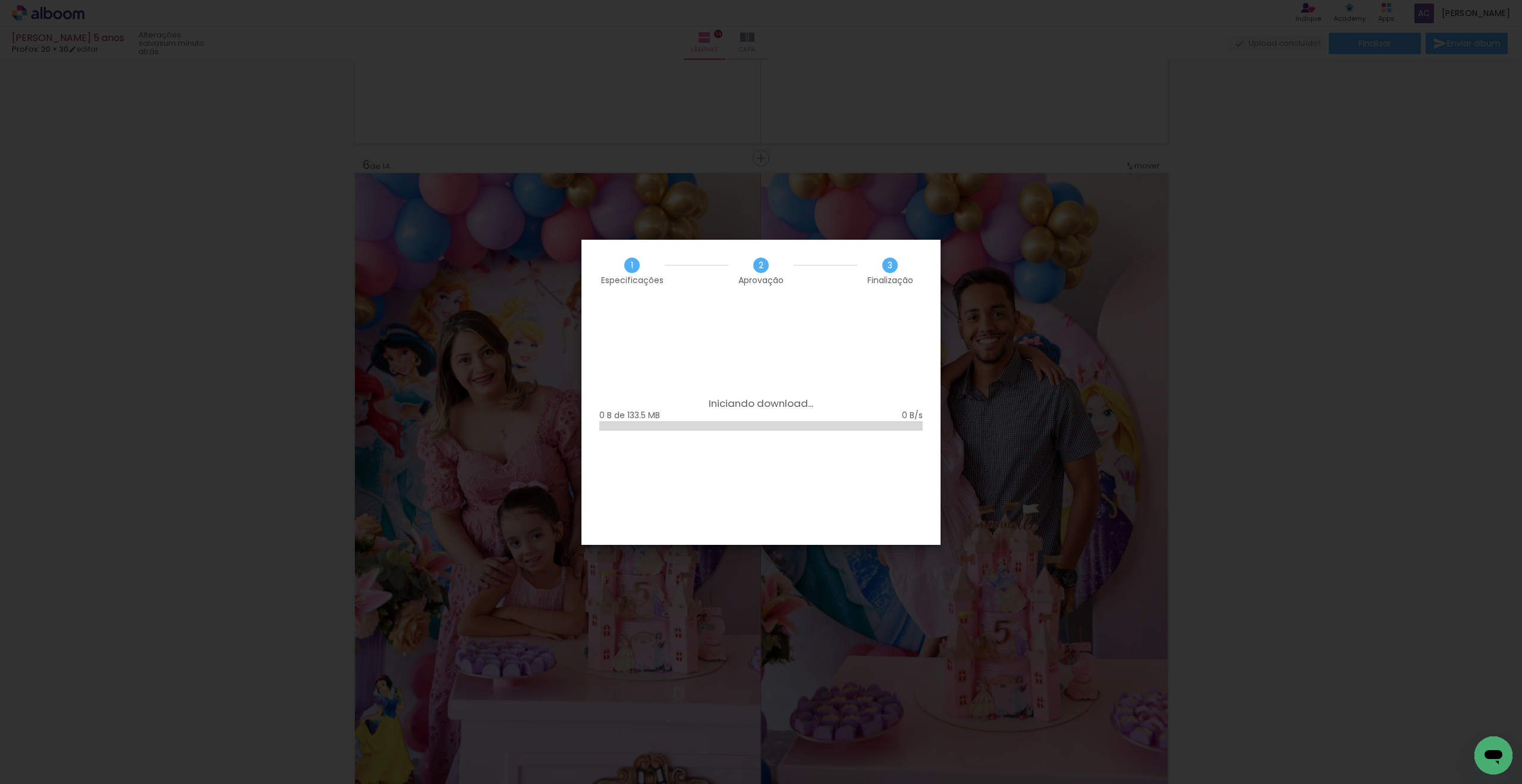
scroll to position [4602, 0]
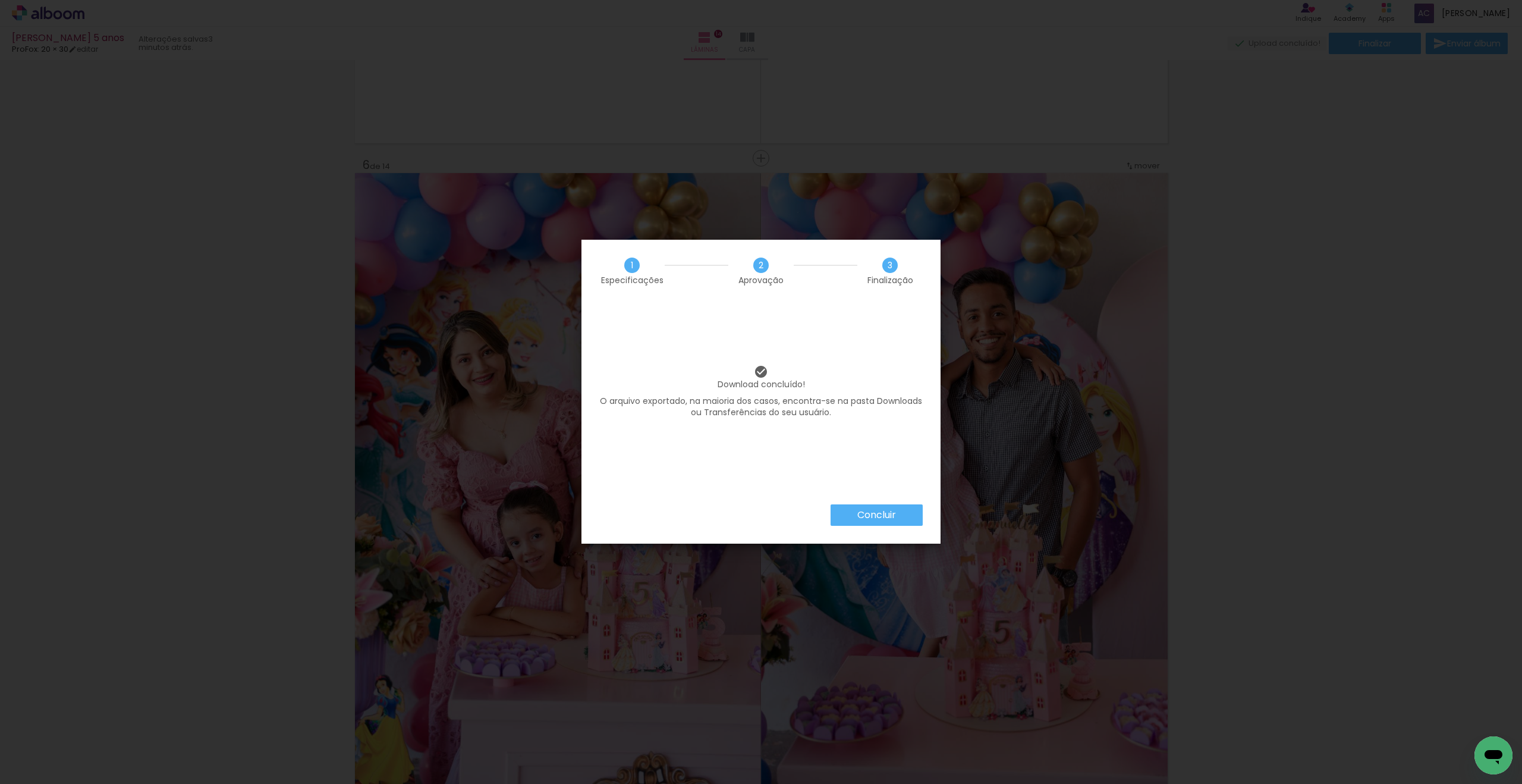
click at [0, 0] on slot "Concluir" at bounding box center [0, 0] width 0 height 0
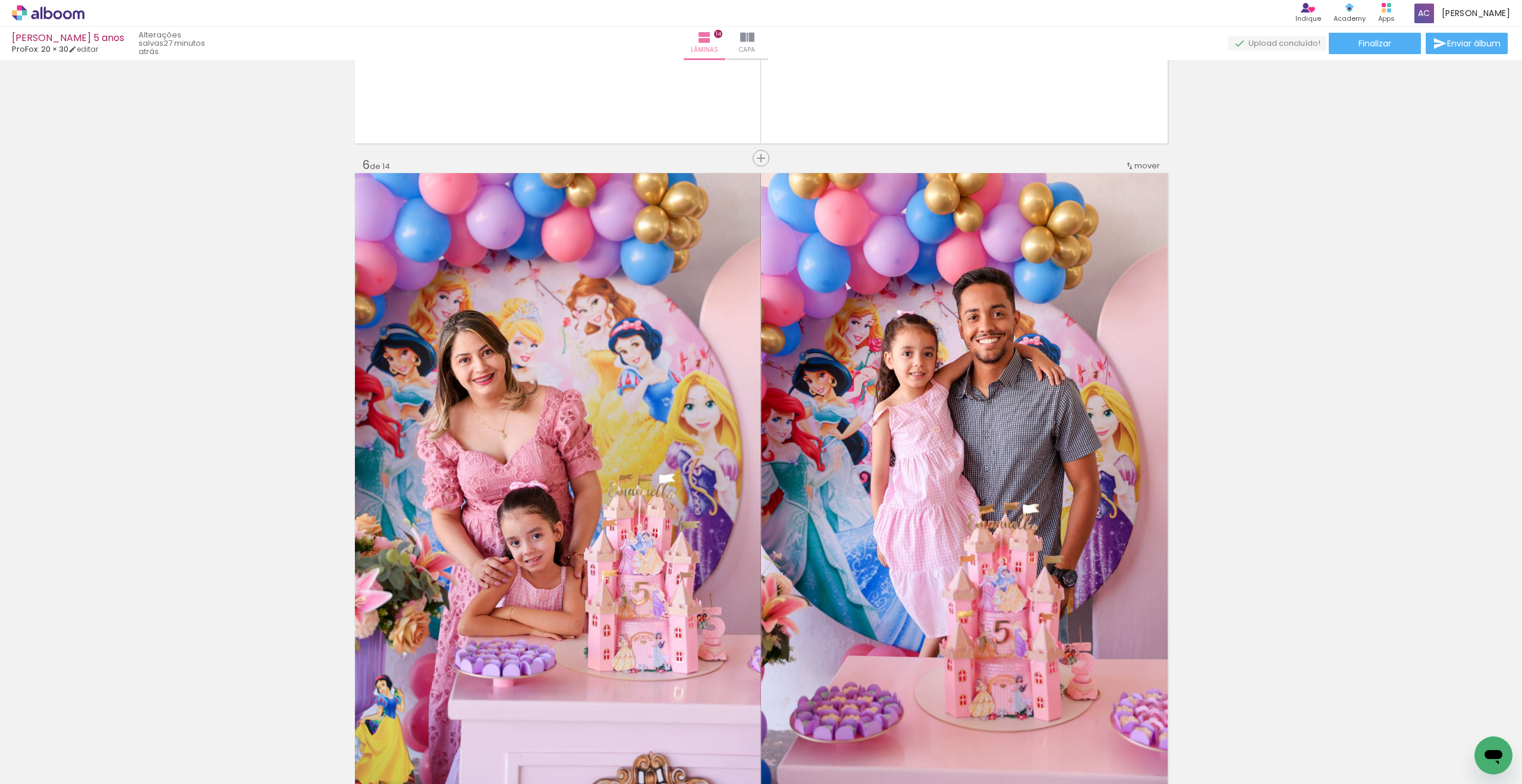
scroll to position [4602, 0]
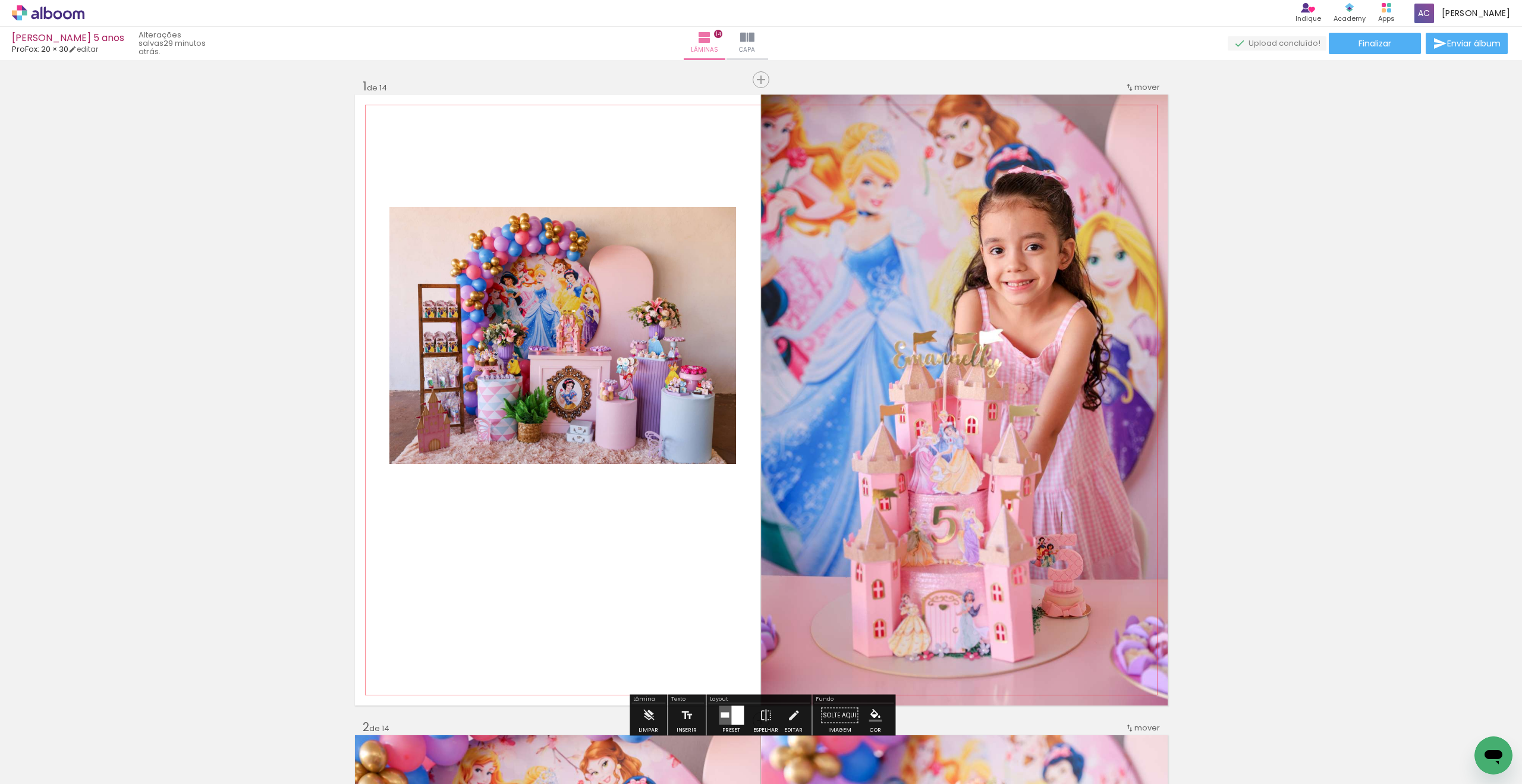
click at [637, 331] on quentale-photo at bounding box center [562, 335] width 346 height 257
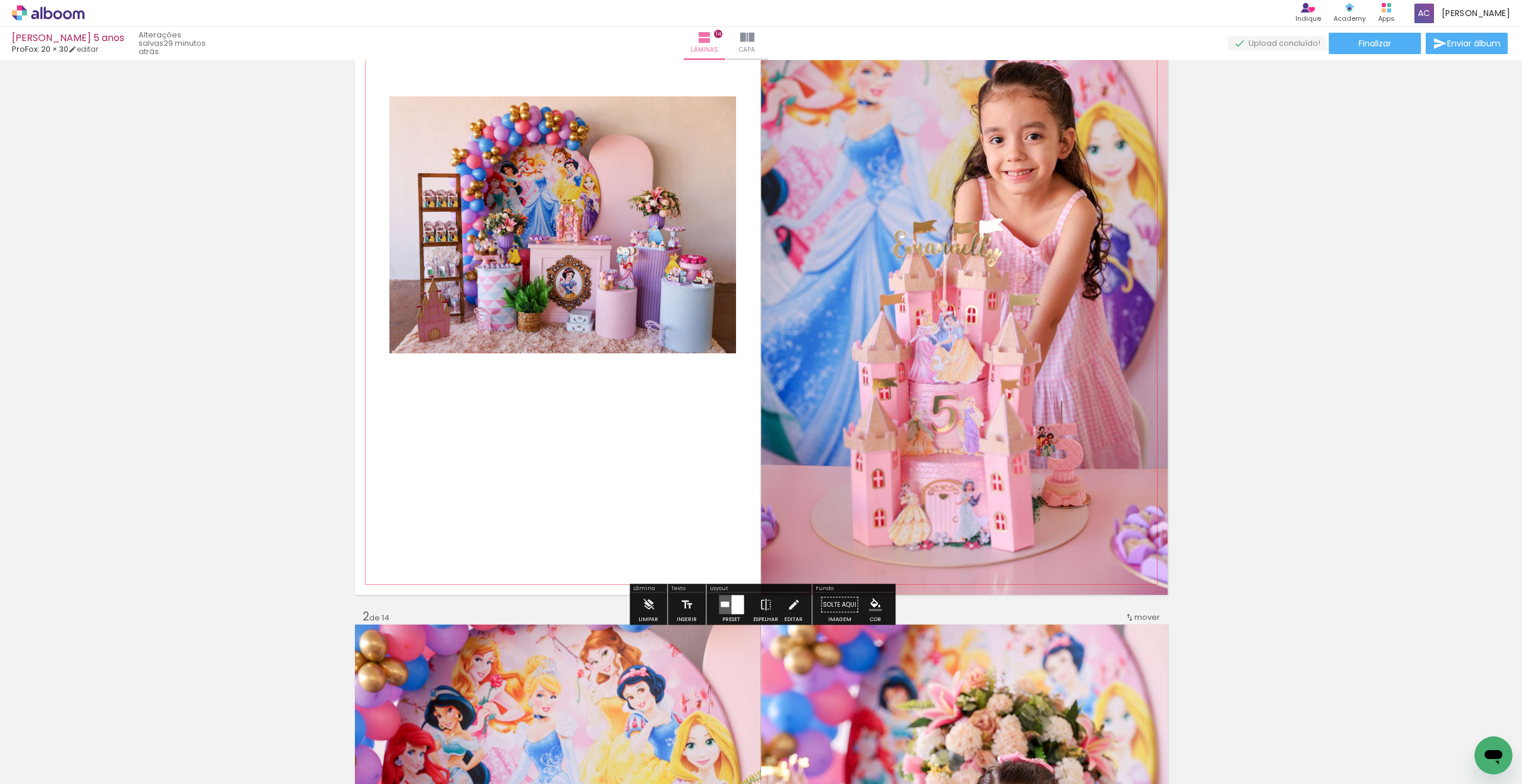
scroll to position [112, 0]
click at [790, 603] on iron-icon at bounding box center [794, 604] width 13 height 24
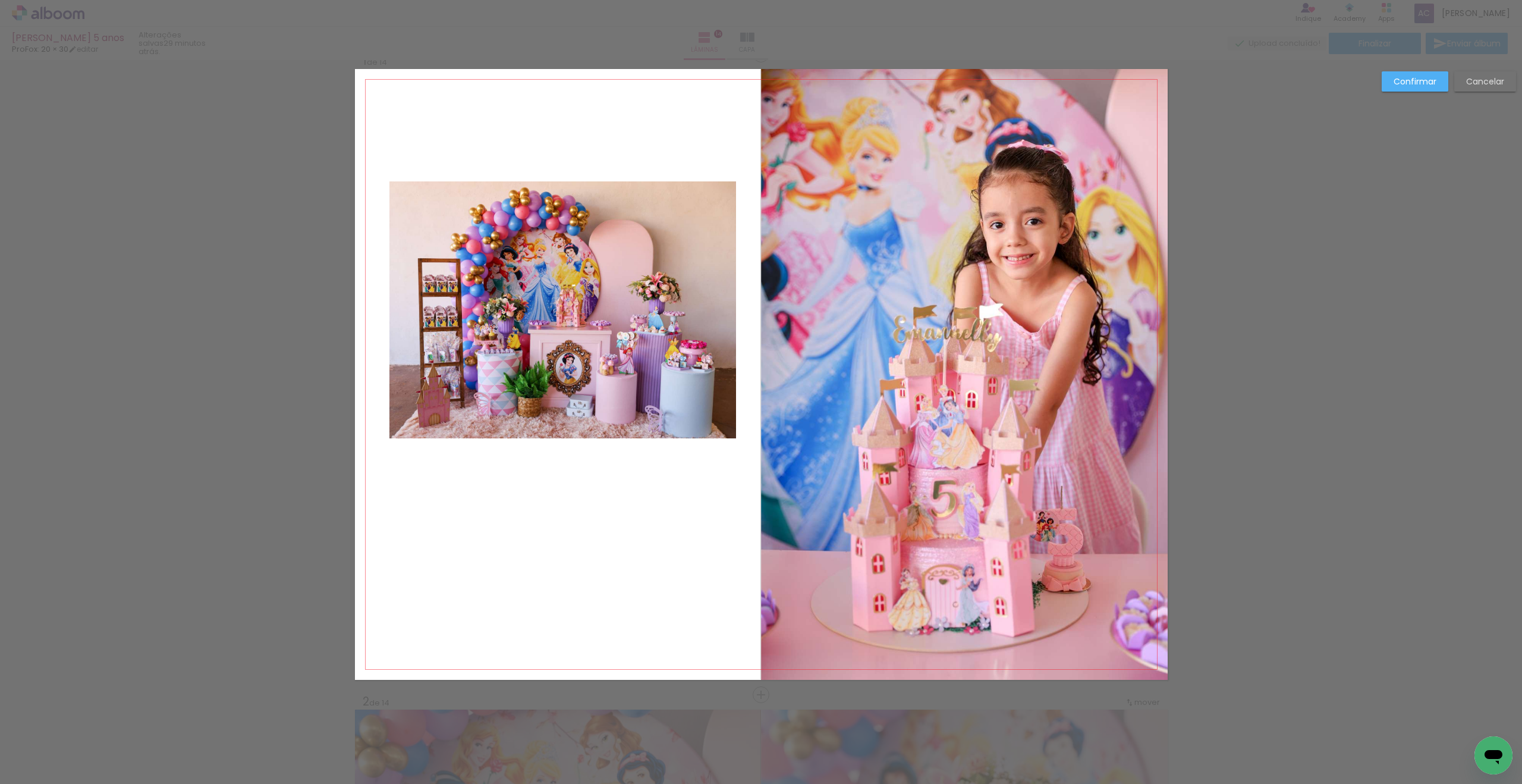
scroll to position [15, 0]
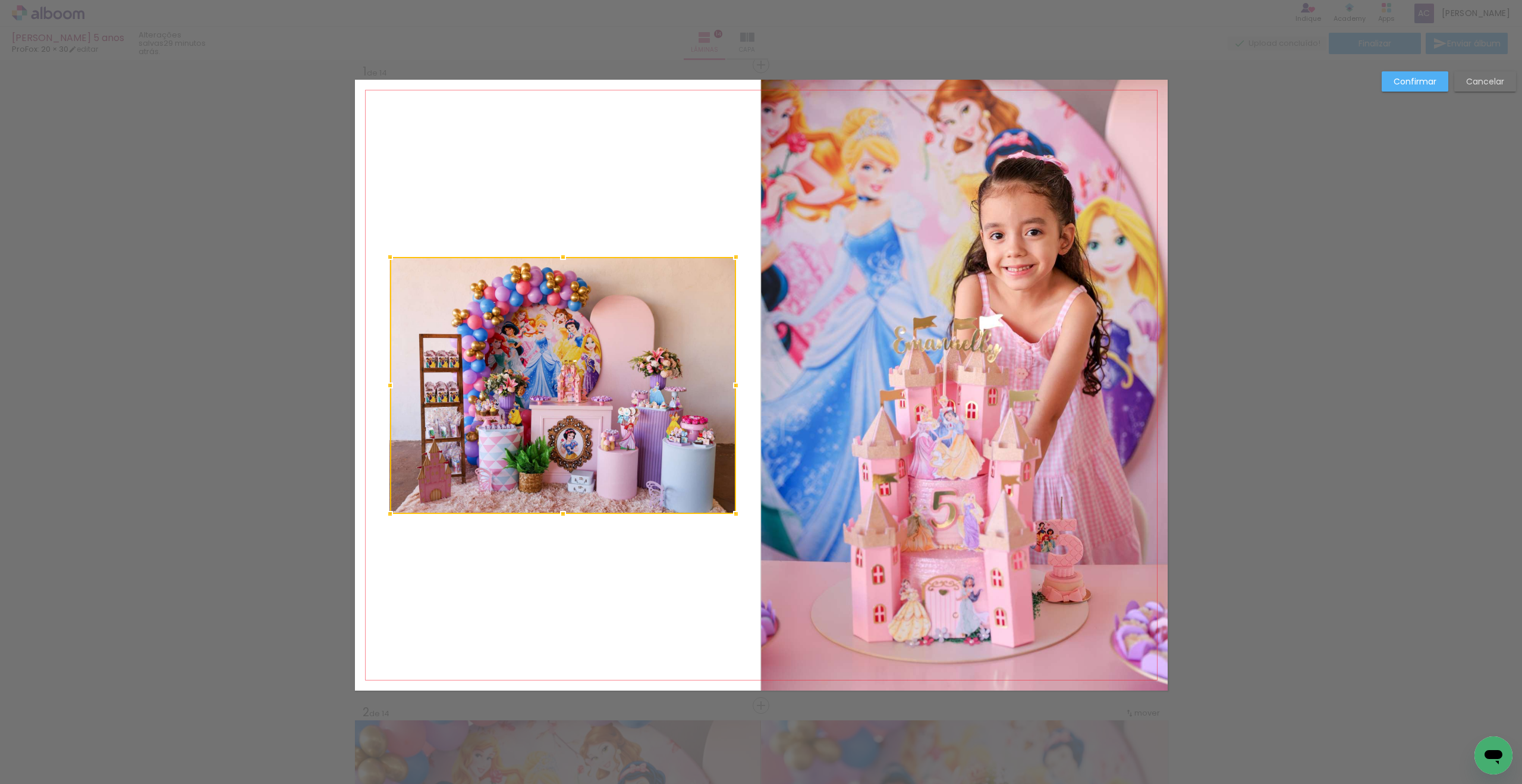
scroll to position [4602, 0]
drag, startPoint x: 702, startPoint y: 220, endPoint x: 684, endPoint y: 263, distance: 46.6
click at [684, 263] on div at bounding box center [563, 385] width 346 height 257
click at [0, 0] on slot "Confirmar" at bounding box center [0, 0] width 0 height 0
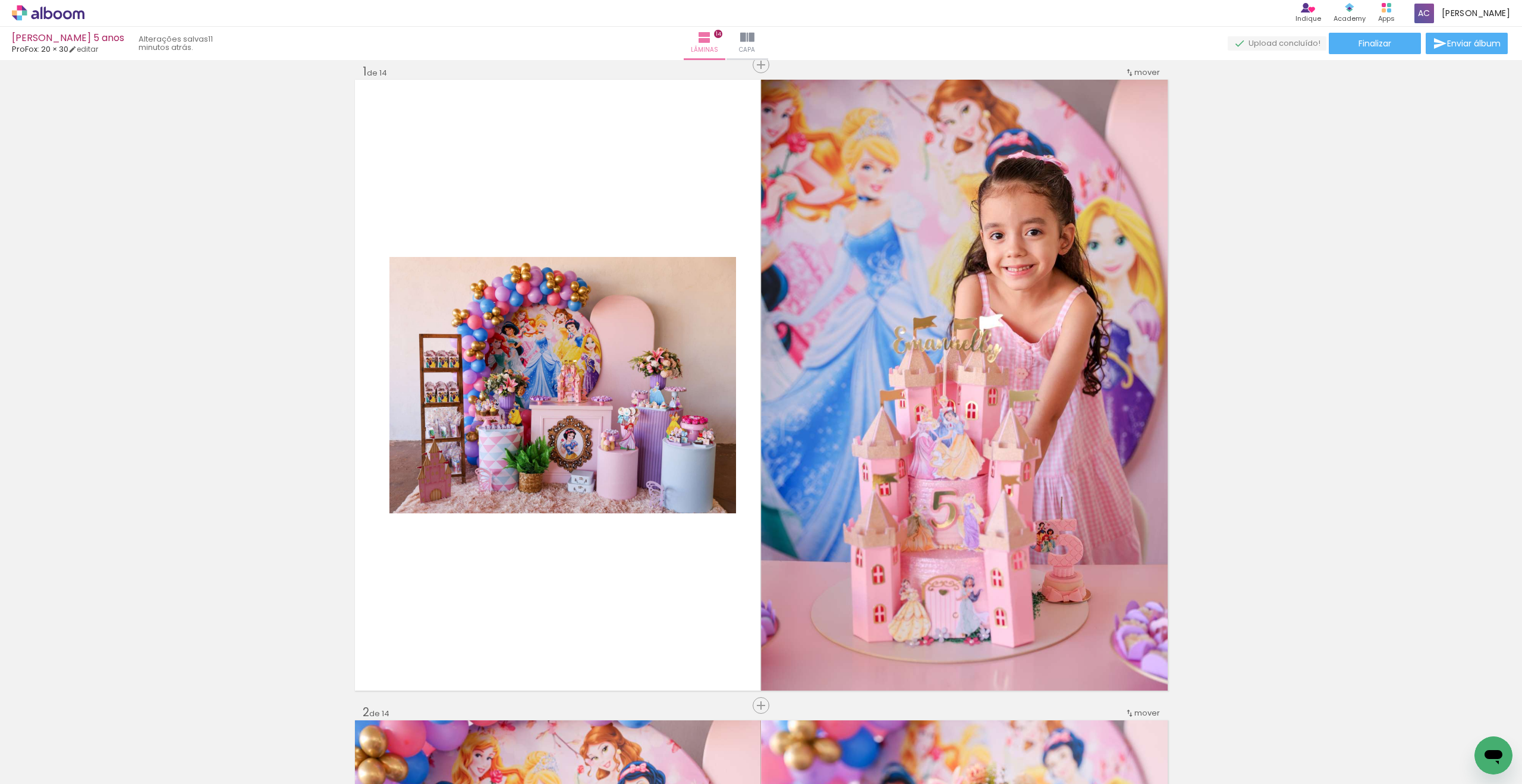
scroll to position [4602, 0]
